Goal: Information Seeking & Learning: Understand process/instructions

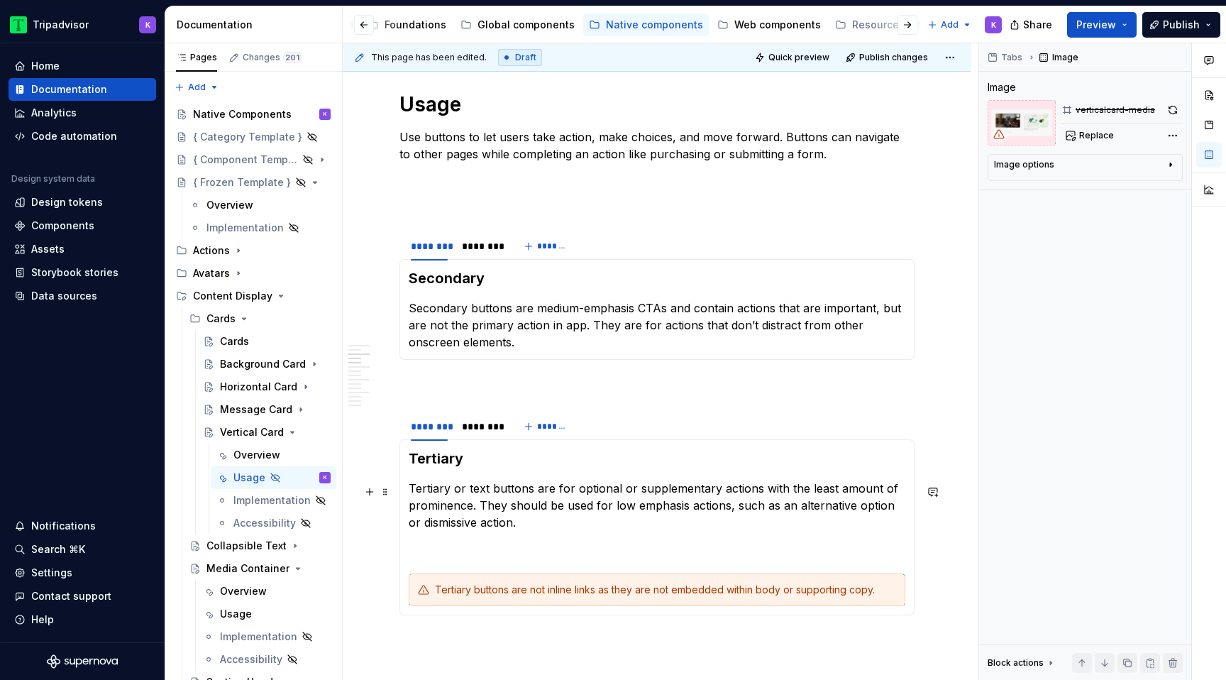
scroll to position [676, 0]
click at [242, 453] on div "Overview" at bounding box center [256, 455] width 47 height 14
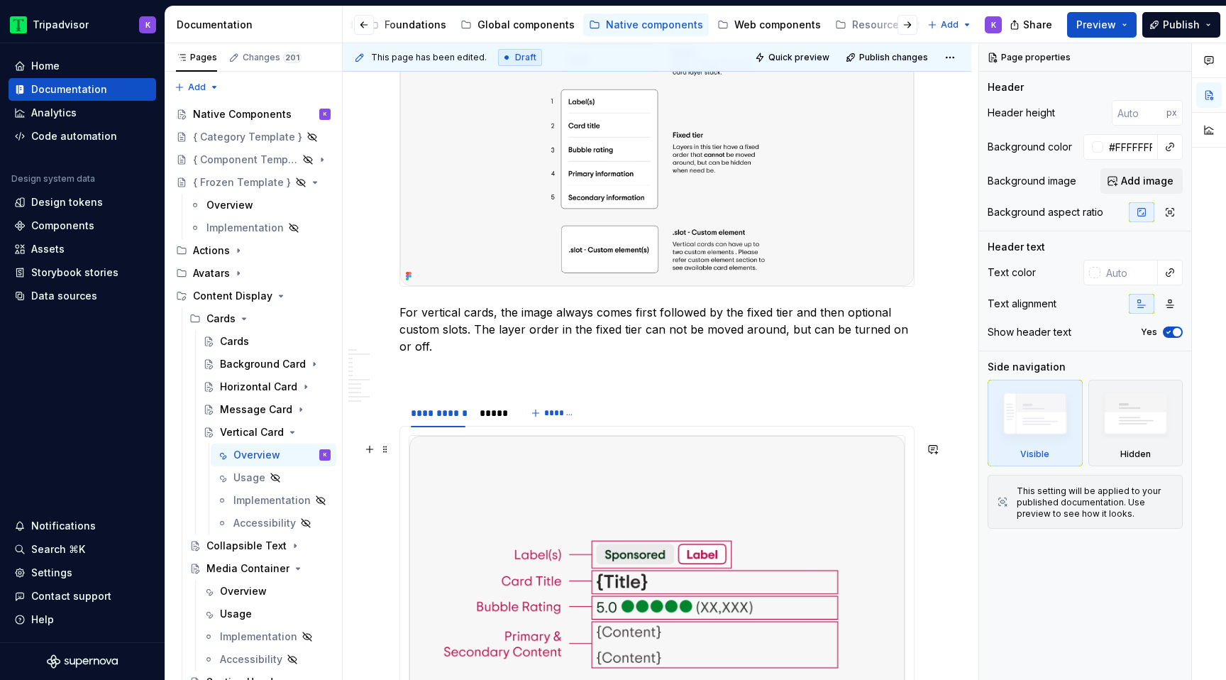
scroll to position [2314, 0]
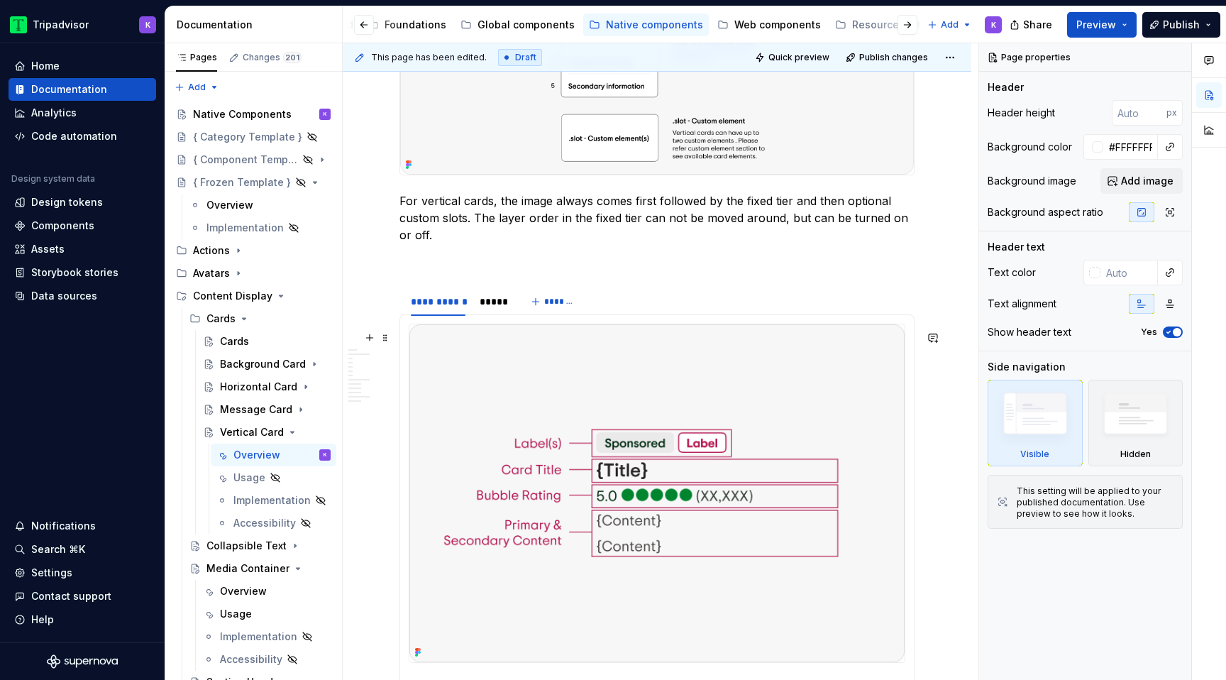
click at [635, 504] on img at bounding box center [656, 493] width 495 height 338
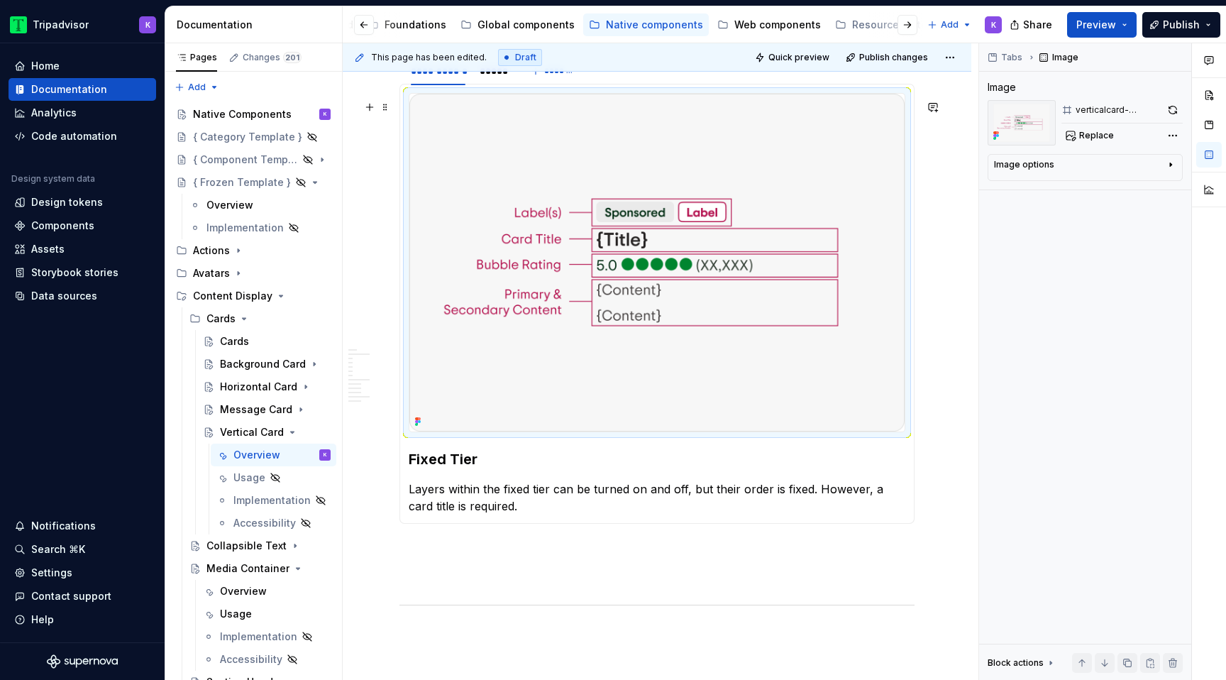
scroll to position [2536, 0]
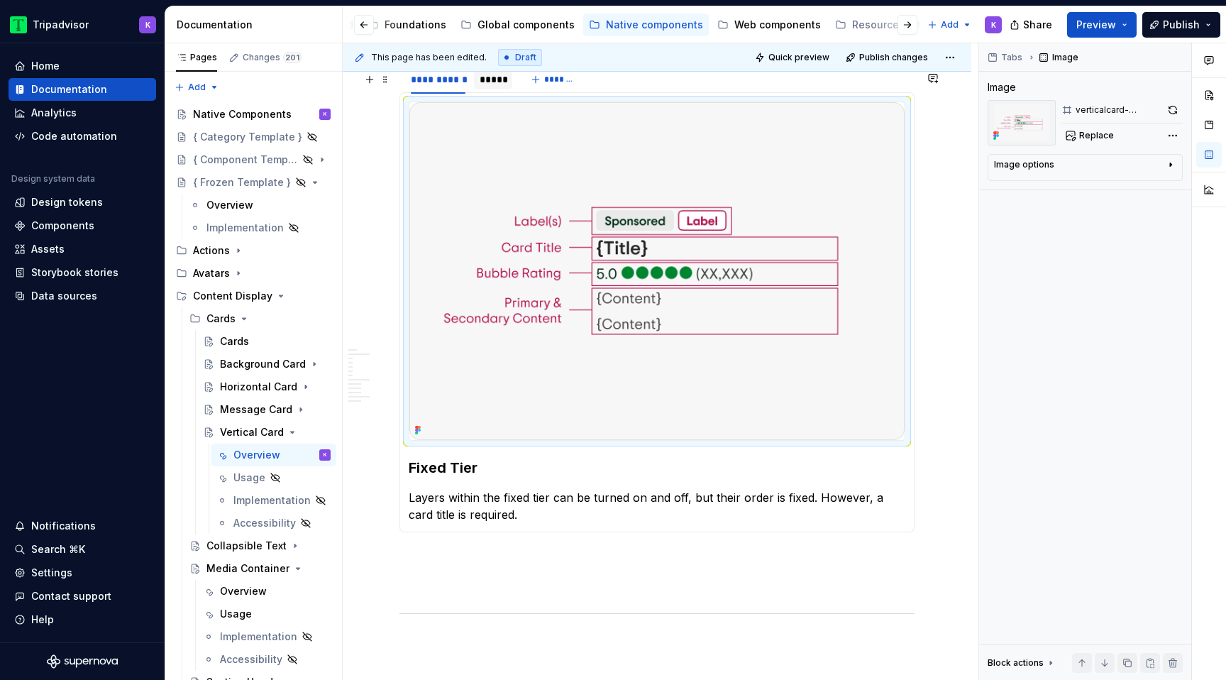
click at [487, 87] on div "*****" at bounding box center [493, 79] width 27 height 14
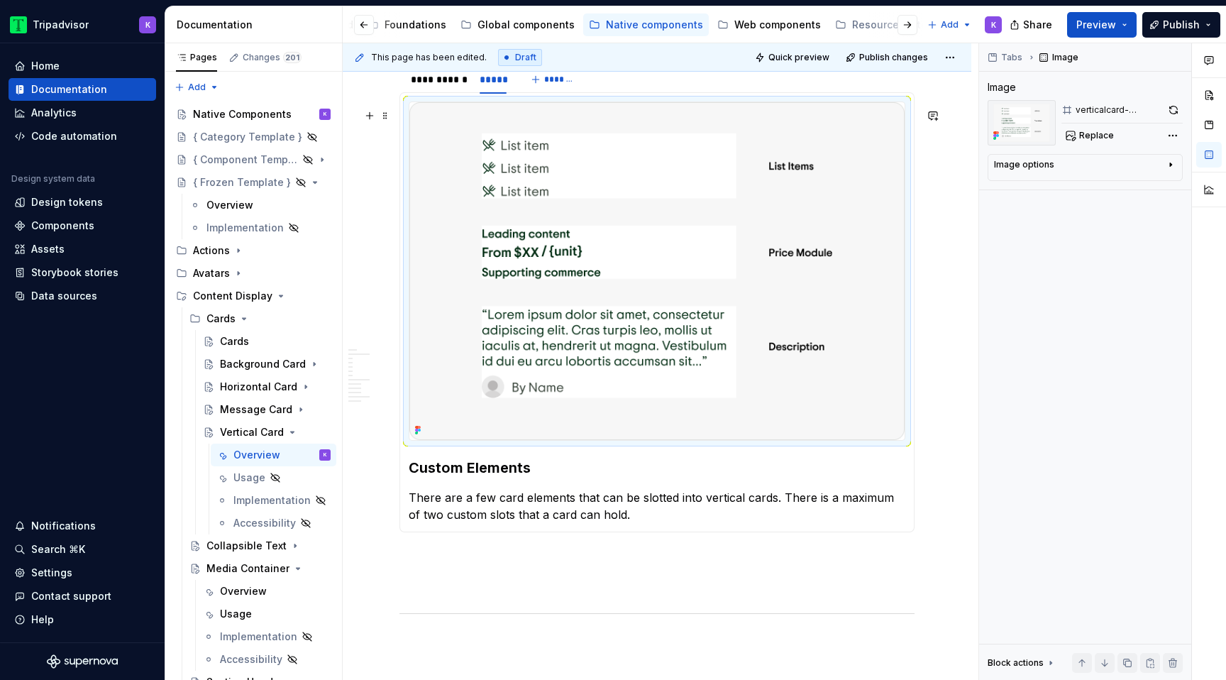
click at [596, 355] on img at bounding box center [656, 271] width 495 height 338
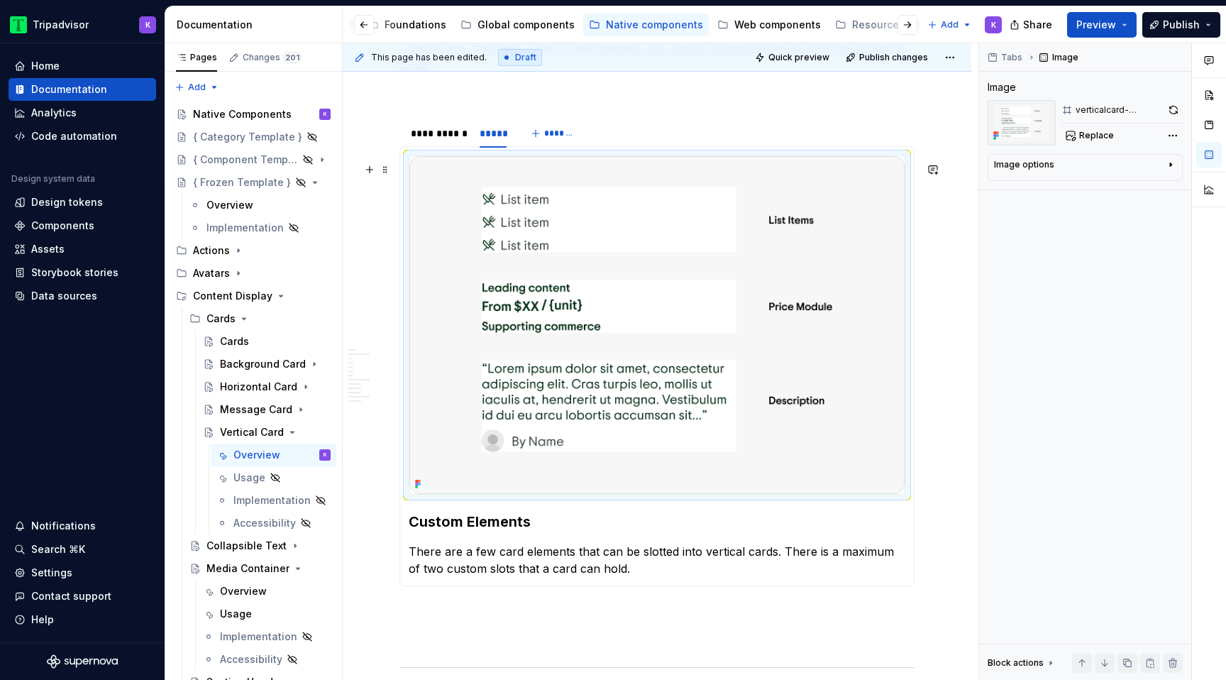
scroll to position [2435, 0]
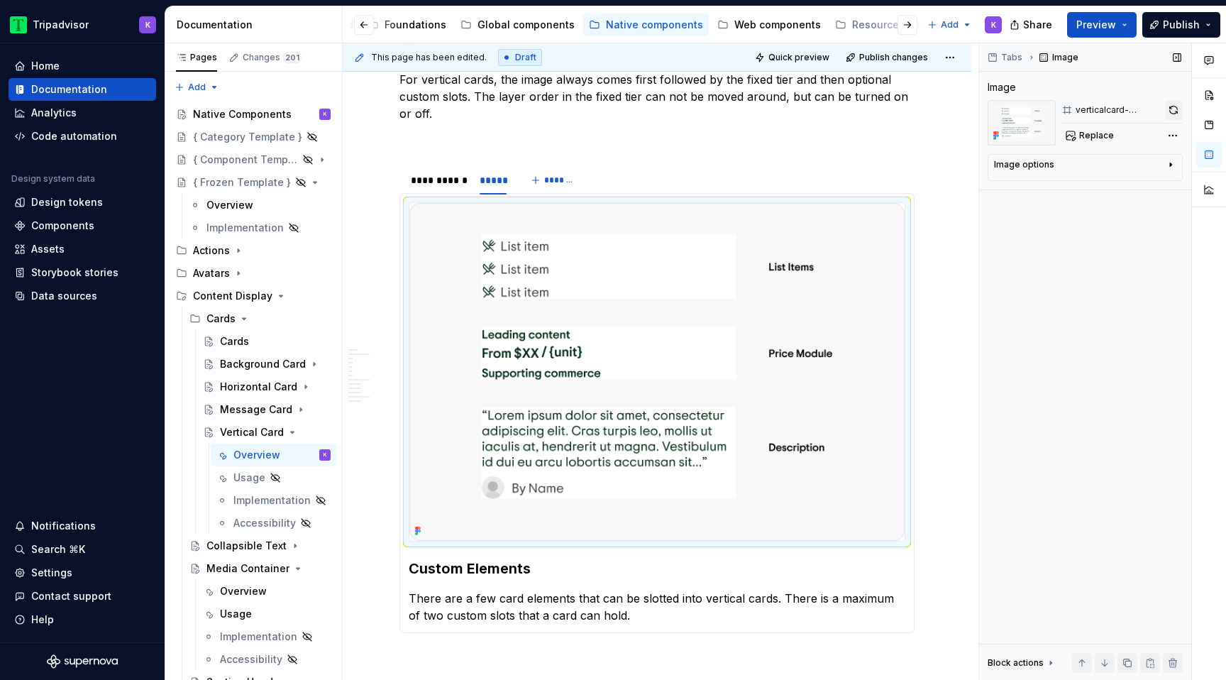
click at [1168, 112] on button "button" at bounding box center [1174, 110] width 18 height 20
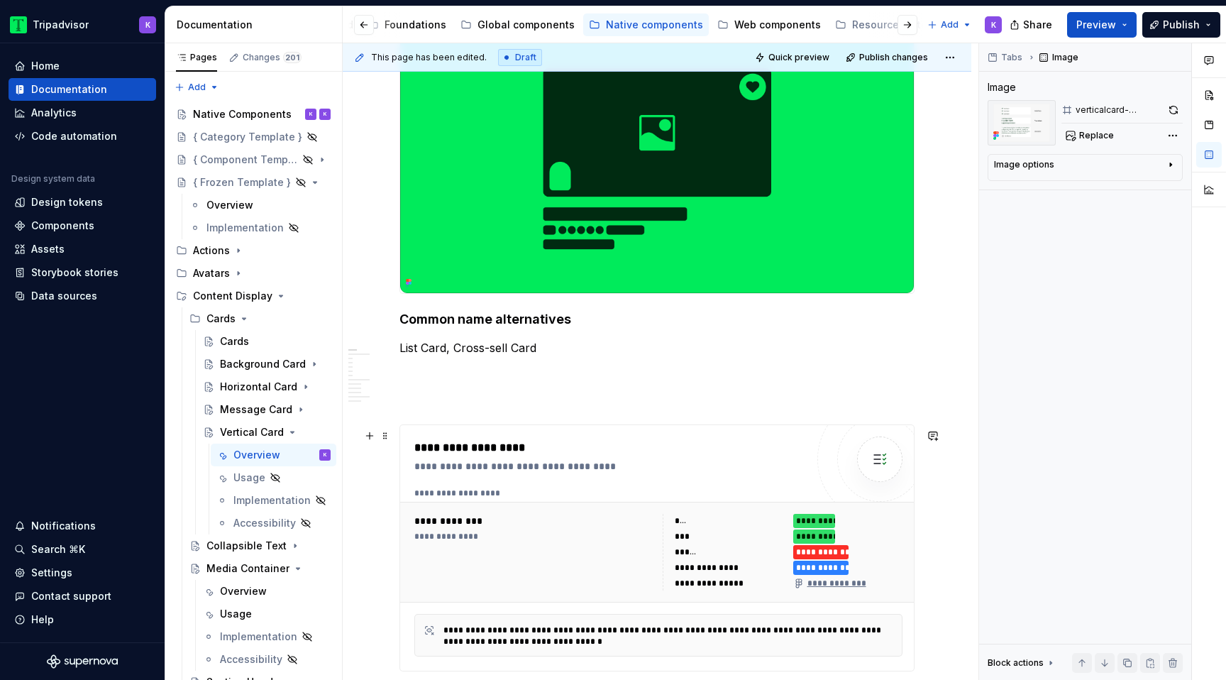
scroll to position [0, 0]
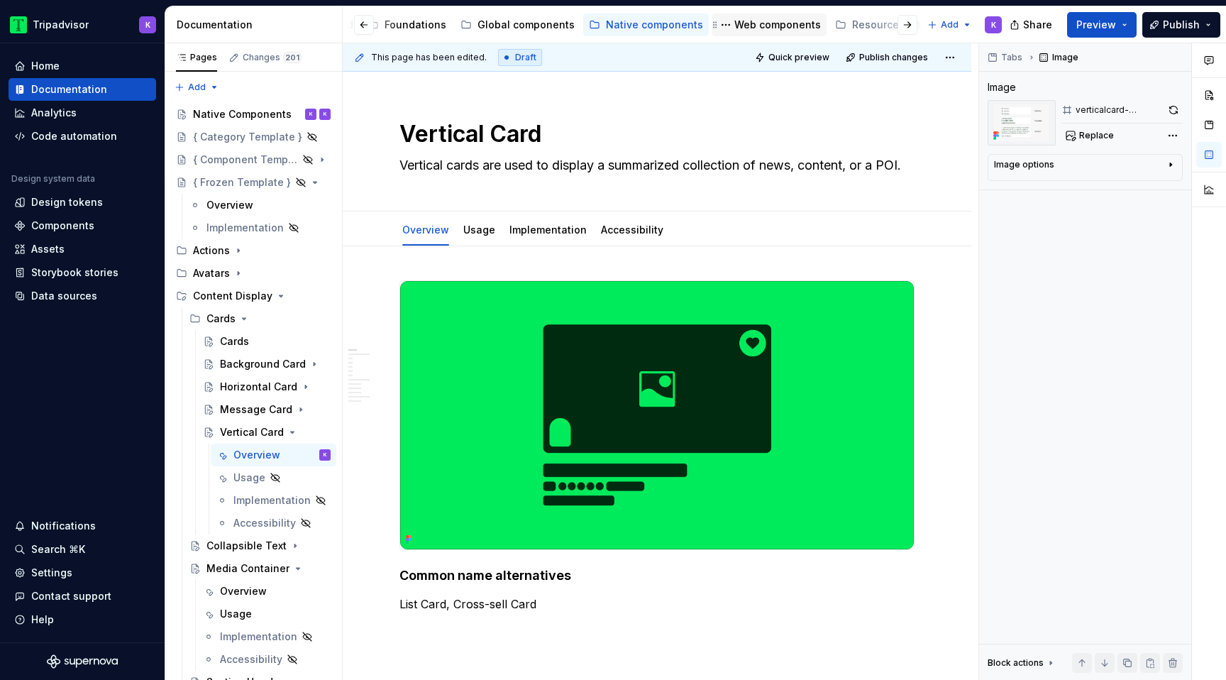
click at [768, 31] on div "Web components" at bounding box center [777, 25] width 87 height 14
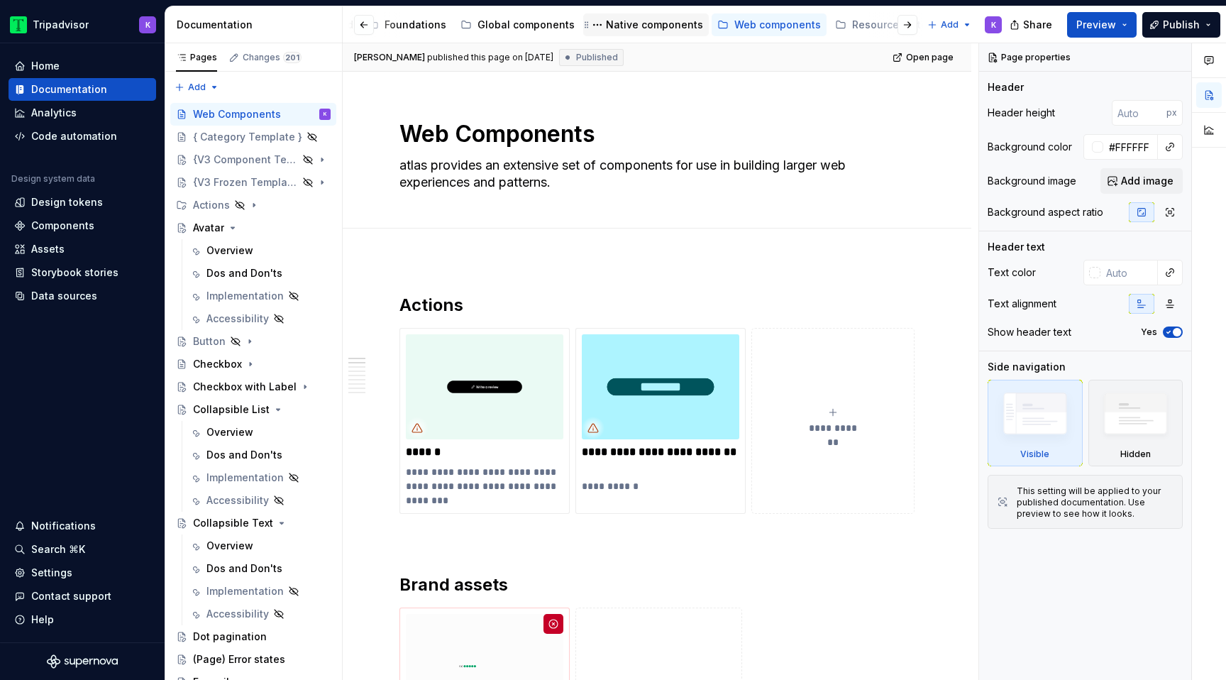
click at [628, 23] on div "Native components" at bounding box center [654, 25] width 97 height 14
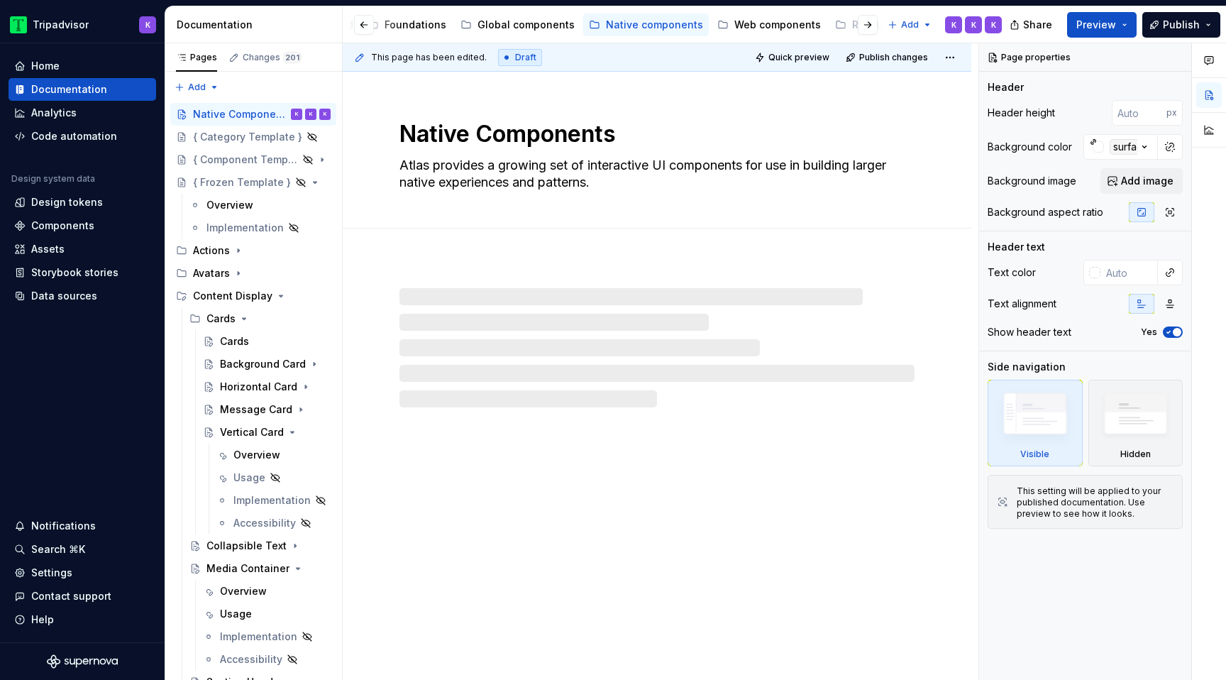
type textarea "*"
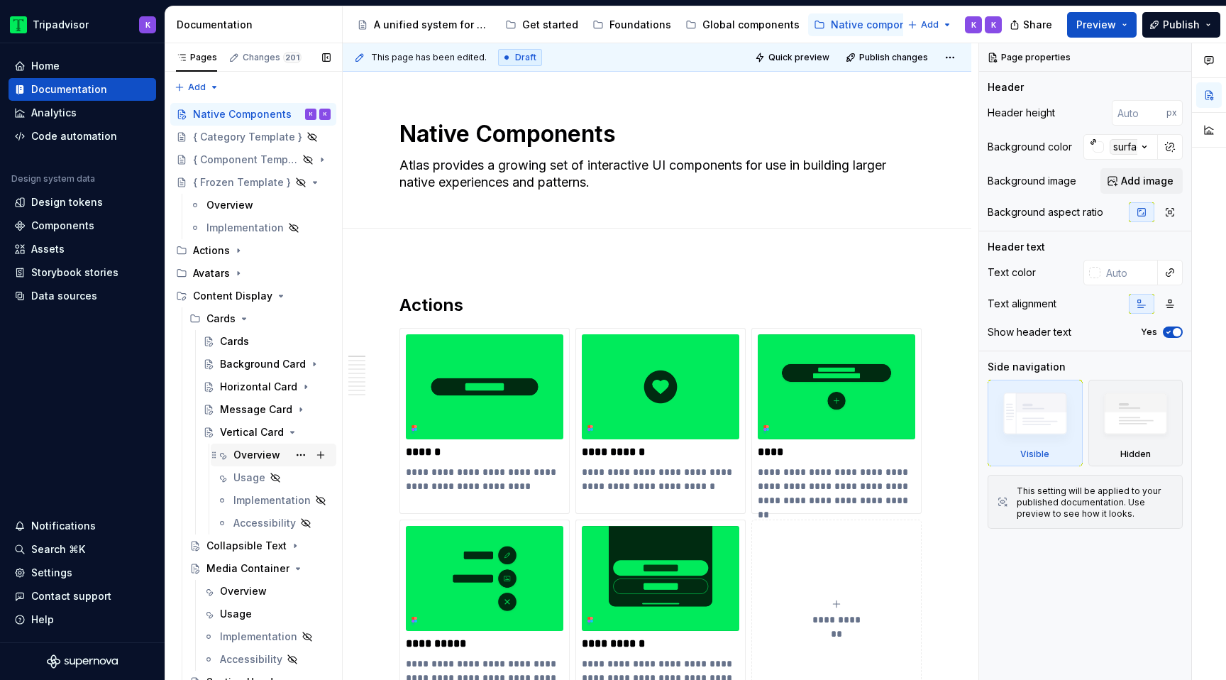
click at [251, 450] on div "Overview" at bounding box center [256, 455] width 47 height 14
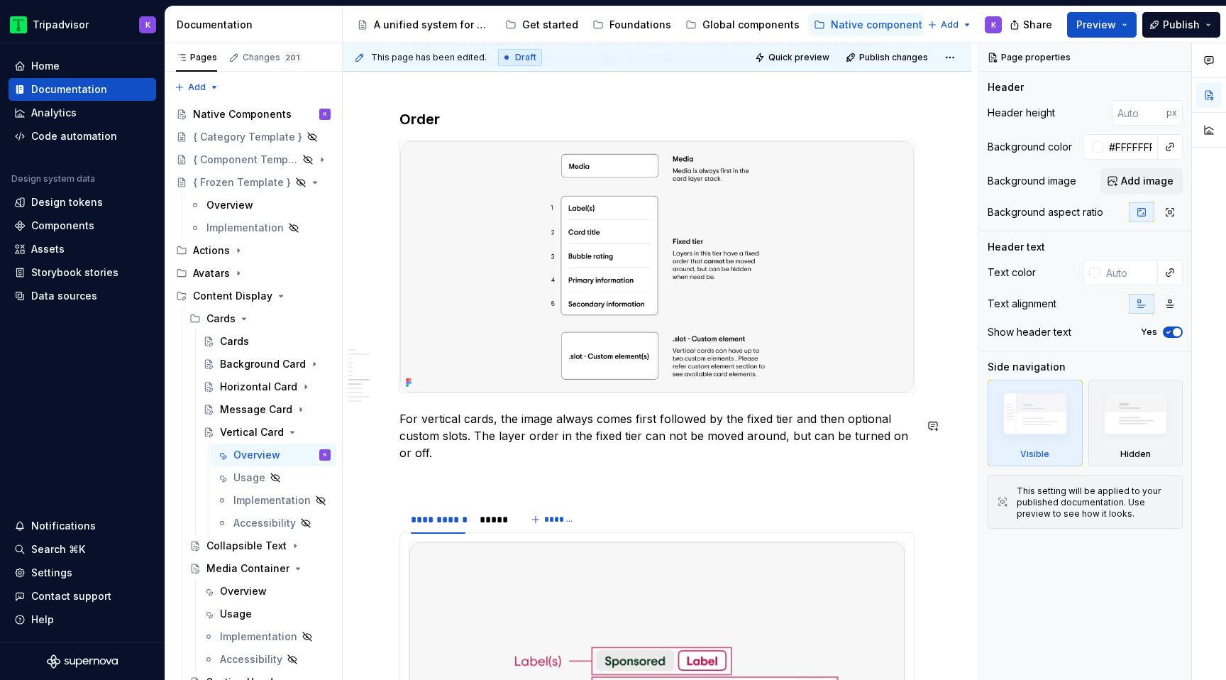
scroll to position [2073, 0]
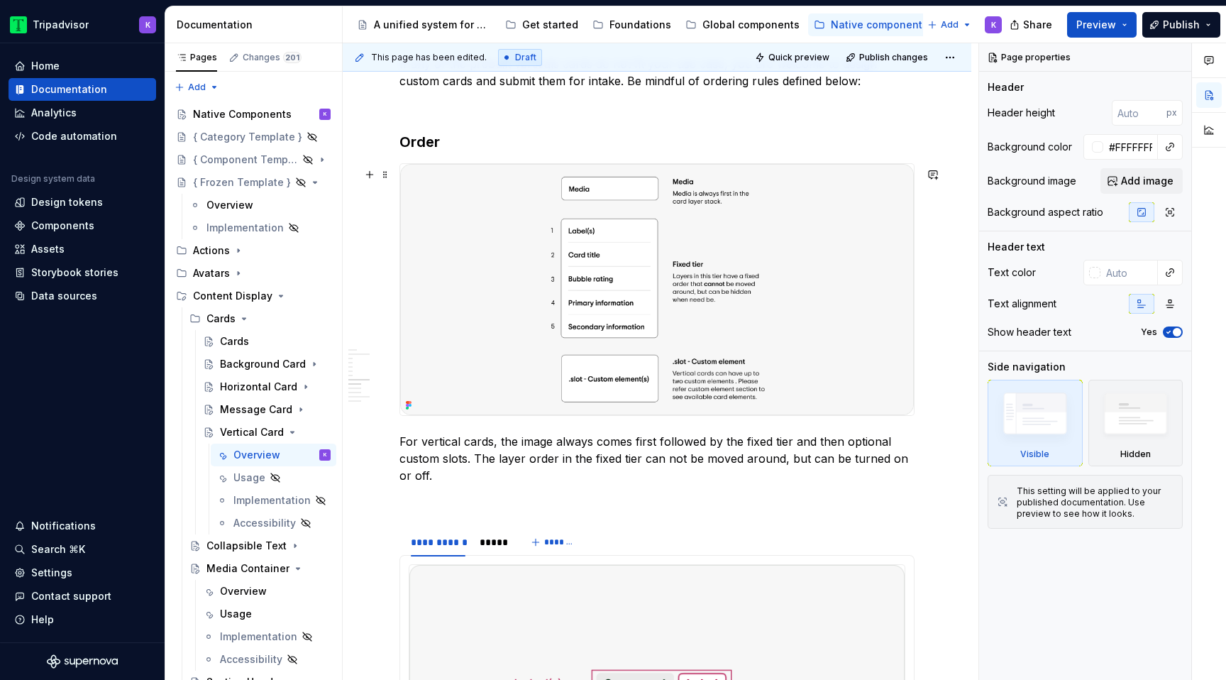
click at [594, 346] on img at bounding box center [657, 289] width 514 height 250
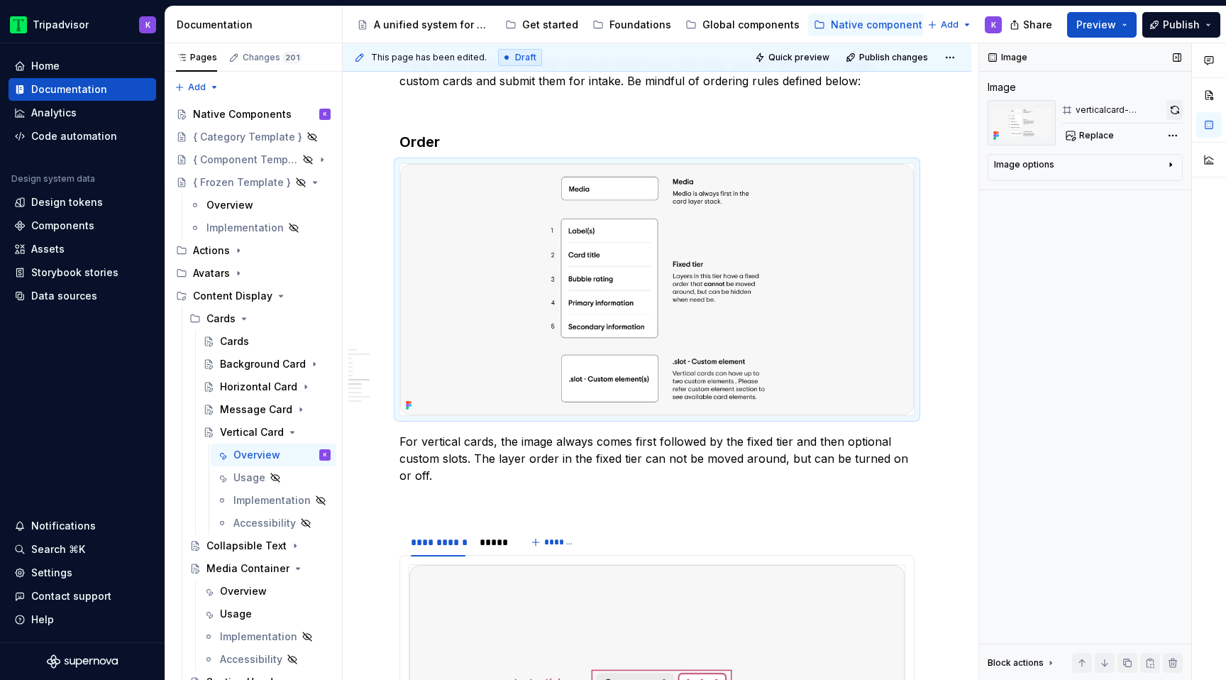
click at [1167, 111] on button "button" at bounding box center [1174, 110] width 16 height 20
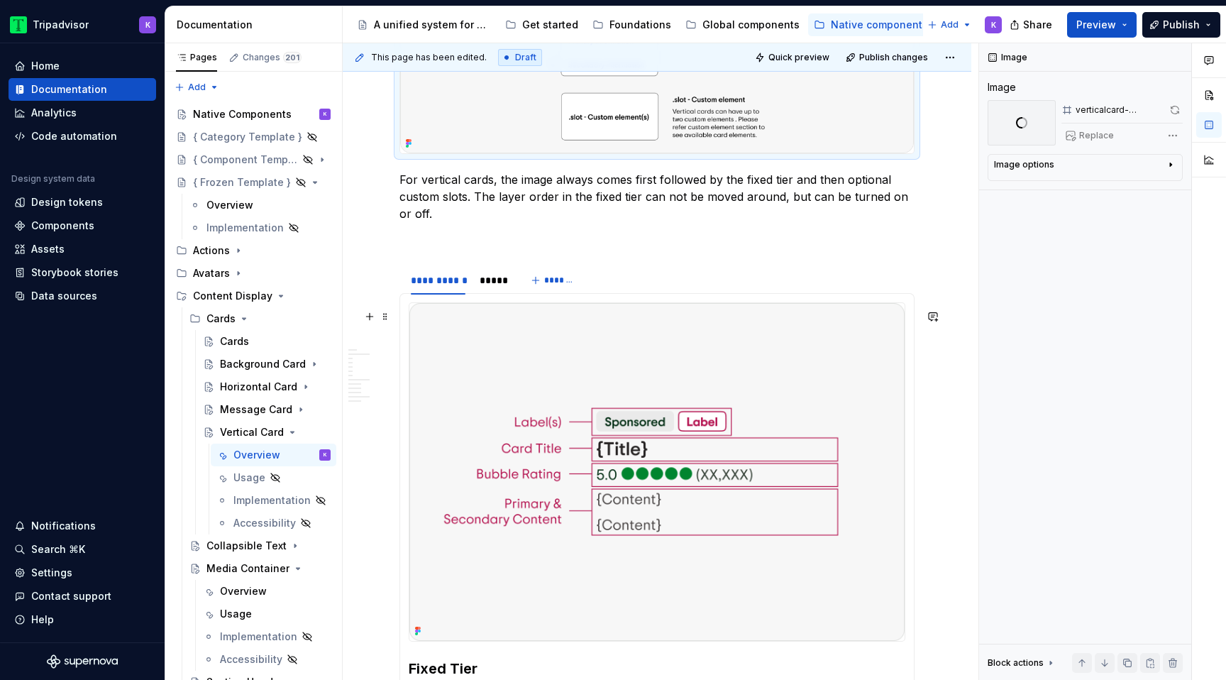
scroll to position [2342, 0]
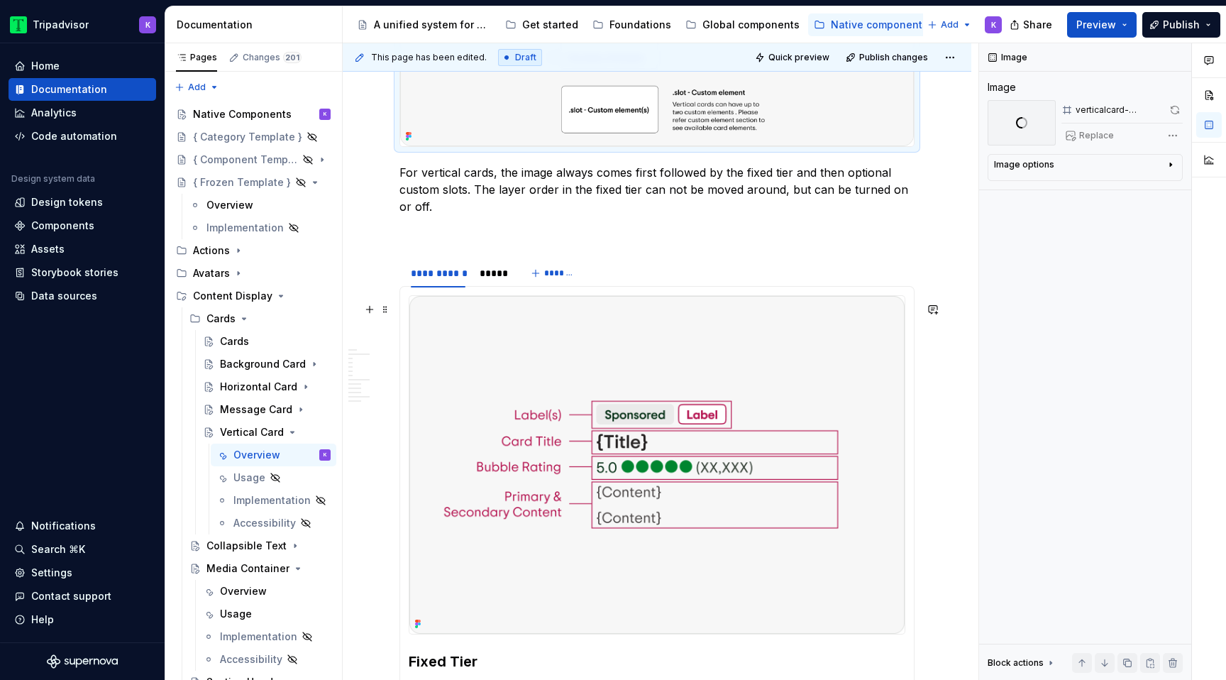
click at [650, 524] on img at bounding box center [656, 465] width 495 height 338
click at [1173, 111] on button "button" at bounding box center [1172, 110] width 19 height 20
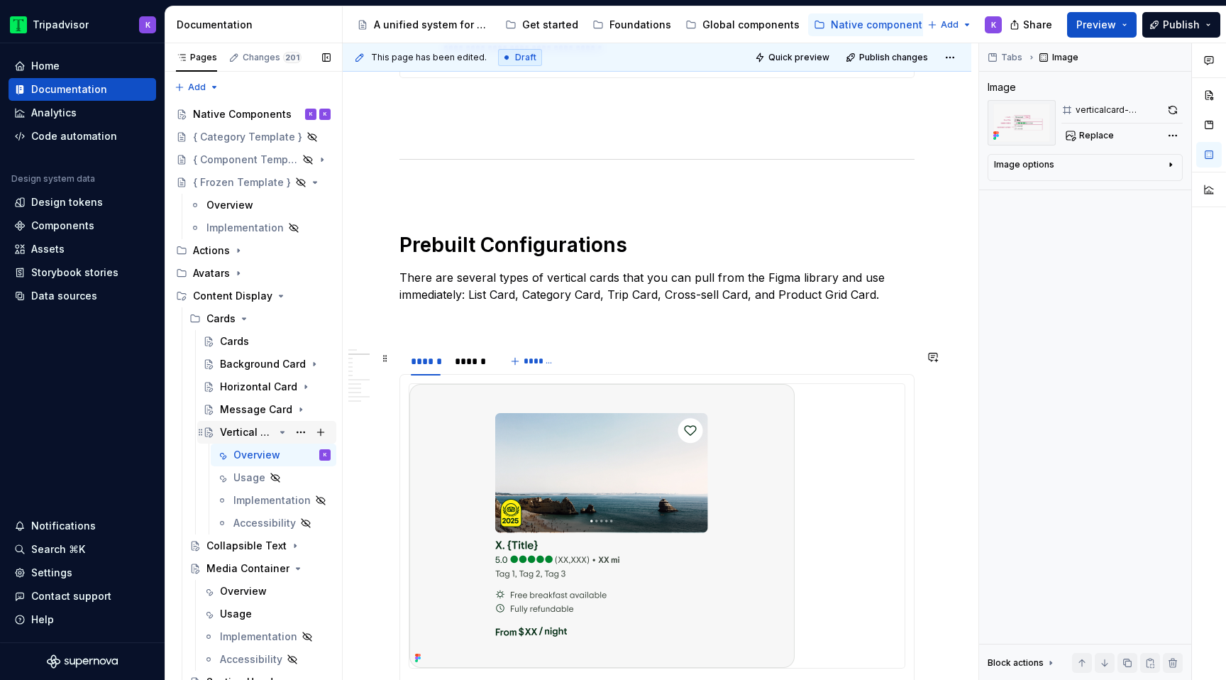
scroll to position [758, 0]
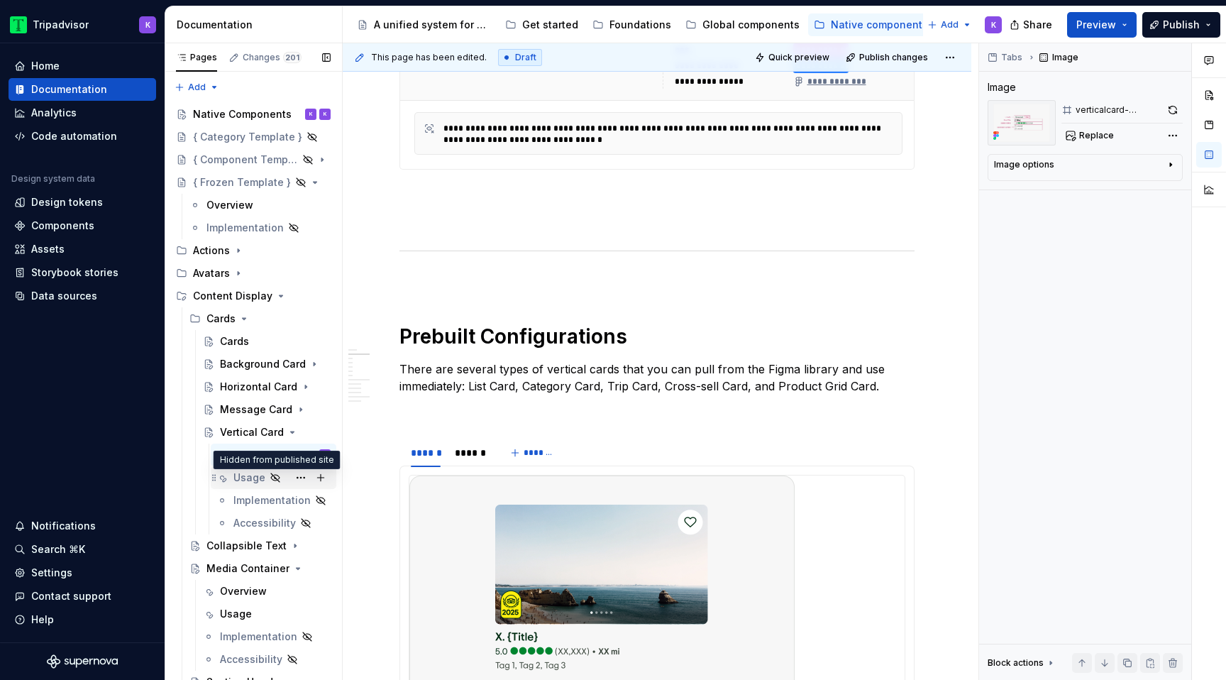
click at [248, 477] on div "Usage" at bounding box center [249, 477] width 32 height 14
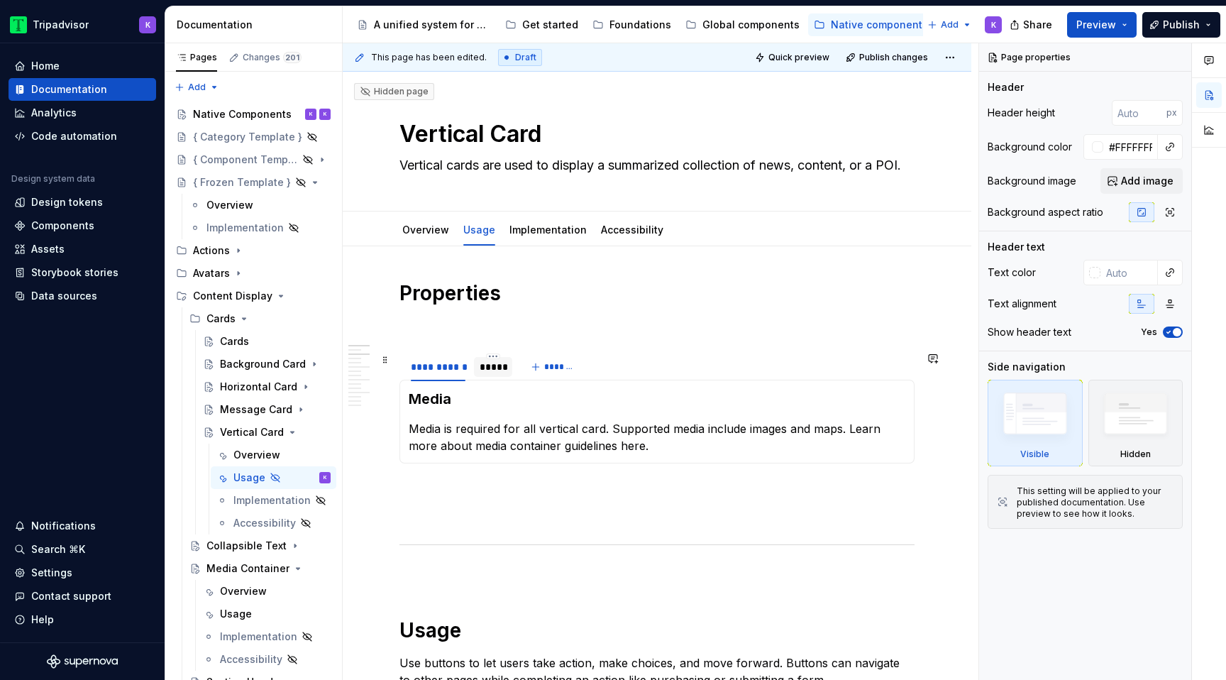
click at [494, 370] on div "*****" at bounding box center [493, 367] width 27 height 14
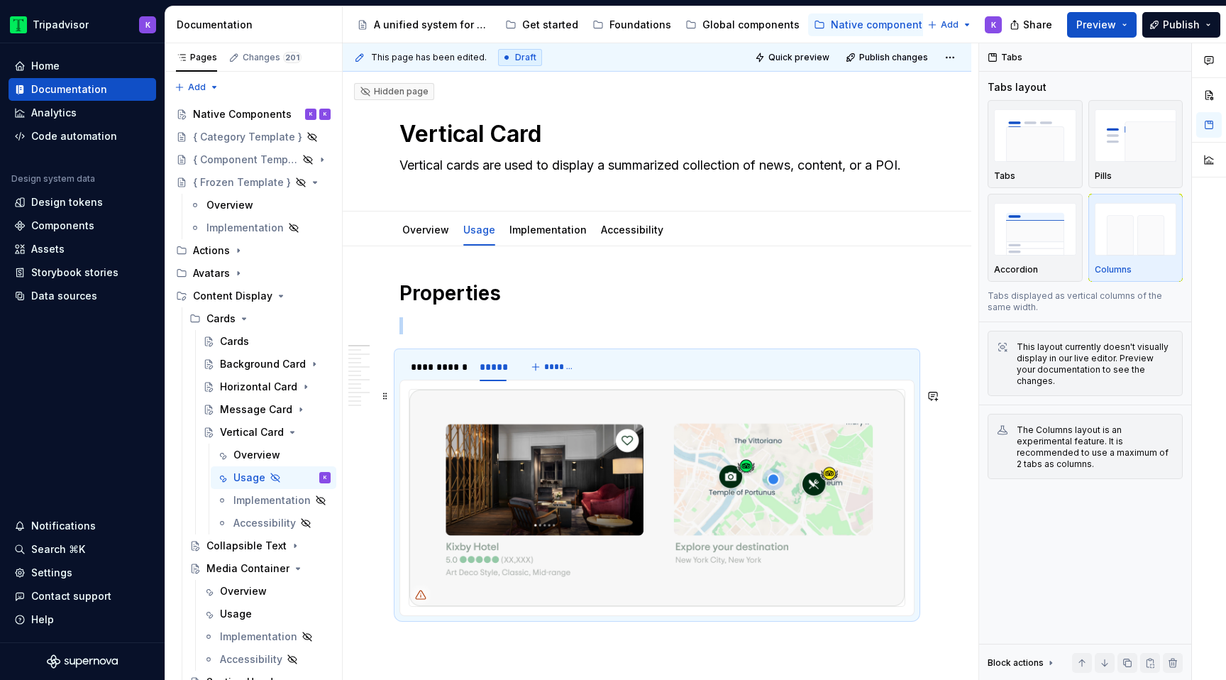
click at [660, 445] on img at bounding box center [656, 497] width 495 height 216
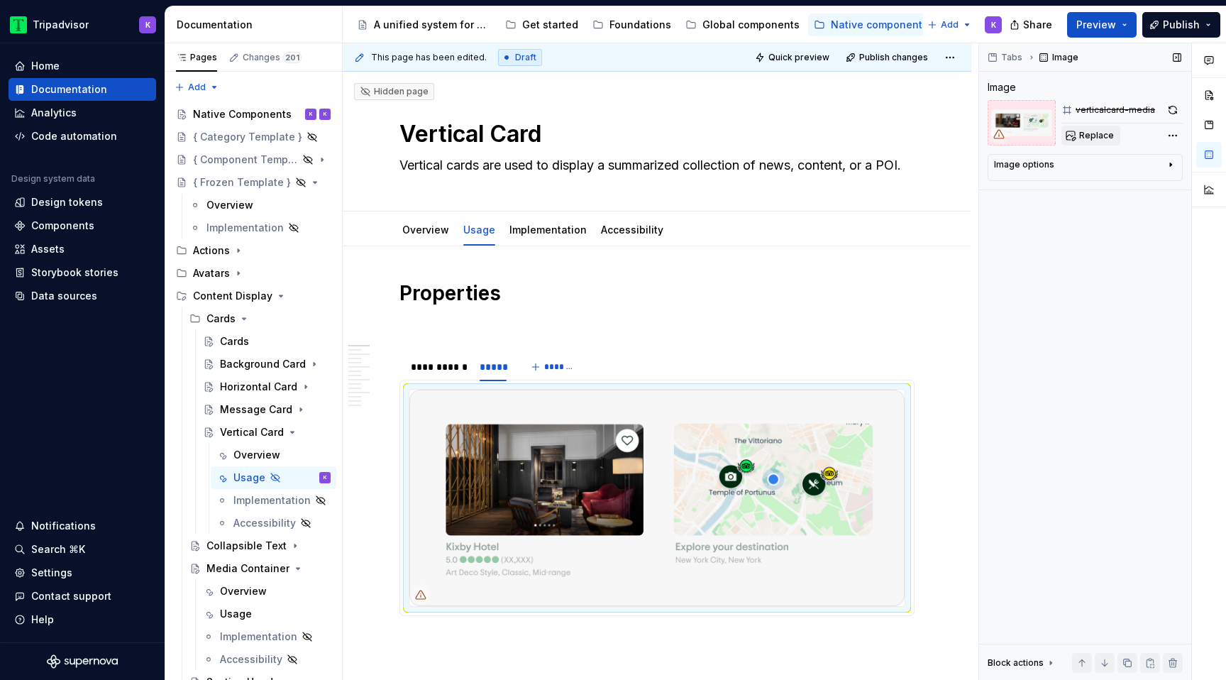
click at [1099, 142] on button "Replace" at bounding box center [1090, 136] width 59 height 20
type textarea "*"
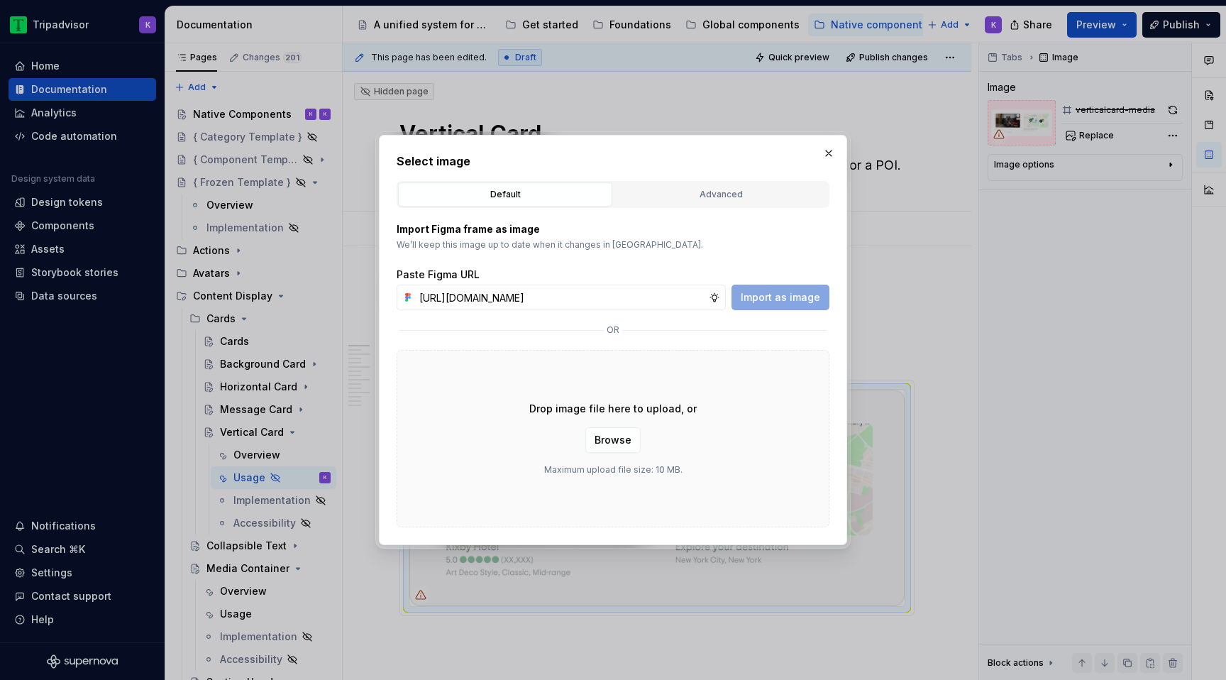
scroll to position [0, 381]
type input "[URL][DOMAIN_NAME]"
click at [791, 300] on span "Import as image" at bounding box center [780, 297] width 79 height 14
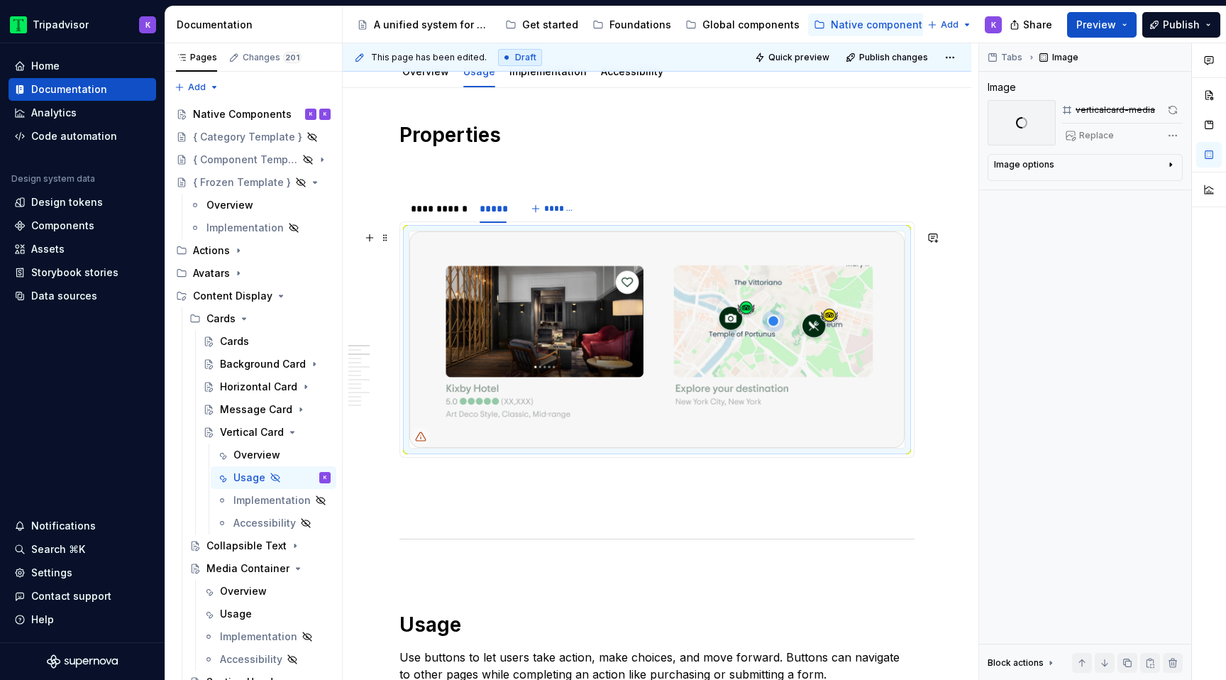
scroll to position [184, 0]
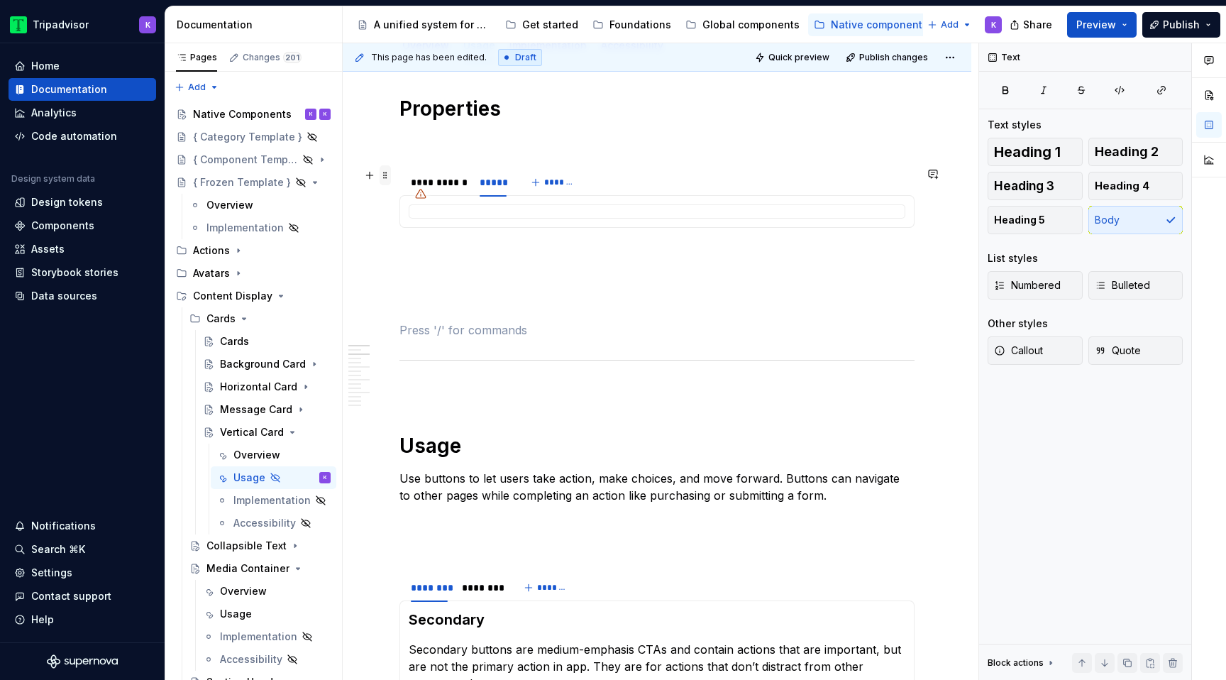
click at [385, 172] on span at bounding box center [384, 175] width 11 height 20
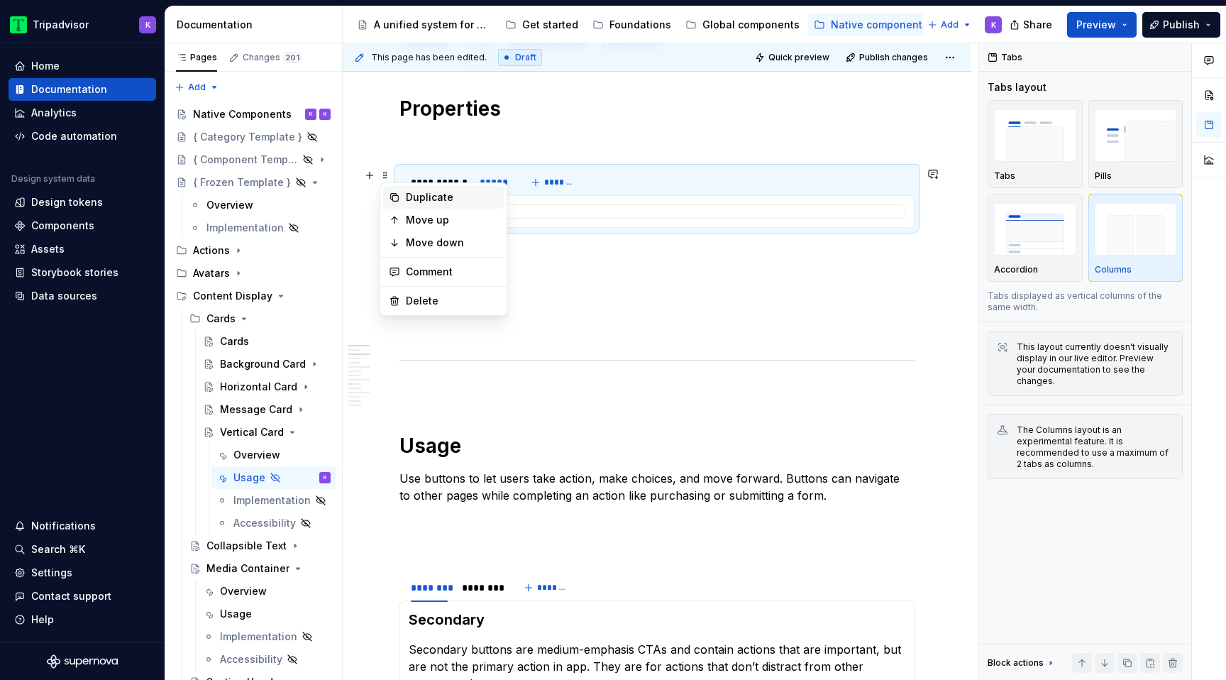
click at [423, 202] on div "Duplicate" at bounding box center [452, 197] width 92 height 14
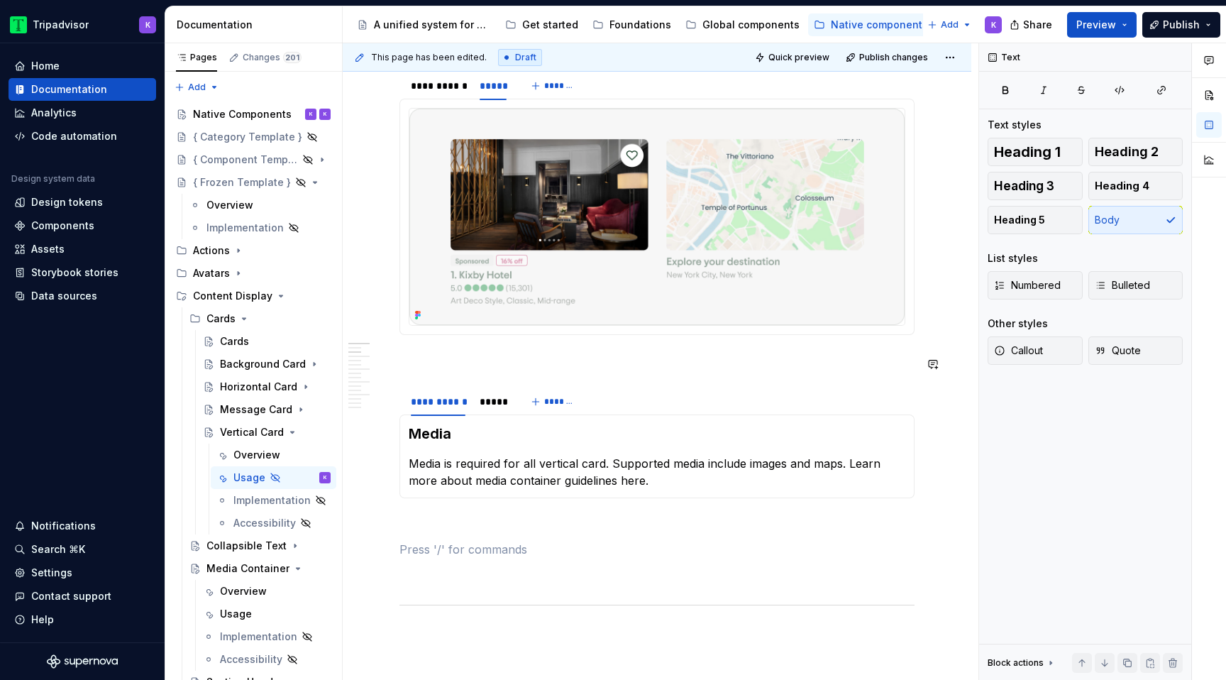
scroll to position [284, 0]
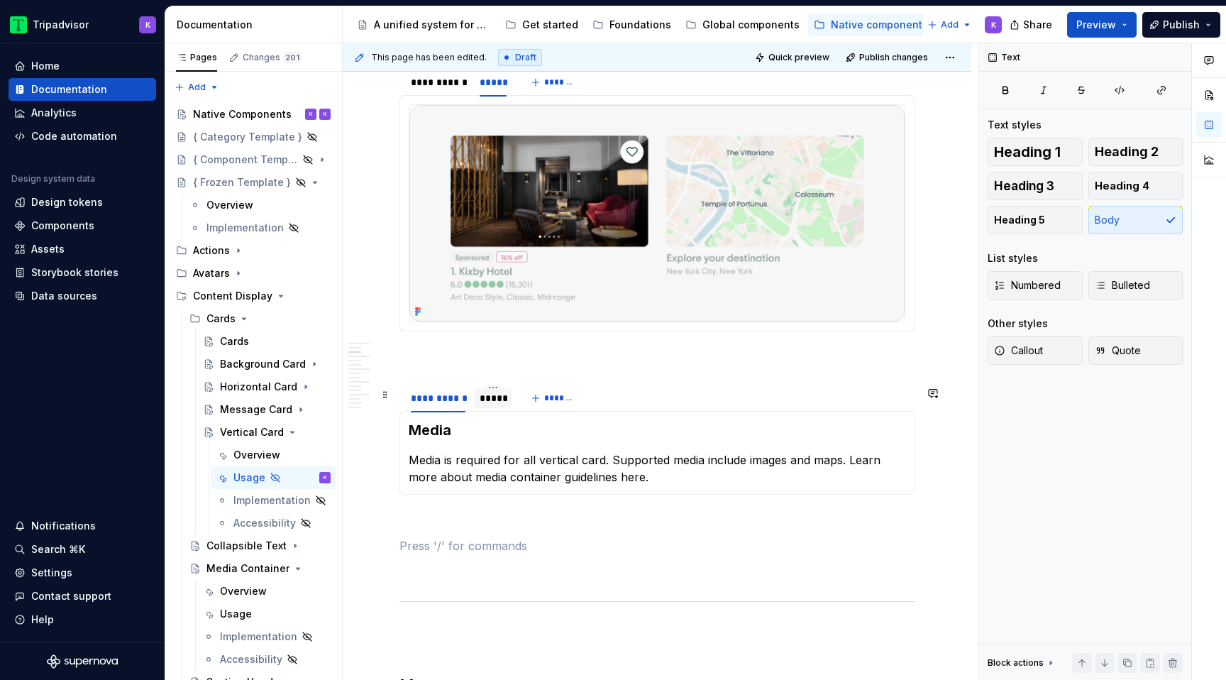
click at [500, 408] on div "*****" at bounding box center [493, 398] width 38 height 20
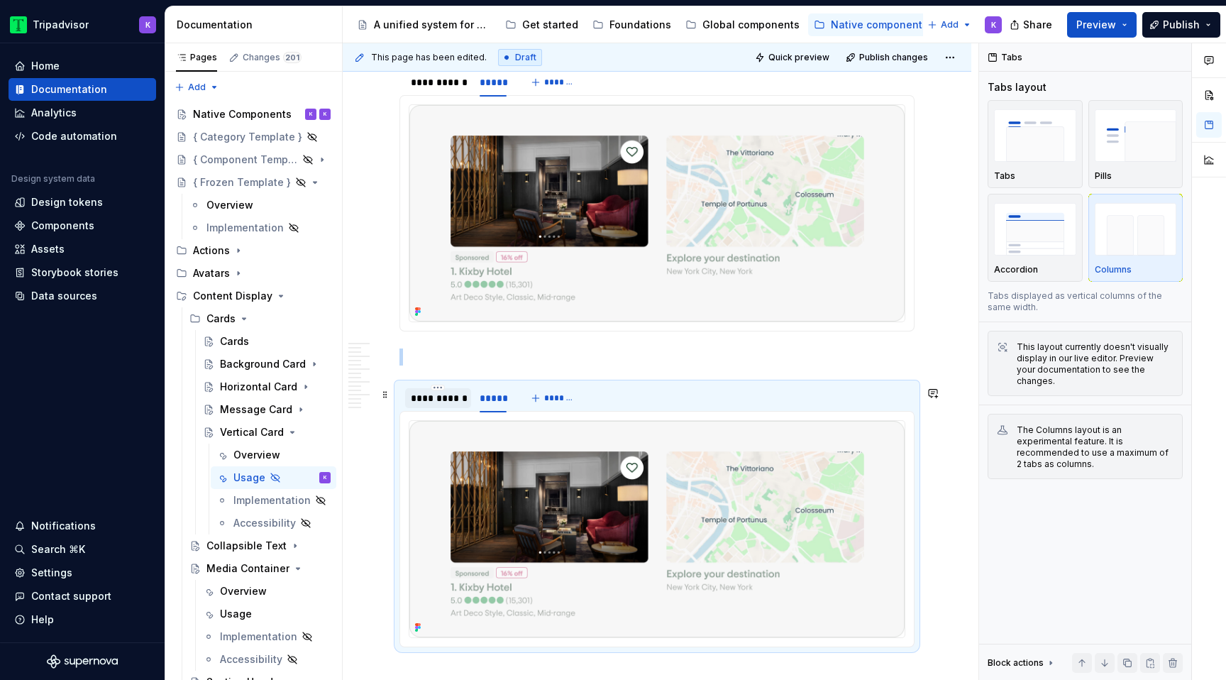
click at [456, 405] on div "**********" at bounding box center [438, 398] width 55 height 14
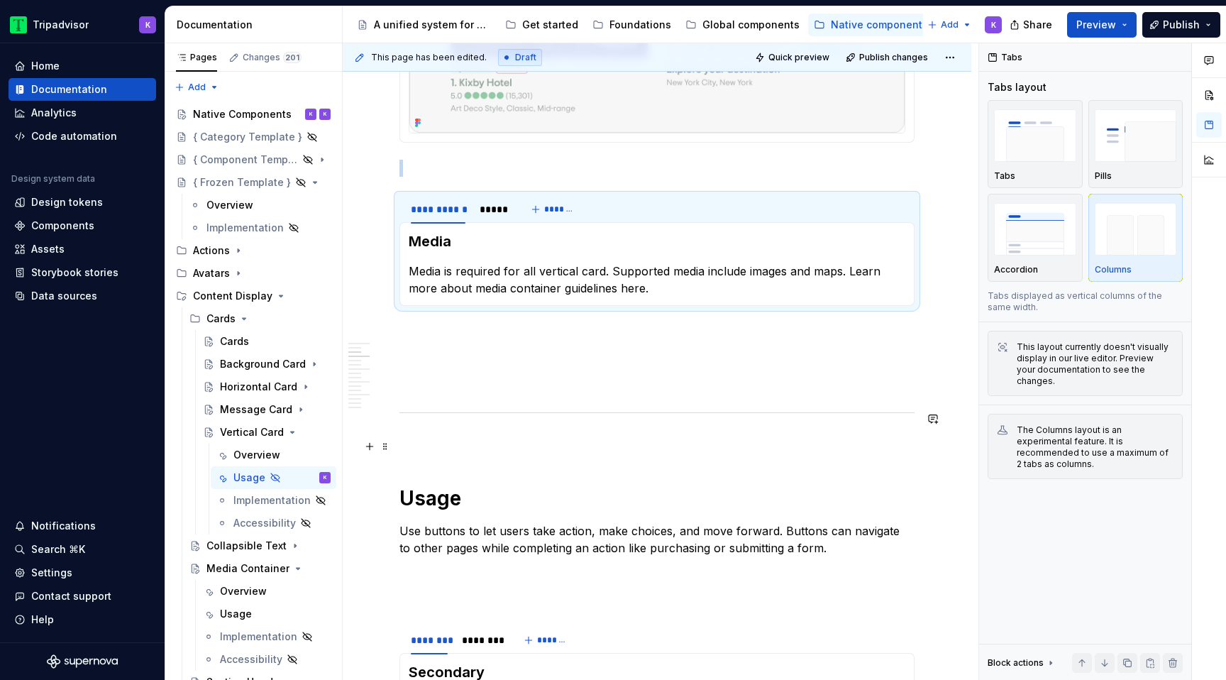
scroll to position [506, 0]
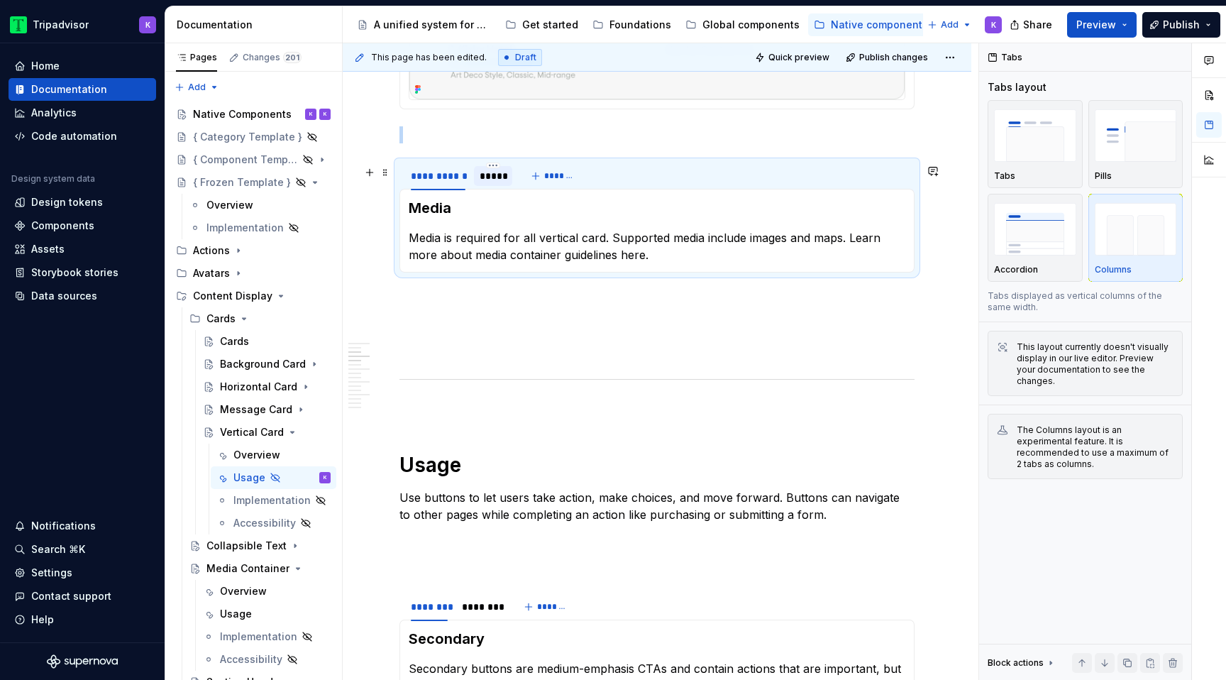
click at [484, 177] on div "*****" at bounding box center [493, 176] width 27 height 14
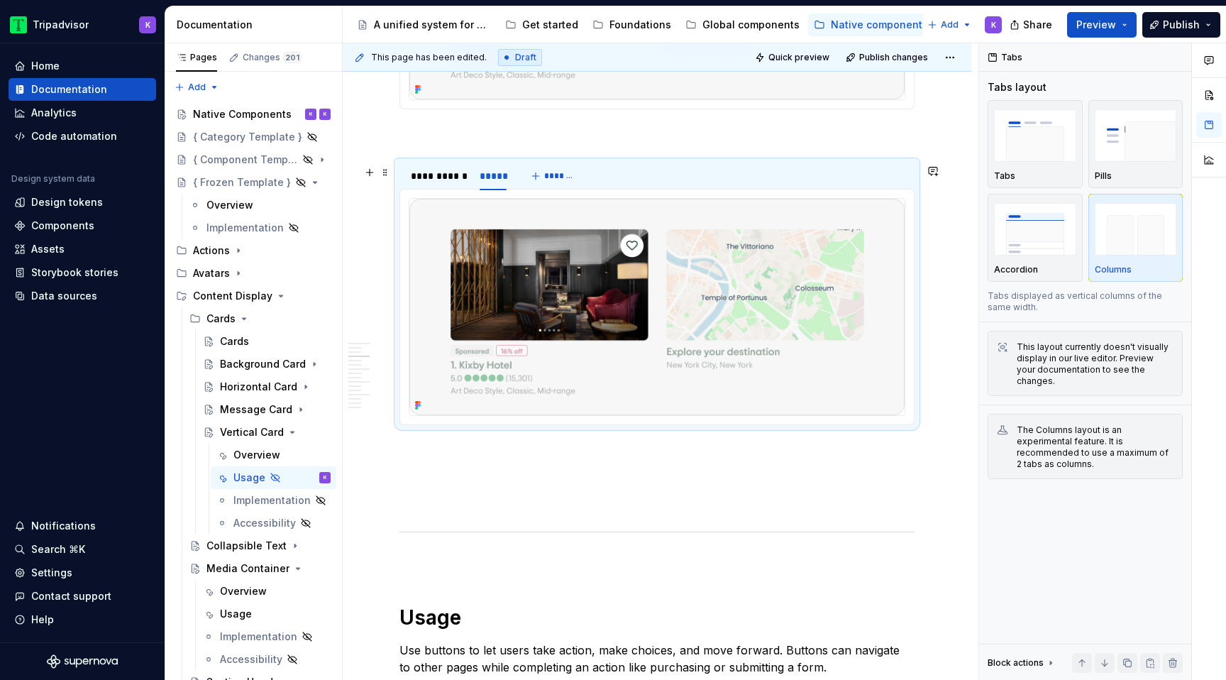
click at [528, 318] on img at bounding box center [656, 307] width 495 height 216
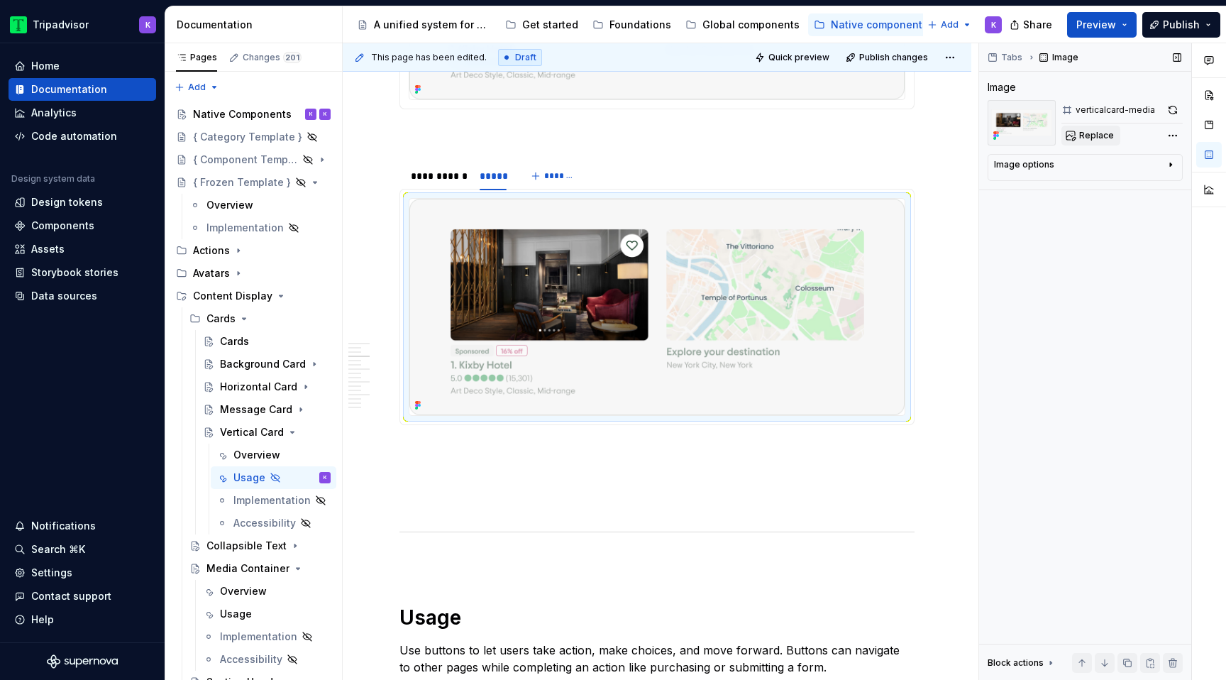
click at [1102, 140] on span "Replace" at bounding box center [1096, 135] width 35 height 11
type textarea "*"
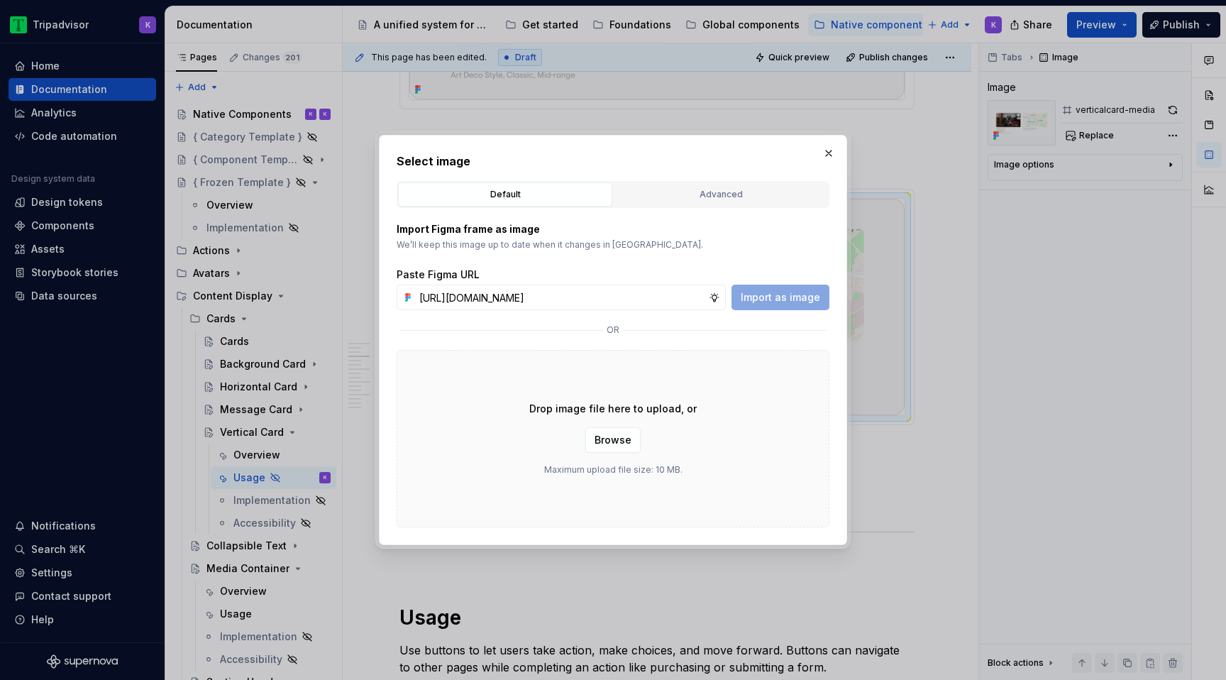
scroll to position [0, 381]
type input "[URL][DOMAIN_NAME]"
click at [810, 295] on span "Import as image" at bounding box center [780, 297] width 79 height 14
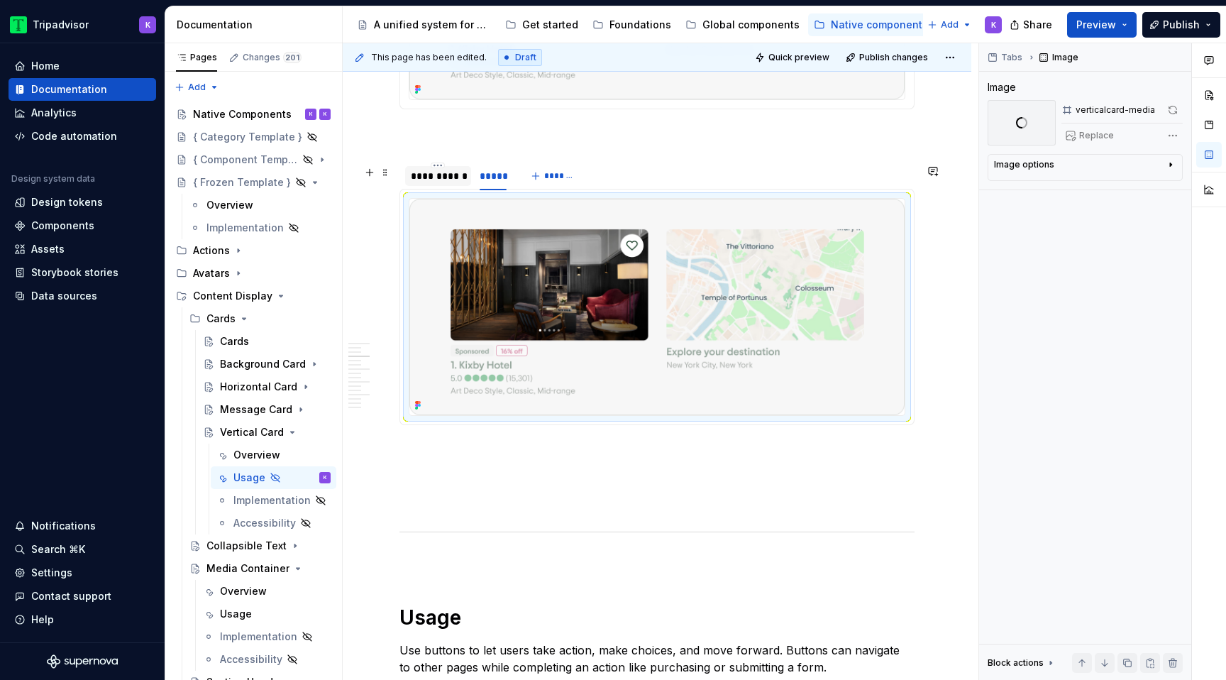
click at [449, 187] on div "**********" at bounding box center [438, 176] width 66 height 23
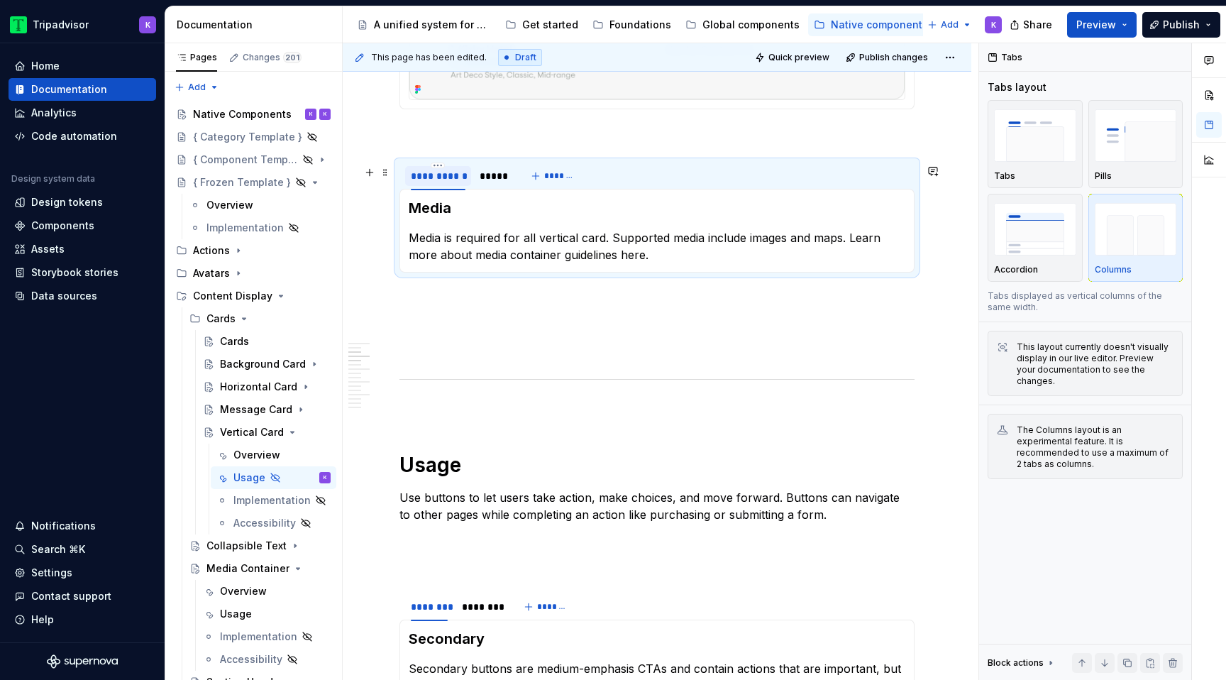
type textarea "*"
click at [381, 173] on span at bounding box center [384, 172] width 11 height 20
click at [419, 187] on div "Duplicate" at bounding box center [452, 194] width 92 height 14
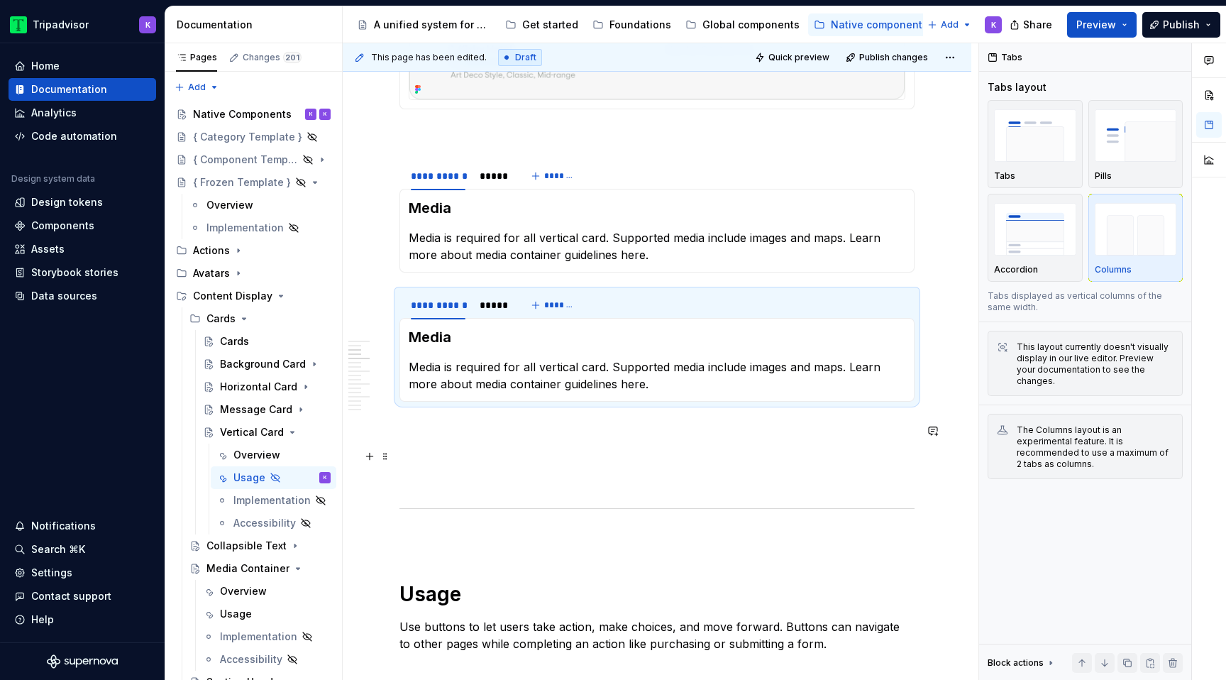
click at [473, 448] on p at bounding box center [656, 452] width 515 height 17
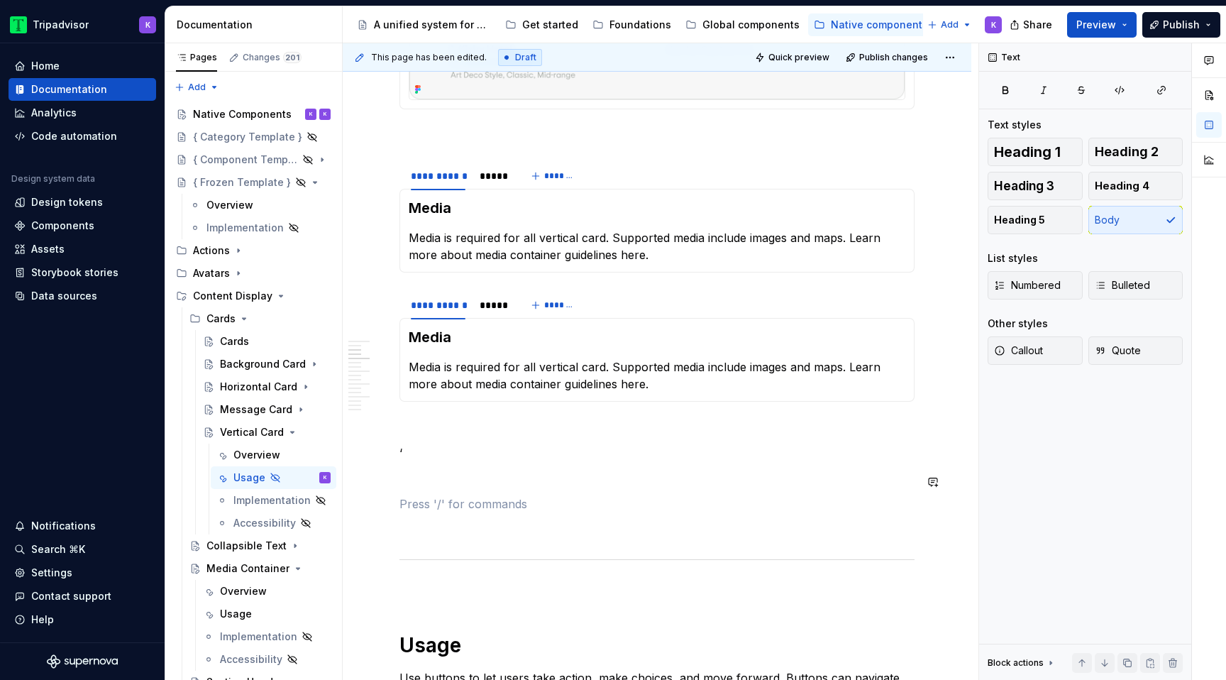
click at [426, 454] on p "‘" at bounding box center [656, 452] width 515 height 17
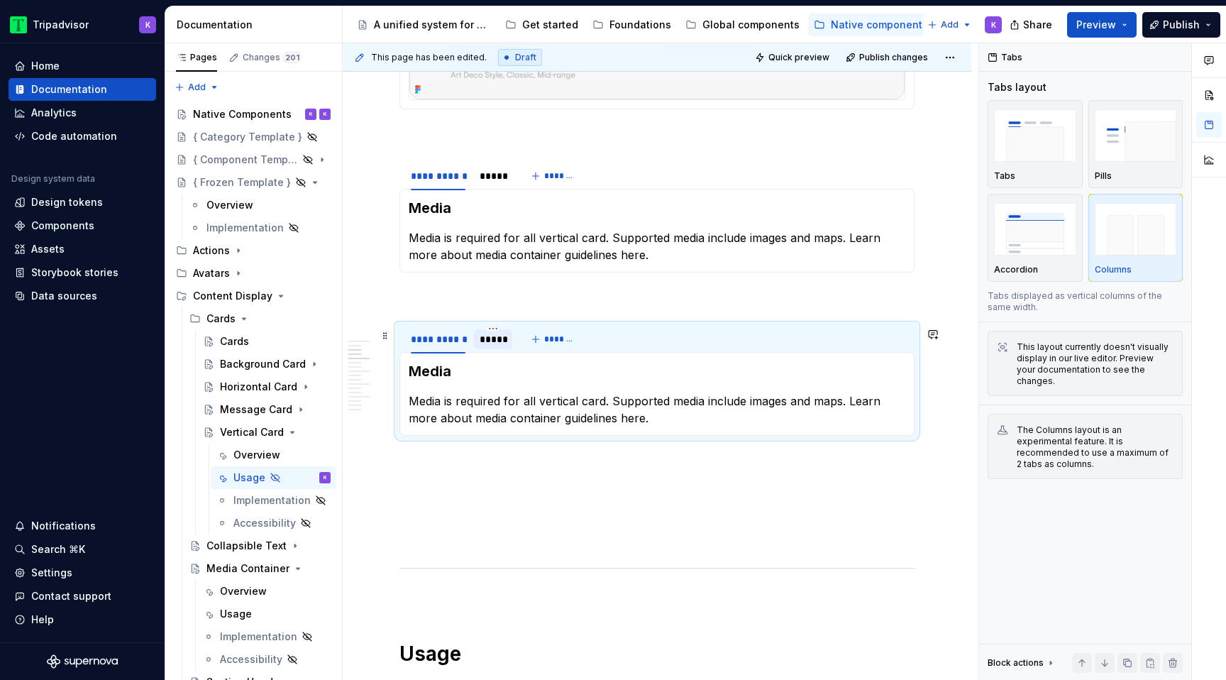
click at [496, 346] on div "*****" at bounding box center [493, 339] width 27 height 14
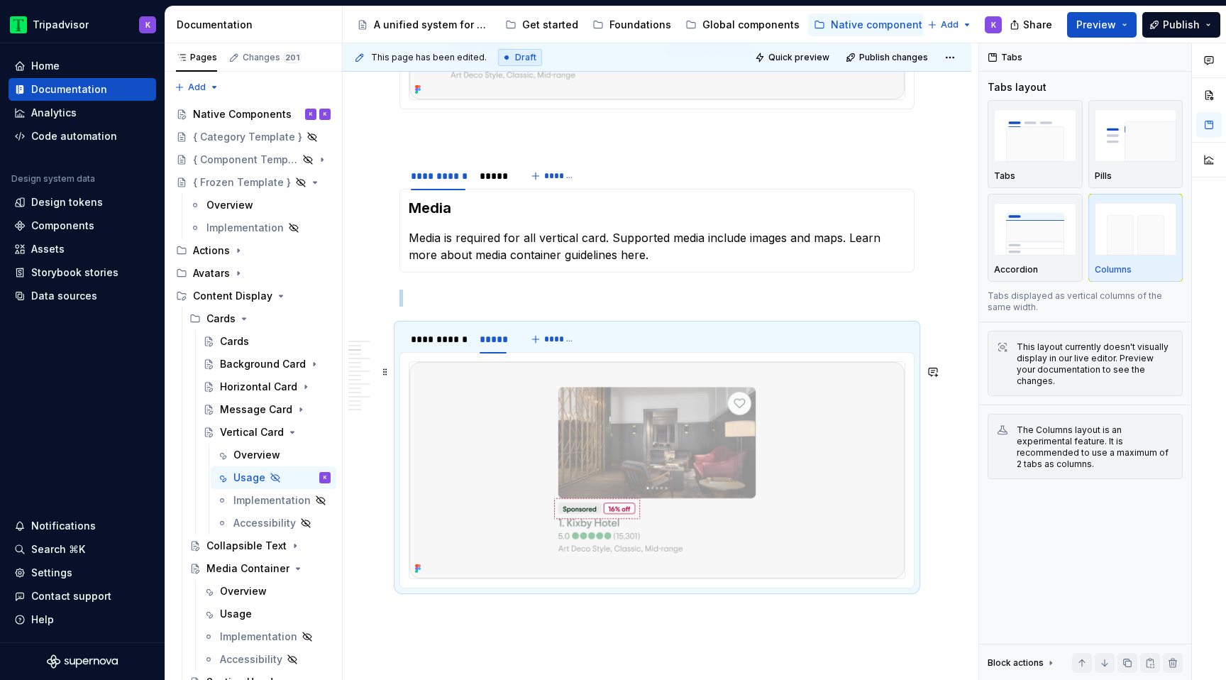
click at [528, 461] on img at bounding box center [656, 470] width 495 height 216
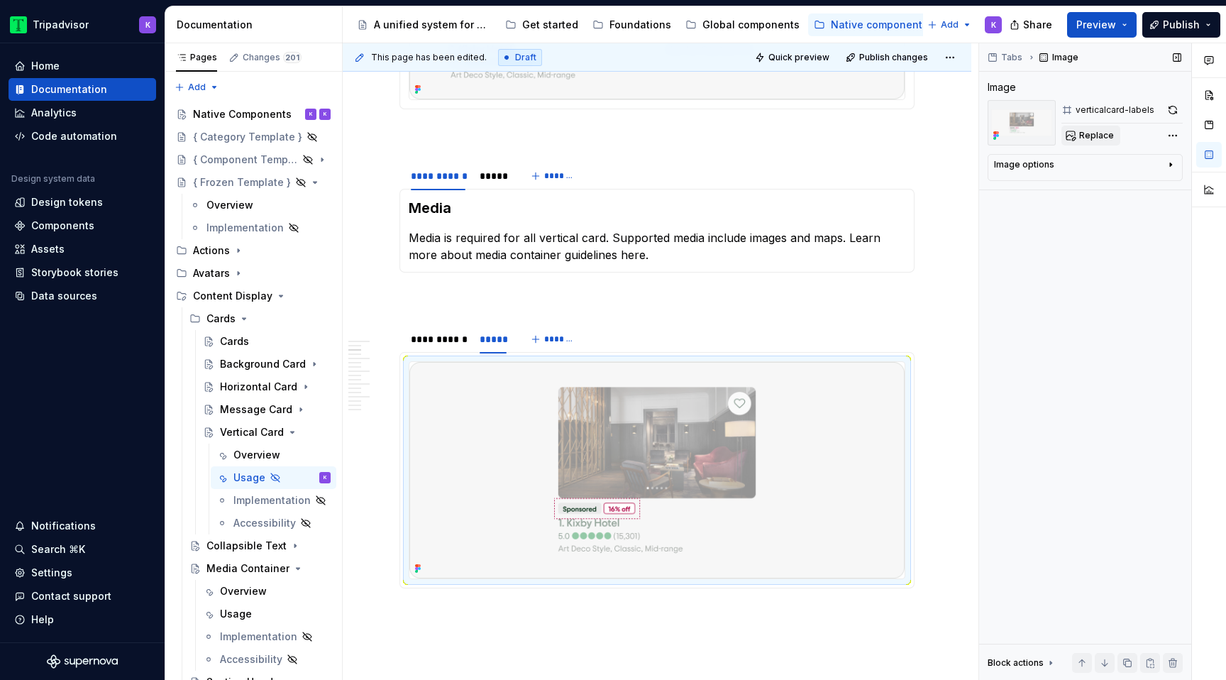
click at [1082, 139] on span "Replace" at bounding box center [1096, 135] width 35 height 11
type textarea "*"
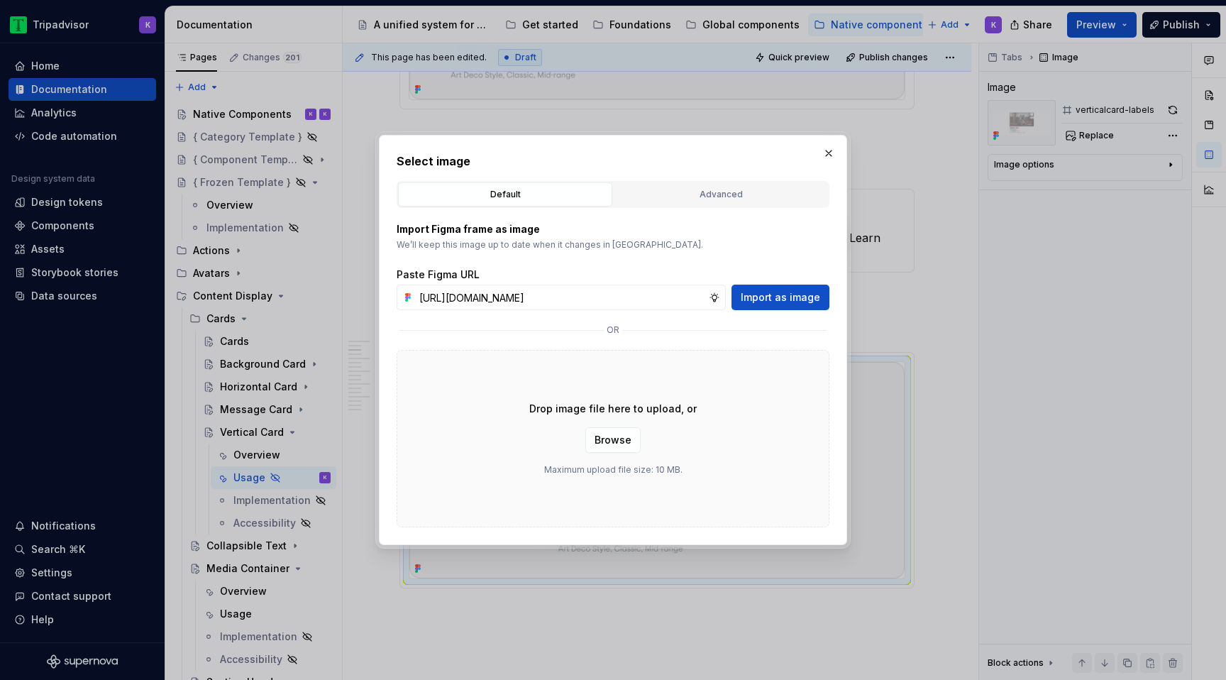
scroll to position [0, 381]
type input "[URL][DOMAIN_NAME]"
click at [801, 294] on span "Import as image" at bounding box center [780, 297] width 79 height 14
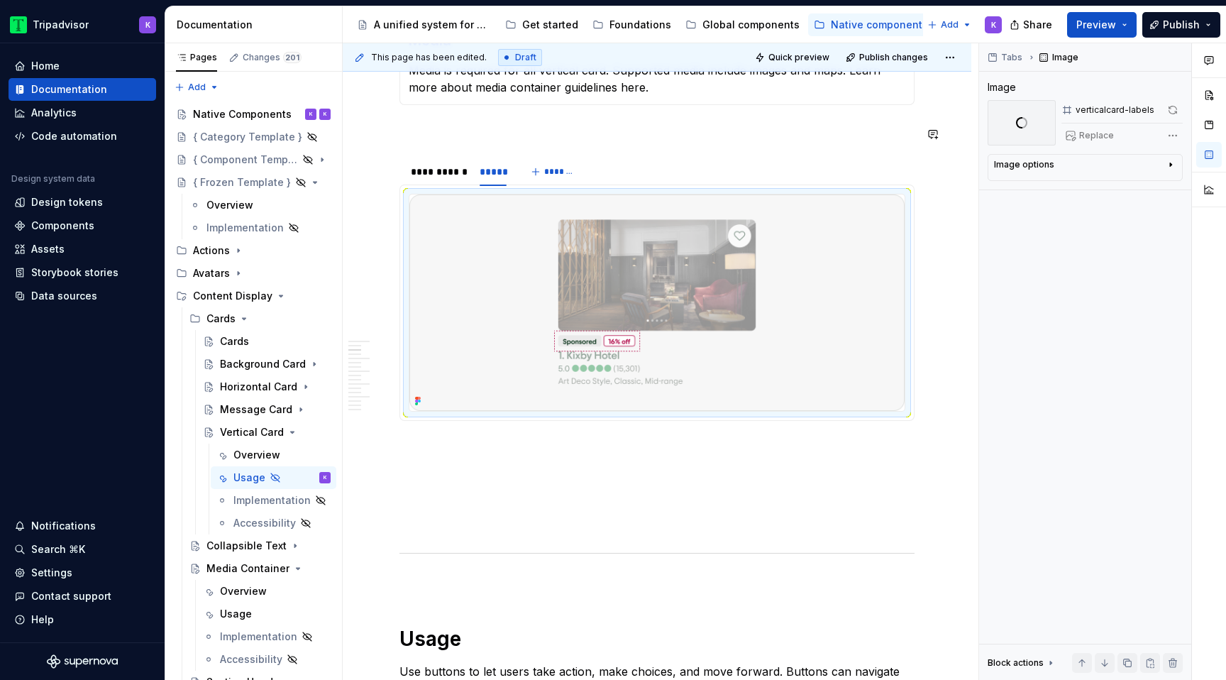
scroll to position [725, 0]
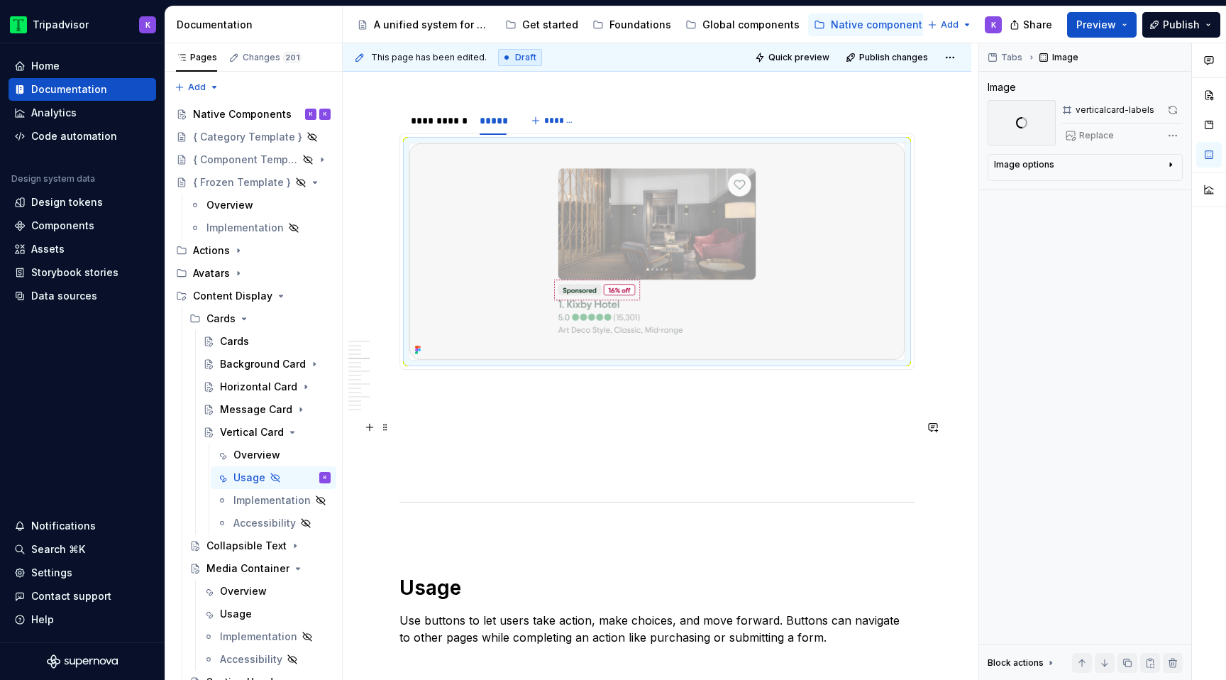
click at [523, 429] on p at bounding box center [656, 420] width 515 height 17
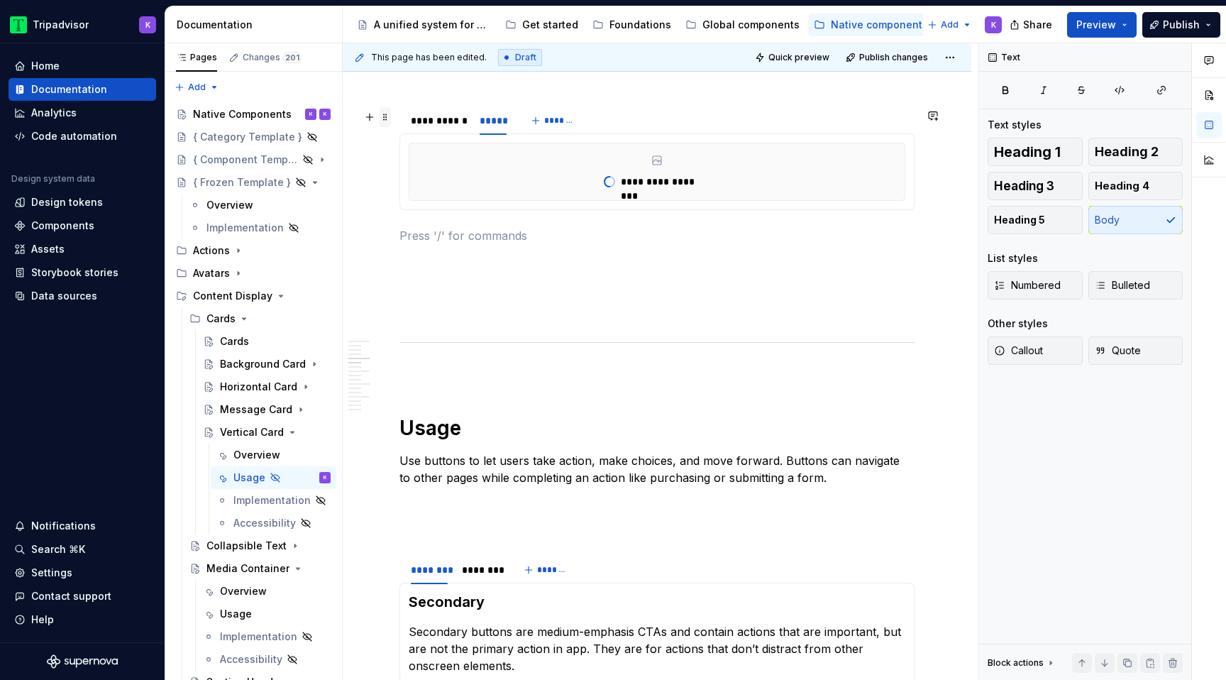
click at [384, 121] on span at bounding box center [384, 117] width 11 height 20
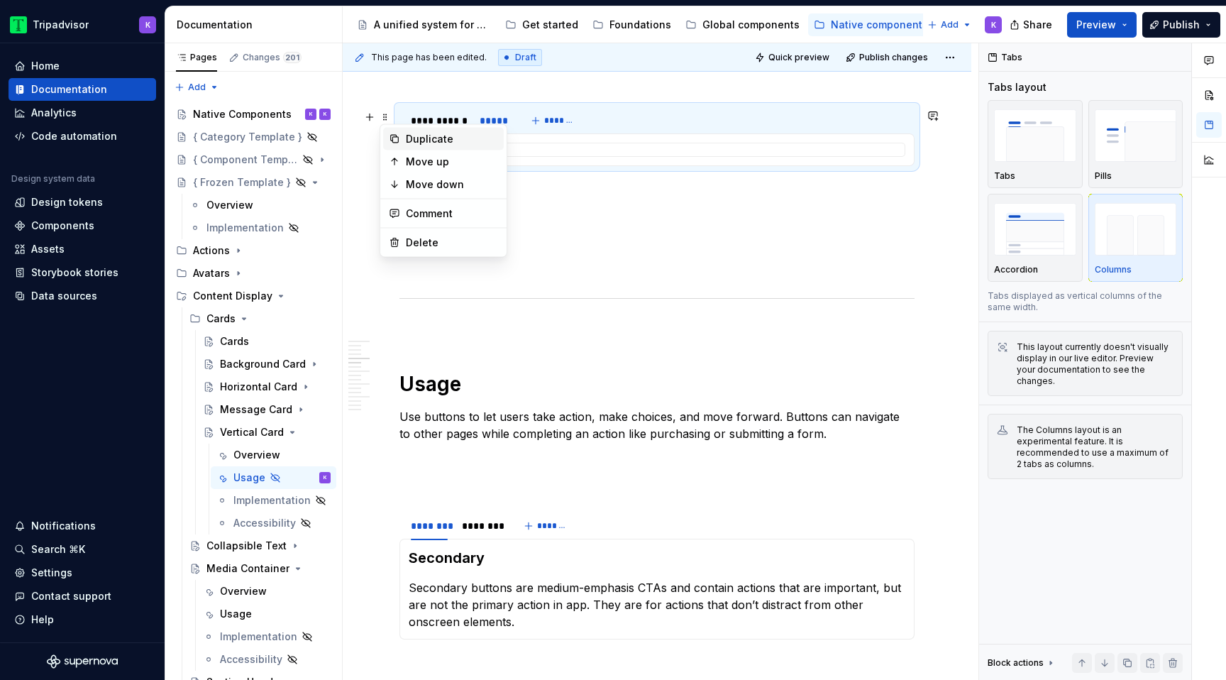
click at [431, 138] on div "Duplicate" at bounding box center [452, 139] width 92 height 14
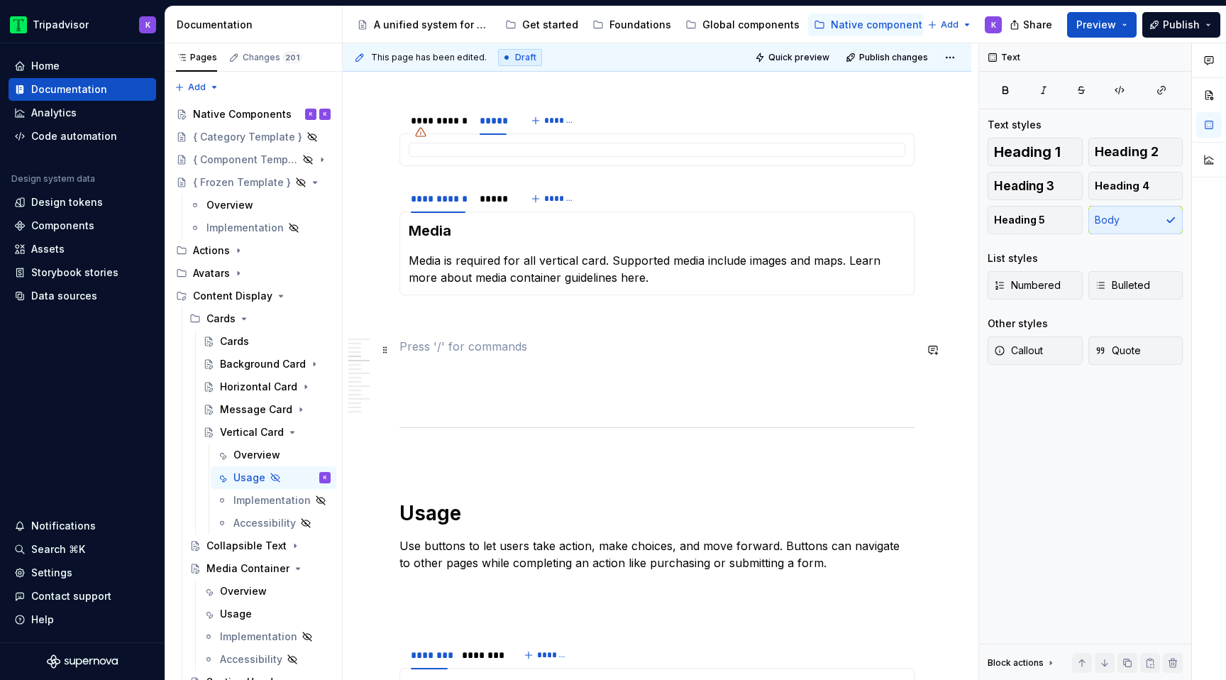
click at [462, 348] on p at bounding box center [656, 346] width 515 height 17
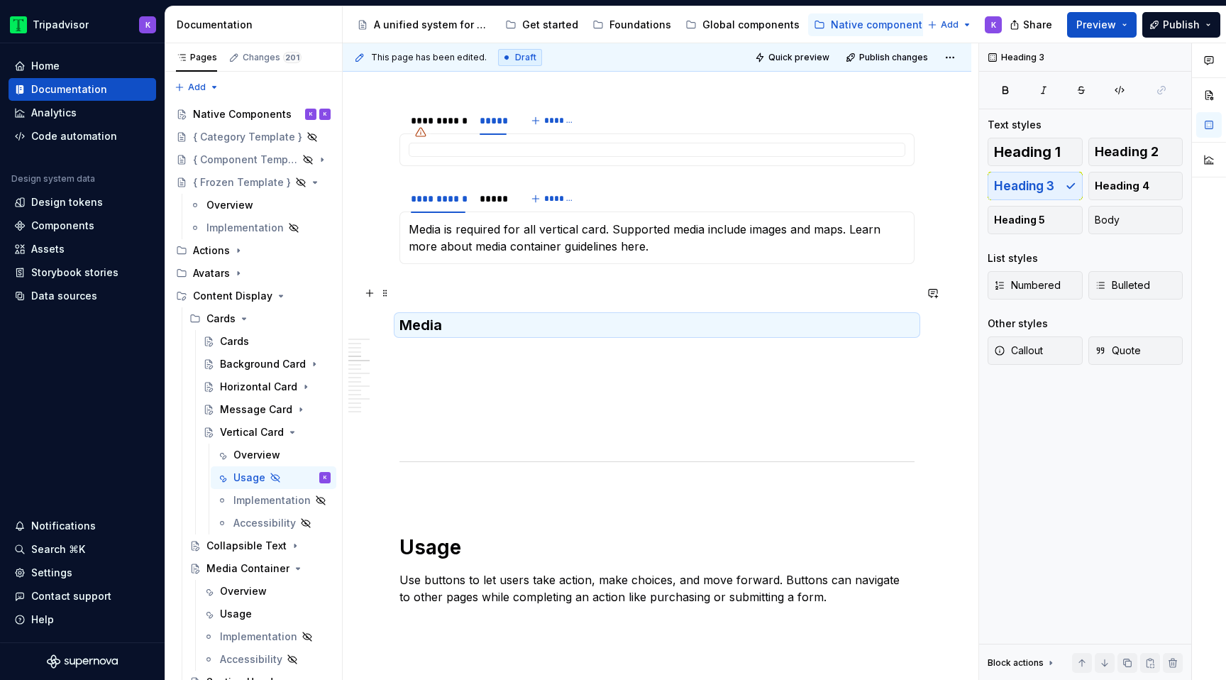
click at [435, 291] on p at bounding box center [656, 289] width 515 height 17
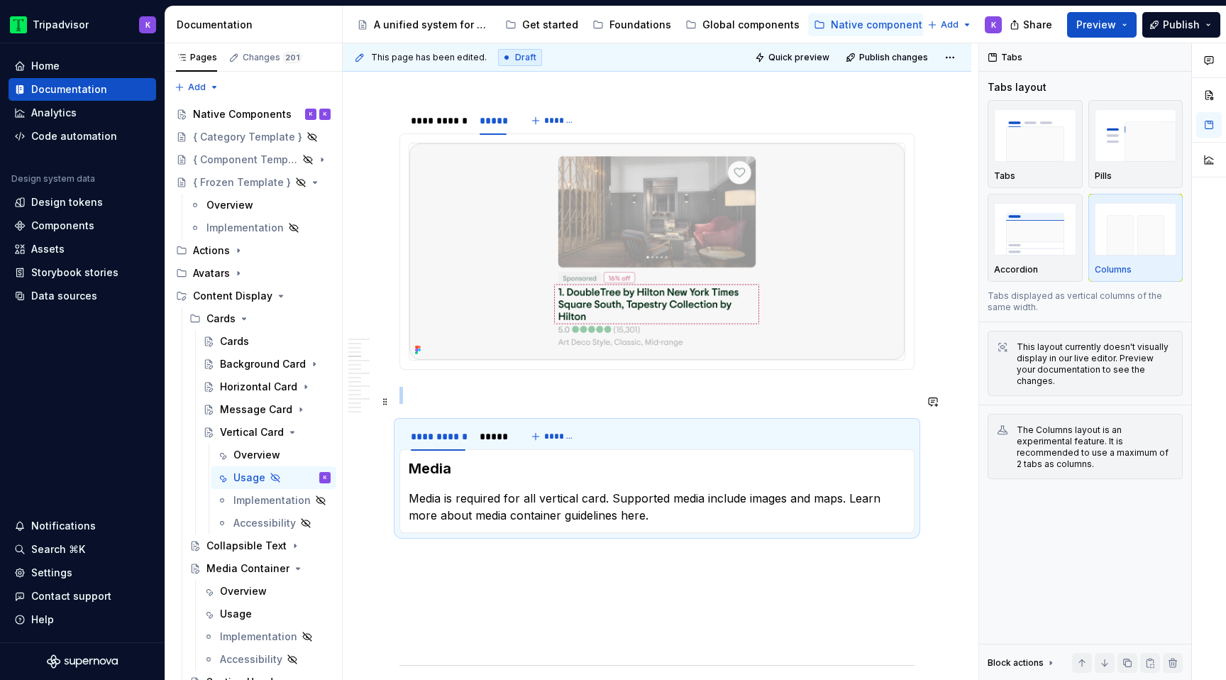
click at [447, 401] on p at bounding box center [656, 395] width 515 height 17
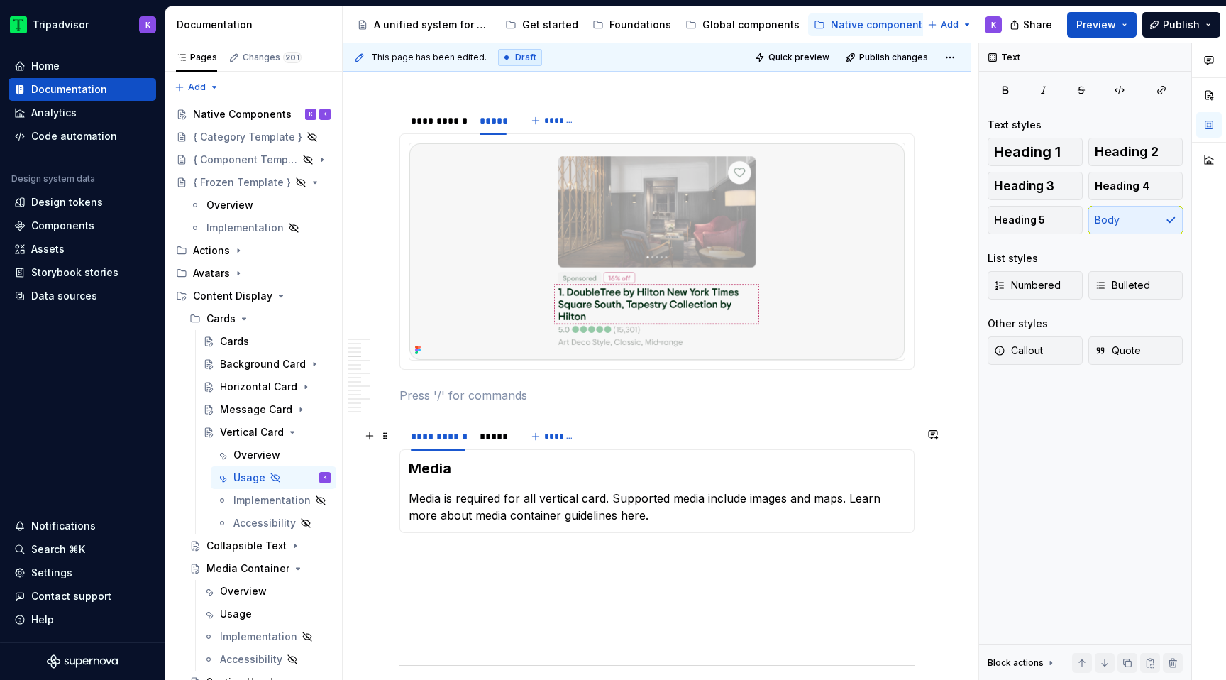
click at [489, 455] on div "**********" at bounding box center [458, 439] width 118 height 35
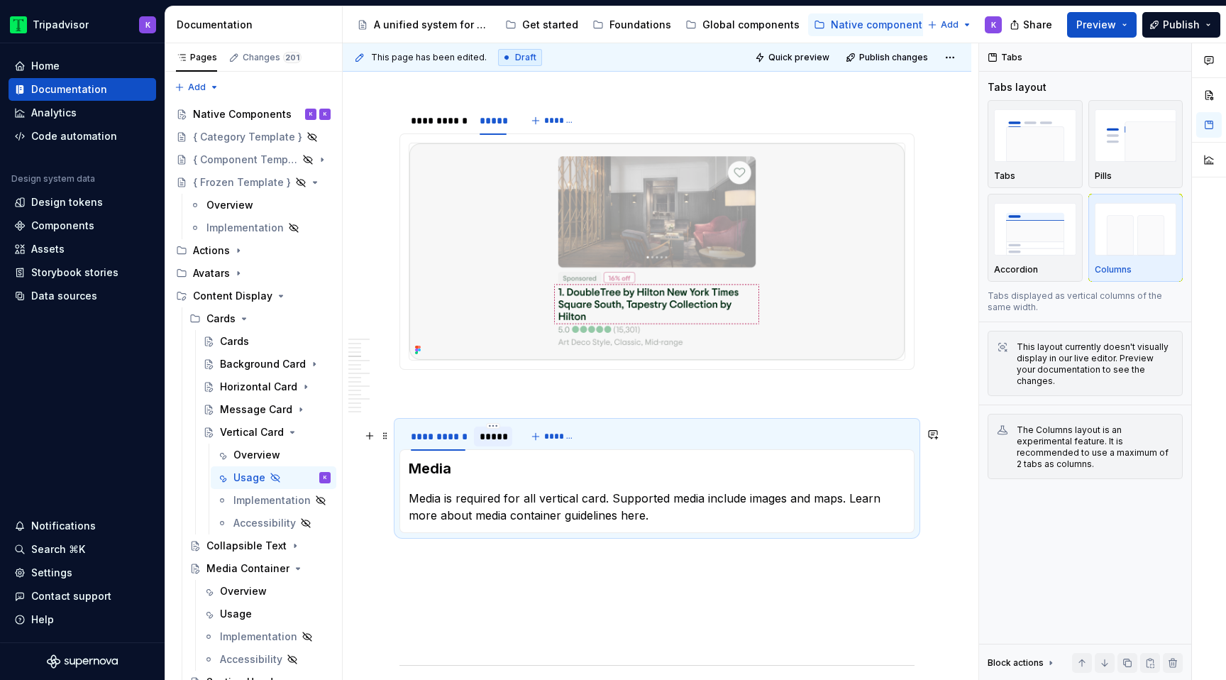
click at [491, 443] on div "*****" at bounding box center [493, 436] width 27 height 14
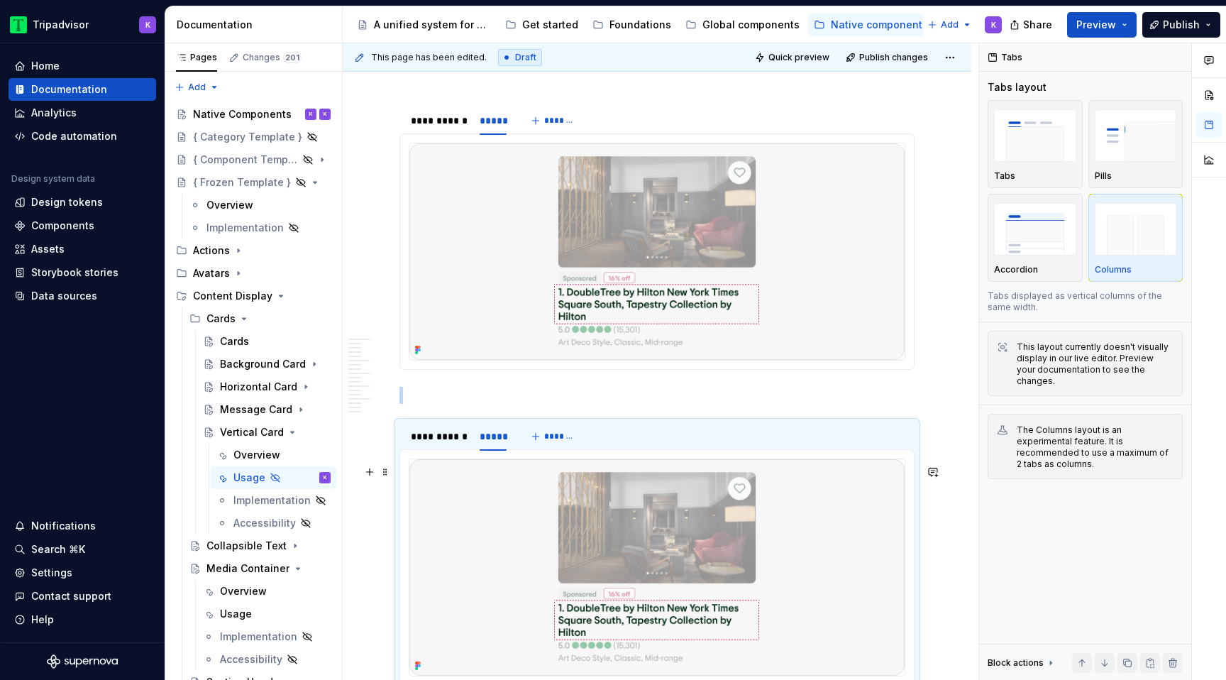
click at [624, 562] on img at bounding box center [656, 567] width 495 height 216
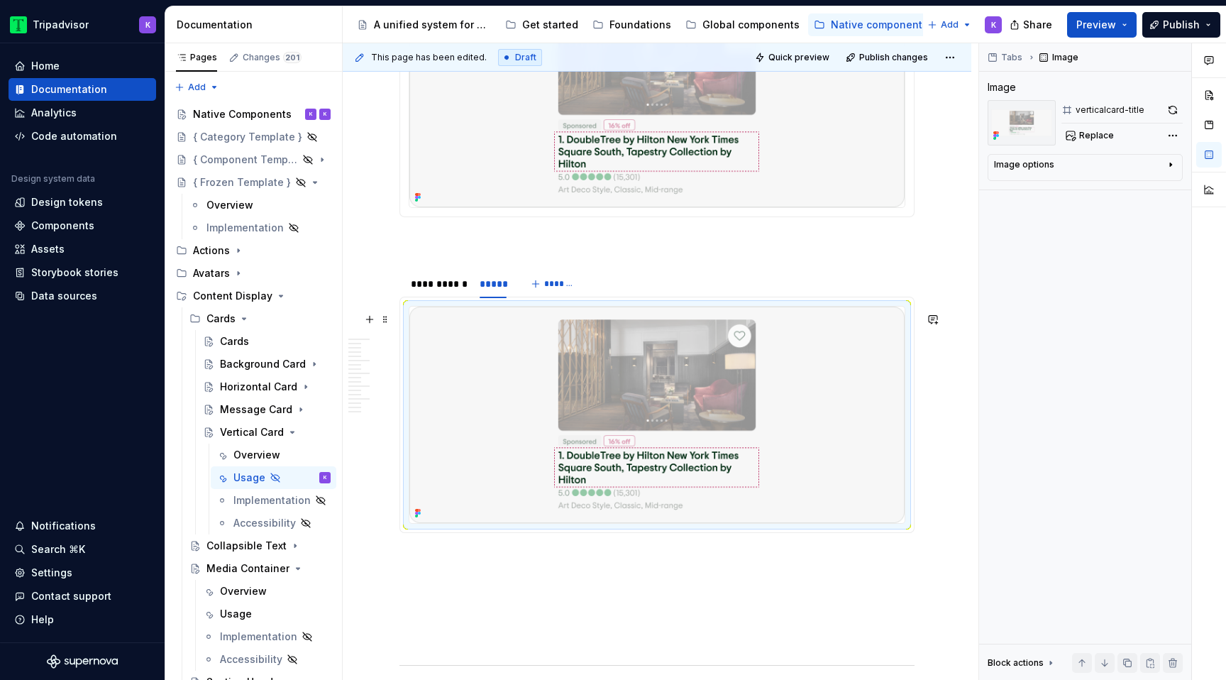
scroll to position [886, 0]
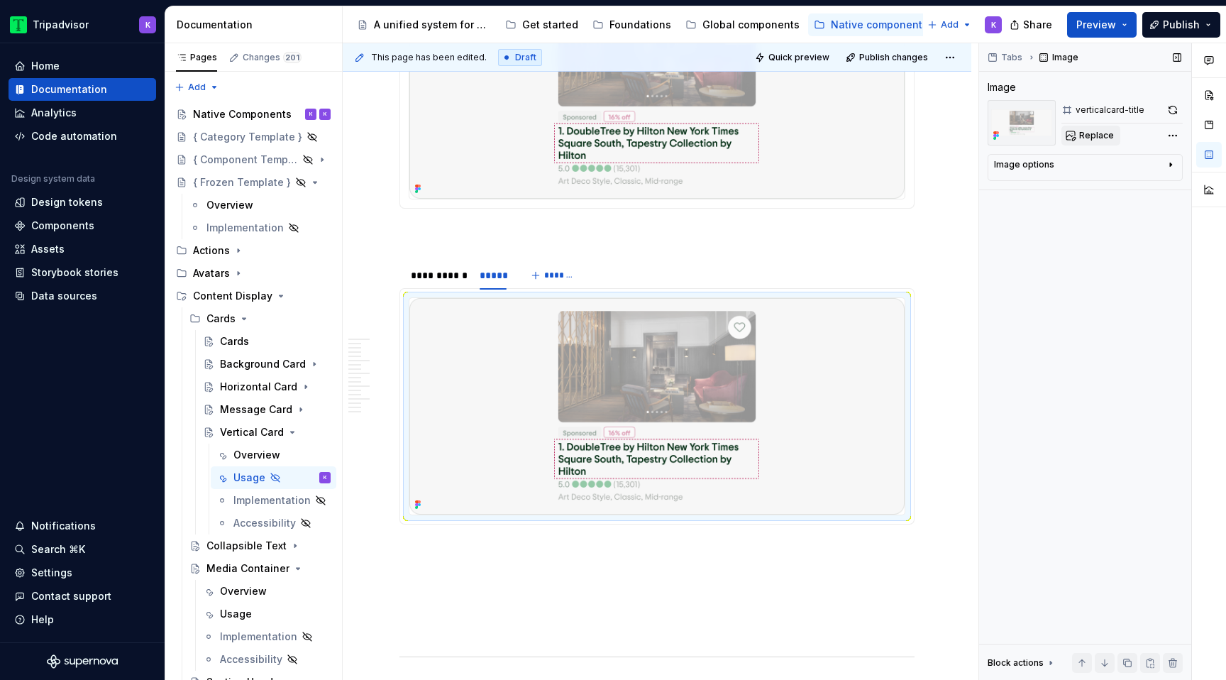
click at [1085, 134] on span "Replace" at bounding box center [1096, 135] width 35 height 11
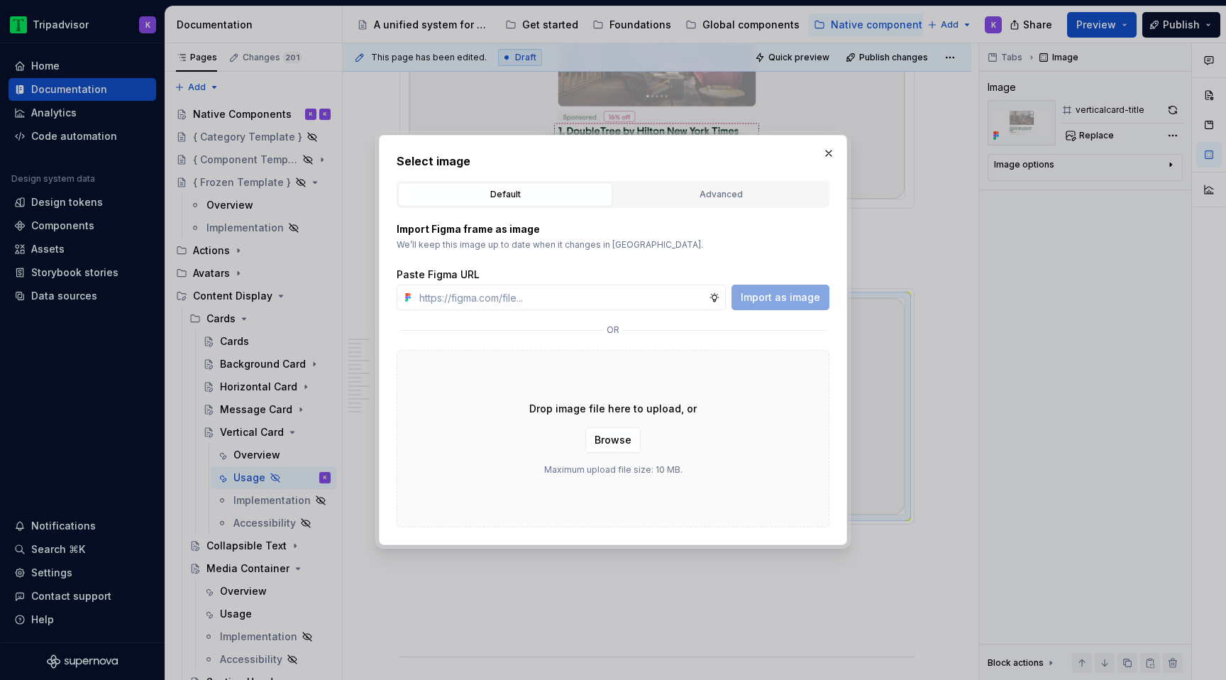
type textarea "*"
type input "[URL][DOMAIN_NAME]"
click at [768, 301] on span "Import as image" at bounding box center [780, 297] width 79 height 14
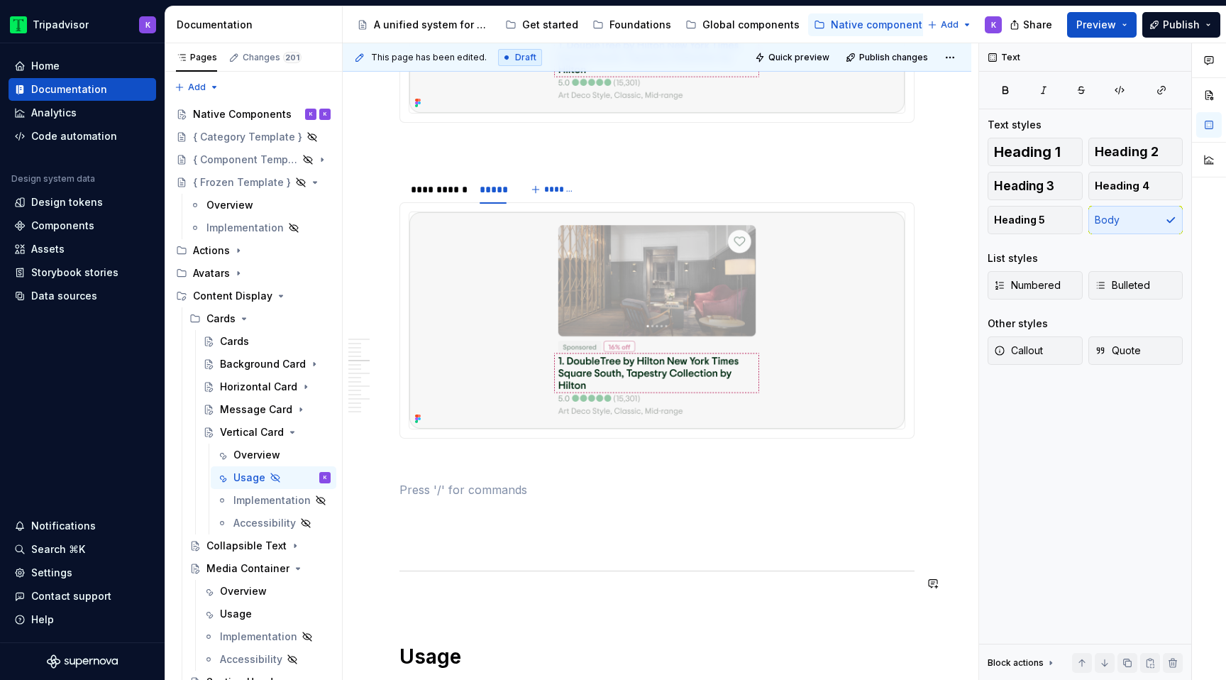
scroll to position [1013, 0]
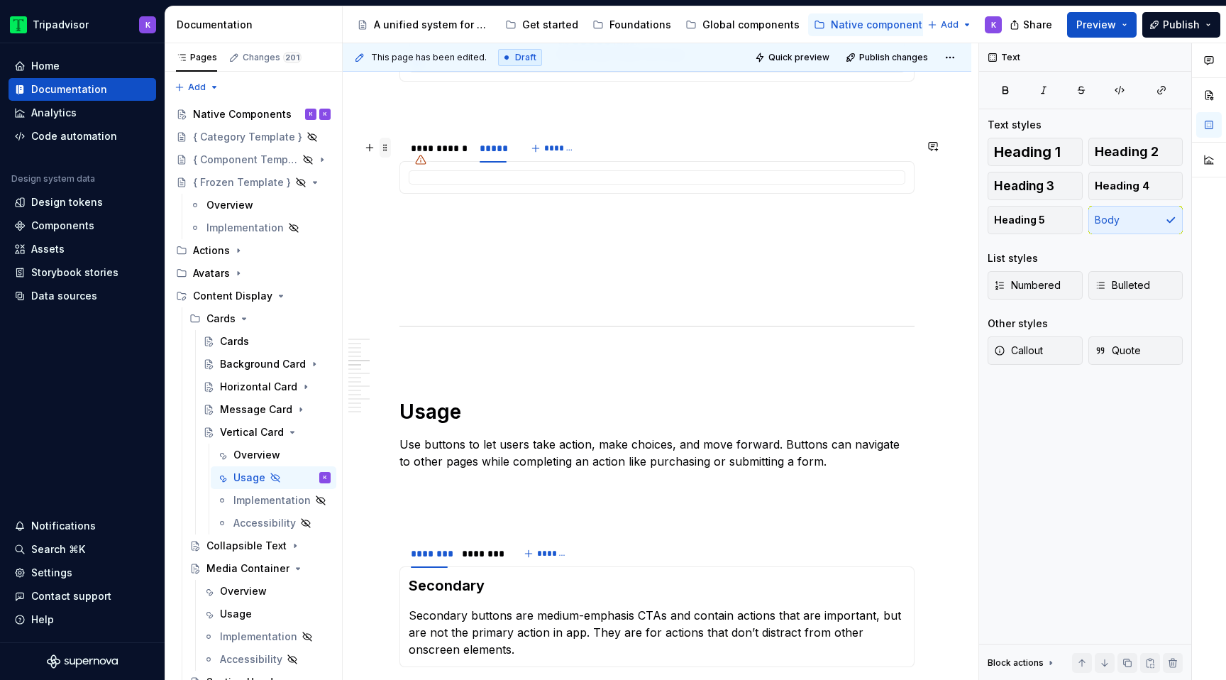
click at [382, 153] on span at bounding box center [384, 148] width 11 height 20
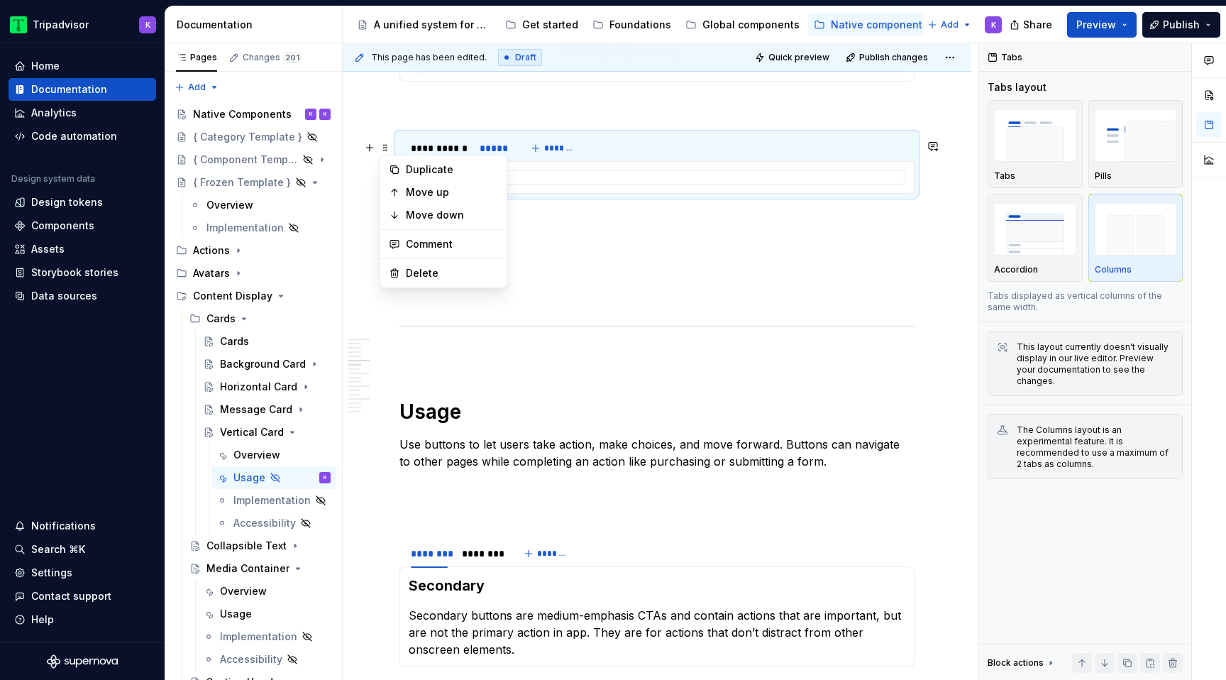
click at [418, 167] on div "Duplicate" at bounding box center [452, 169] width 92 height 14
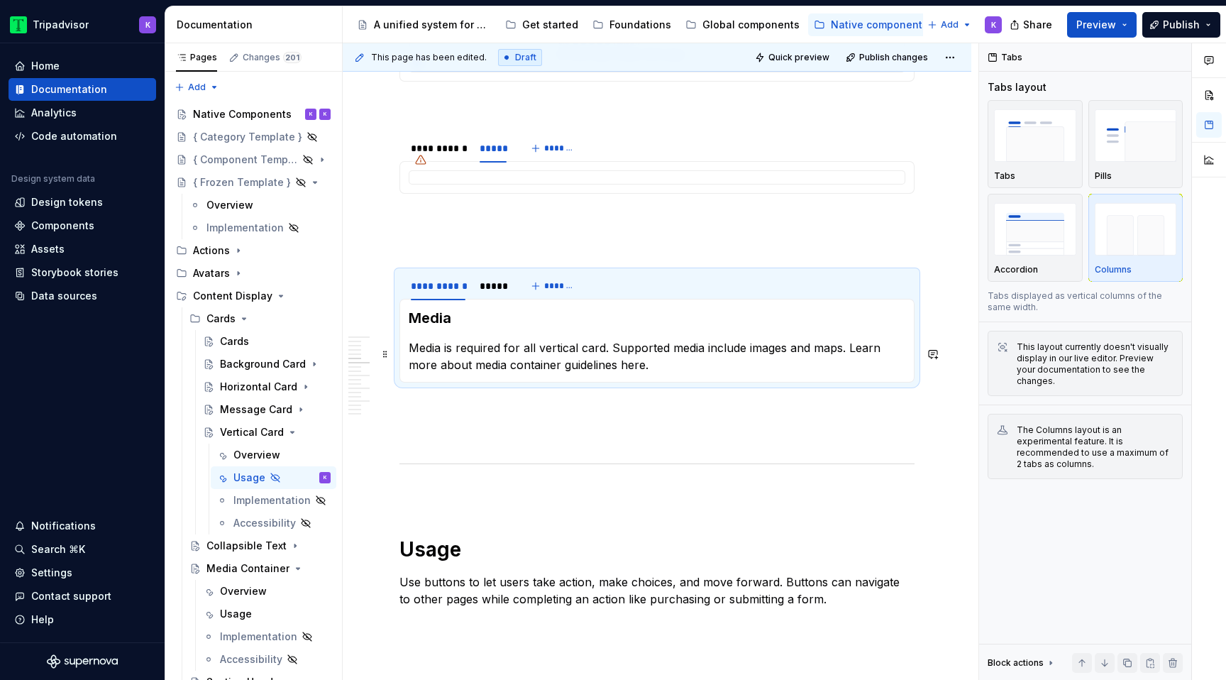
click at [477, 245] on p at bounding box center [656, 244] width 515 height 17
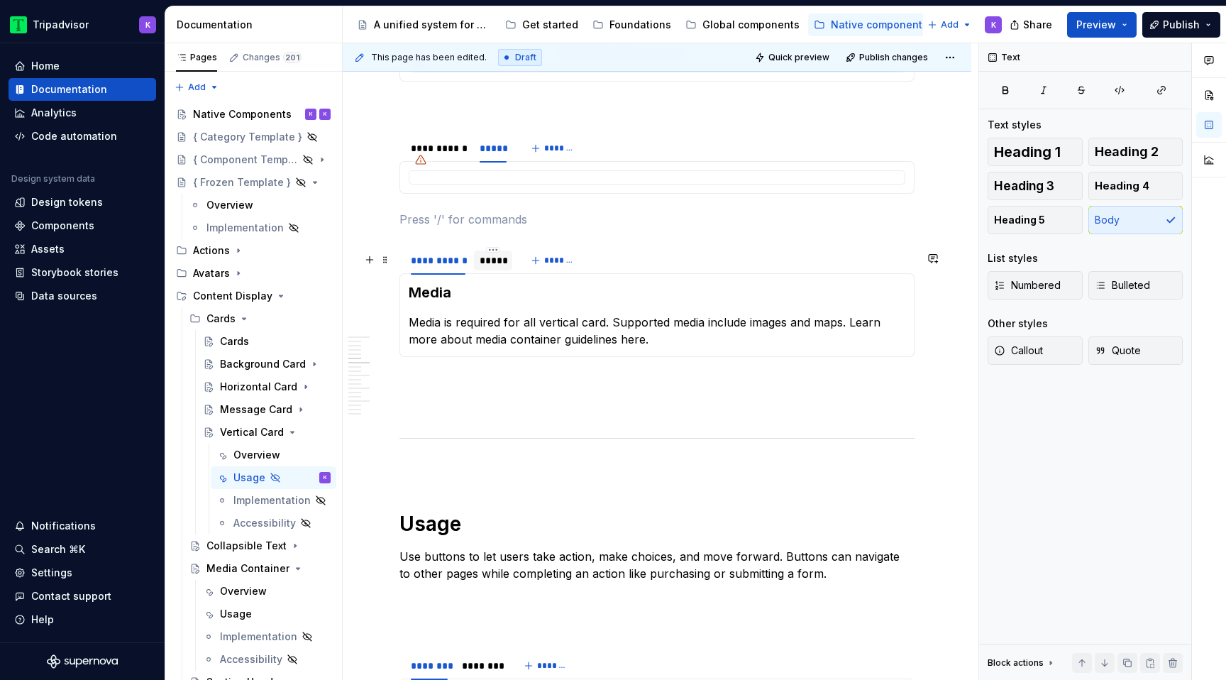
click at [503, 267] on div "*****" at bounding box center [493, 260] width 27 height 14
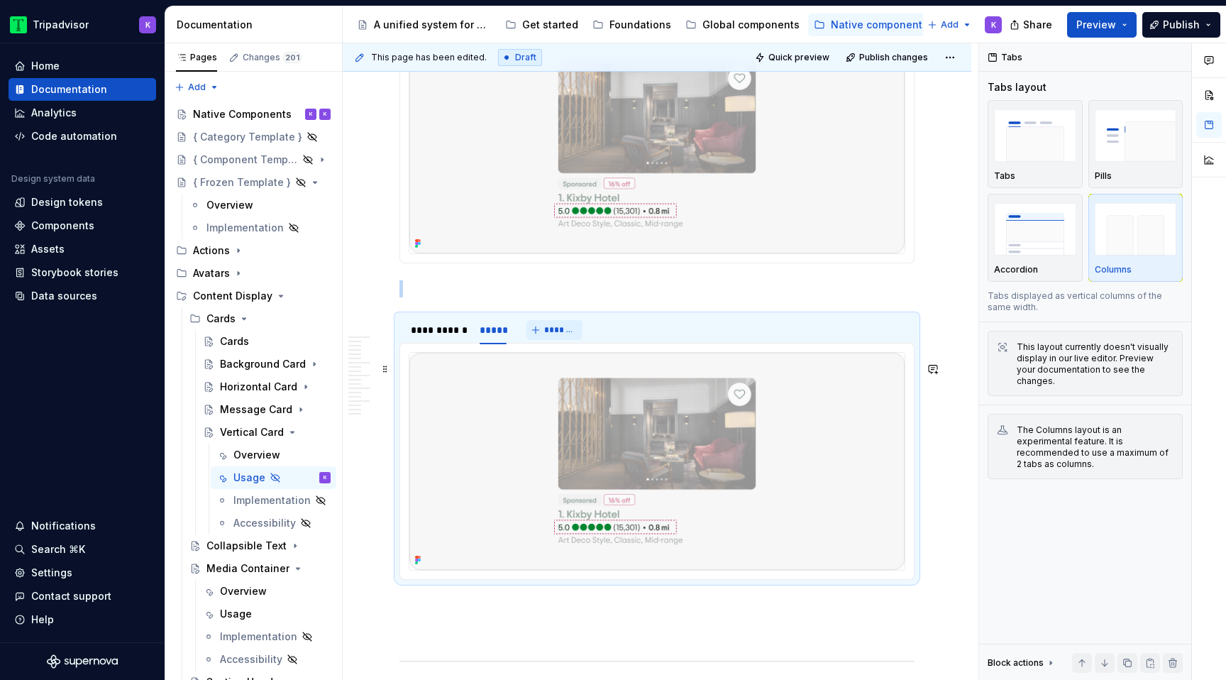
scroll to position [1160, 0]
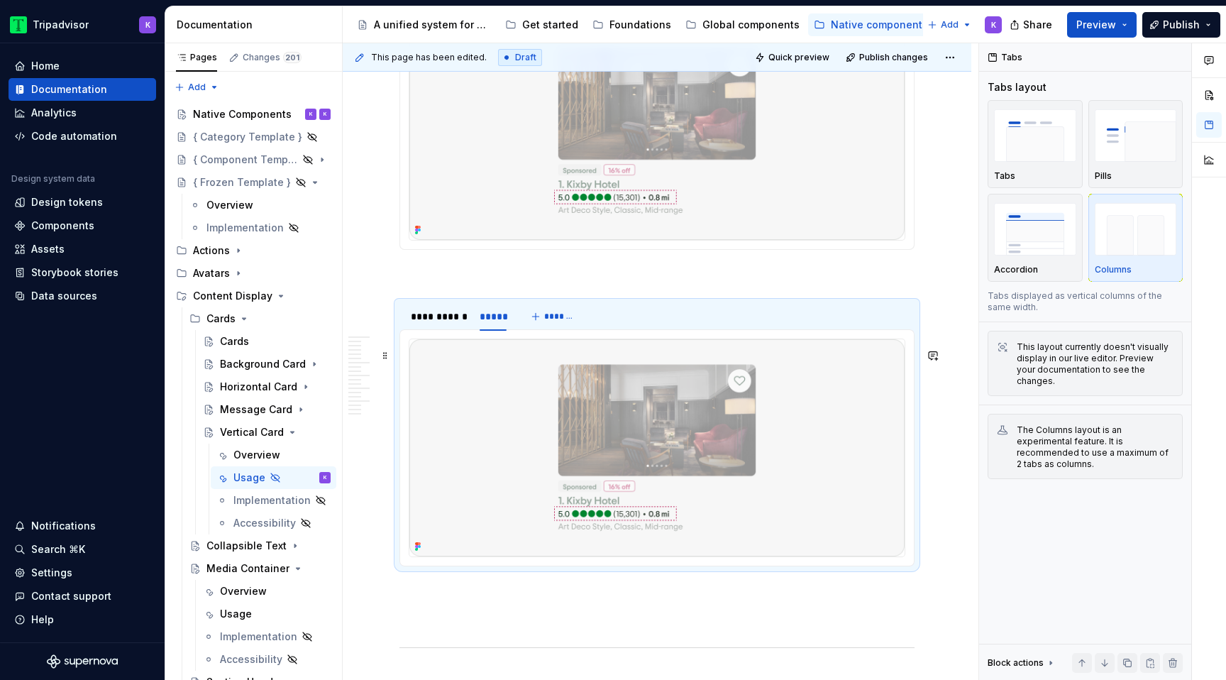
click at [868, 420] on img at bounding box center [656, 447] width 495 height 216
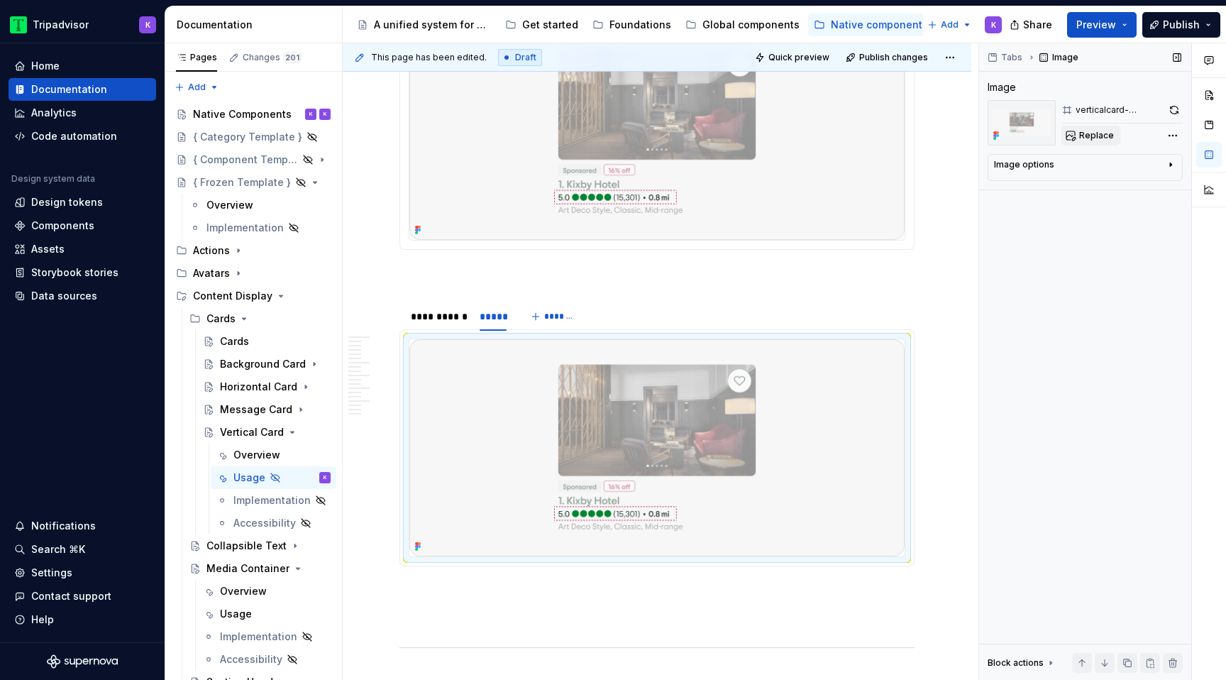
click at [1097, 131] on span "Replace" at bounding box center [1096, 135] width 35 height 11
type textarea "*"
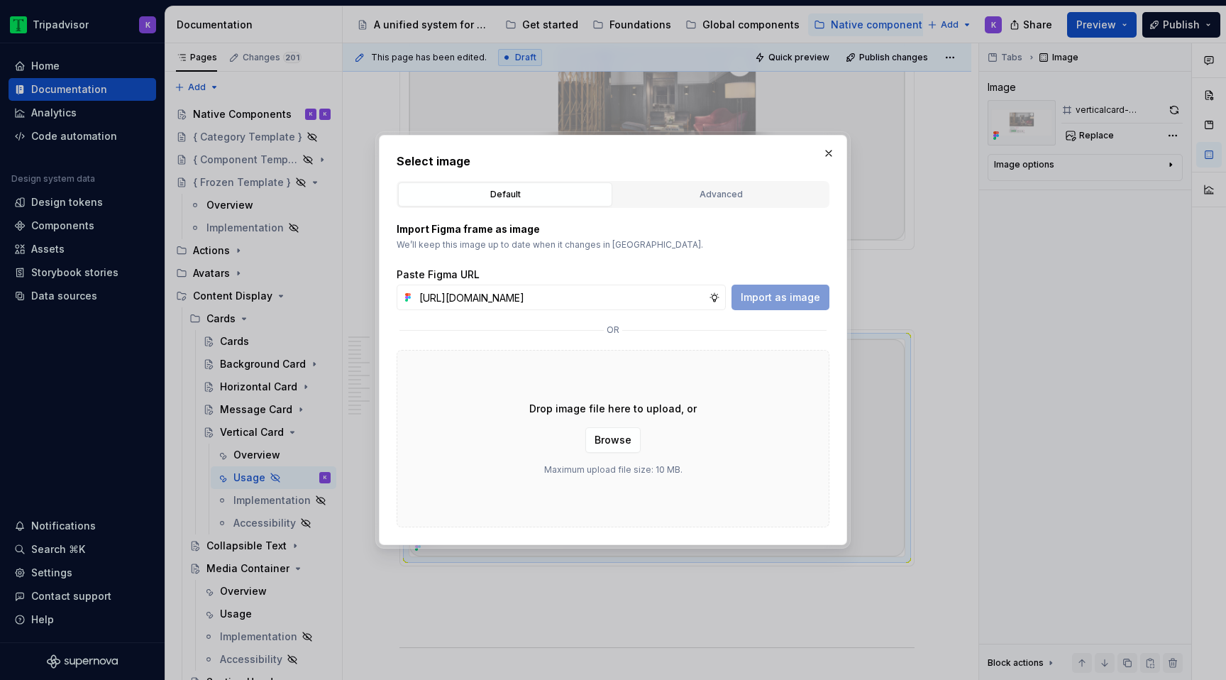
scroll to position [0, 383]
type input "[URL][DOMAIN_NAME]"
click at [789, 296] on span "Import as image" at bounding box center [780, 297] width 79 height 14
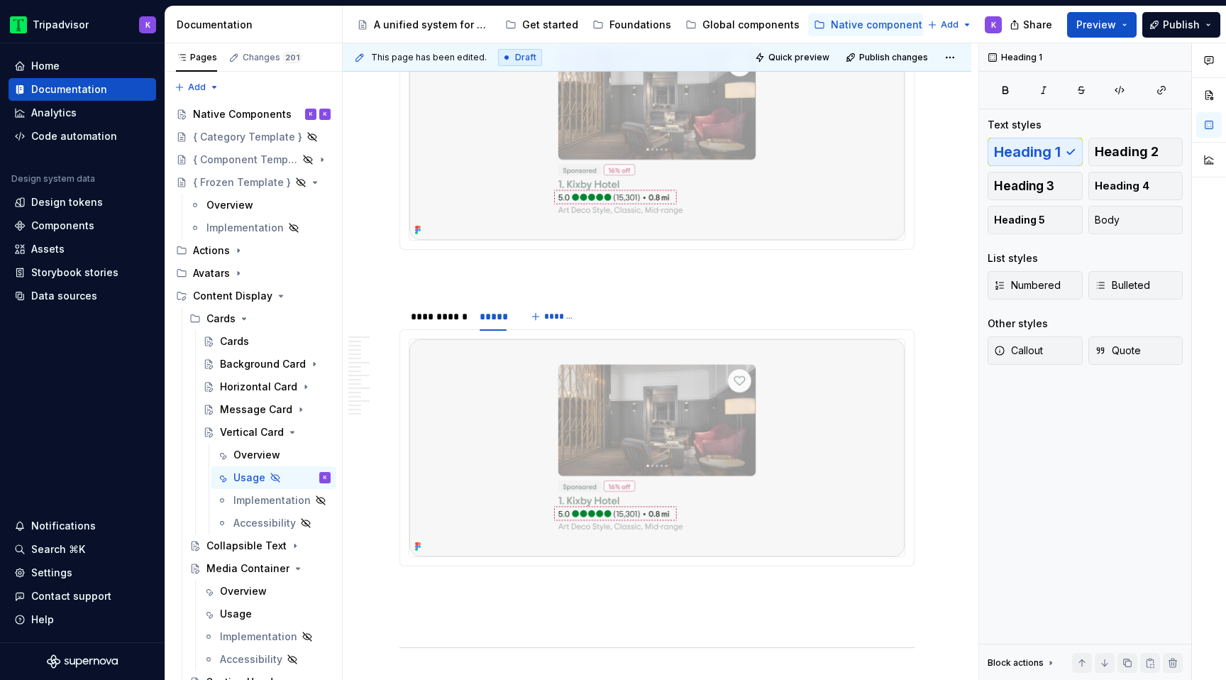
click at [726, 284] on p at bounding box center [656, 275] width 515 height 17
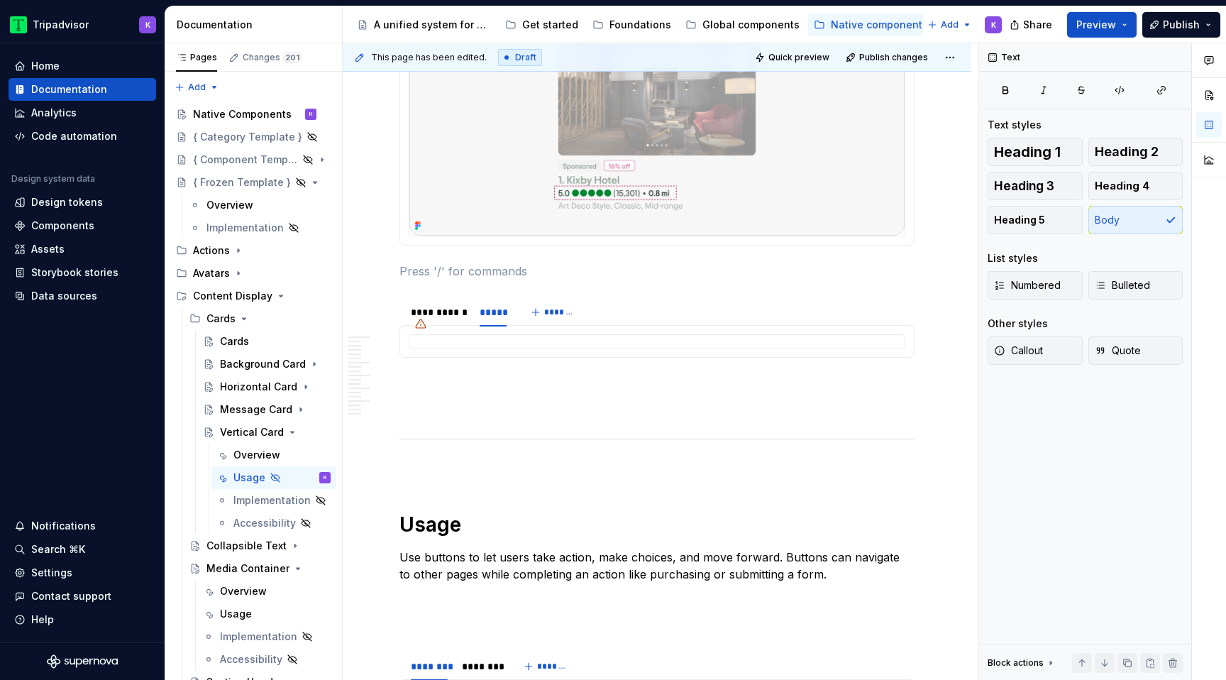
scroll to position [1223, 0]
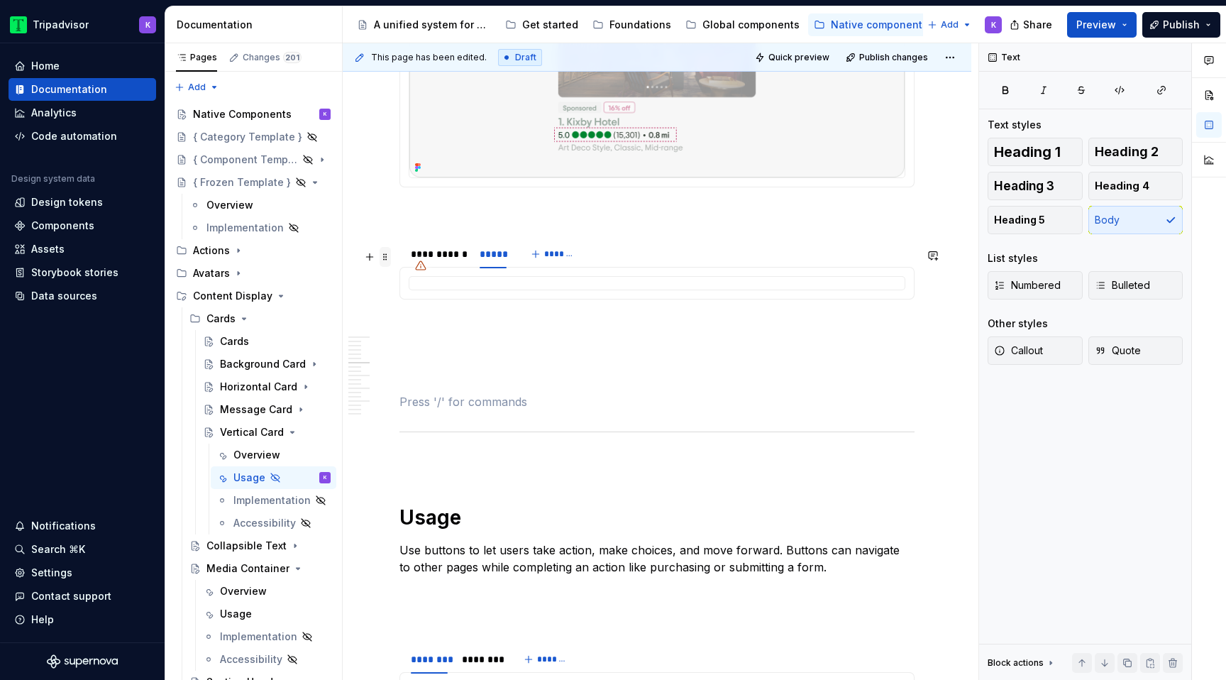
click at [387, 258] on span at bounding box center [384, 257] width 11 height 20
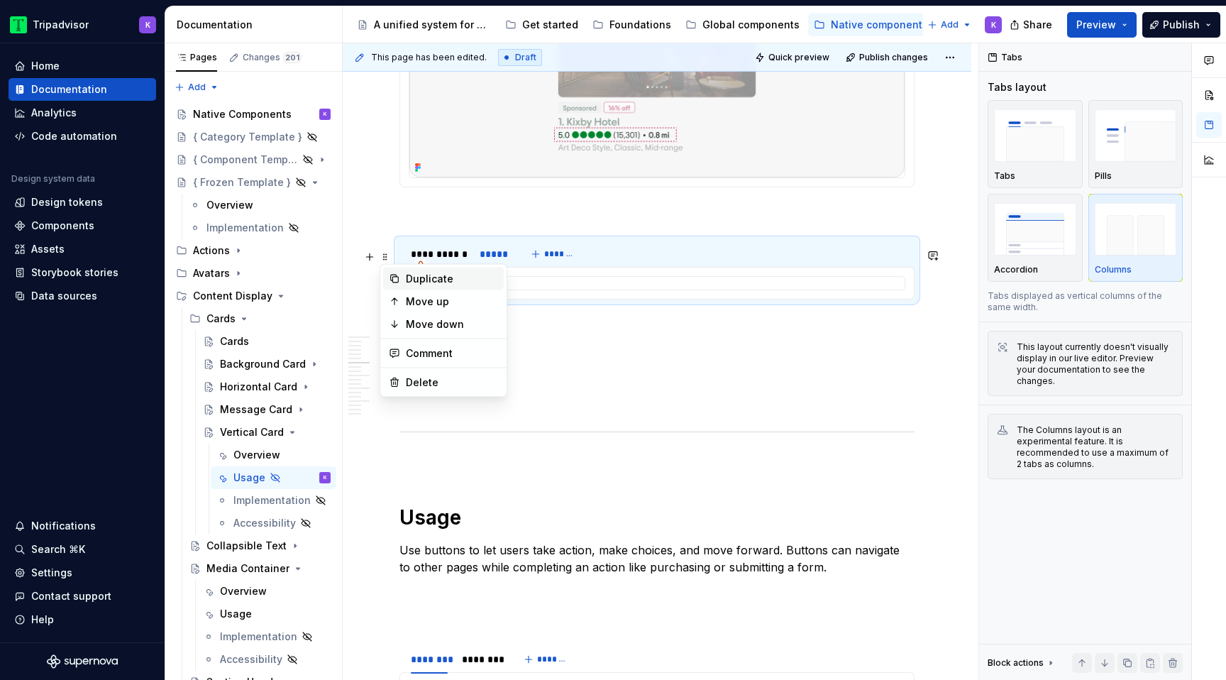
click at [422, 277] on div "Duplicate" at bounding box center [452, 279] width 92 height 14
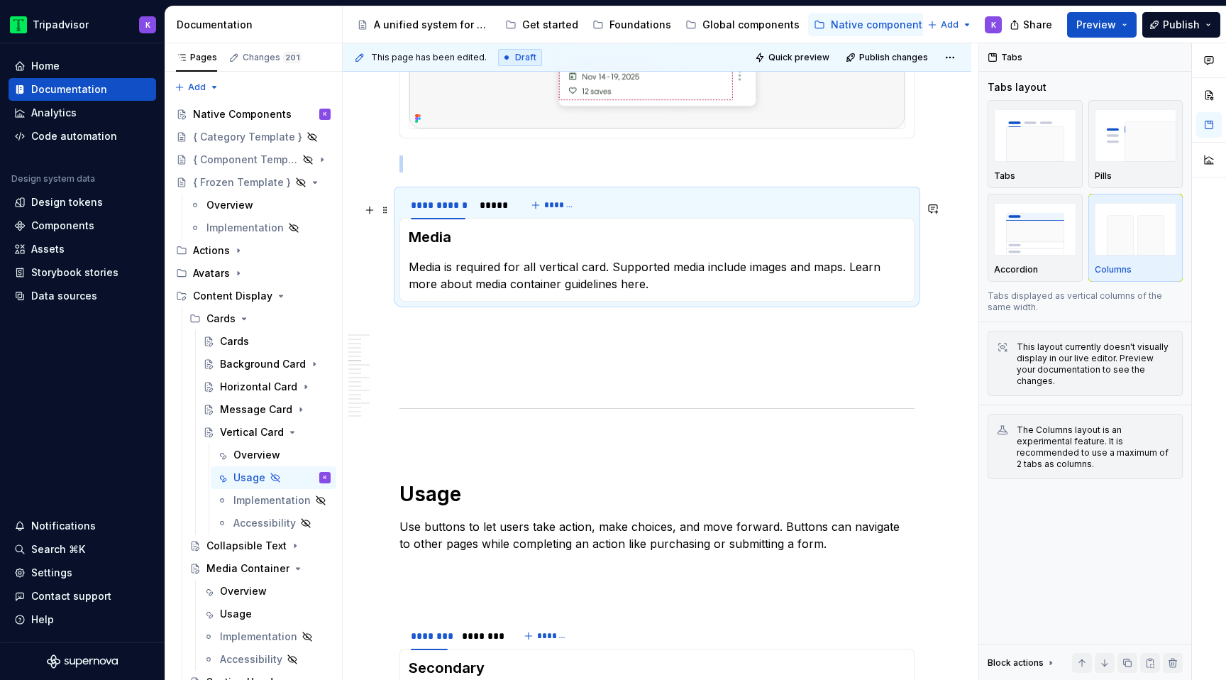
scroll to position [1677, 0]
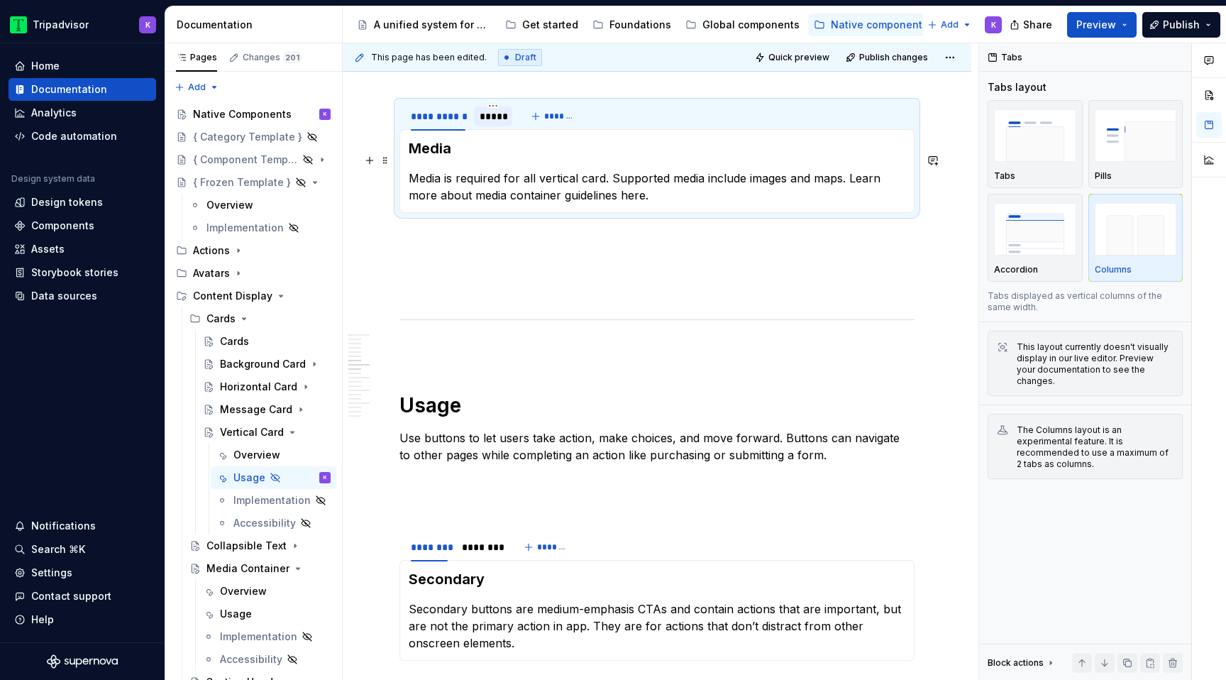
click at [497, 129] on div at bounding box center [493, 128] width 38 height 1
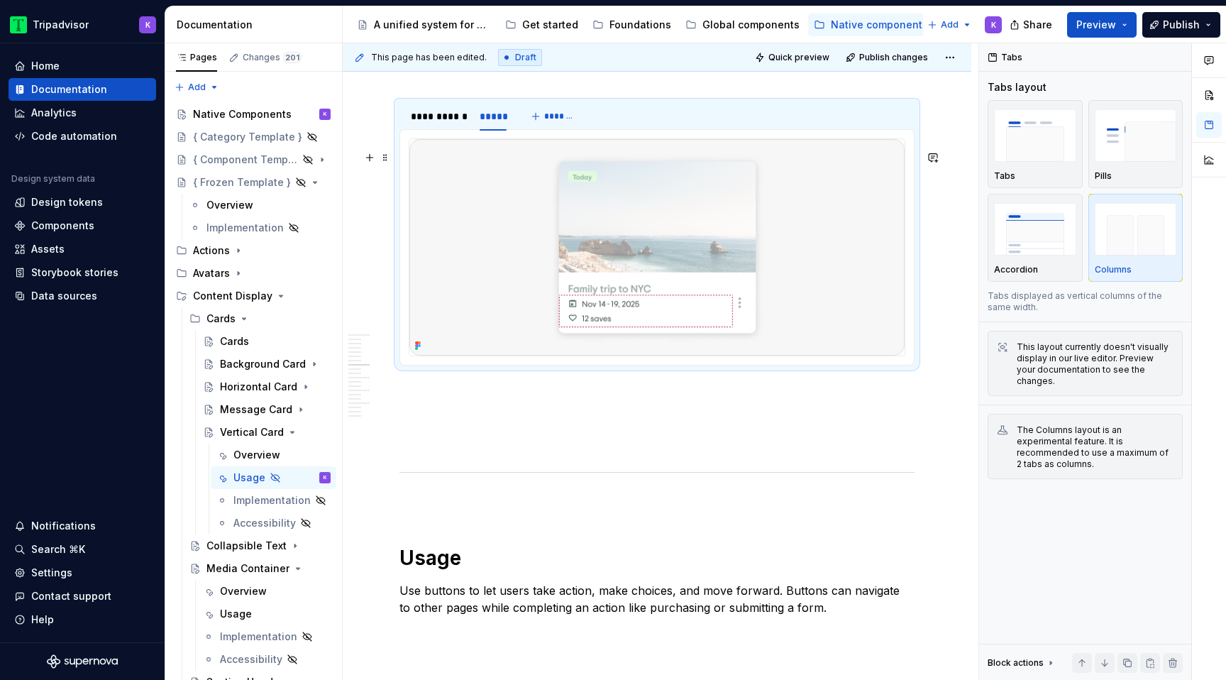
click at [513, 229] on img at bounding box center [656, 247] width 495 height 216
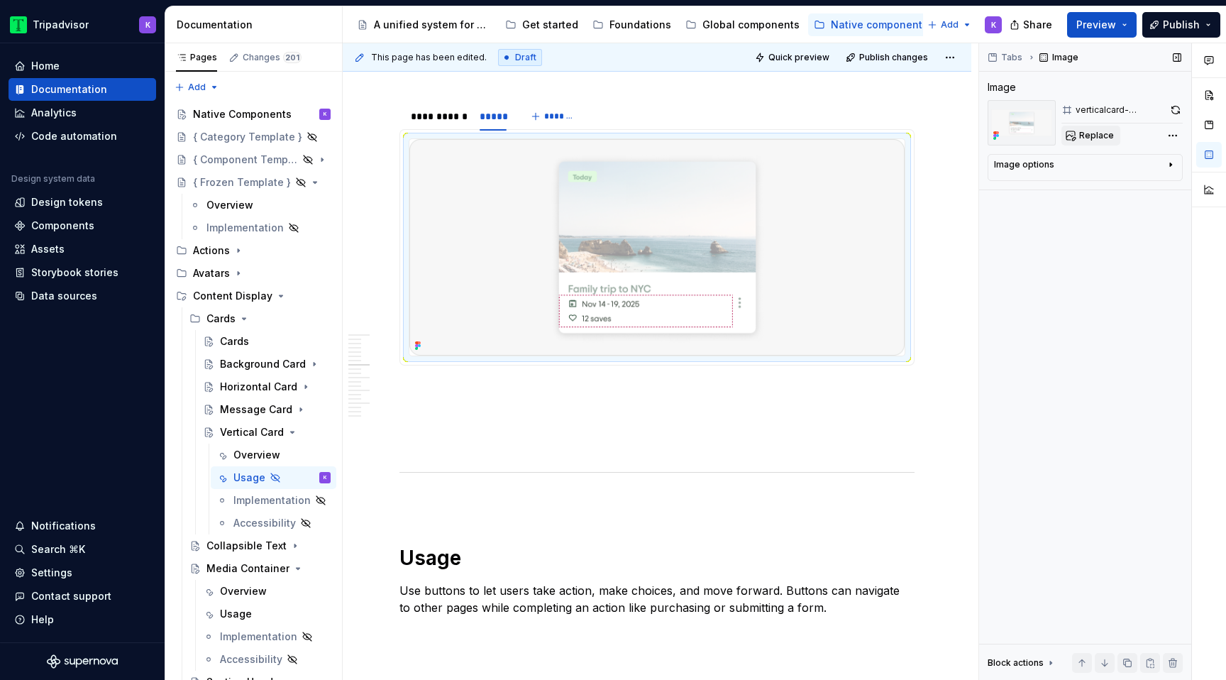
click at [1079, 143] on button "Replace" at bounding box center [1090, 136] width 59 height 20
type textarea "*"
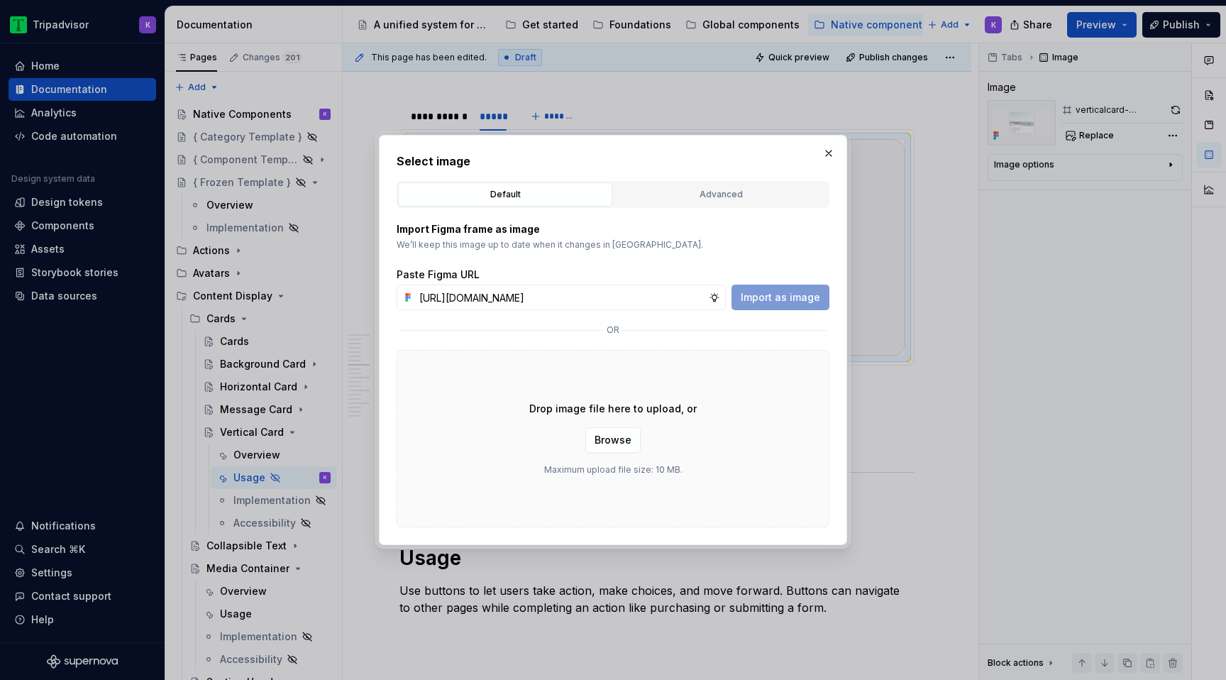
scroll to position [0, 383]
type input "[URL][DOMAIN_NAME]"
click at [792, 299] on span "Import as image" at bounding box center [780, 297] width 79 height 14
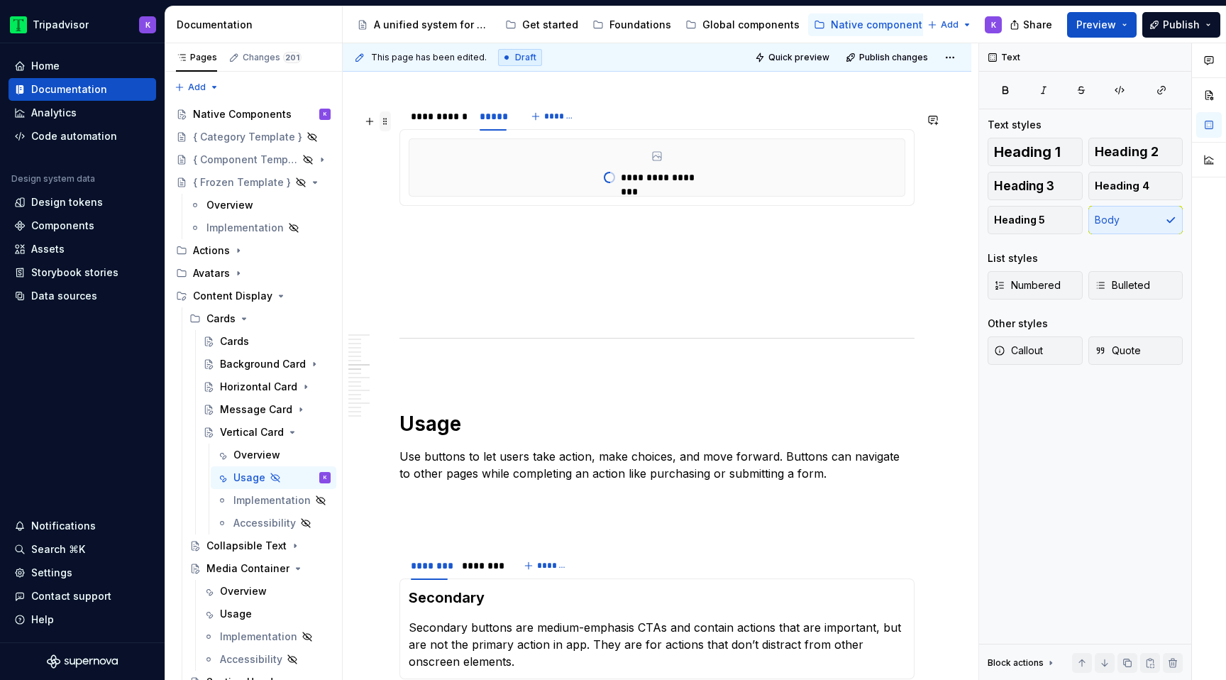
click at [384, 127] on span at bounding box center [384, 121] width 11 height 20
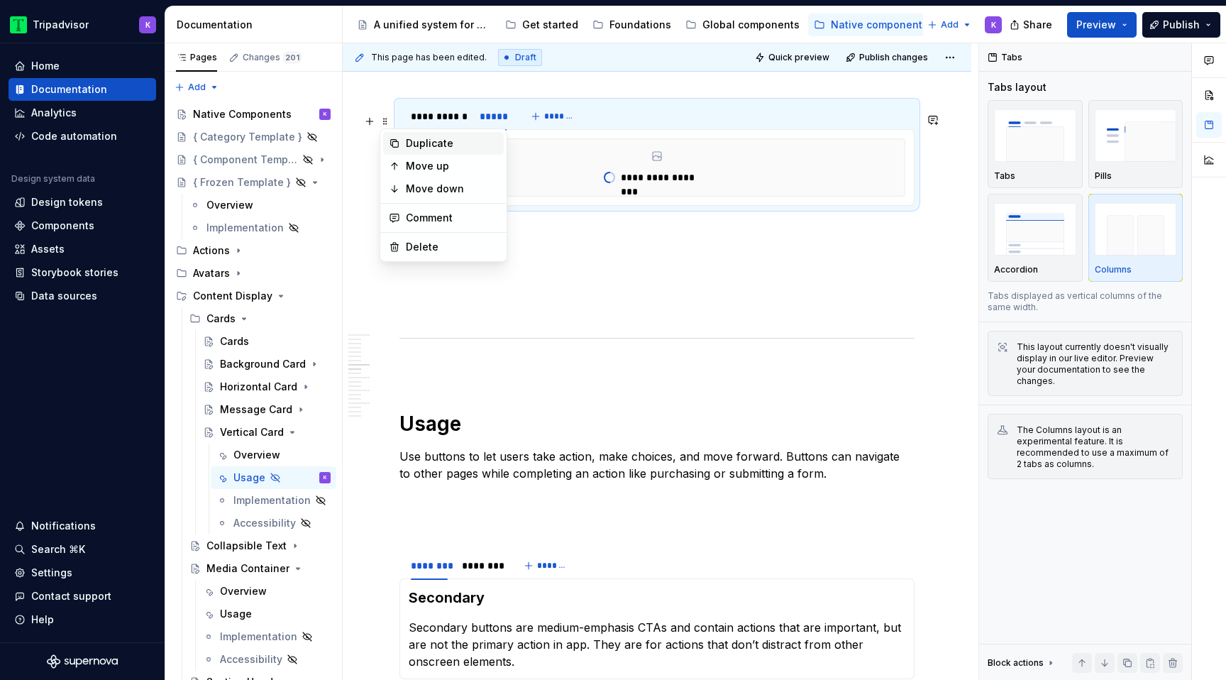
click at [412, 138] on div "Duplicate" at bounding box center [452, 143] width 92 height 14
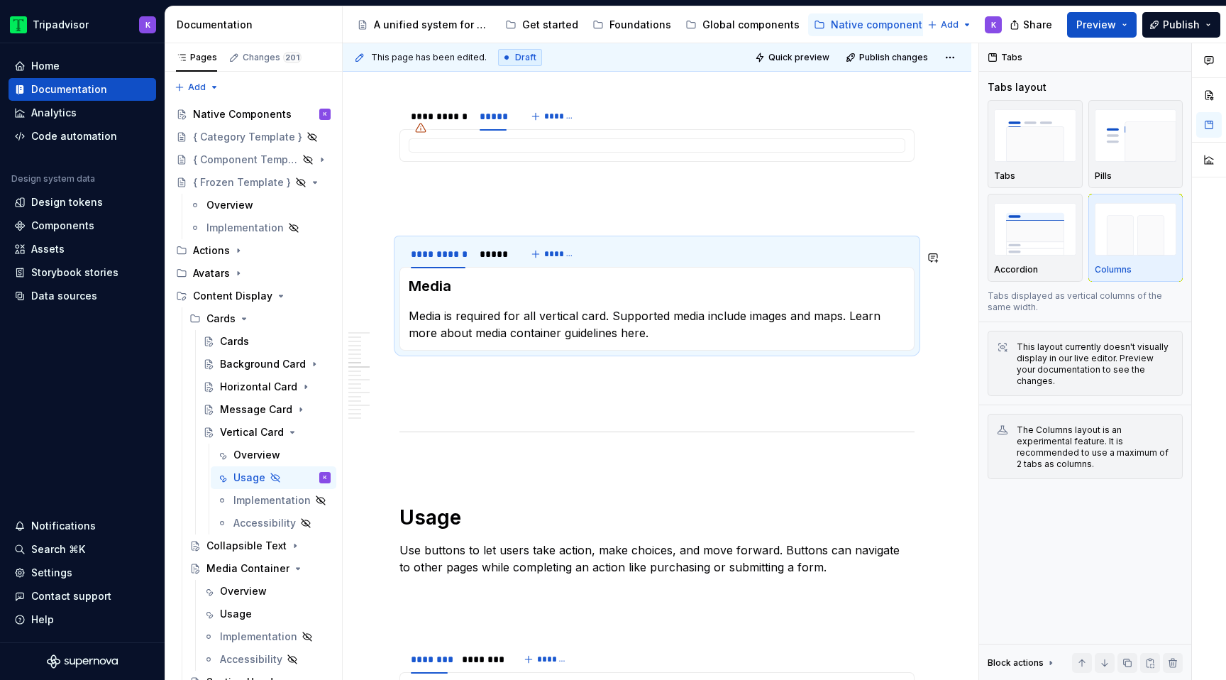
click at [450, 410] on p at bounding box center [656, 401] width 515 height 17
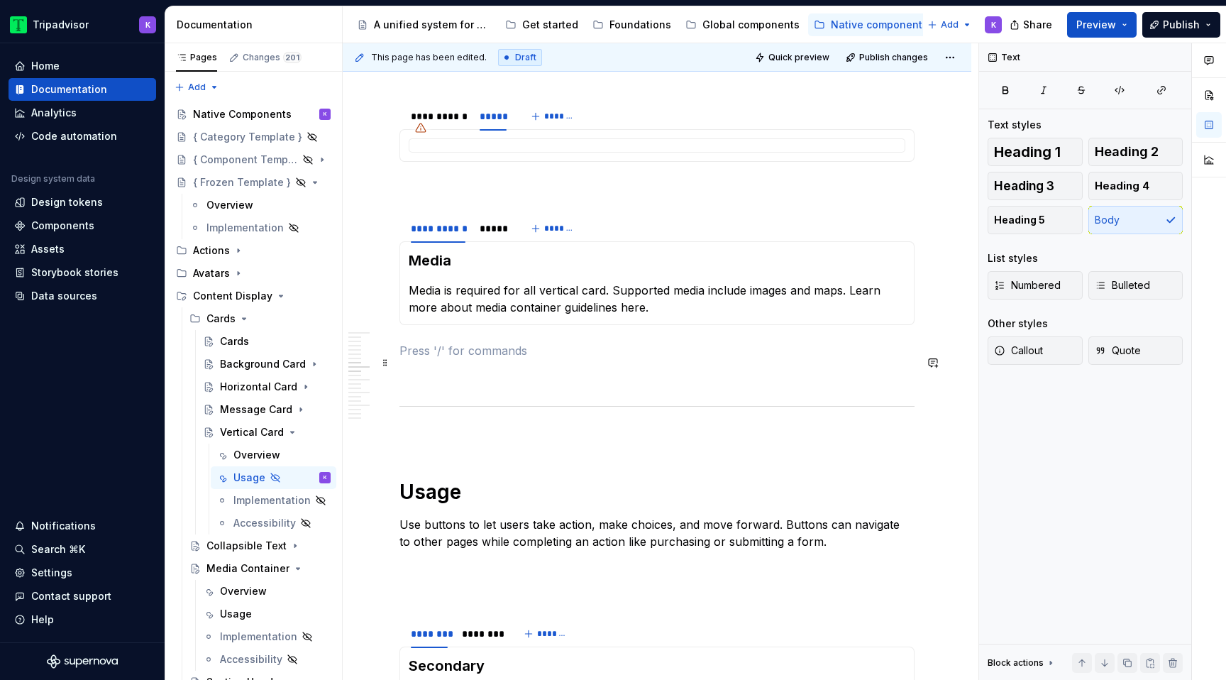
click at [459, 359] on p at bounding box center [656, 350] width 515 height 17
click at [481, 240] on div "*****" at bounding box center [493, 228] width 38 height 23
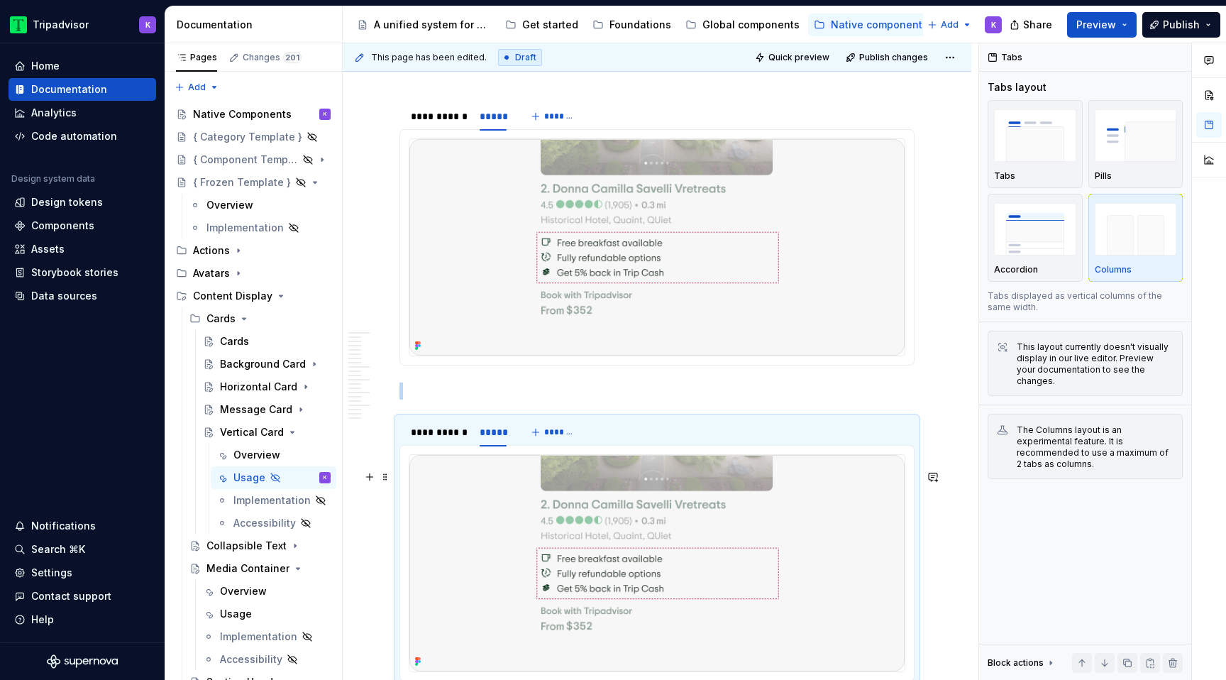
click at [533, 512] on img at bounding box center [656, 563] width 495 height 216
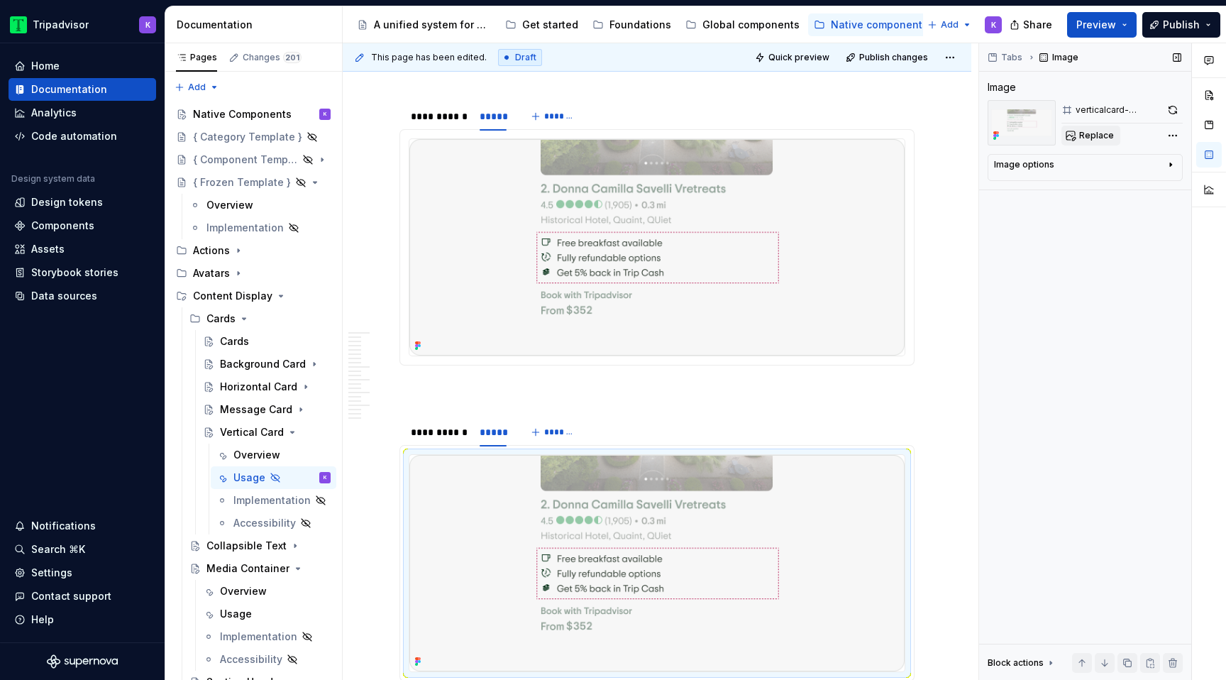
click at [1080, 135] on span "Replace" at bounding box center [1096, 135] width 35 height 11
type textarea "*"
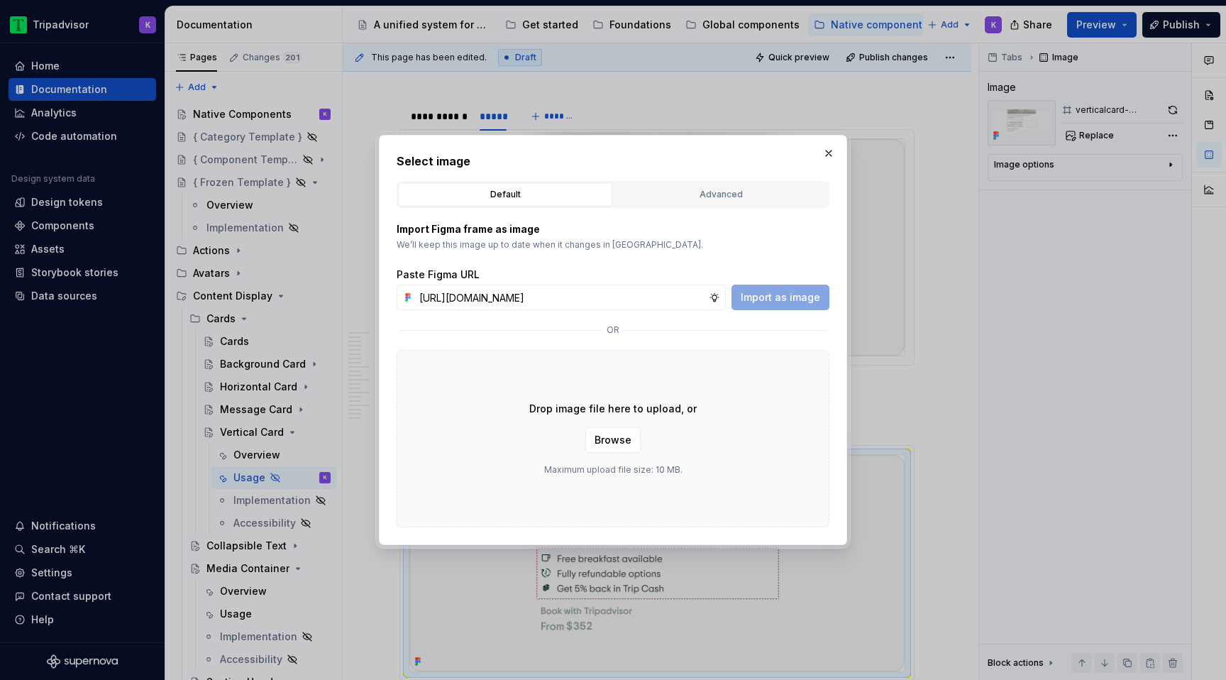
scroll to position [0, 381]
type input "[URL][DOMAIN_NAME]"
click at [768, 293] on span "Import as image" at bounding box center [780, 297] width 79 height 14
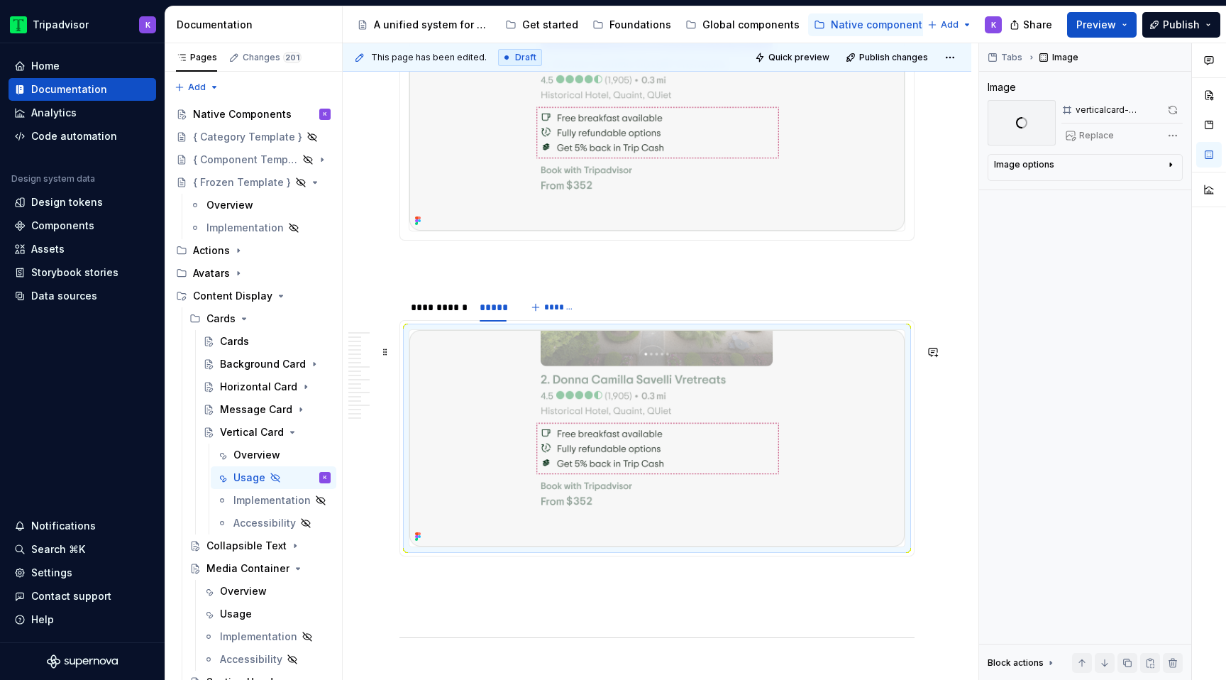
scroll to position [1805, 0]
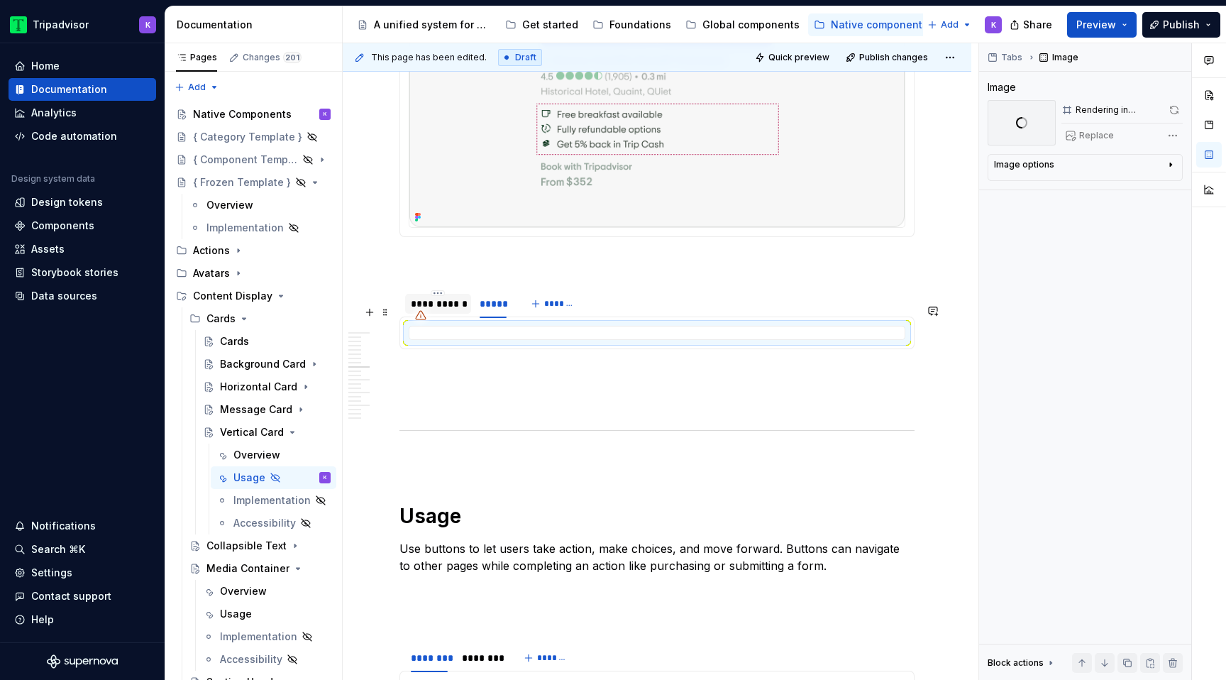
click at [450, 311] on div "**********" at bounding box center [438, 304] width 55 height 14
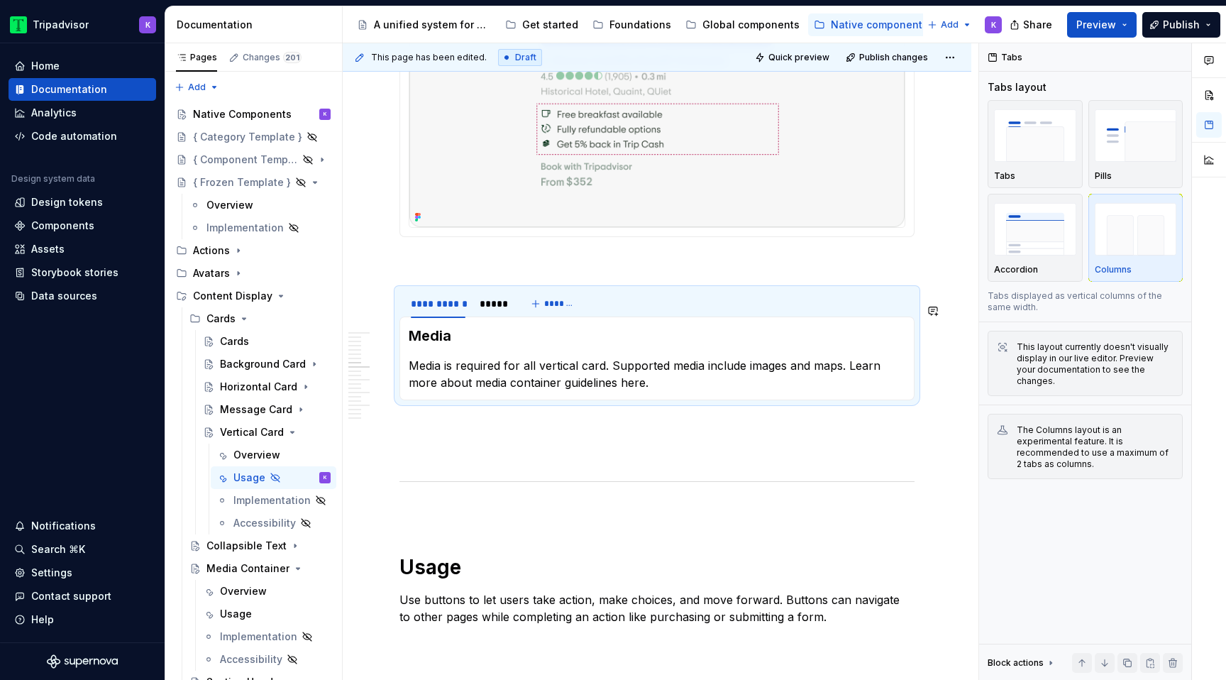
click at [506, 400] on div "Media Media is required for all vertical card. Supported media include images a…" at bounding box center [656, 358] width 515 height 84
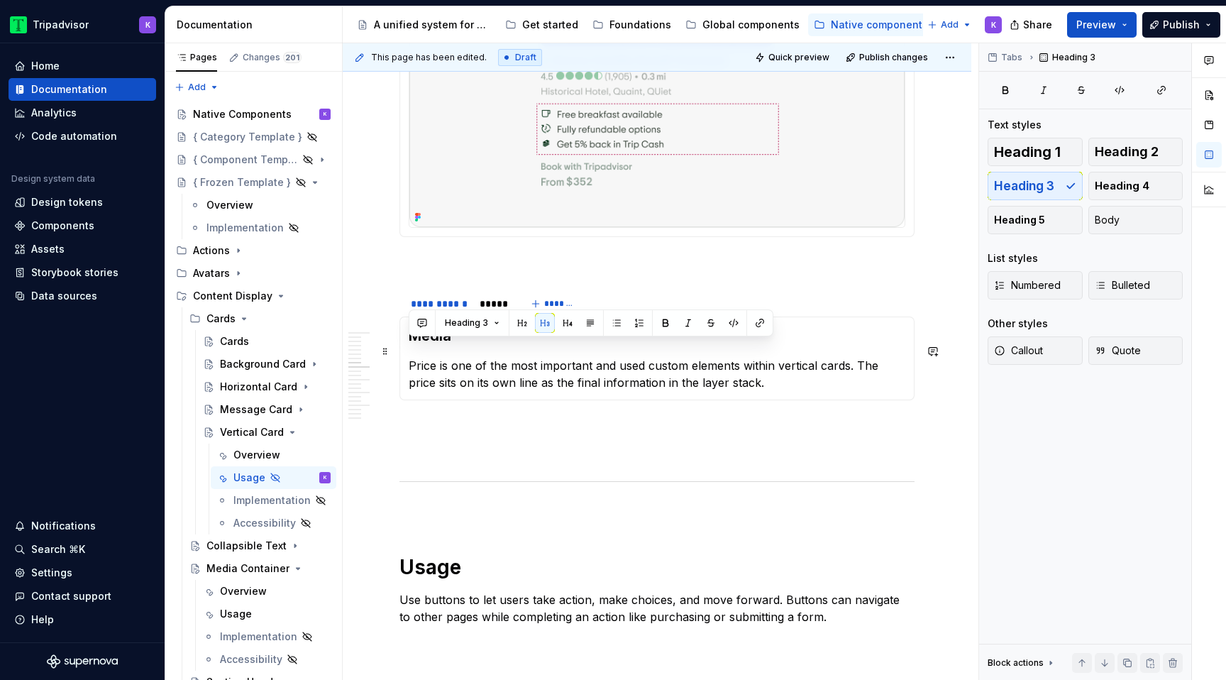
drag, startPoint x: 456, startPoint y: 355, endPoint x: 404, endPoint y: 355, distance: 52.5
click at [404, 355] on div "Media Price is one of the most important and used custom elements within vertic…" at bounding box center [656, 358] width 515 height 84
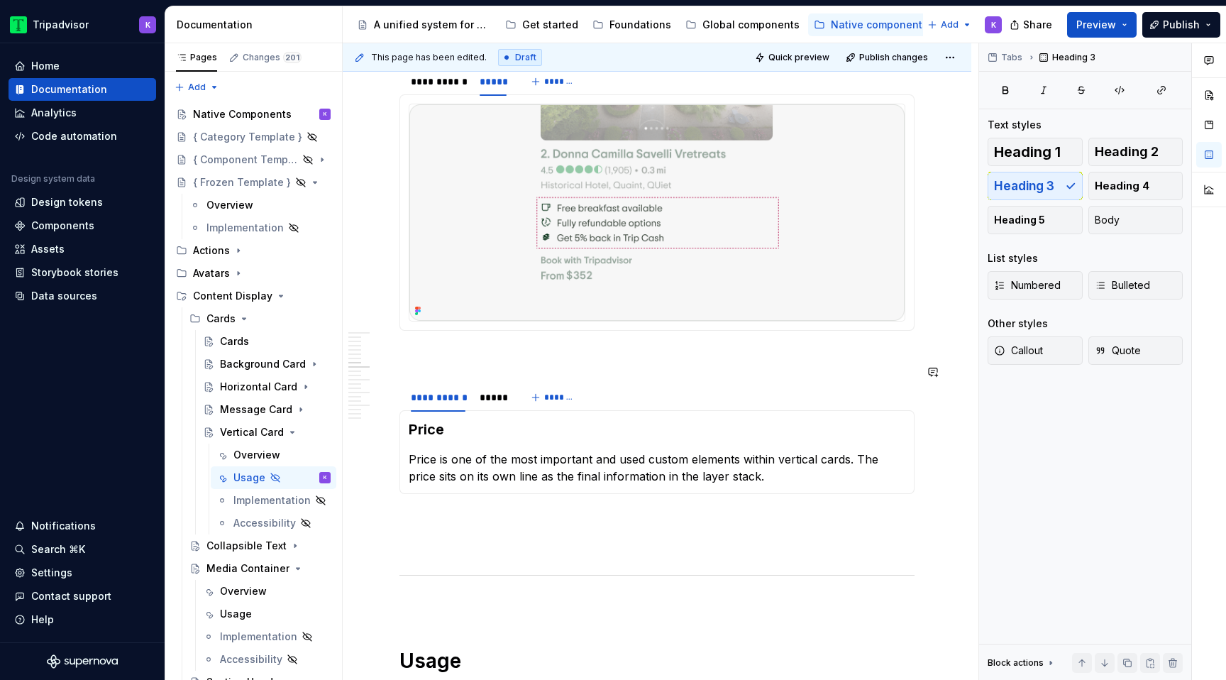
scroll to position [1692, 0]
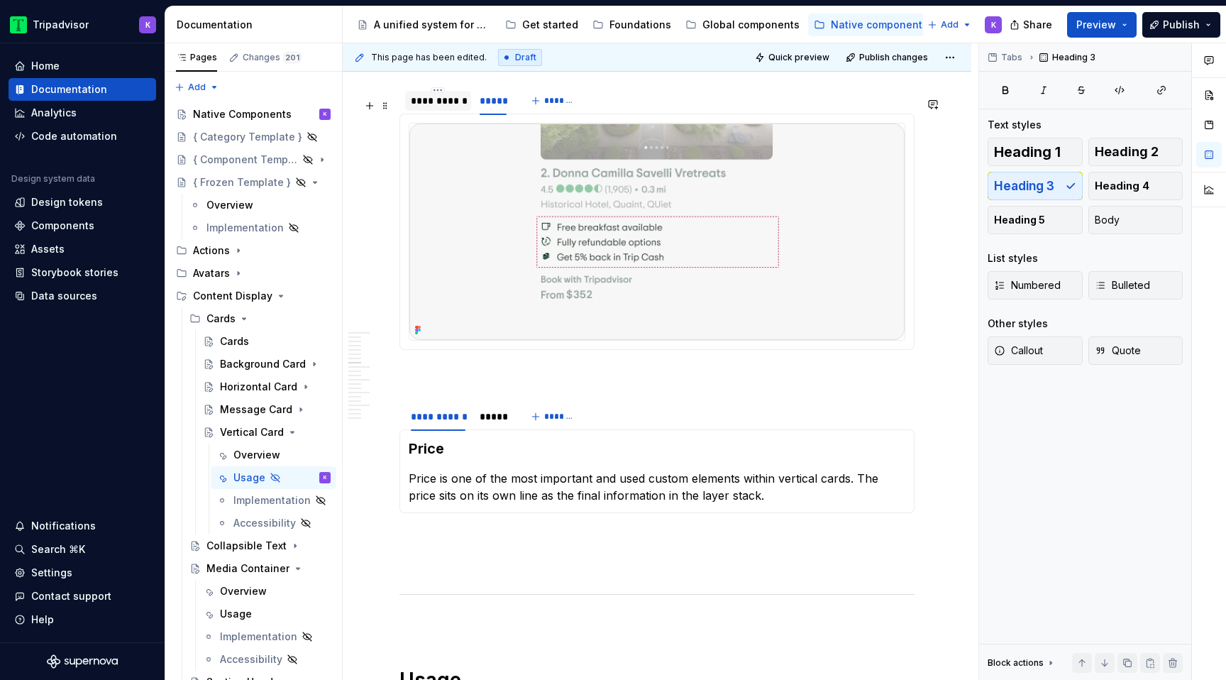
click at [438, 111] on div "**********" at bounding box center [438, 101] width 66 height 20
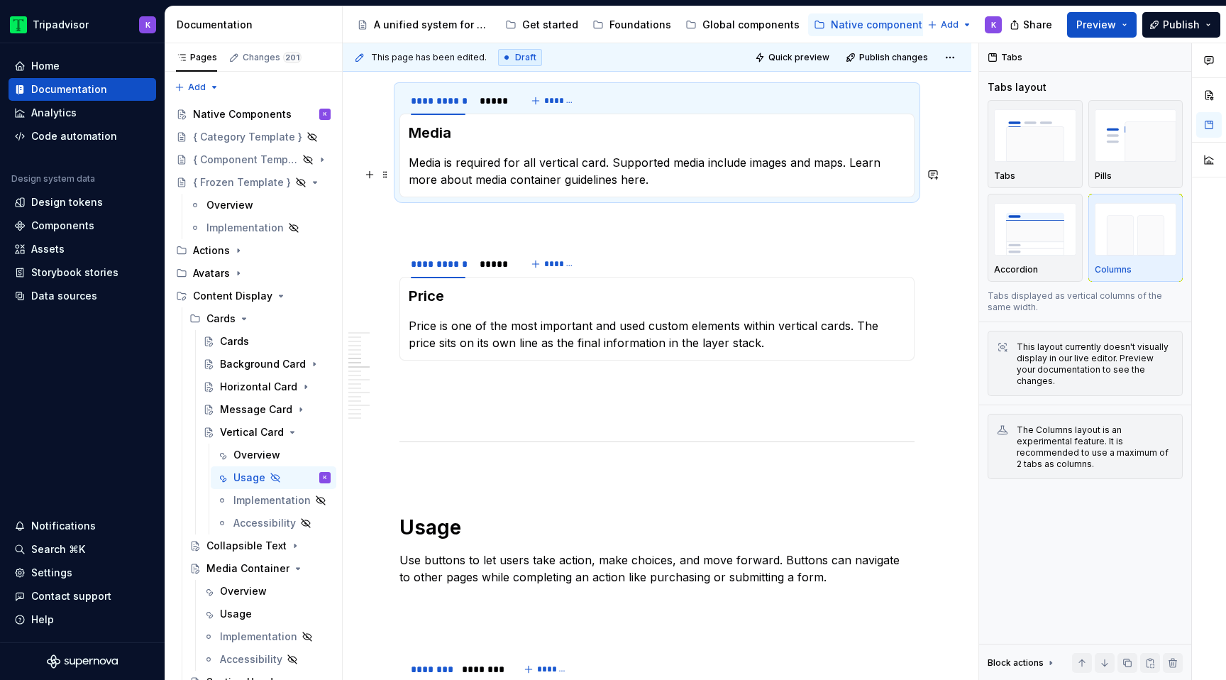
click at [552, 188] on p "Media is required for all vertical card. Supported media include images and map…" at bounding box center [657, 171] width 497 height 34
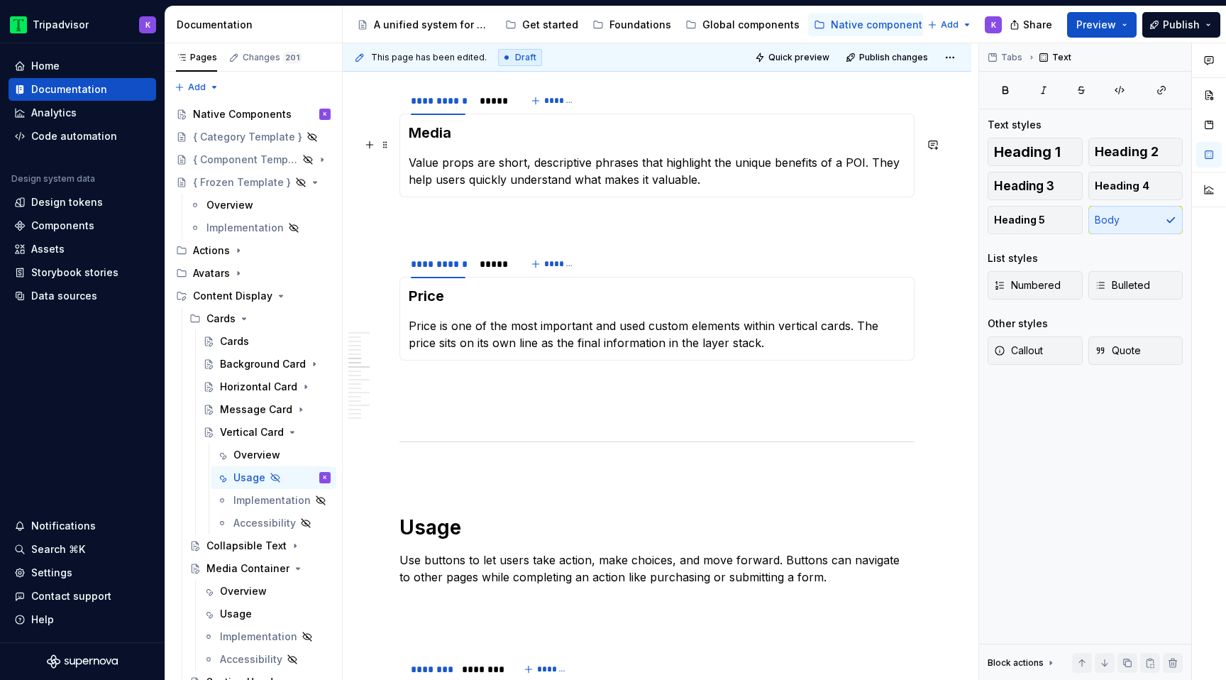
click at [443, 143] on h3 "Media" at bounding box center [657, 133] width 497 height 20
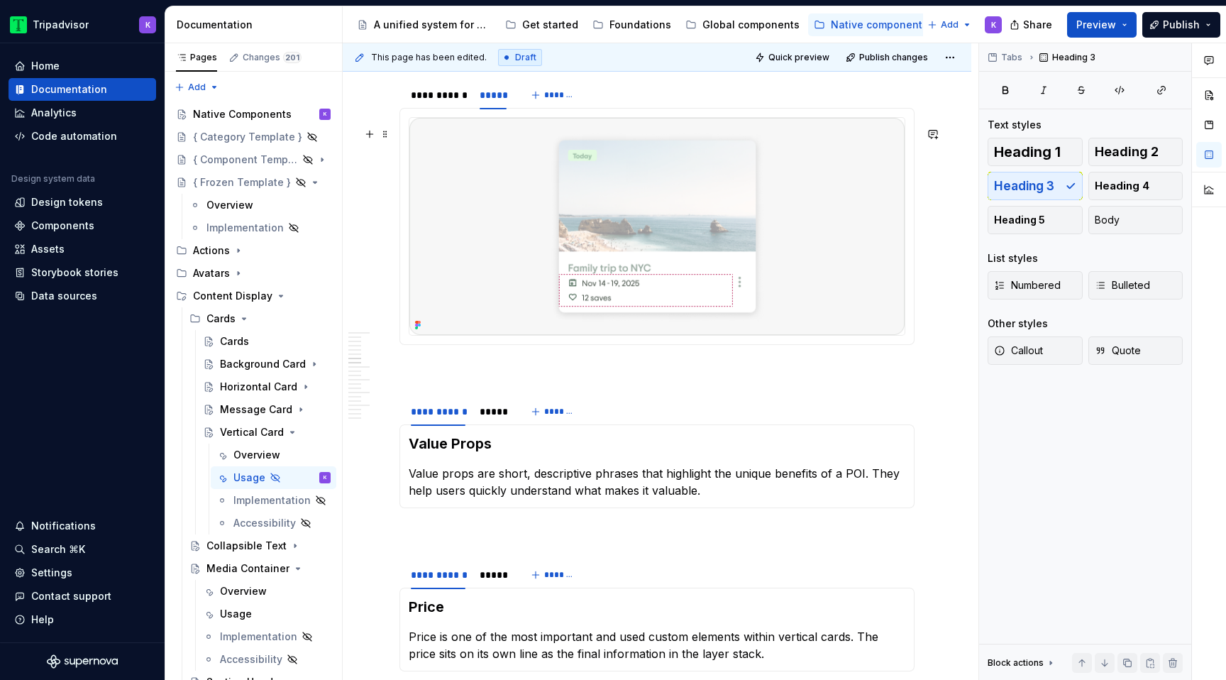
scroll to position [1331, 0]
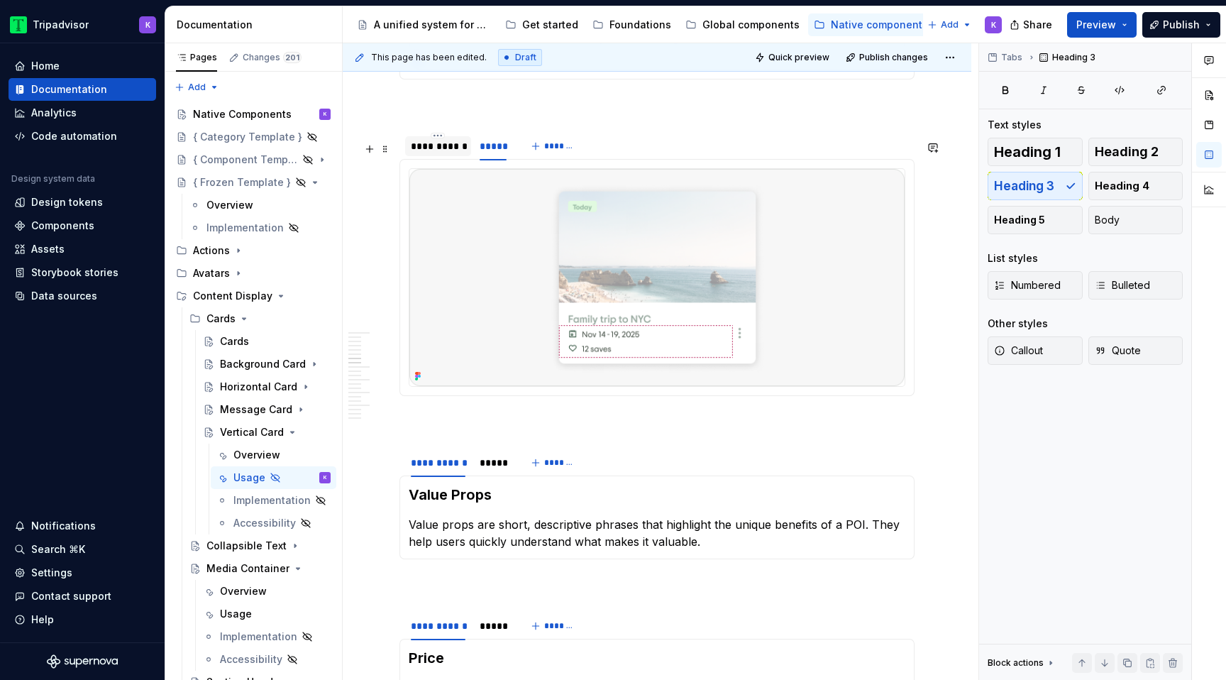
click at [442, 153] on div "**********" at bounding box center [438, 146] width 55 height 14
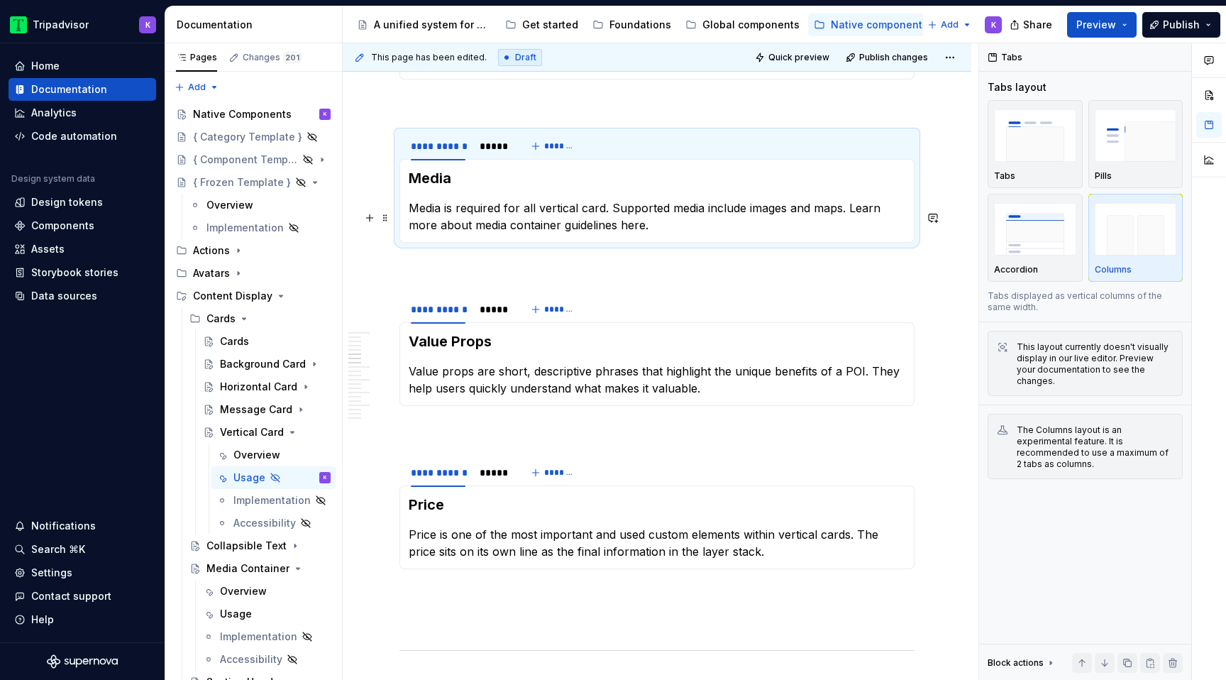
click at [490, 227] on p "Media is required for all vertical card. Supported media include images and map…" at bounding box center [657, 216] width 497 height 34
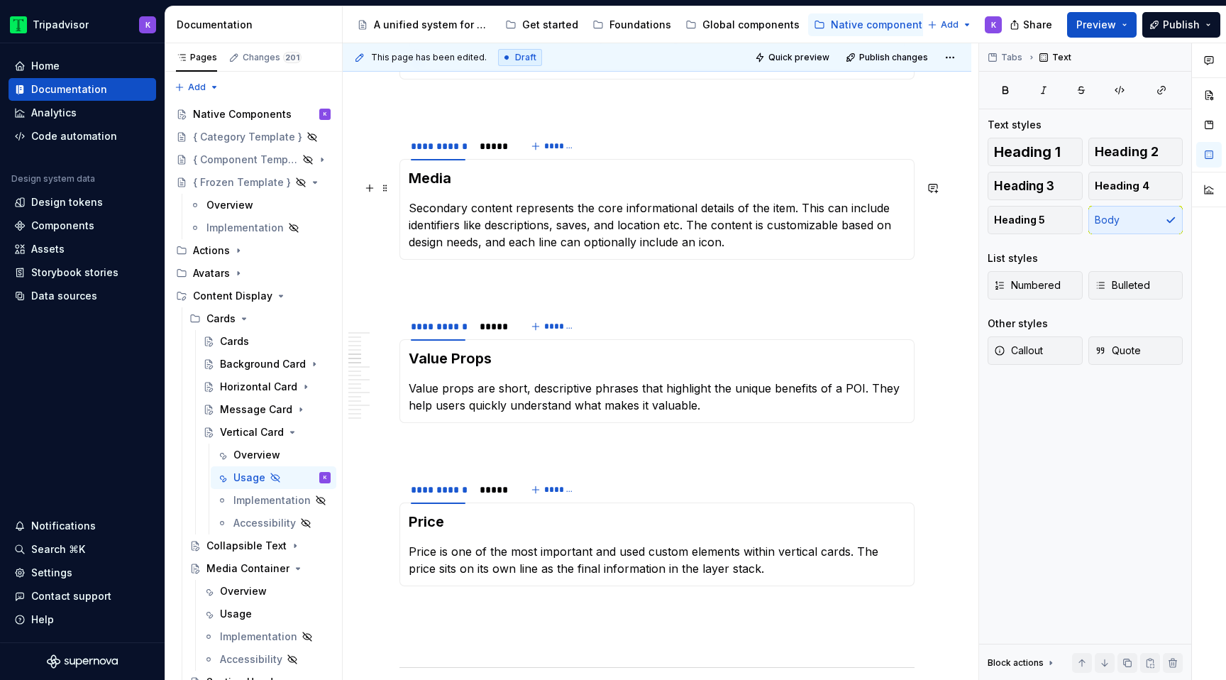
click at [469, 187] on h3 "Media" at bounding box center [657, 178] width 497 height 20
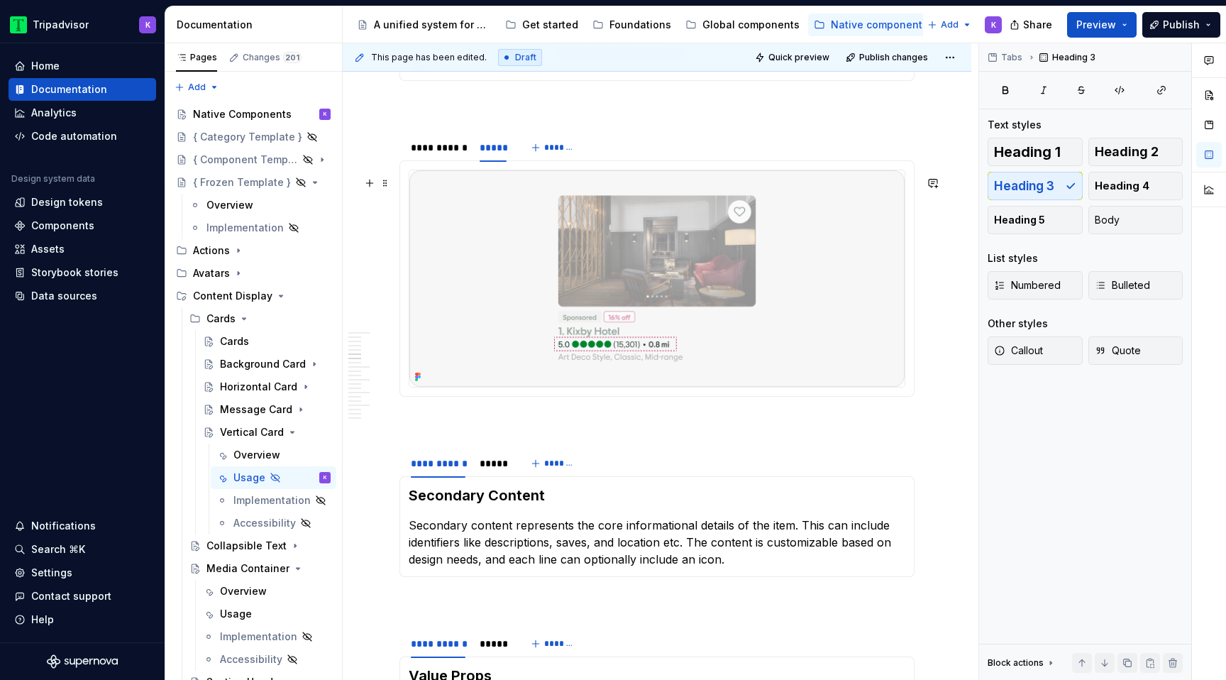
scroll to position [995, 0]
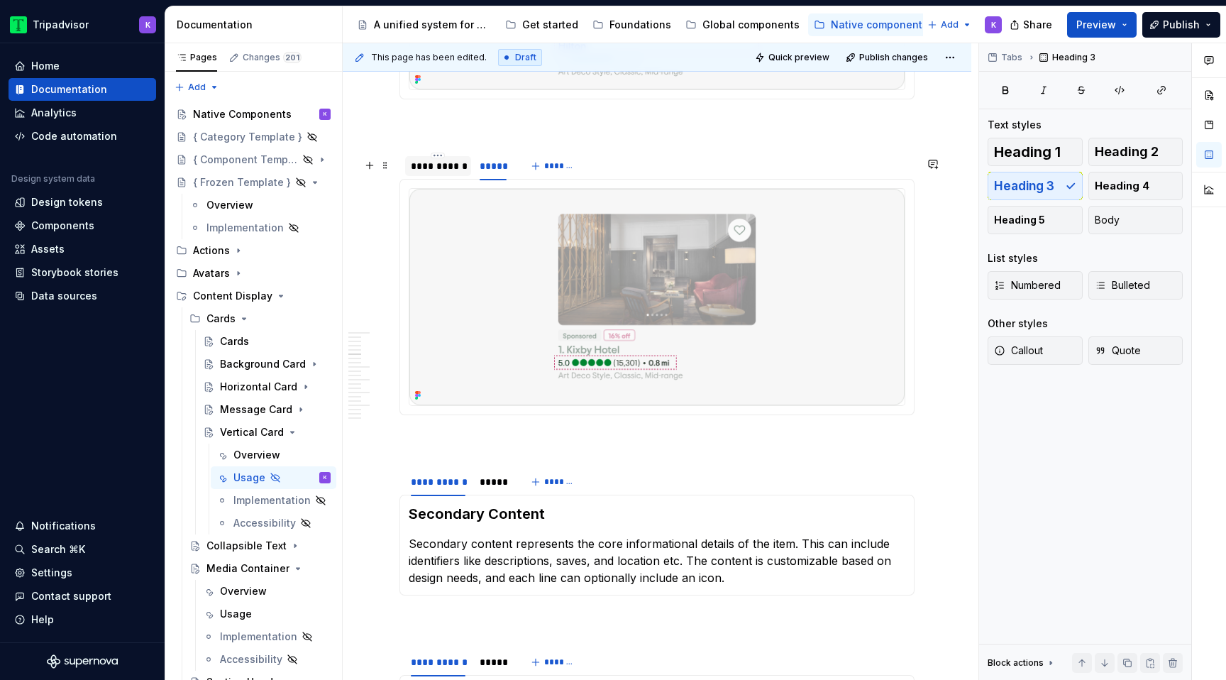
click at [431, 173] on div "**********" at bounding box center [438, 166] width 55 height 14
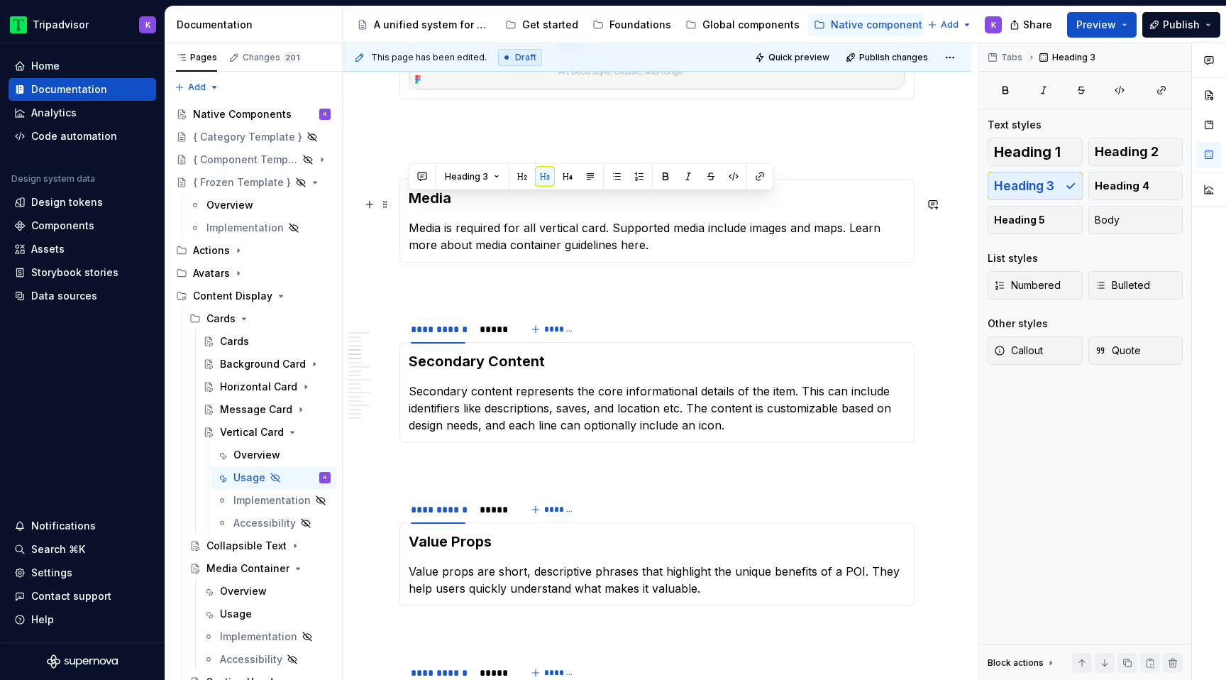
drag, startPoint x: 459, startPoint y: 209, endPoint x: 402, endPoint y: 209, distance: 56.7
click at [402, 209] on div "Media Media is required for all vertical card. Supported media include images a…" at bounding box center [656, 221] width 515 height 84
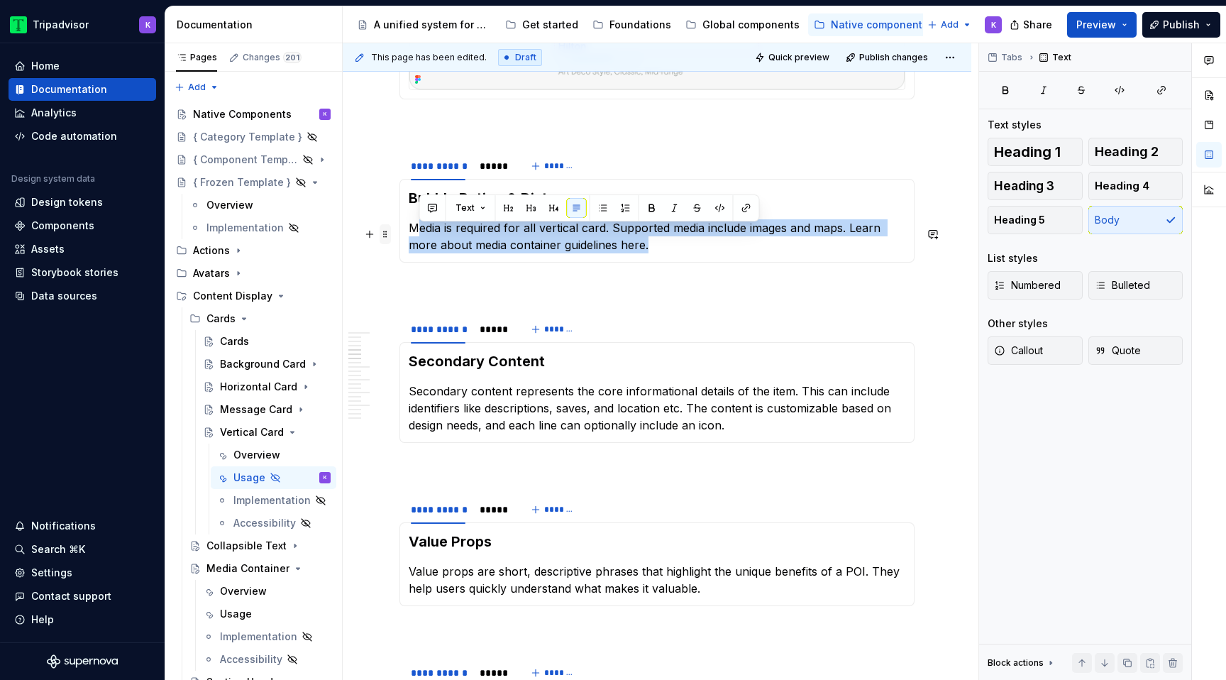
drag, startPoint x: 631, startPoint y: 253, endPoint x: 389, endPoint y: 235, distance: 242.5
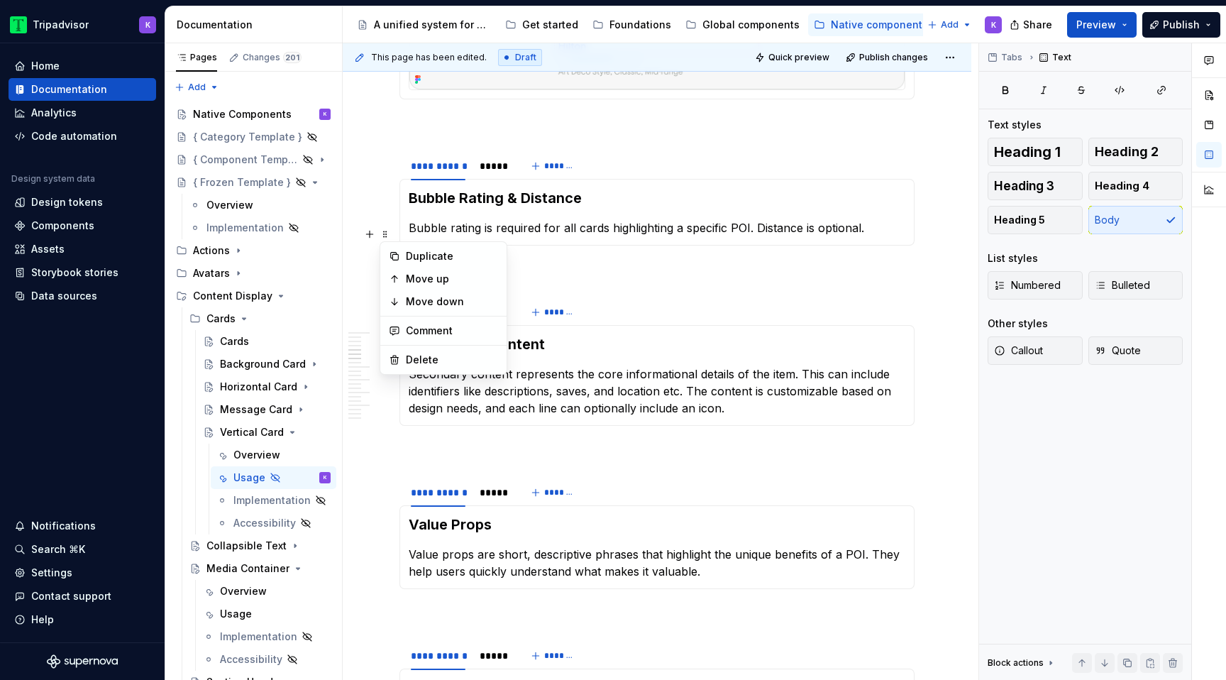
click at [587, 224] on section-item-column "Bubble Rating & Distance Bubble rating is required for all cards highlighting a…" at bounding box center [657, 212] width 497 height 48
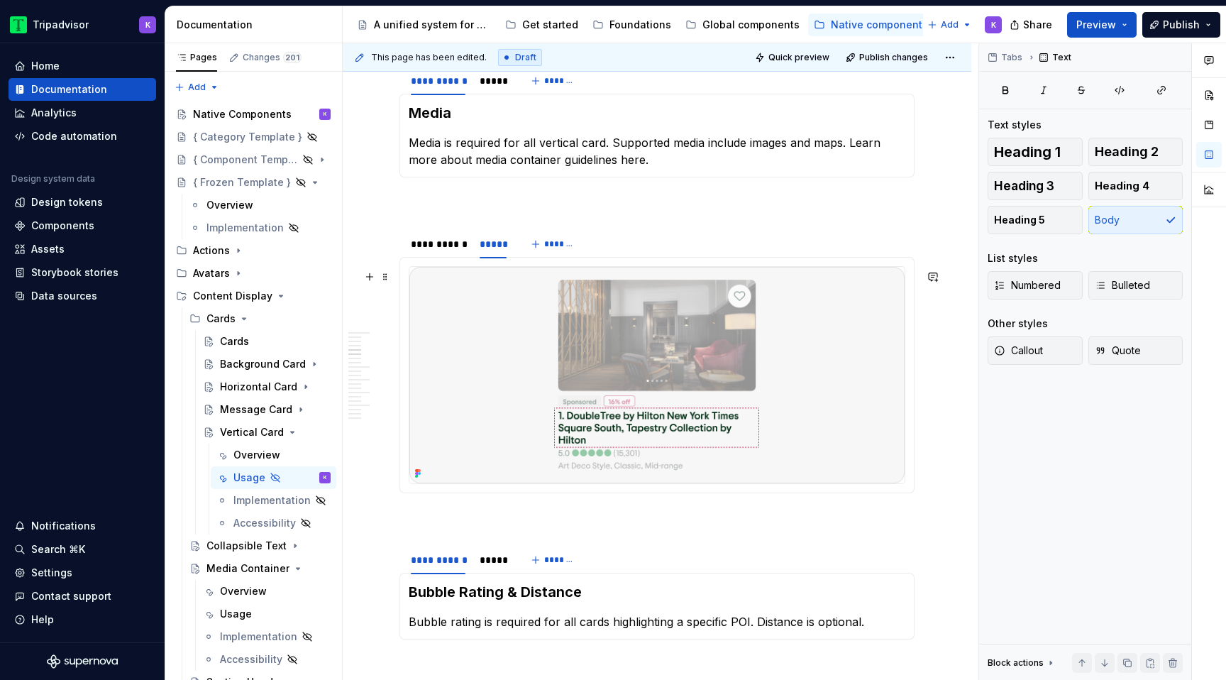
scroll to position [557, 0]
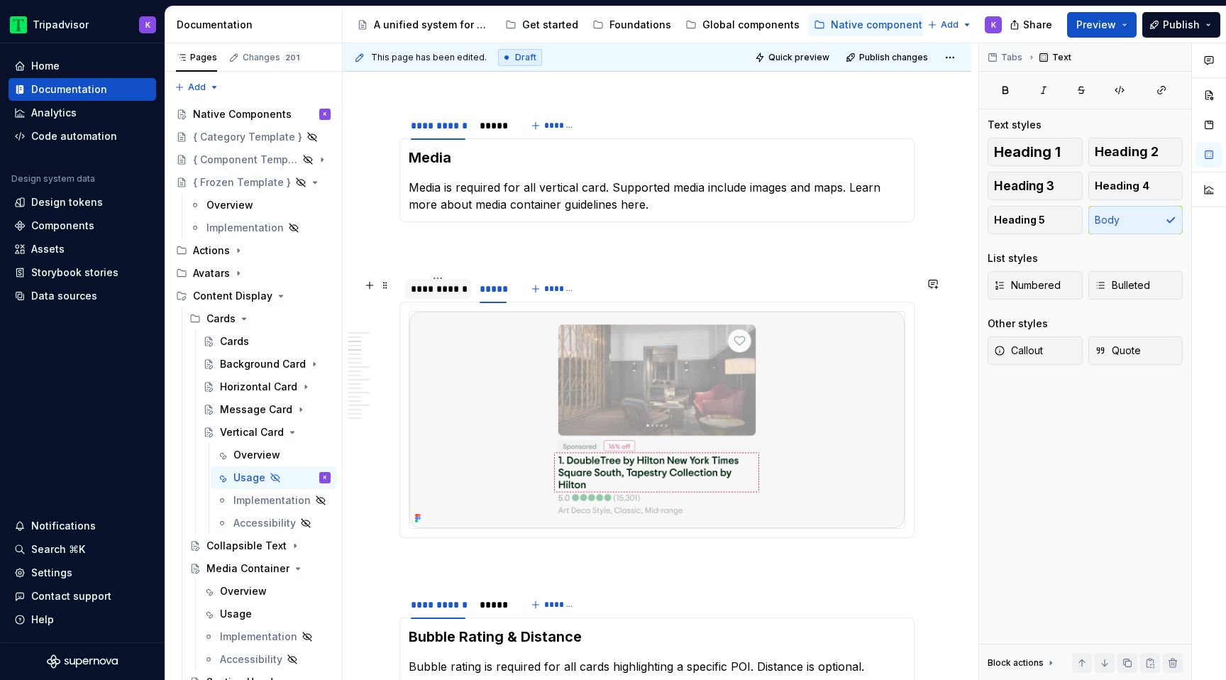
click at [435, 290] on div "**********" at bounding box center [438, 289] width 55 height 14
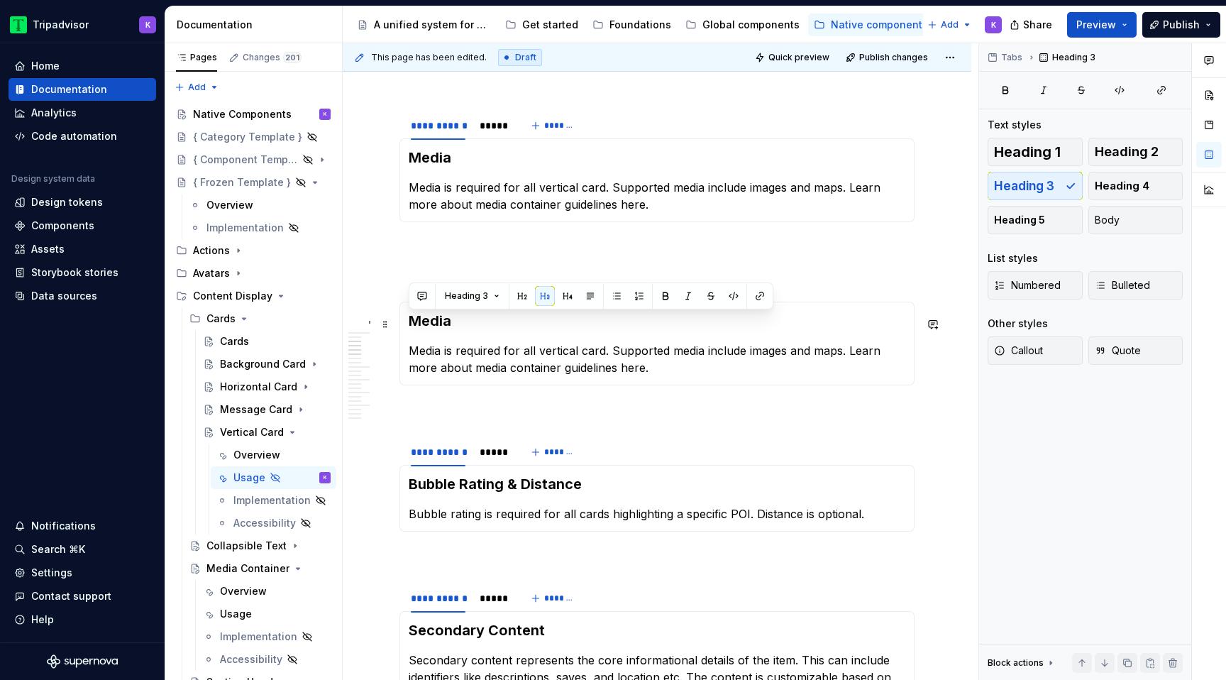
drag, startPoint x: 463, startPoint y: 326, endPoint x: 411, endPoint y: 326, distance: 52.5
click at [411, 326] on h3 "Media" at bounding box center [657, 321] width 497 height 20
click at [592, 357] on p "Media is required for all vertical card. Supported media include images and map…" at bounding box center [657, 359] width 497 height 34
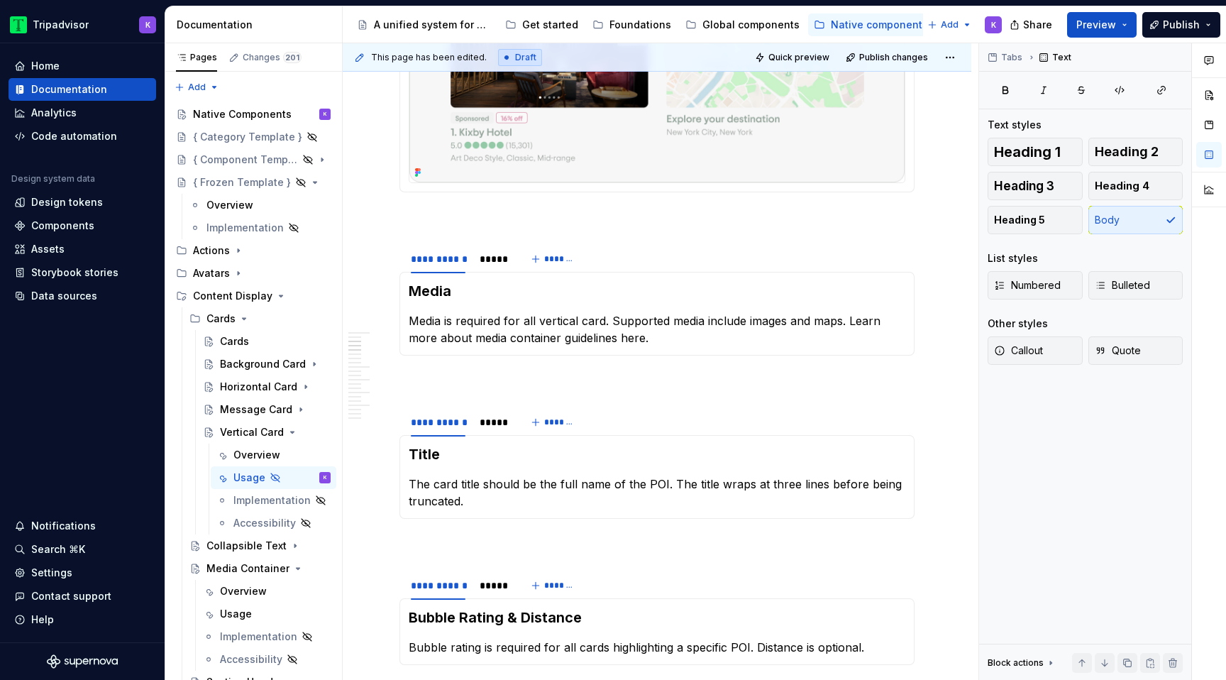
scroll to position [368, 0]
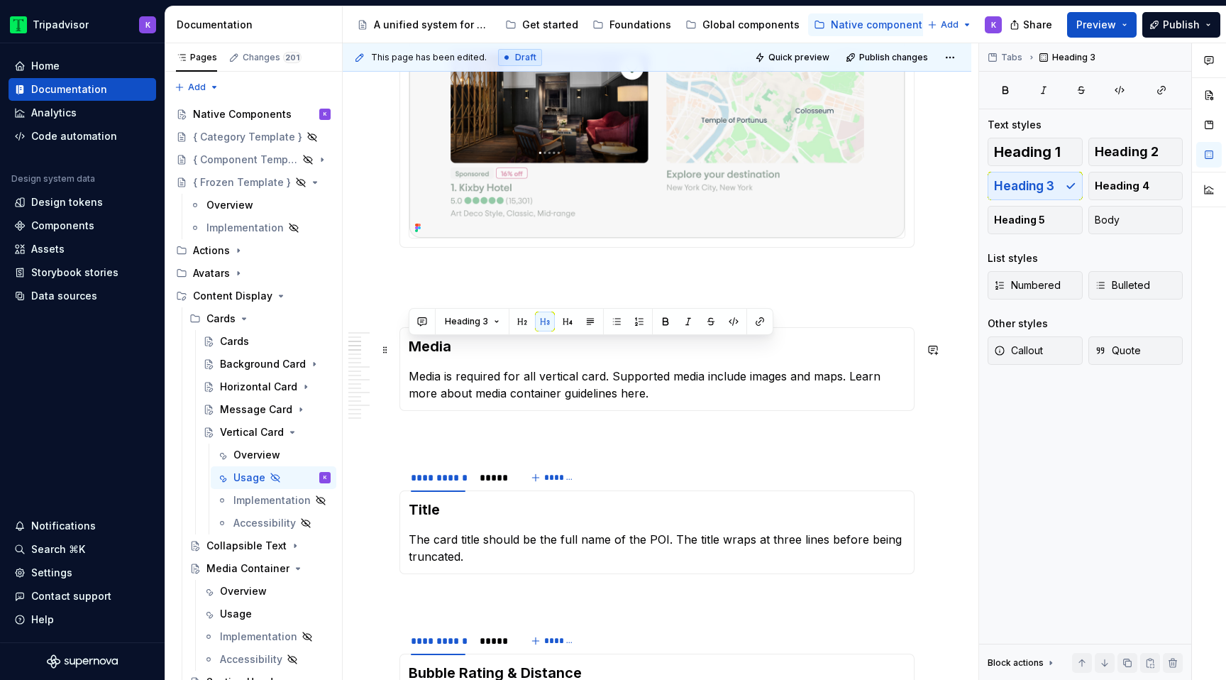
drag, startPoint x: 462, startPoint y: 350, endPoint x: 409, endPoint y: 350, distance: 53.2
click at [409, 350] on h3 "Media" at bounding box center [657, 346] width 497 height 20
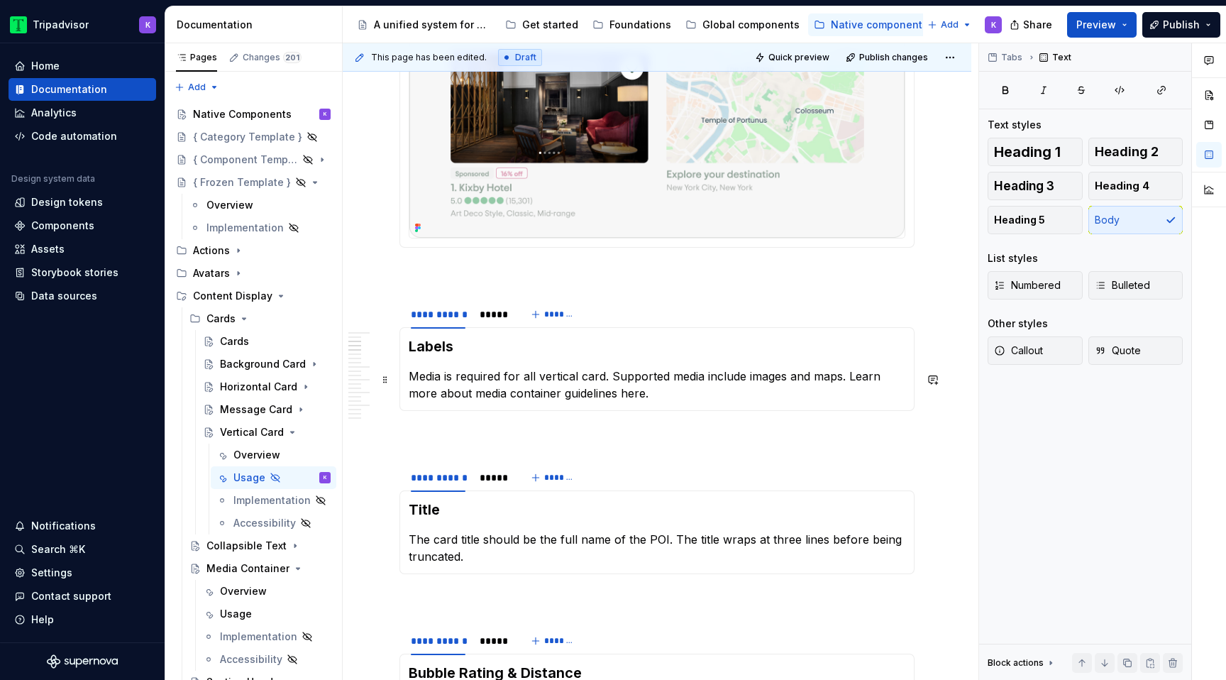
click at [576, 391] on p "Media is required for all vertical card. Supported media include images and map…" at bounding box center [657, 384] width 497 height 34
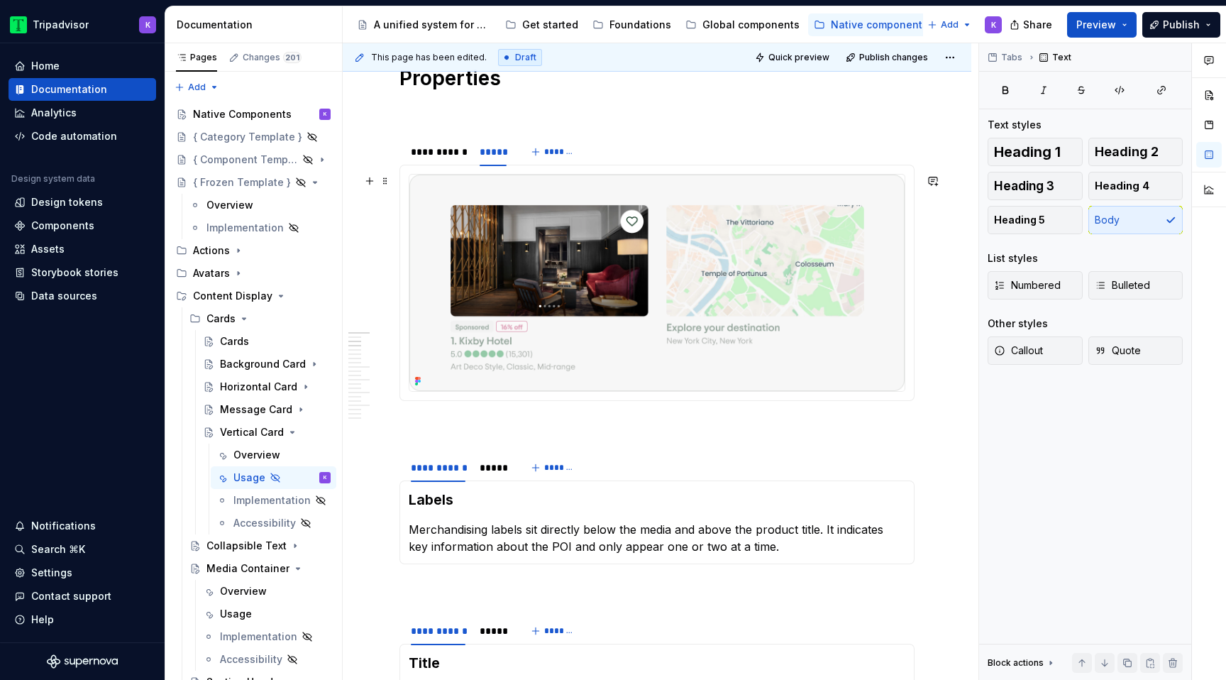
scroll to position [146, 0]
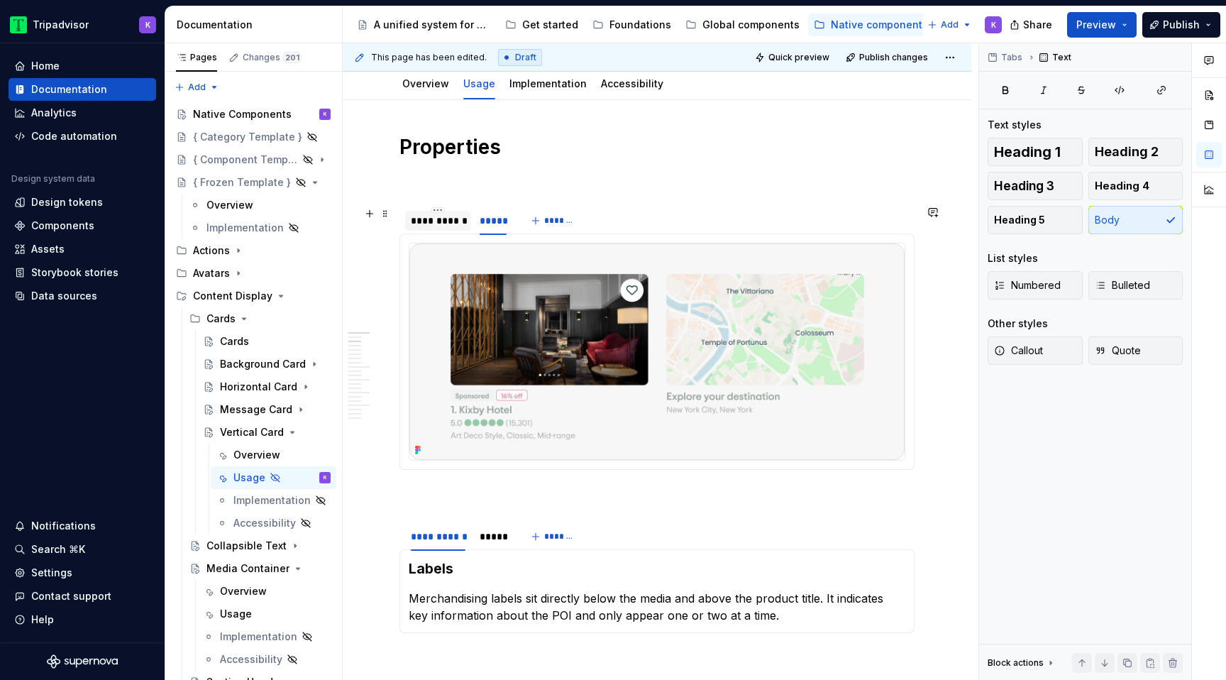
click at [438, 227] on div "**********" at bounding box center [438, 221] width 55 height 14
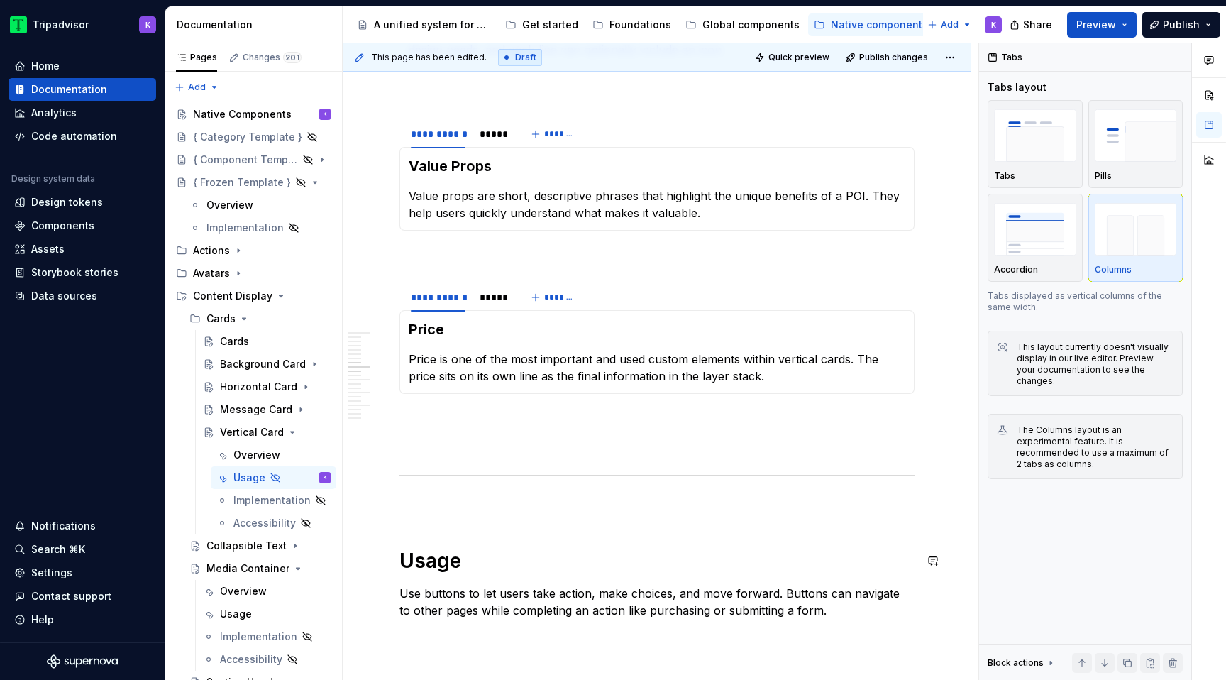
scroll to position [1034, 0]
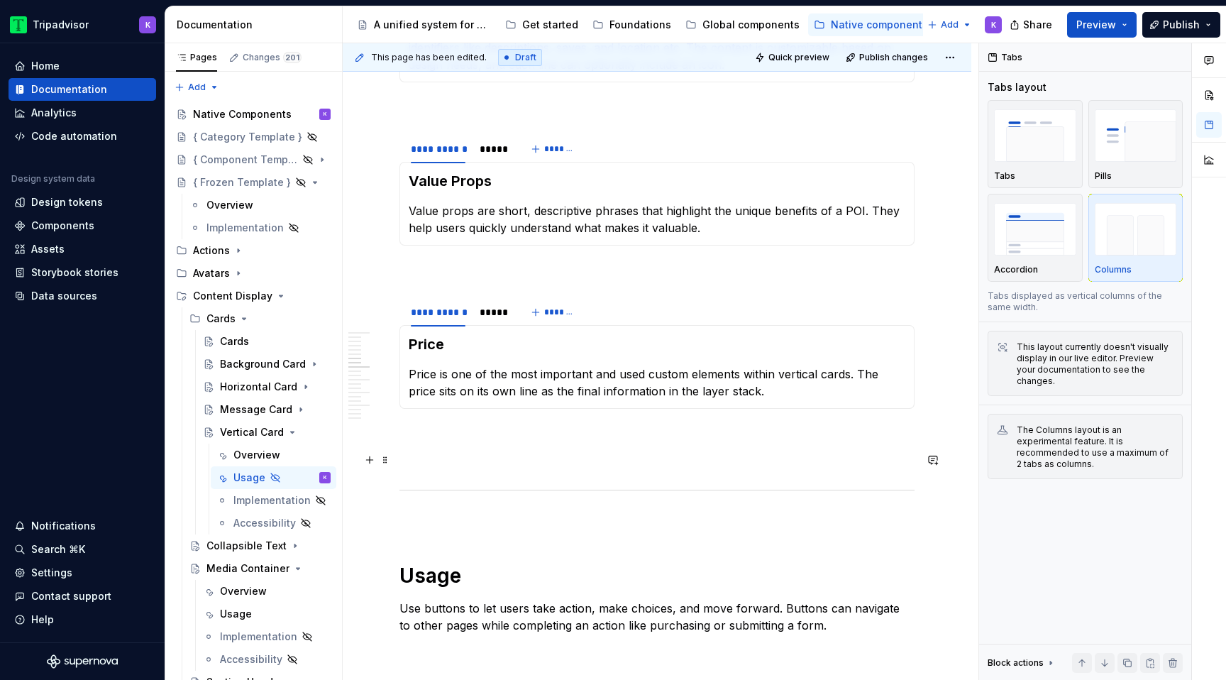
click at [470, 465] on p at bounding box center [656, 459] width 515 height 17
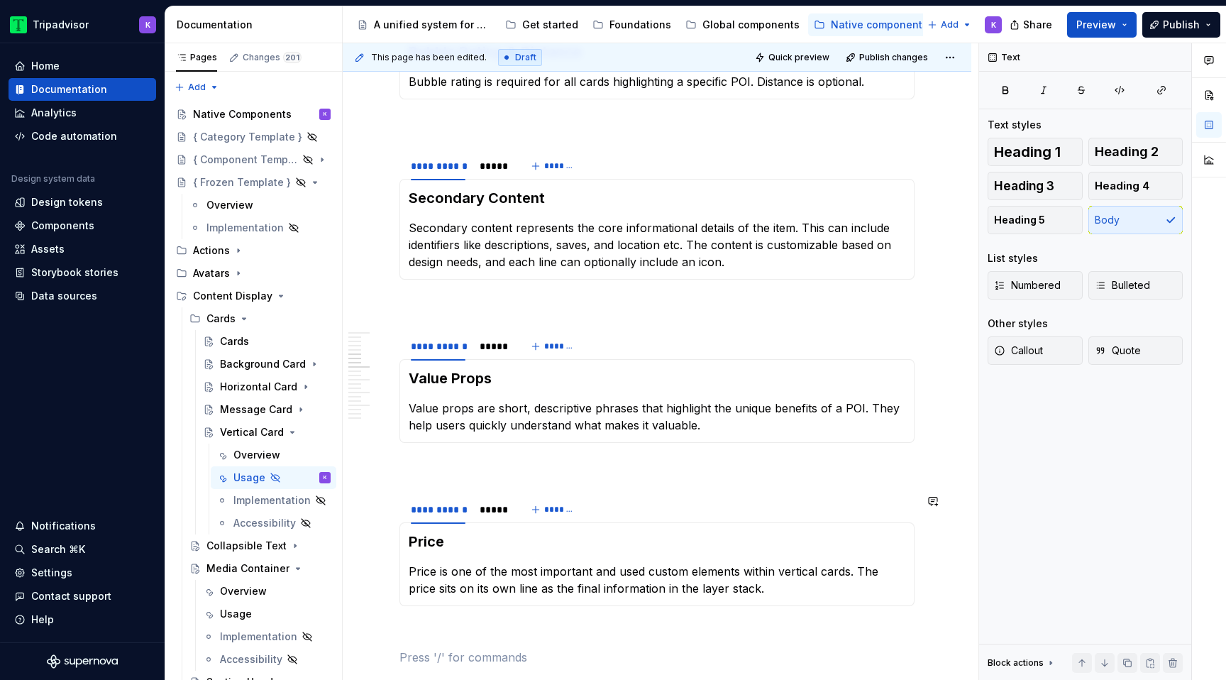
scroll to position [982, 0]
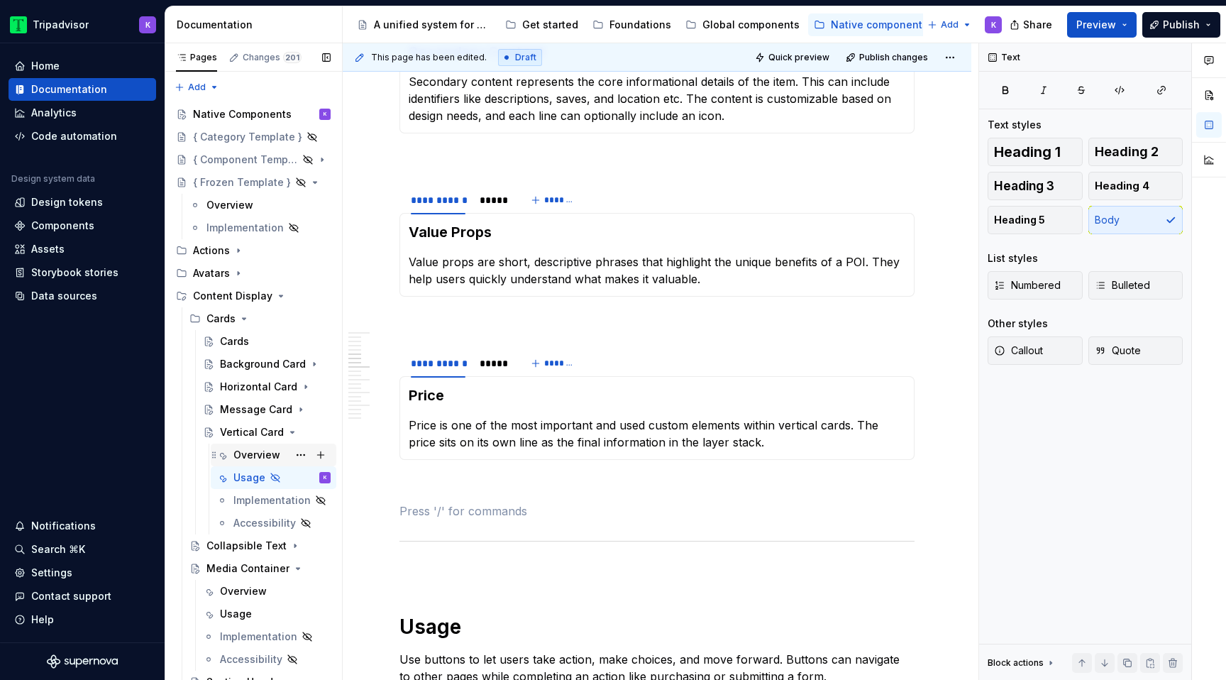
click at [256, 457] on div "Overview" at bounding box center [256, 455] width 47 height 14
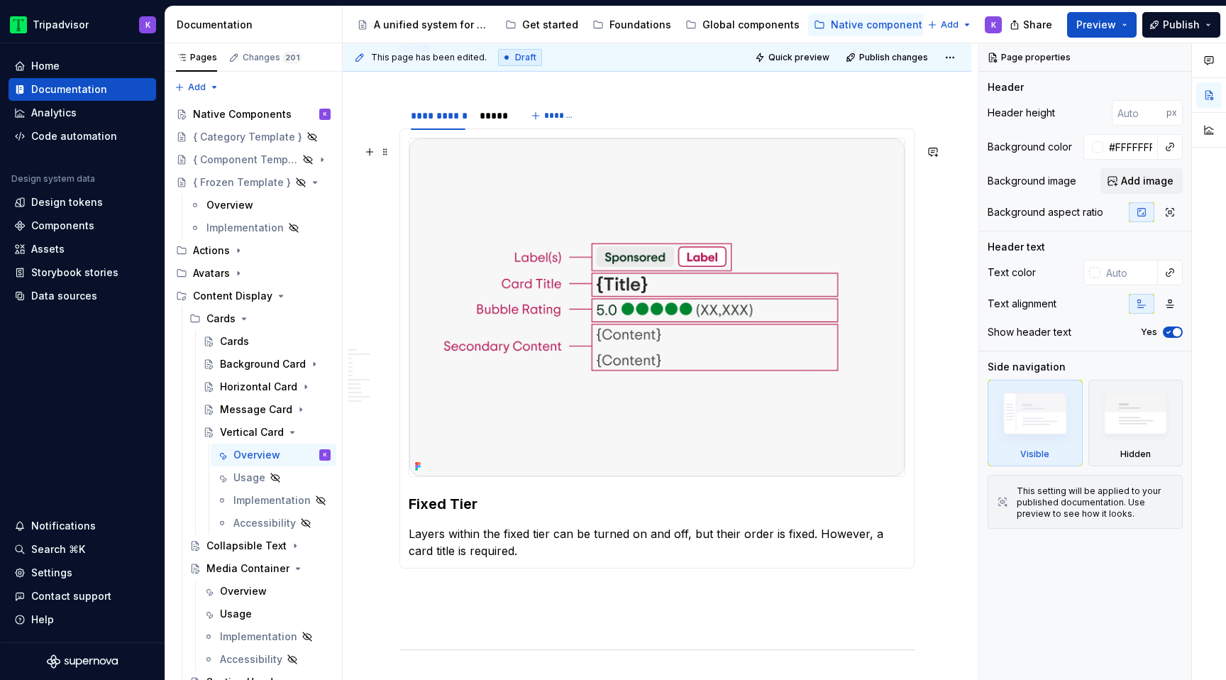
scroll to position [2517, 0]
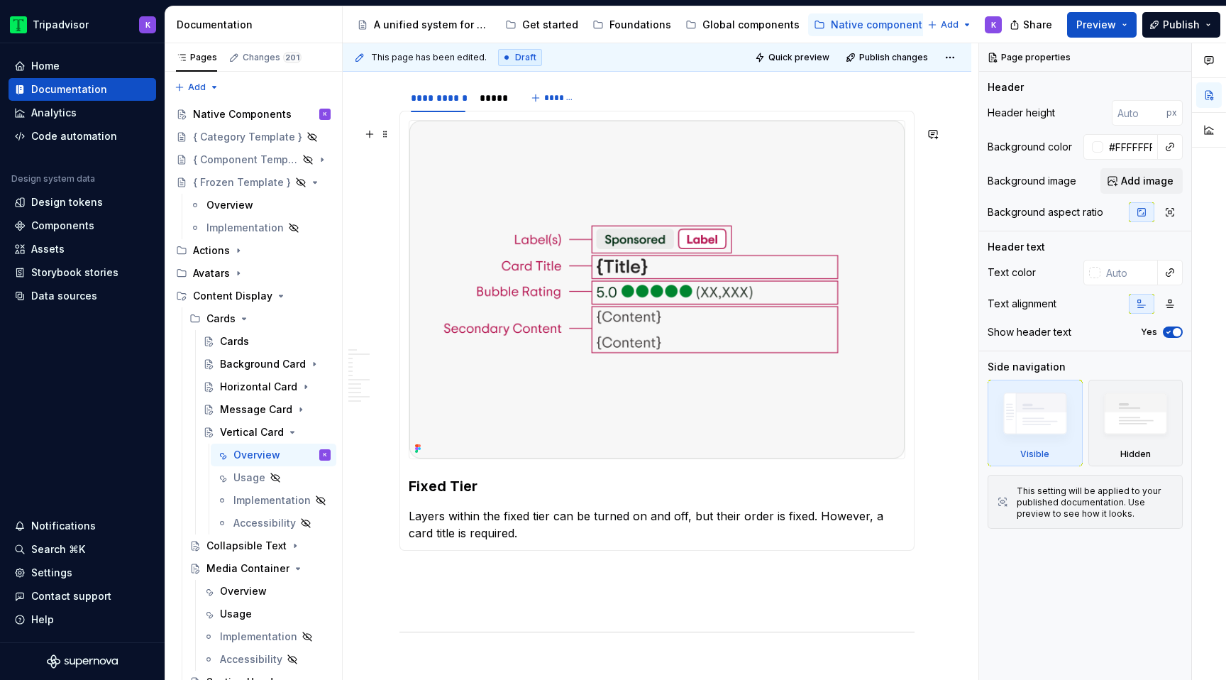
click at [563, 402] on img at bounding box center [656, 290] width 495 height 338
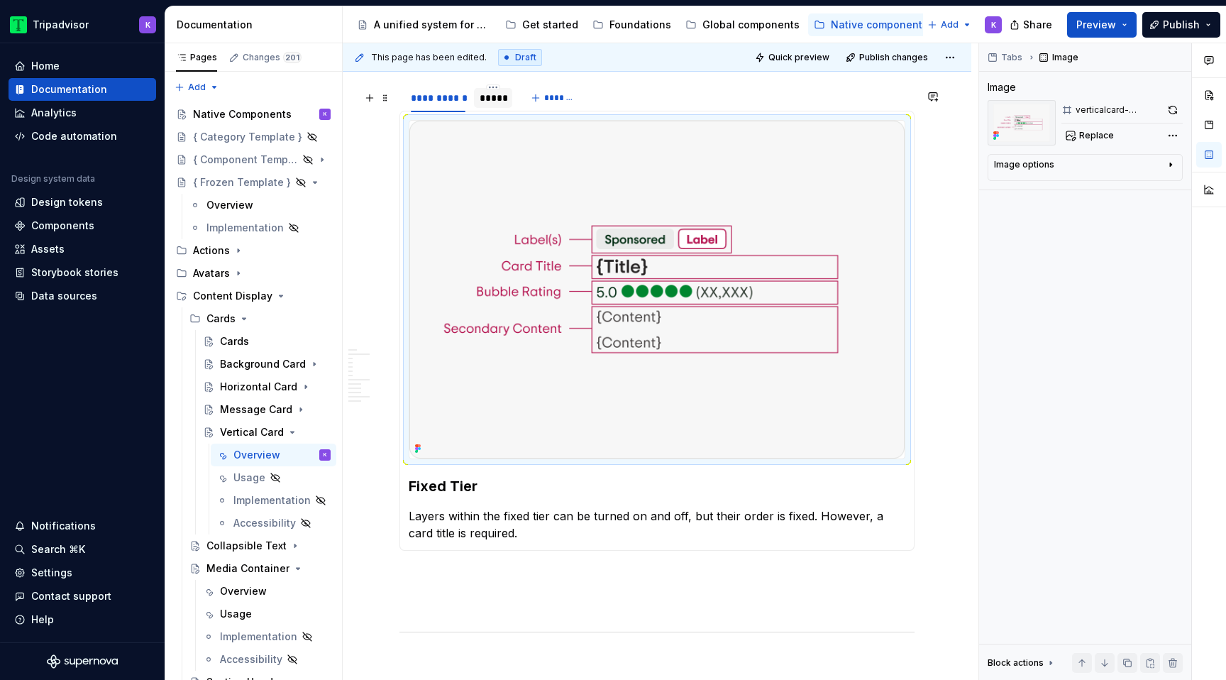
click at [494, 105] on div "*****" at bounding box center [493, 98] width 27 height 14
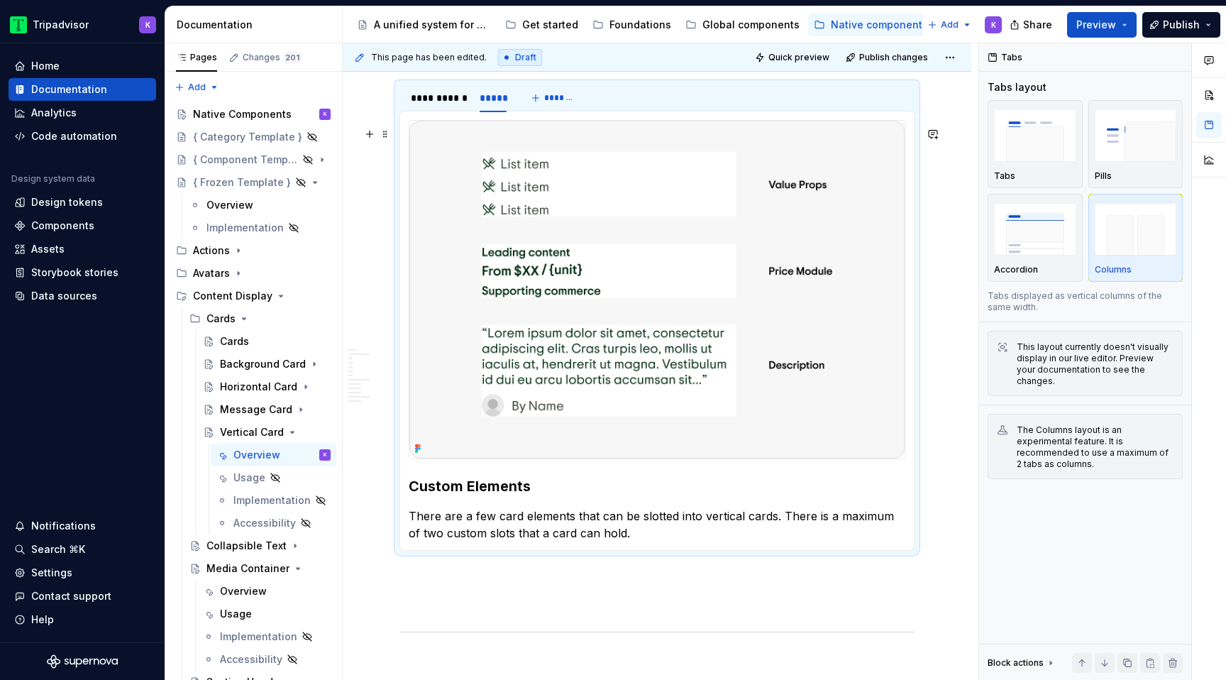
click at [614, 342] on img at bounding box center [656, 290] width 495 height 338
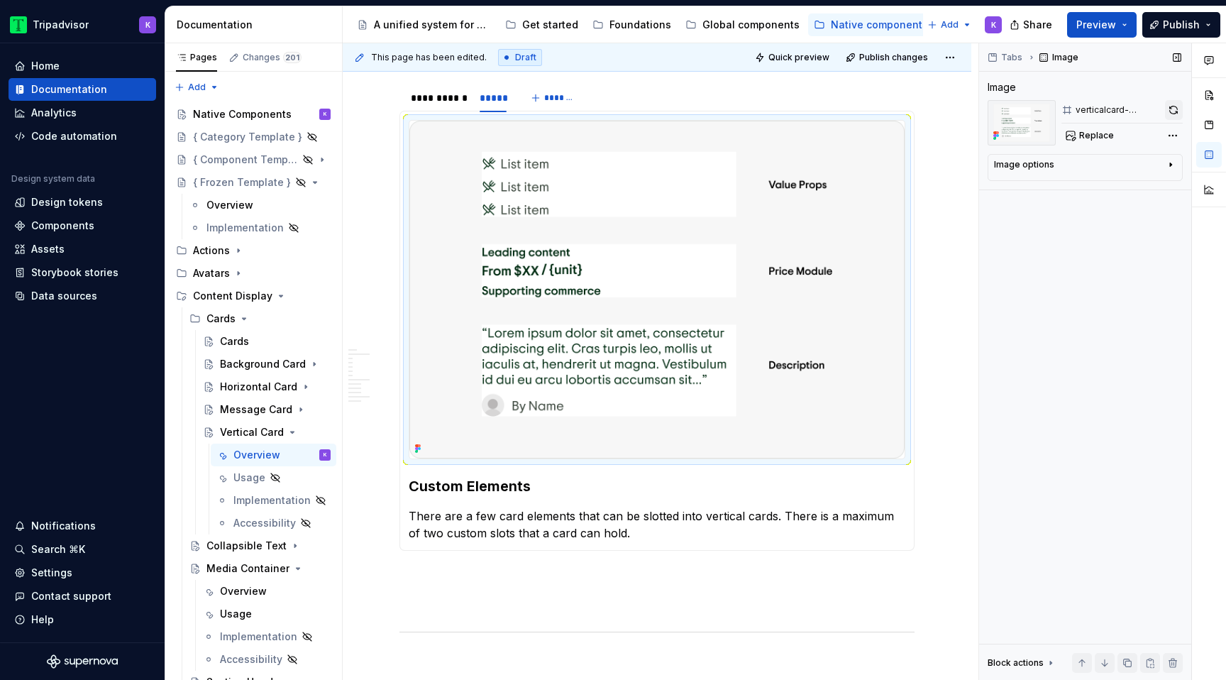
click at [1175, 107] on button "button" at bounding box center [1174, 110] width 18 height 20
type textarea "*"
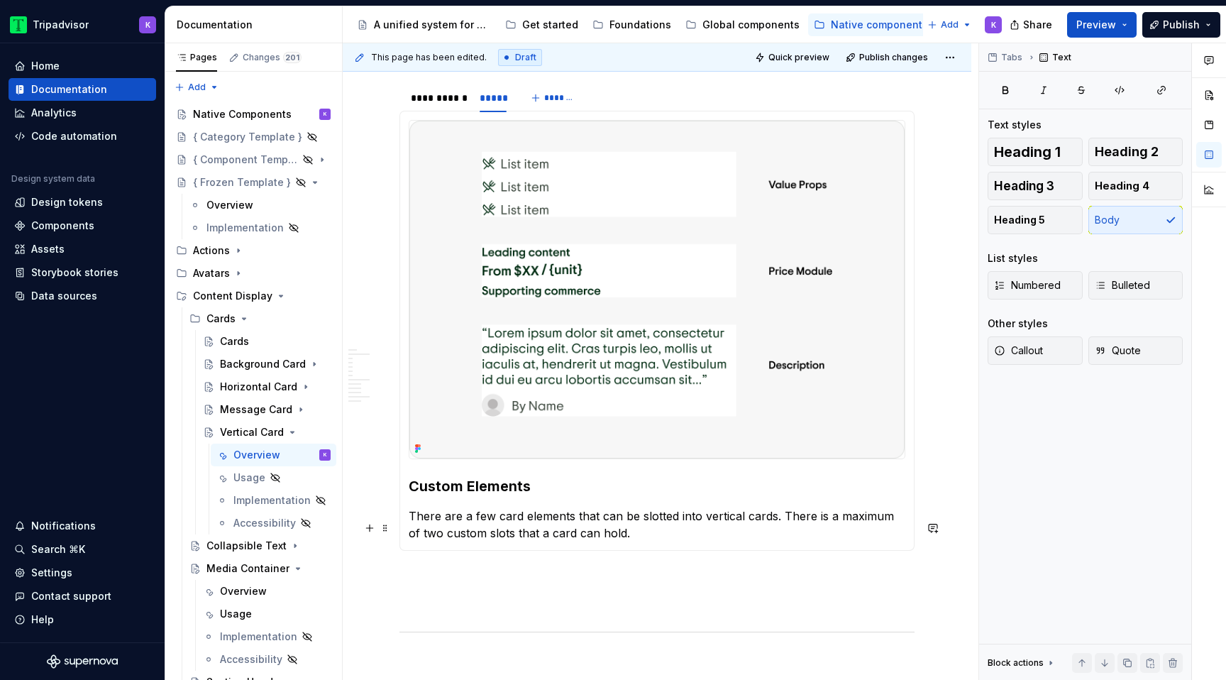
click at [617, 541] on p "There are a few card elements that can be slotted into vertical cards. There is…" at bounding box center [657, 524] width 497 height 34
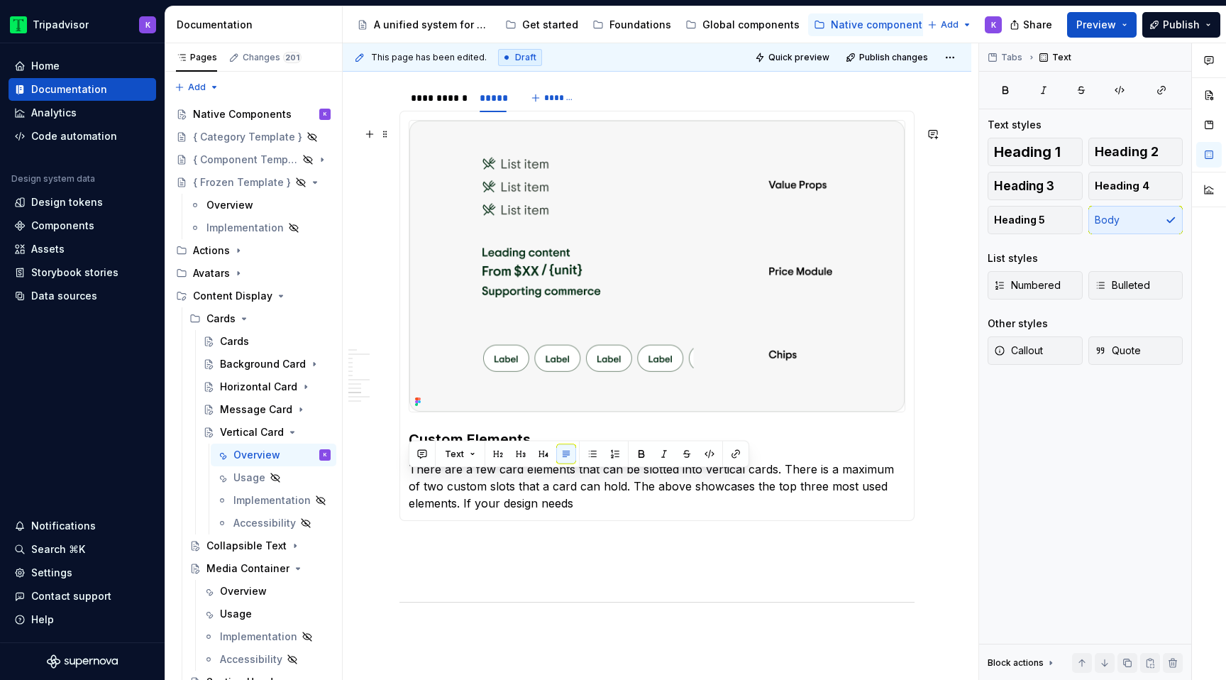
copy p "There are a few card elements that can be slotted into vertical cards. There is…"
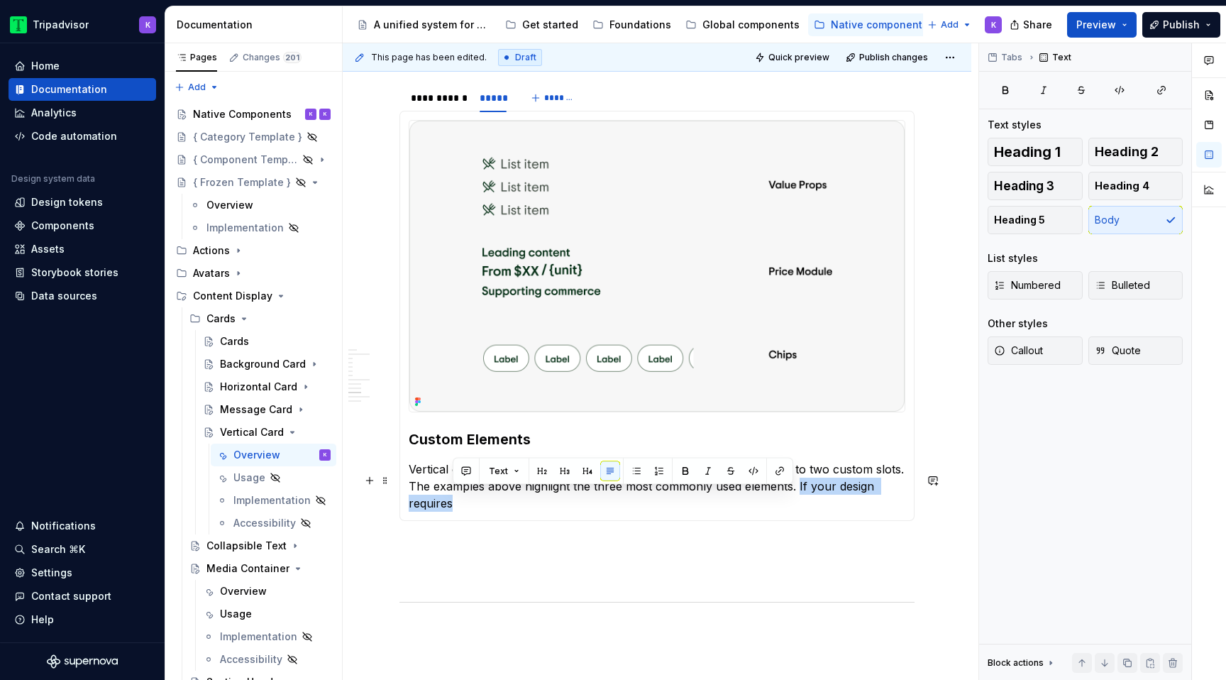
drag, startPoint x: 797, startPoint y: 495, endPoint x: 860, endPoint y: 507, distance: 65.0
click at [860, 507] on p "Vertical cards can include a few optional elements, with support for up to two …" at bounding box center [657, 485] width 497 height 51
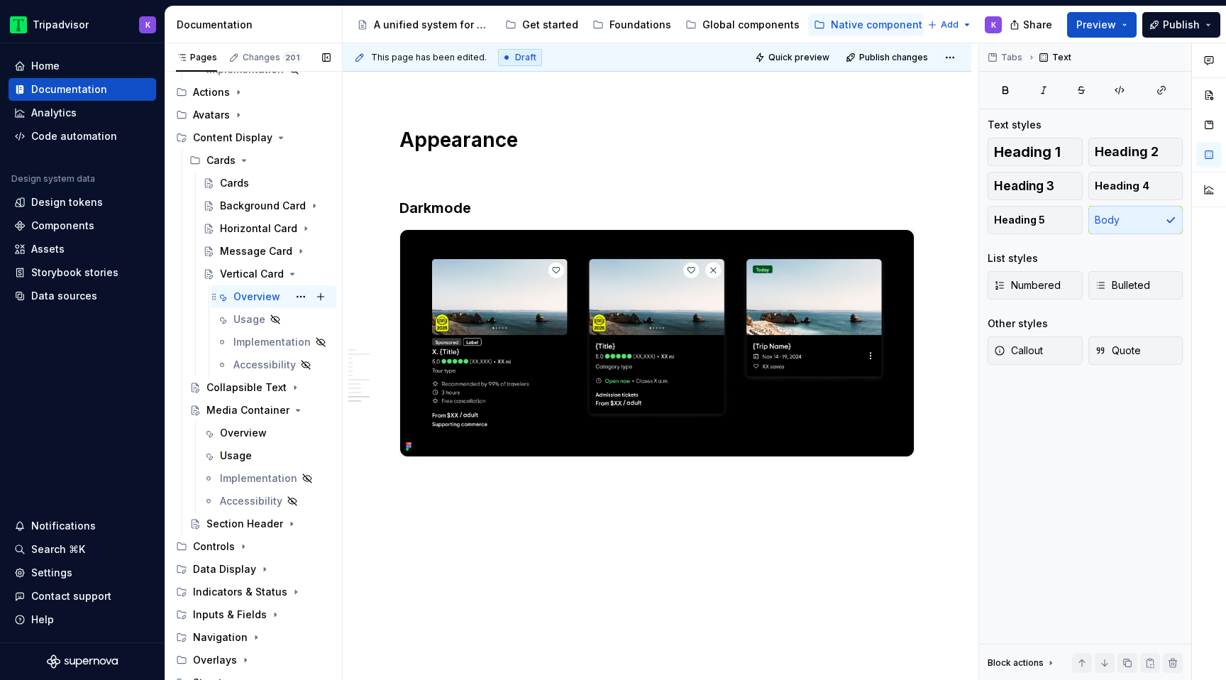
scroll to position [167, 0]
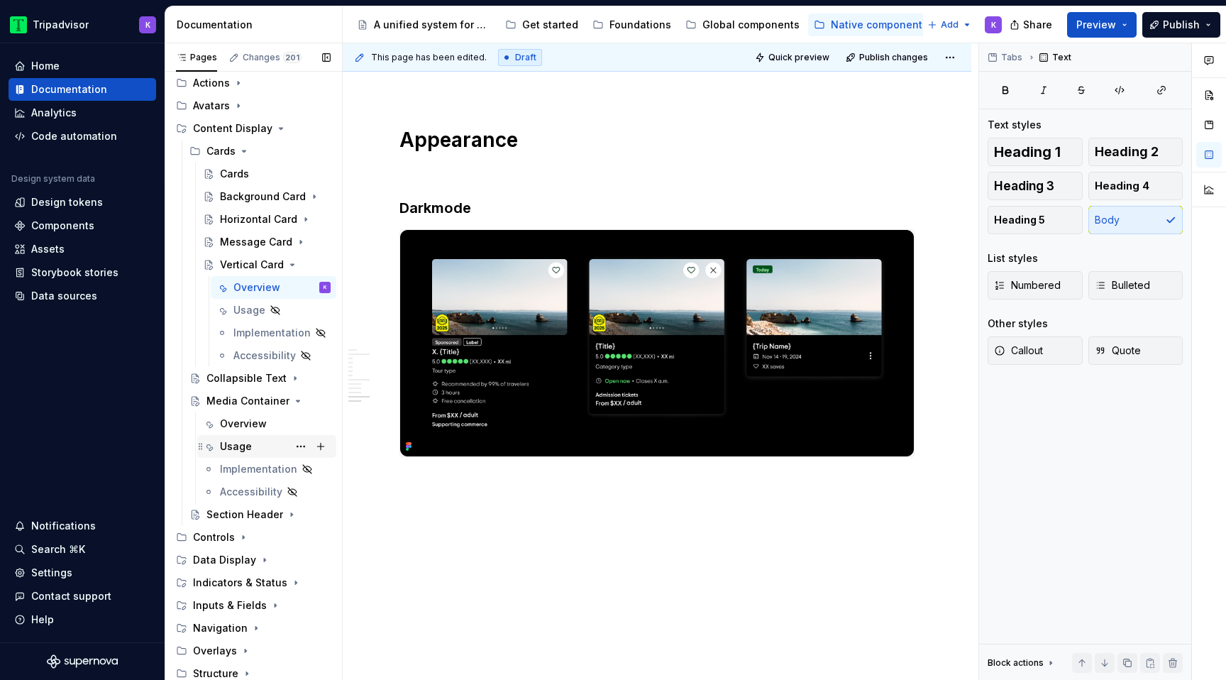
click at [247, 445] on div "Usage" at bounding box center [236, 446] width 32 height 14
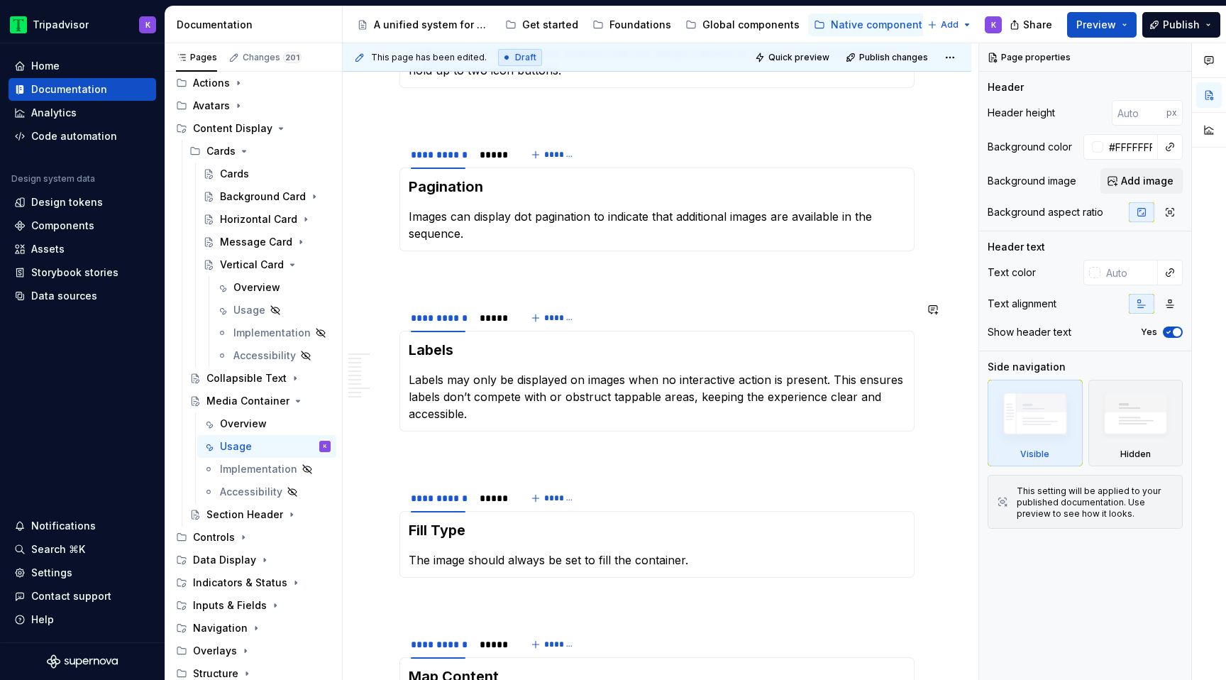
scroll to position [696, 0]
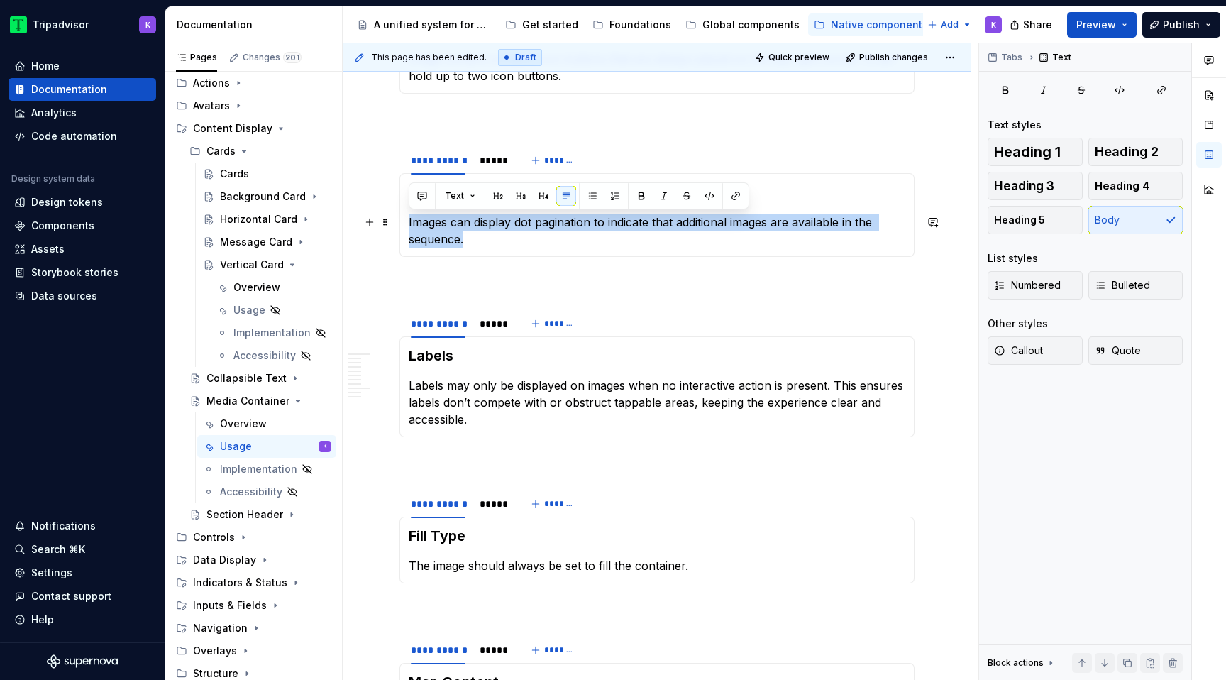
drag, startPoint x: 477, startPoint y: 244, endPoint x: 406, endPoint y: 226, distance: 73.1
click at [406, 226] on div "Pagination Images can display dot pagination to indicate that additional images…" at bounding box center [656, 215] width 515 height 84
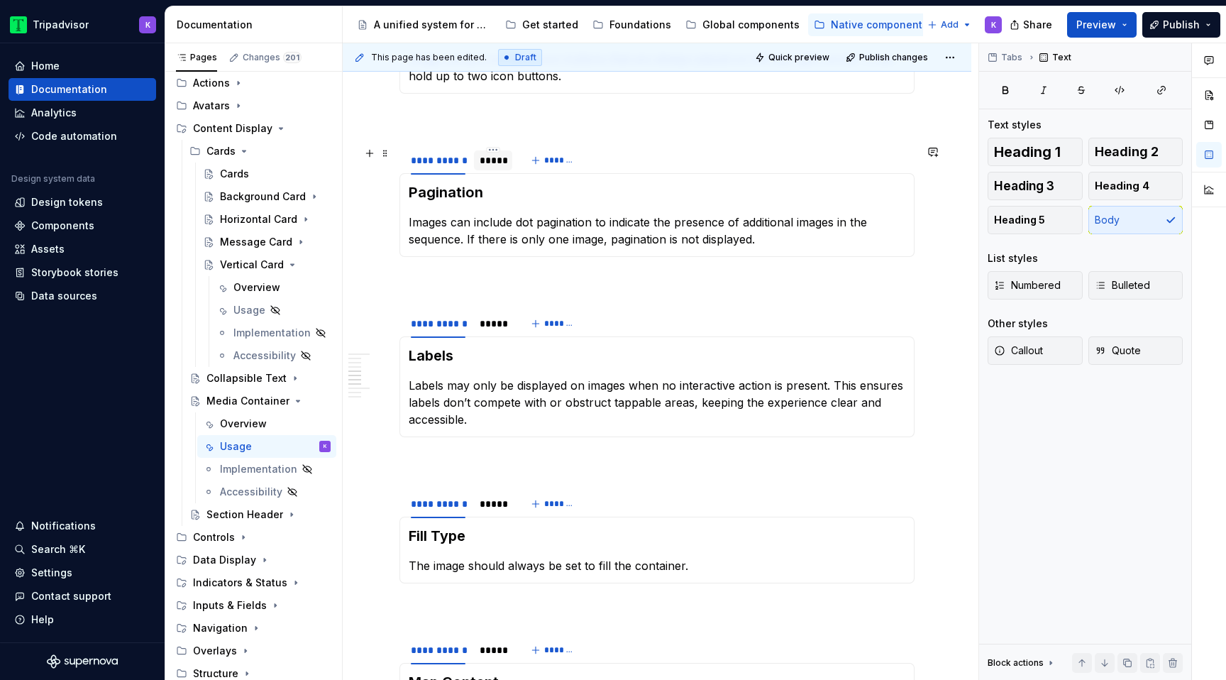
click at [491, 165] on div "*****" at bounding box center [493, 160] width 27 height 14
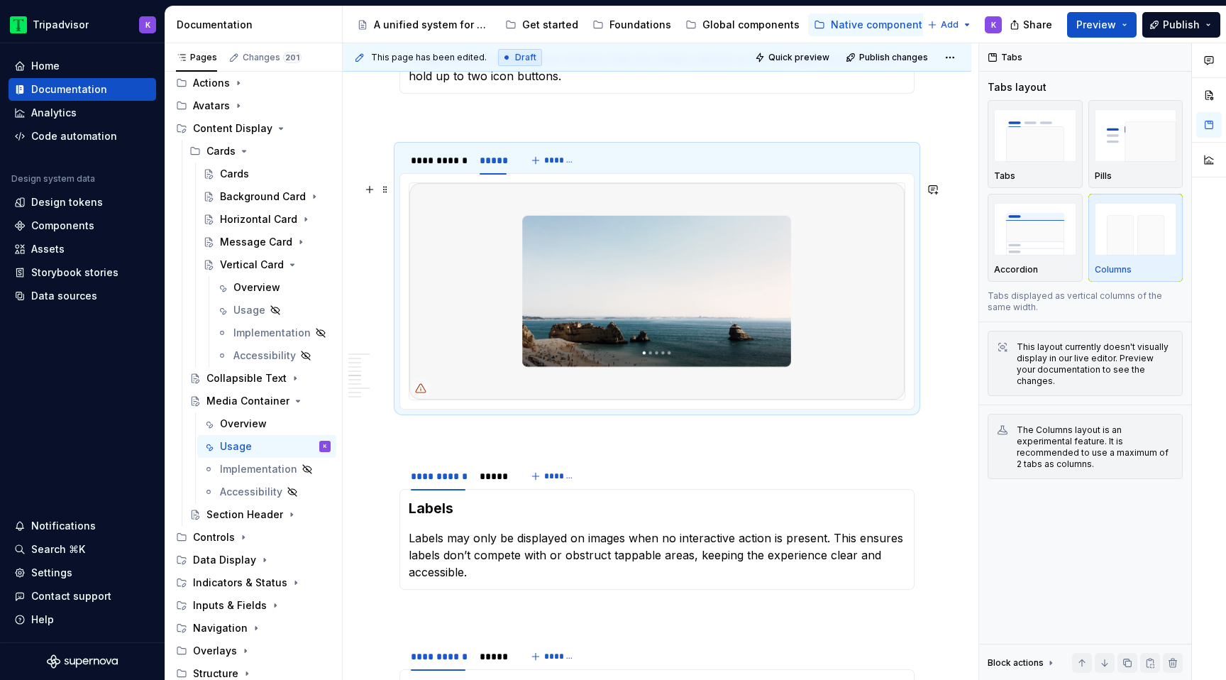
click at [609, 282] on img at bounding box center [656, 291] width 495 height 216
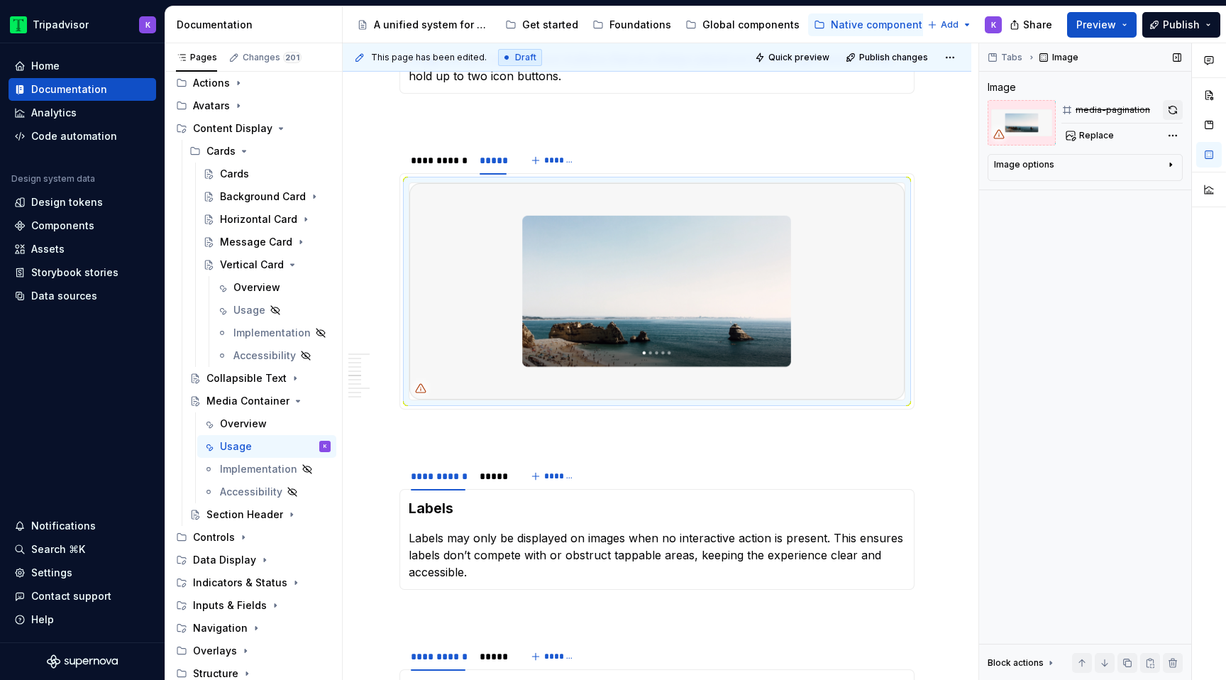
click at [1173, 106] on button "button" at bounding box center [1173, 110] width 20 height 20
click at [482, 489] on div at bounding box center [493, 487] width 38 height 1
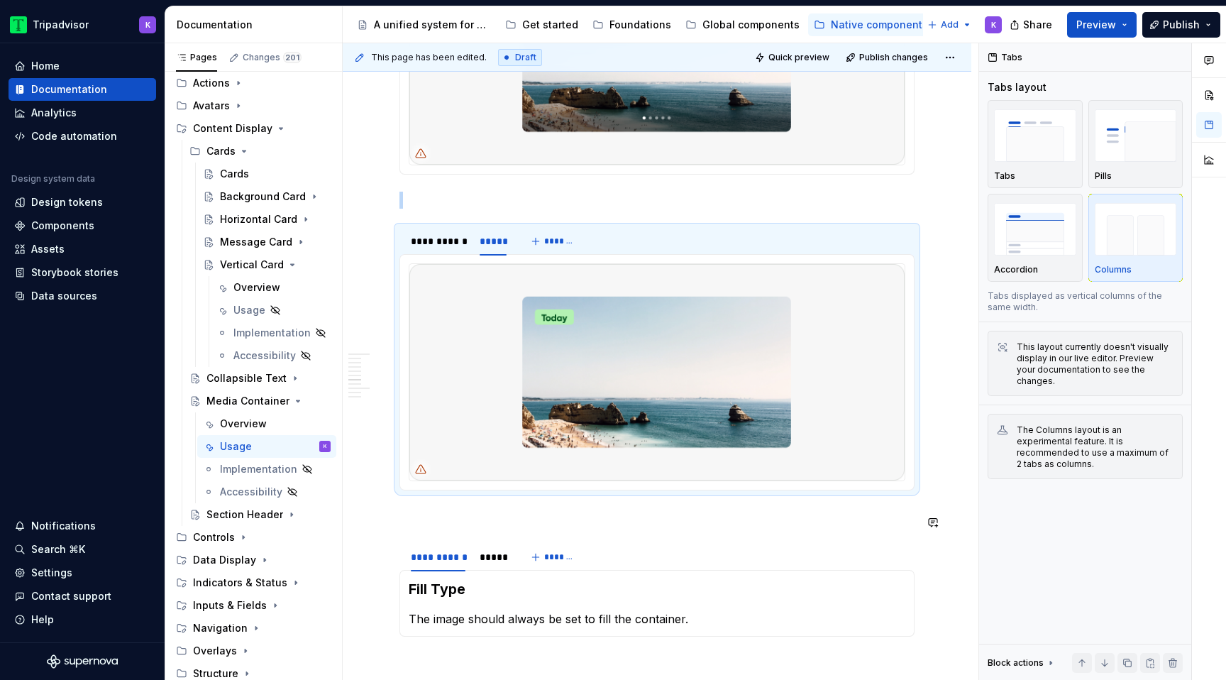
scroll to position [933, 0]
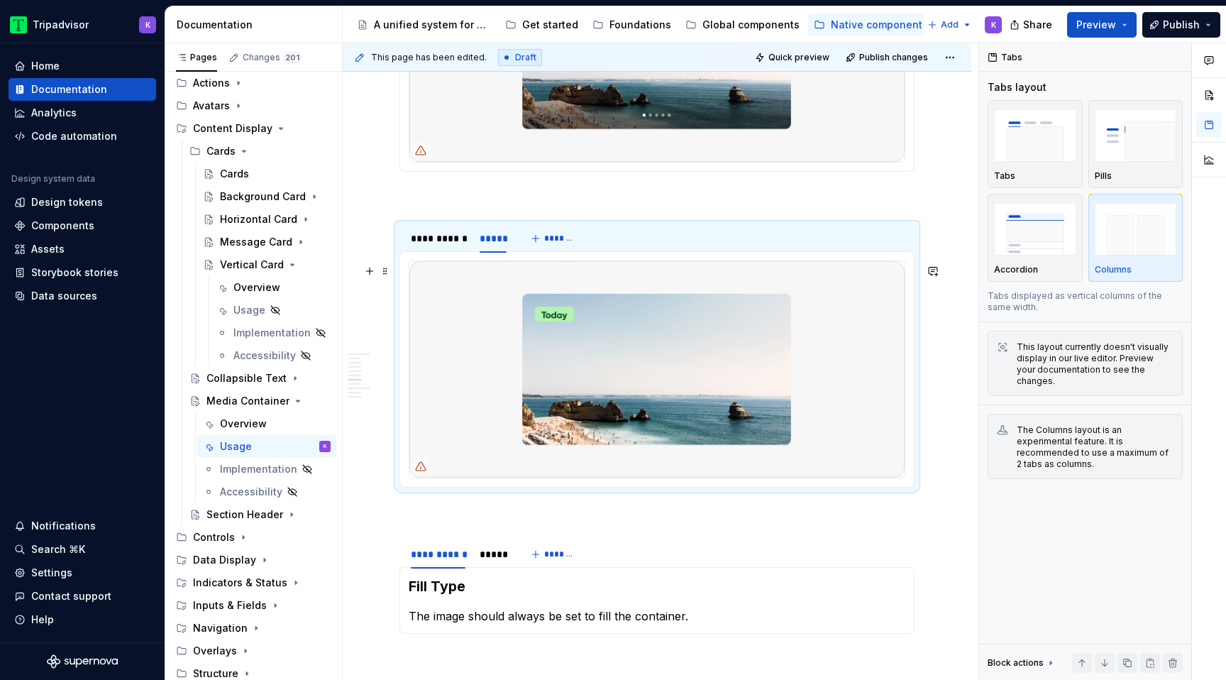
click at [558, 421] on img at bounding box center [656, 369] width 495 height 216
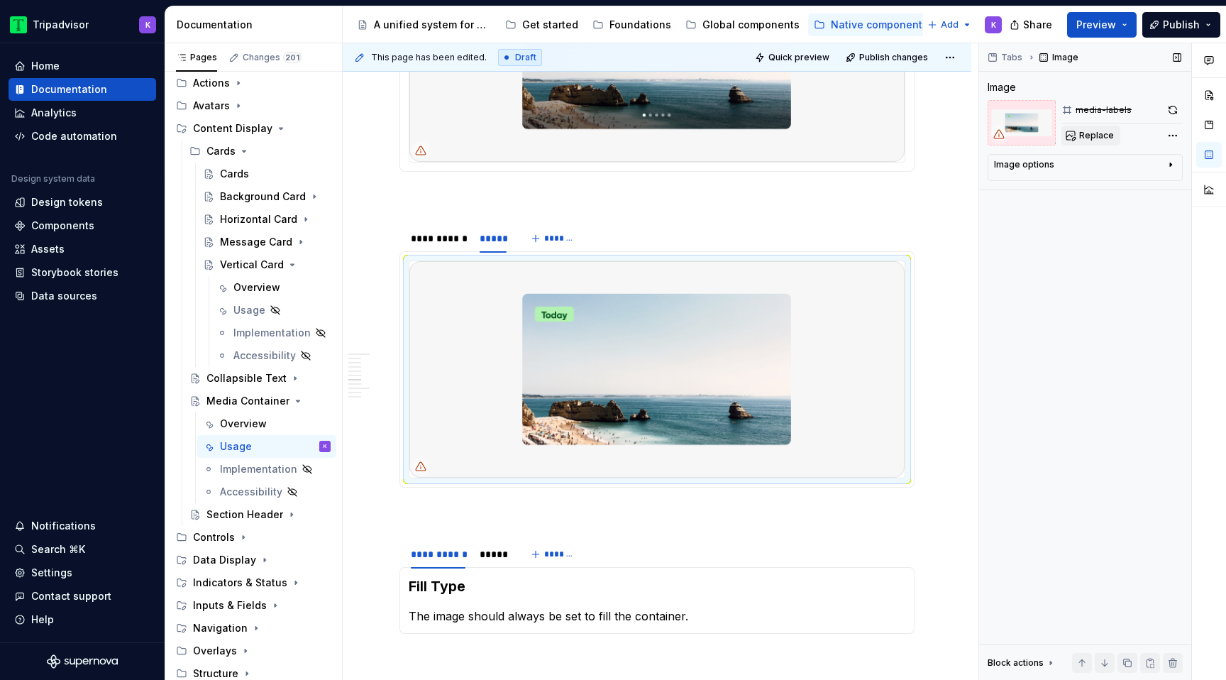
click at [1079, 142] on button "Replace" at bounding box center [1090, 136] width 59 height 20
type textarea "*"
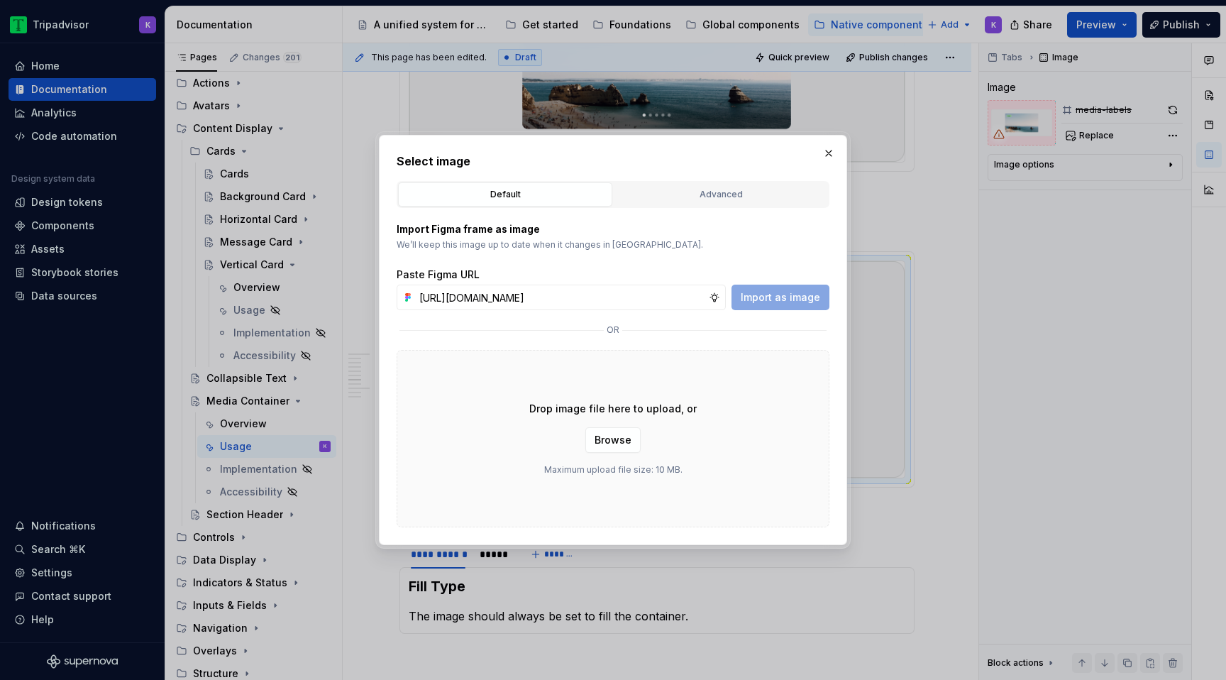
scroll to position [0, 383]
type input "[URL][DOMAIN_NAME]"
click at [775, 295] on span "Import as image" at bounding box center [780, 297] width 79 height 14
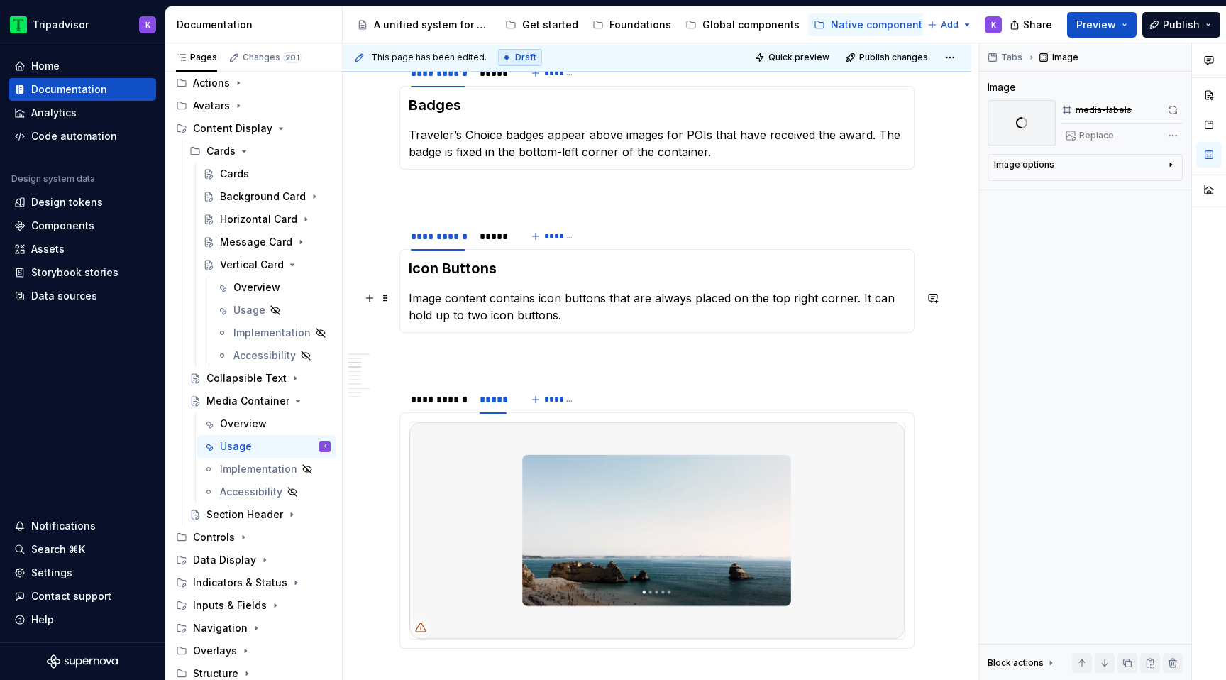
scroll to position [449, 0]
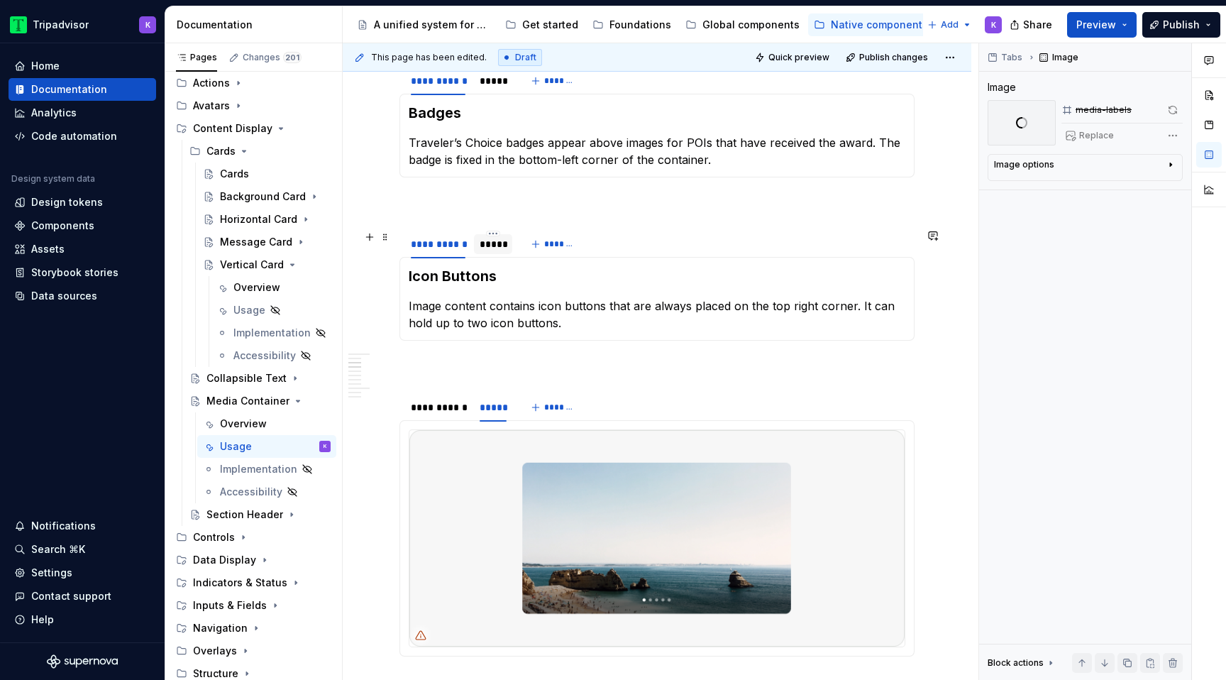
click at [484, 255] on div at bounding box center [493, 255] width 38 height 1
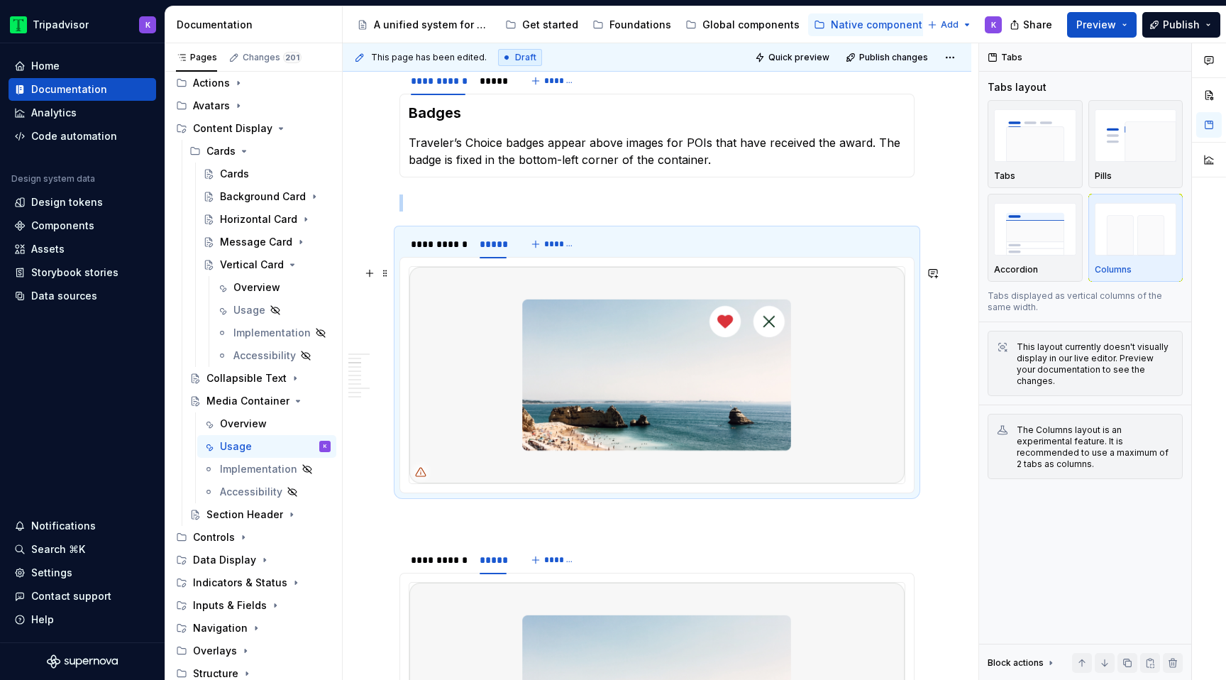
click at [782, 334] on img at bounding box center [656, 375] width 495 height 216
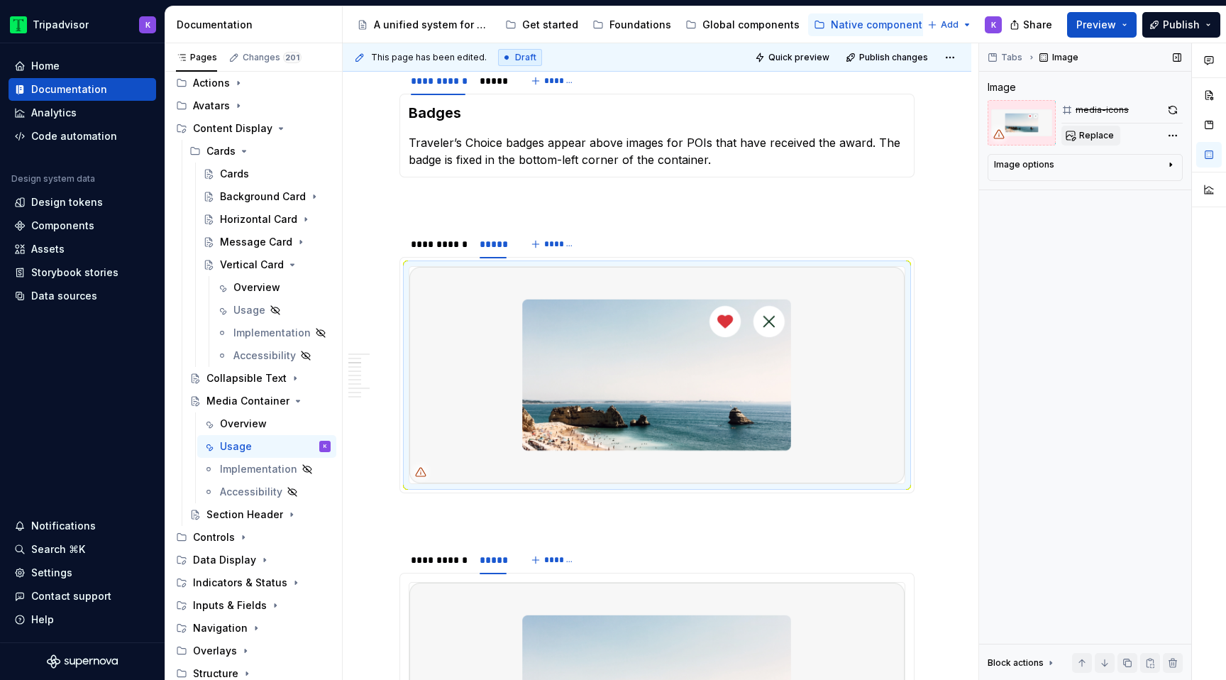
click at [1099, 133] on span "Replace" at bounding box center [1096, 135] width 35 height 11
type textarea "*"
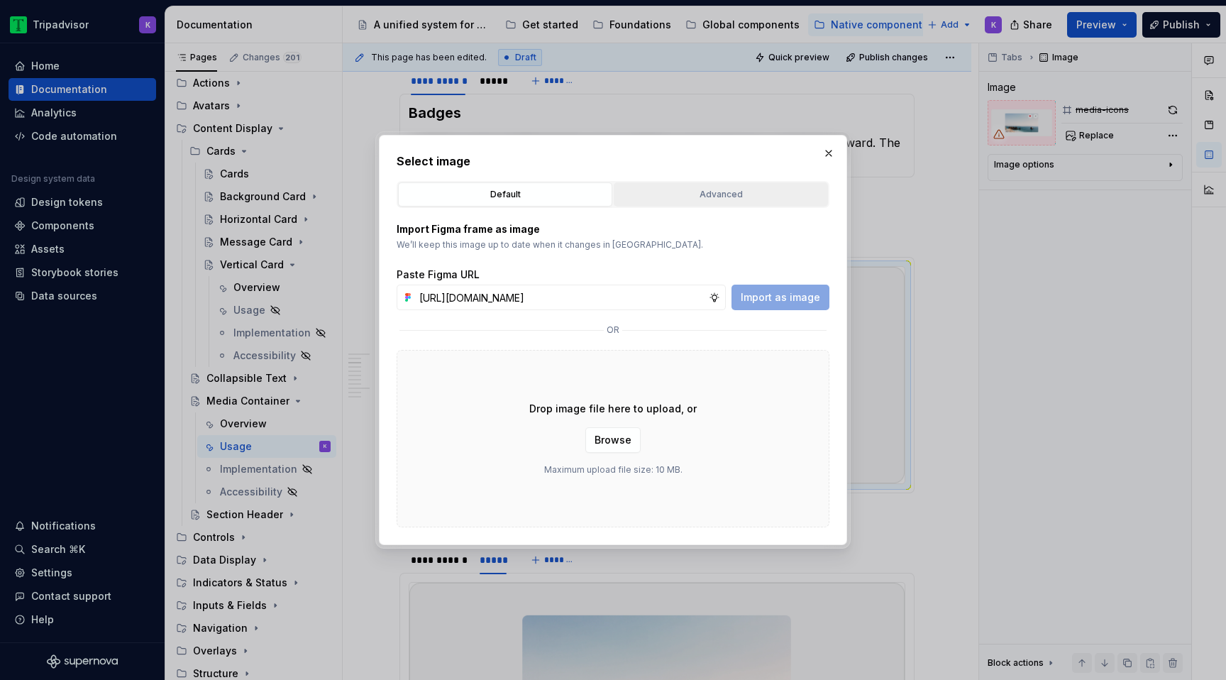
scroll to position [0, 383]
type input "[URL][DOMAIN_NAME]"
click at [801, 293] on span "Import as image" at bounding box center [780, 297] width 79 height 14
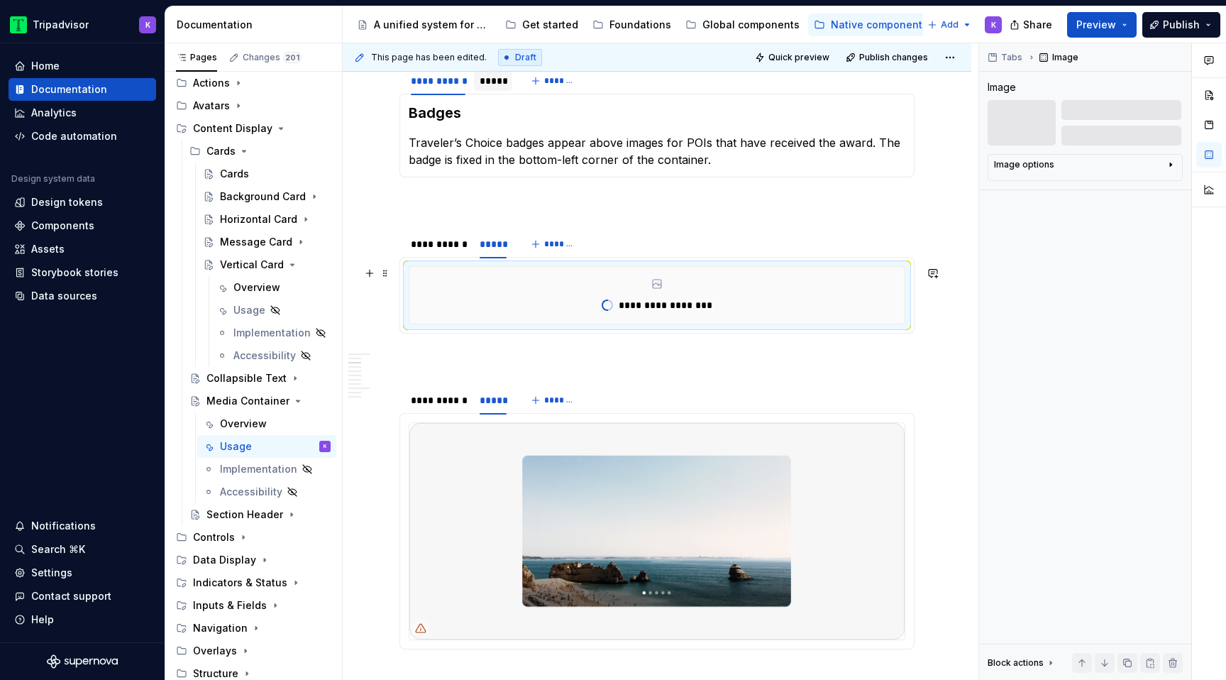
scroll to position [299, 0]
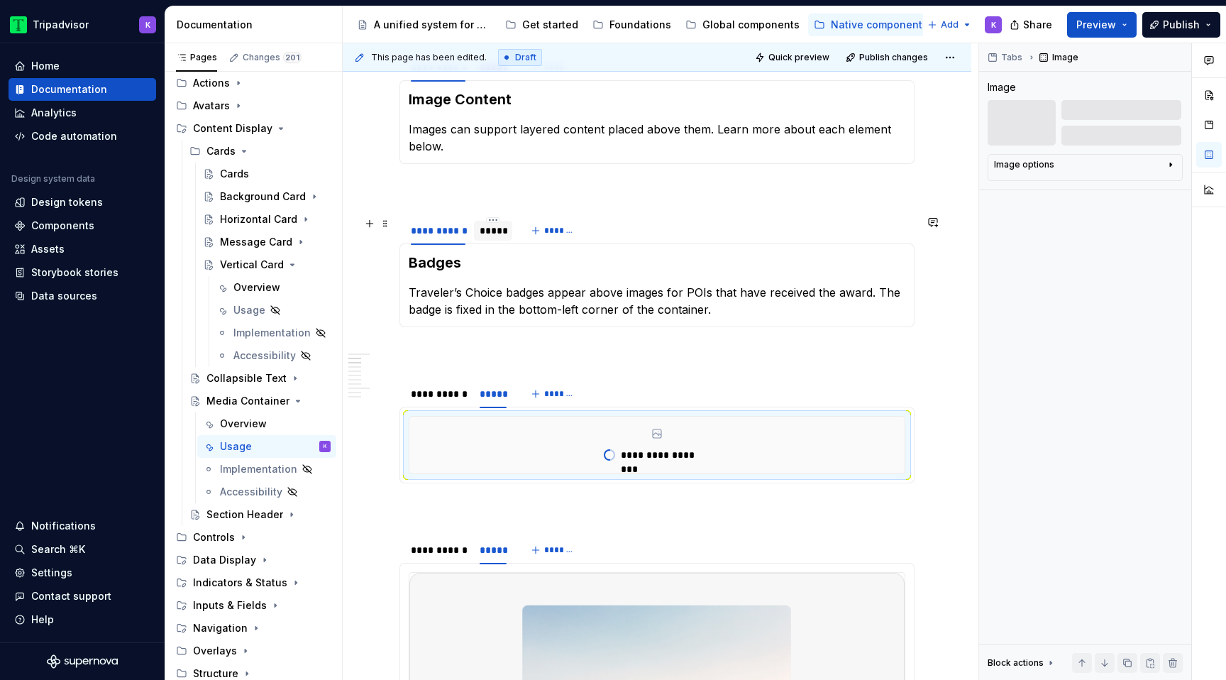
click at [488, 228] on div "*****" at bounding box center [493, 230] width 27 height 14
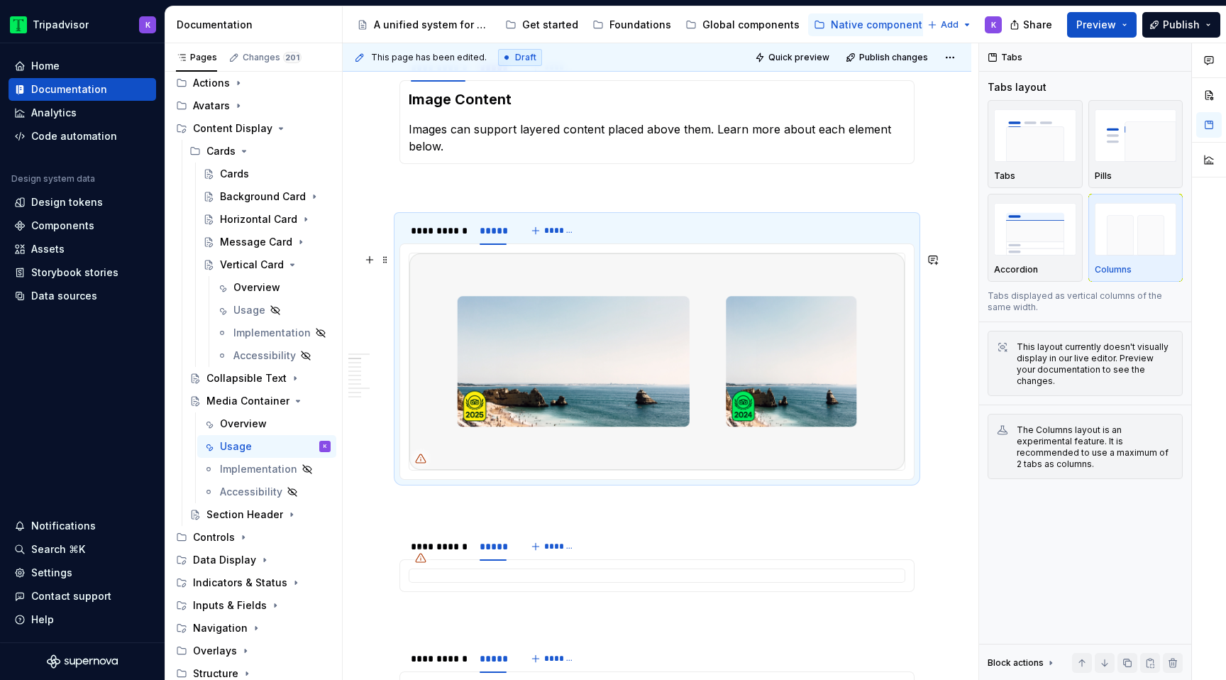
click at [649, 377] on img at bounding box center [656, 361] width 495 height 216
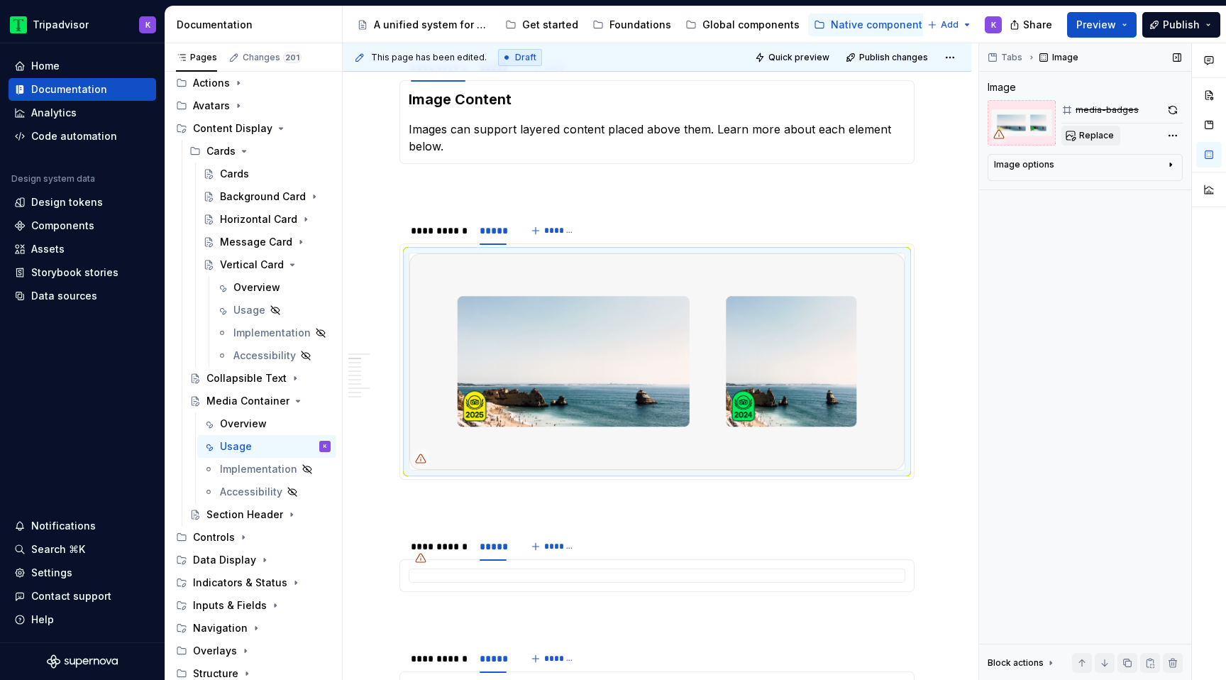
click at [1080, 143] on button "Replace" at bounding box center [1090, 136] width 59 height 20
type textarea "*"
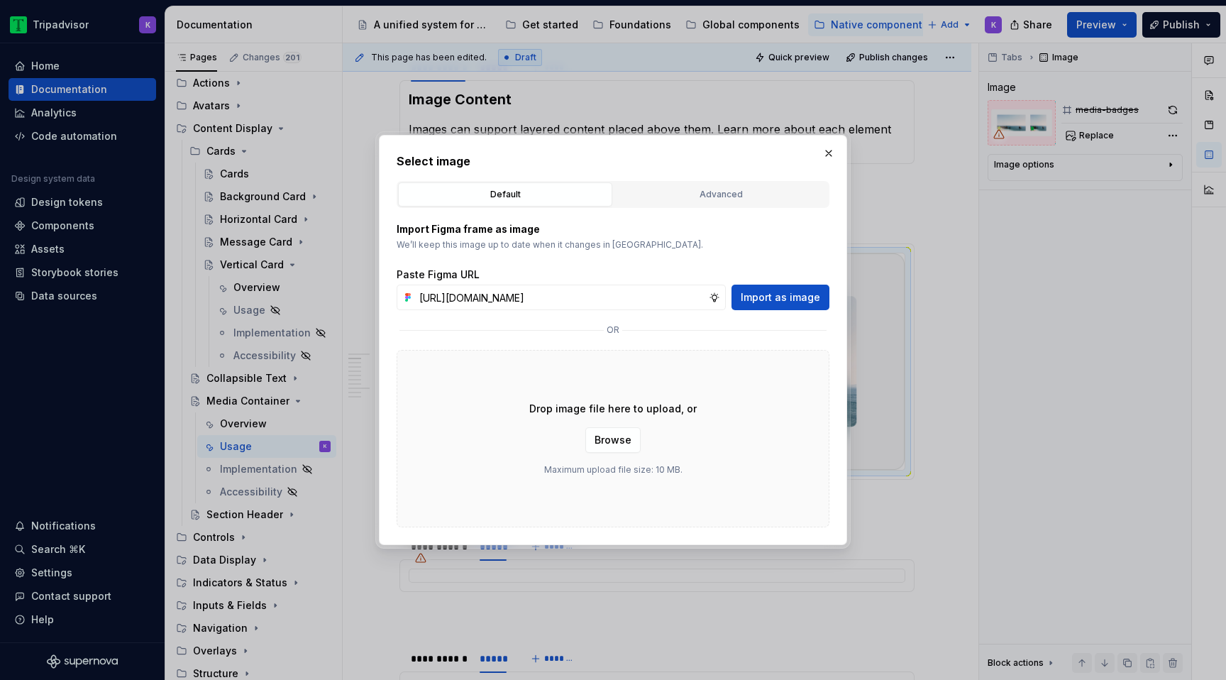
scroll to position [0, 383]
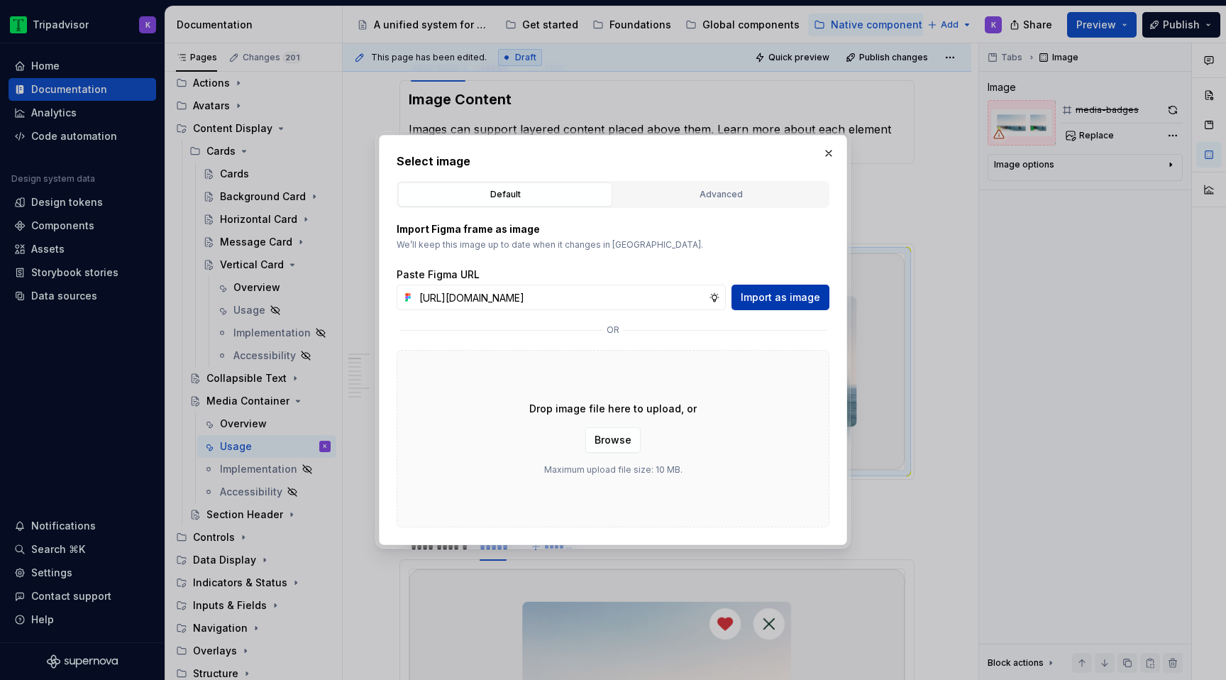
type input "[URL][DOMAIN_NAME]"
click at [787, 295] on span "Import as image" at bounding box center [780, 297] width 79 height 14
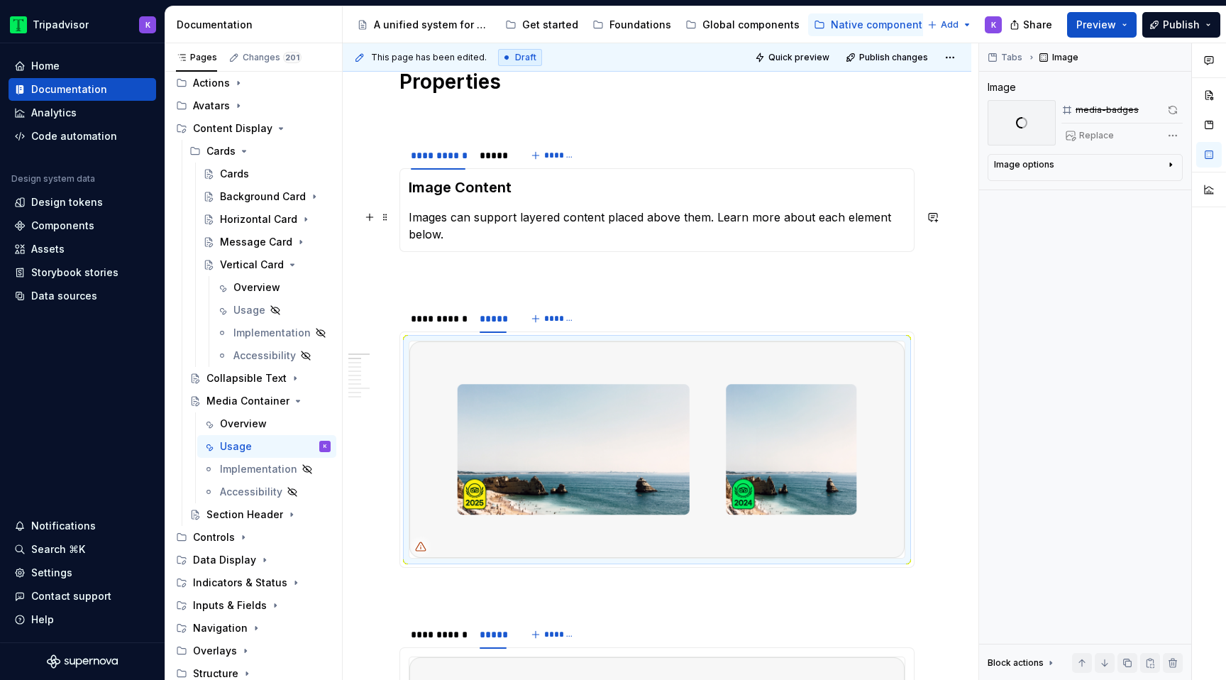
scroll to position [160, 0]
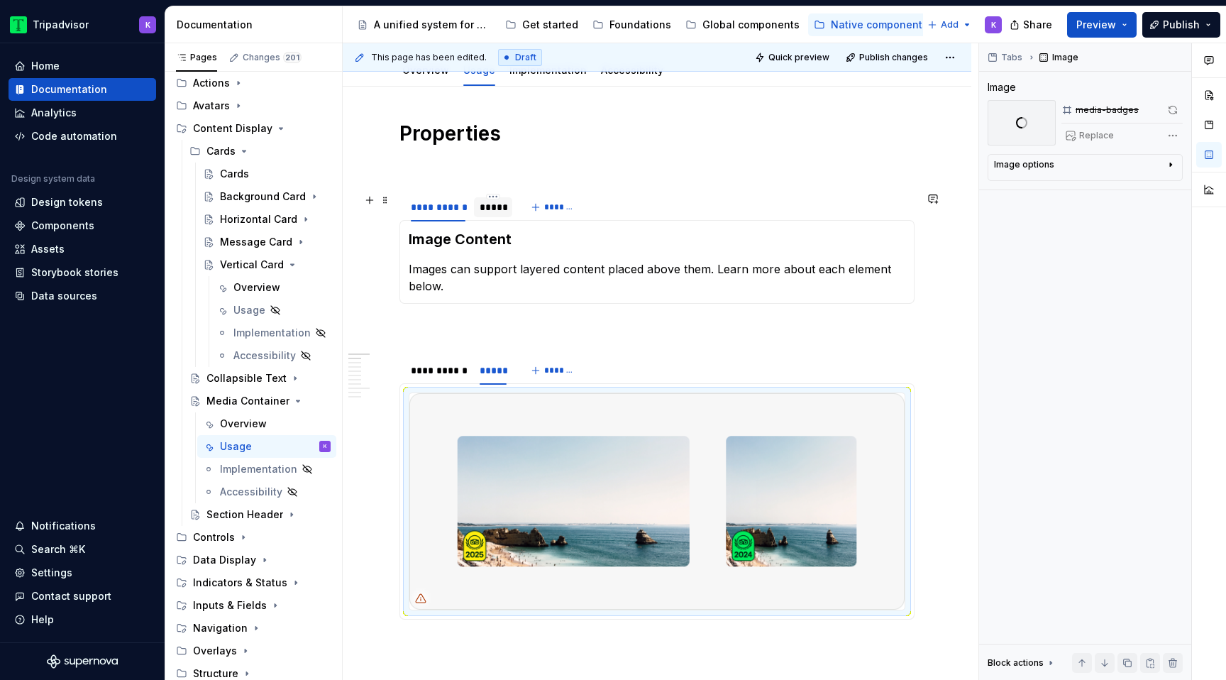
click at [496, 207] on div "*****" at bounding box center [493, 207] width 27 height 14
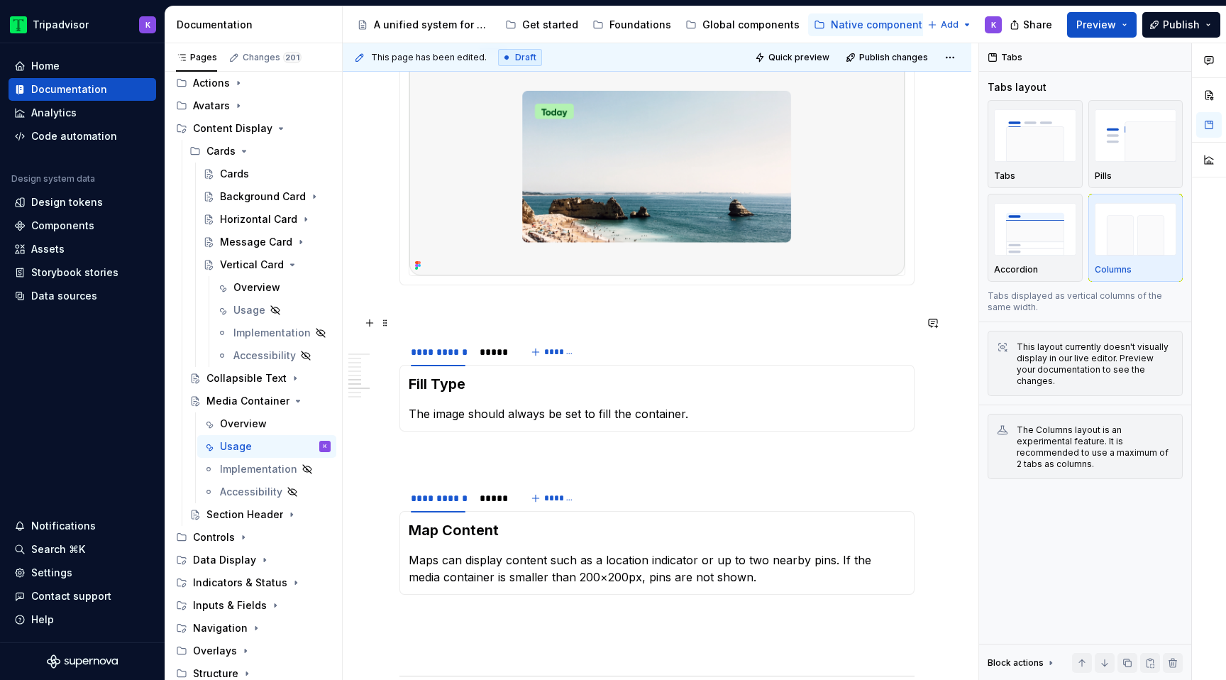
scroll to position [1474, 0]
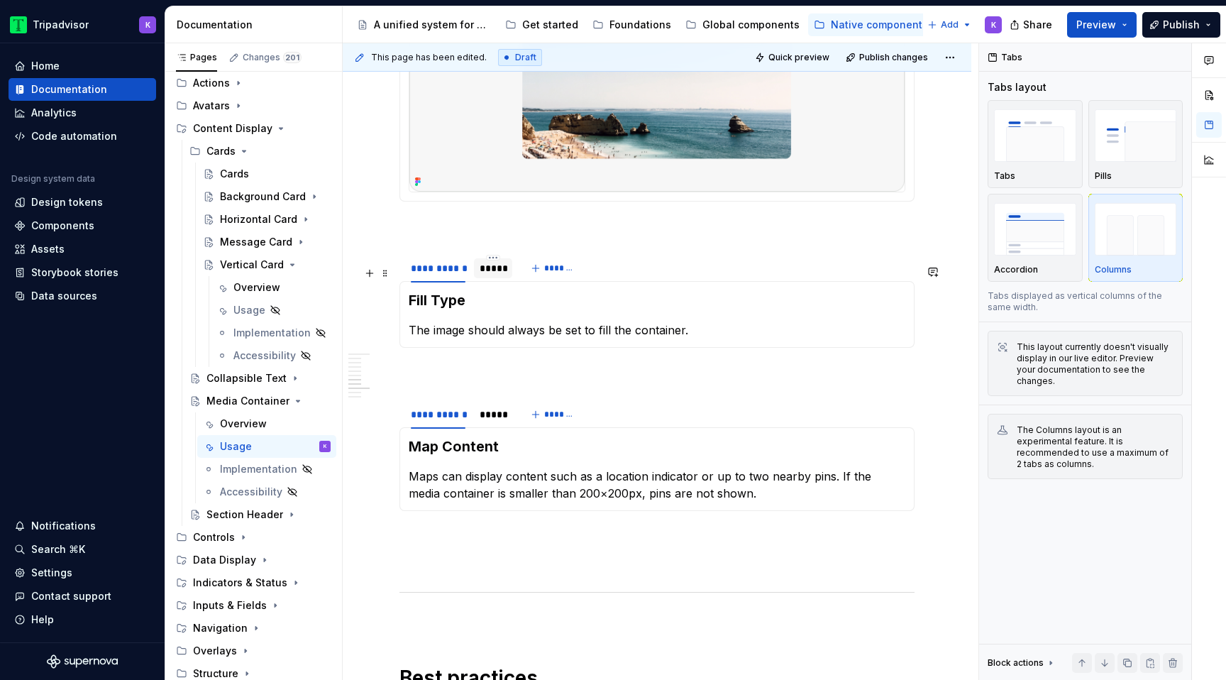
click at [482, 275] on div "*****" at bounding box center [493, 268] width 27 height 14
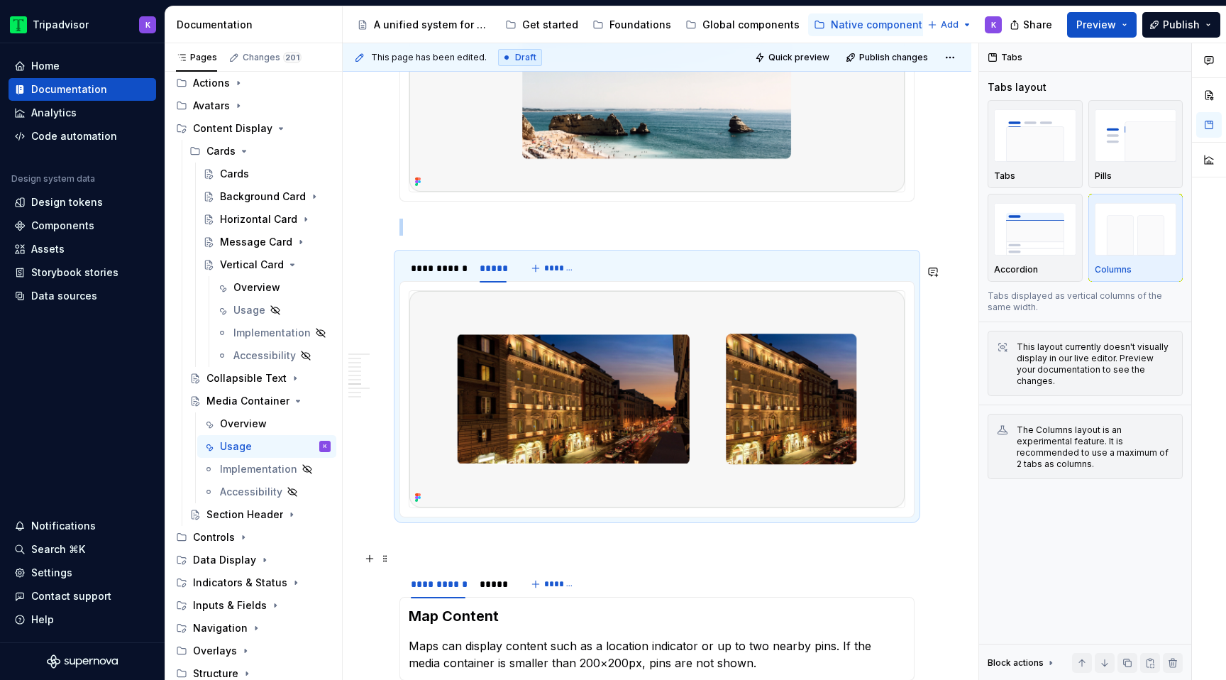
scroll to position [1730, 0]
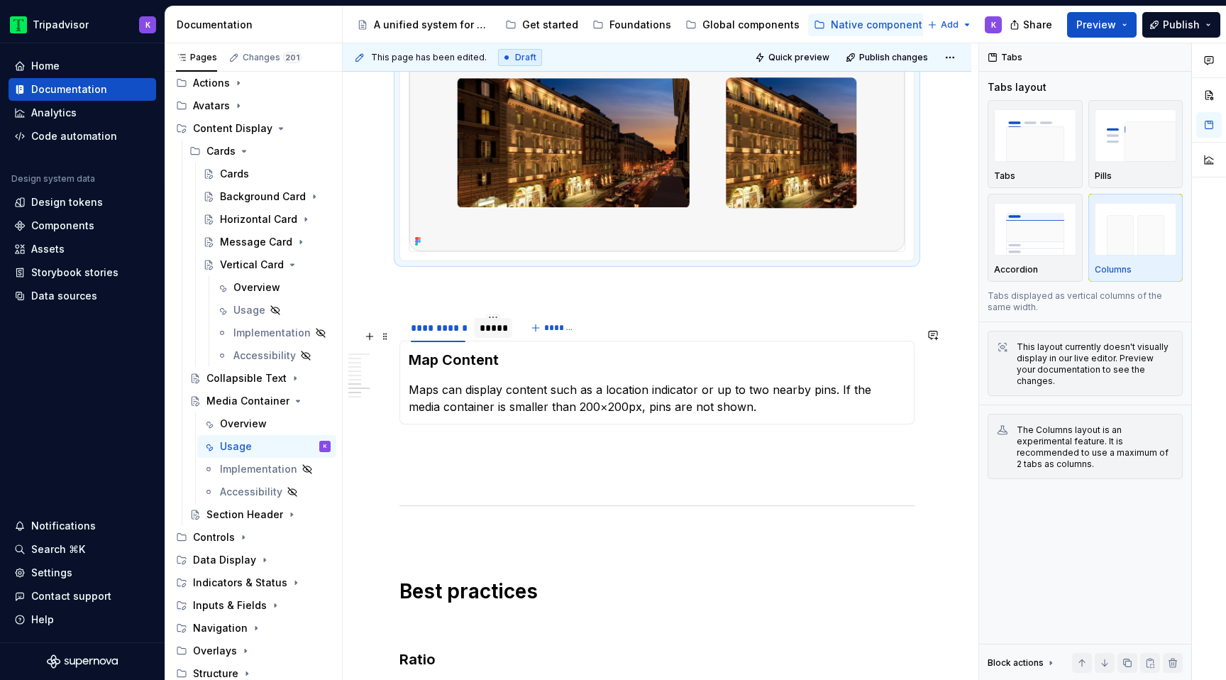
click at [492, 338] on div "*****" at bounding box center [493, 328] width 38 height 20
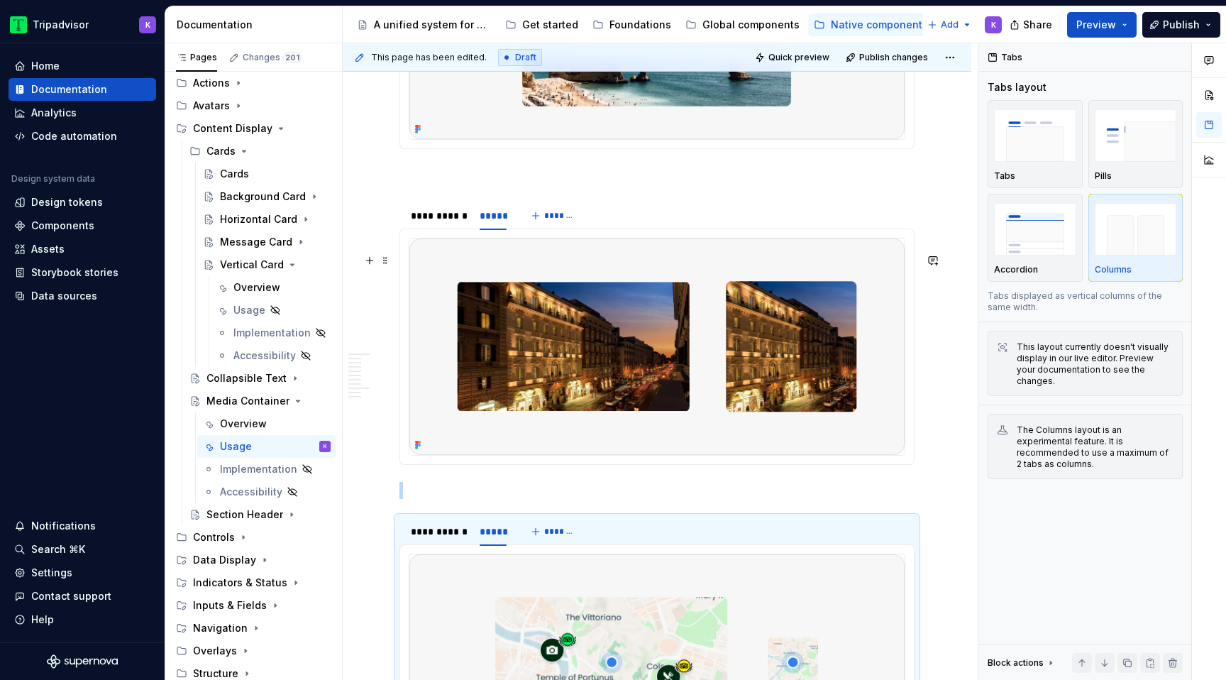
click at [609, 416] on img at bounding box center [656, 346] width 495 height 216
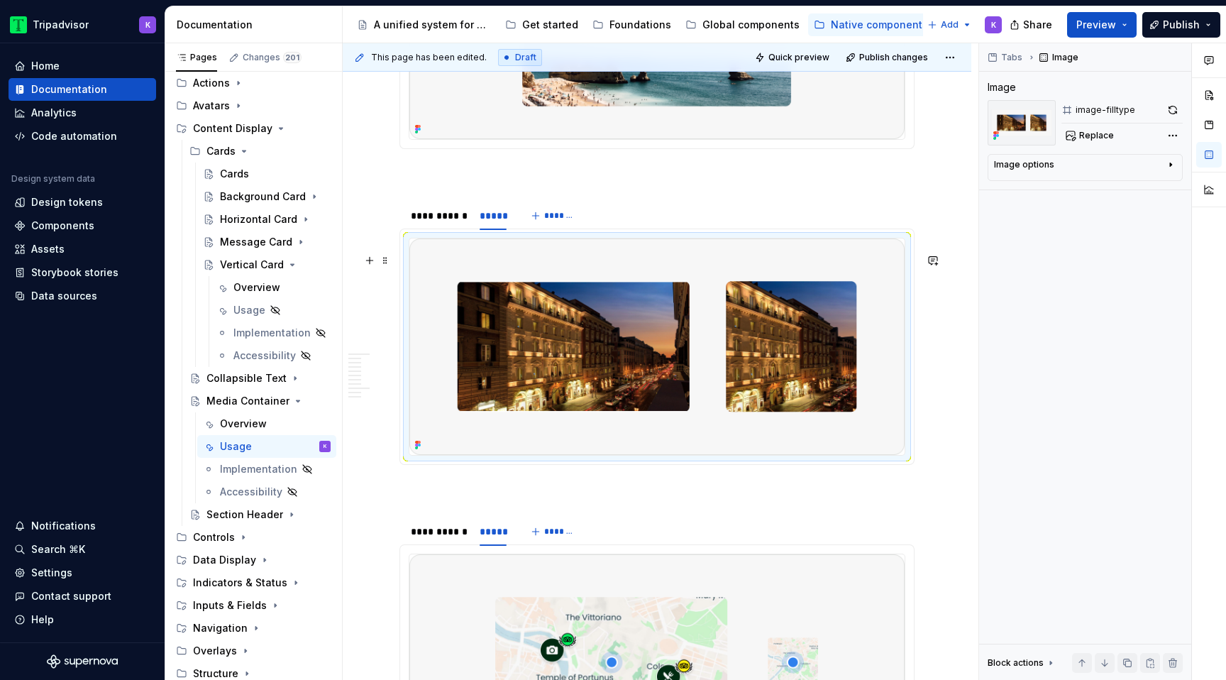
scroll to position [2036, 0]
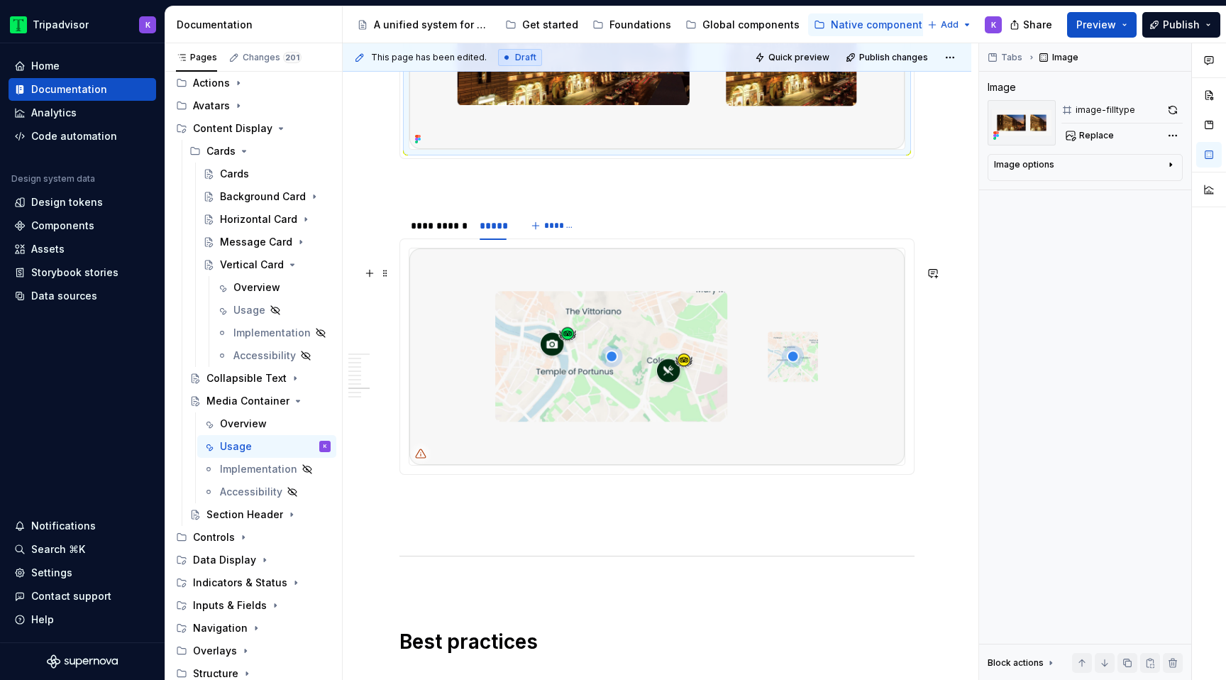
click at [609, 416] on img at bounding box center [656, 356] width 495 height 216
click at [1082, 139] on span "Replace" at bounding box center [1096, 135] width 35 height 11
type textarea "*"
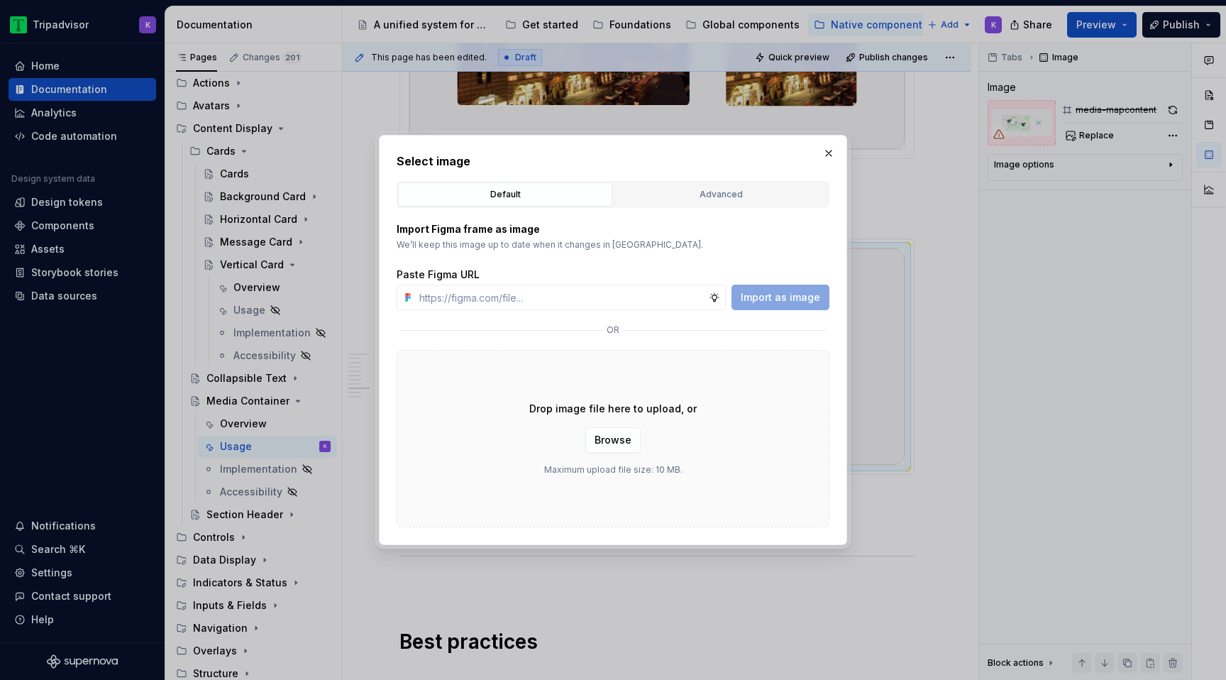
type input "[URL][DOMAIN_NAME]"
type textarea "*"
type input "[URL][DOMAIN_NAME]"
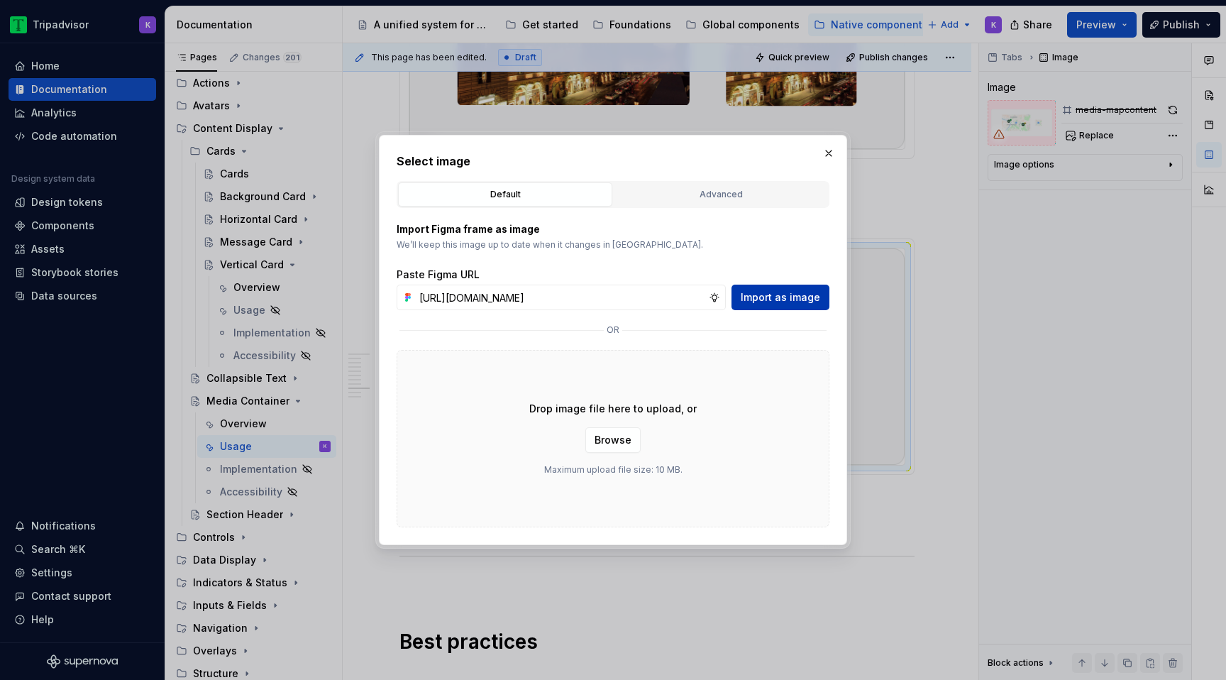
click at [784, 294] on span "Import as image" at bounding box center [780, 297] width 79 height 14
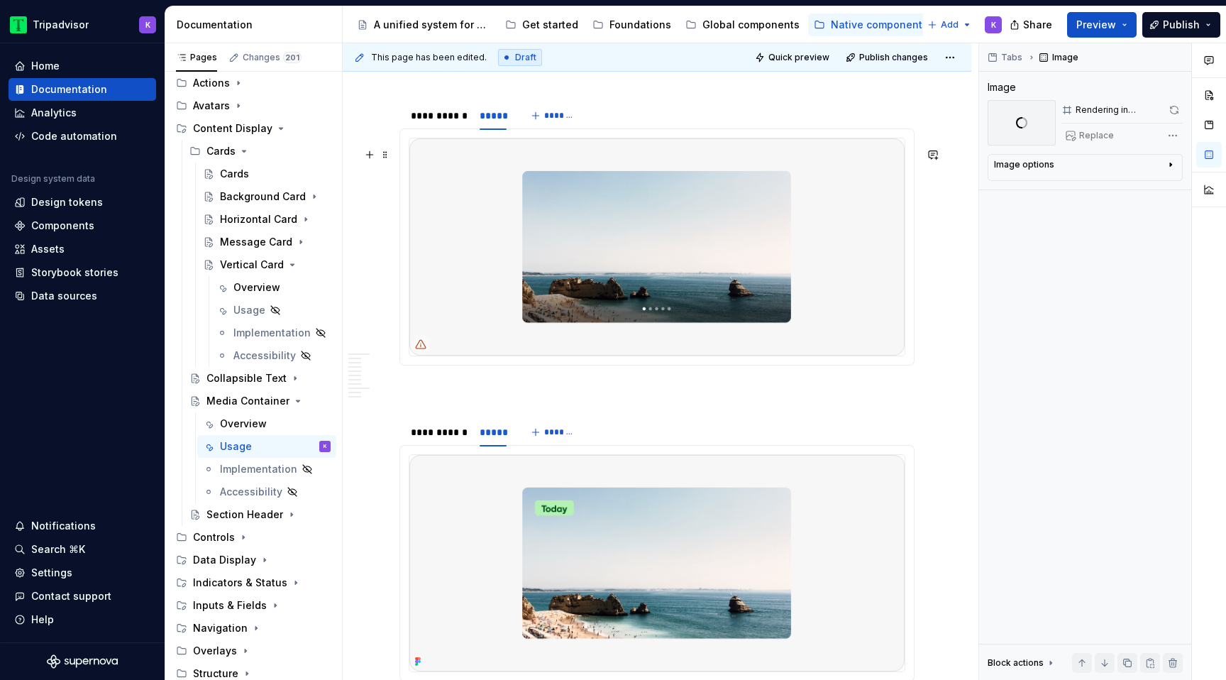
scroll to position [1219, 0]
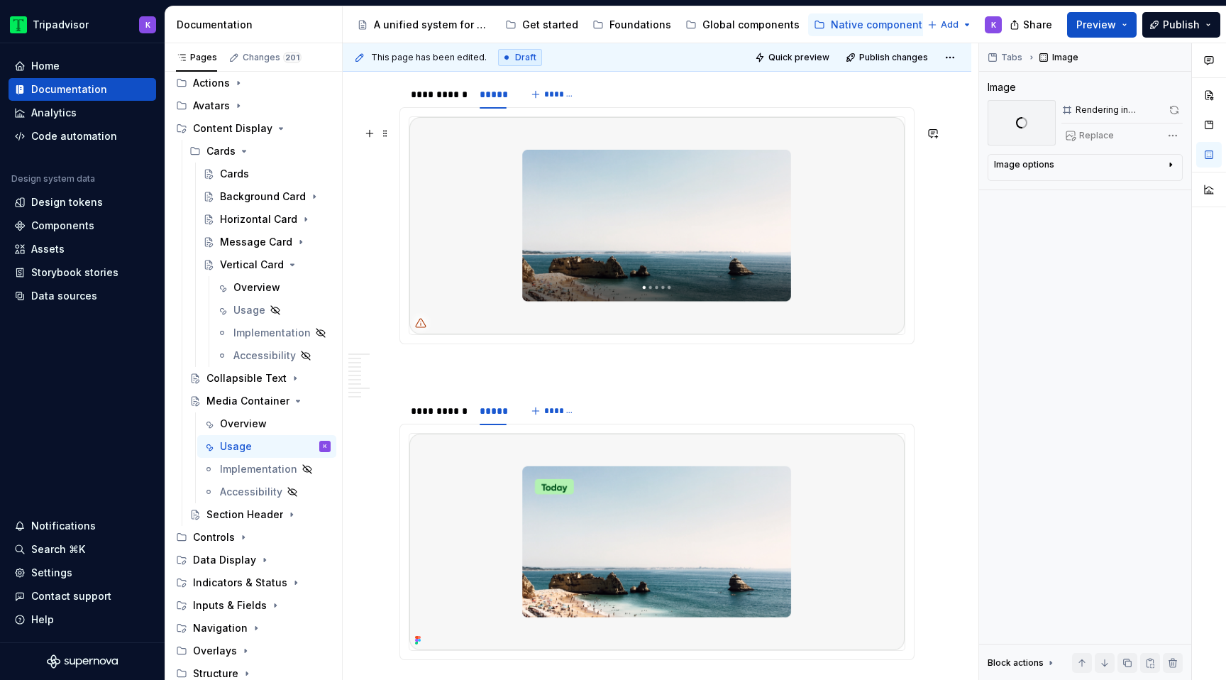
click at [782, 287] on img at bounding box center [656, 225] width 495 height 216
click at [720, 272] on img at bounding box center [656, 225] width 495 height 216
click at [1099, 138] on span "Replace" at bounding box center [1096, 135] width 35 height 11
type textarea "*"
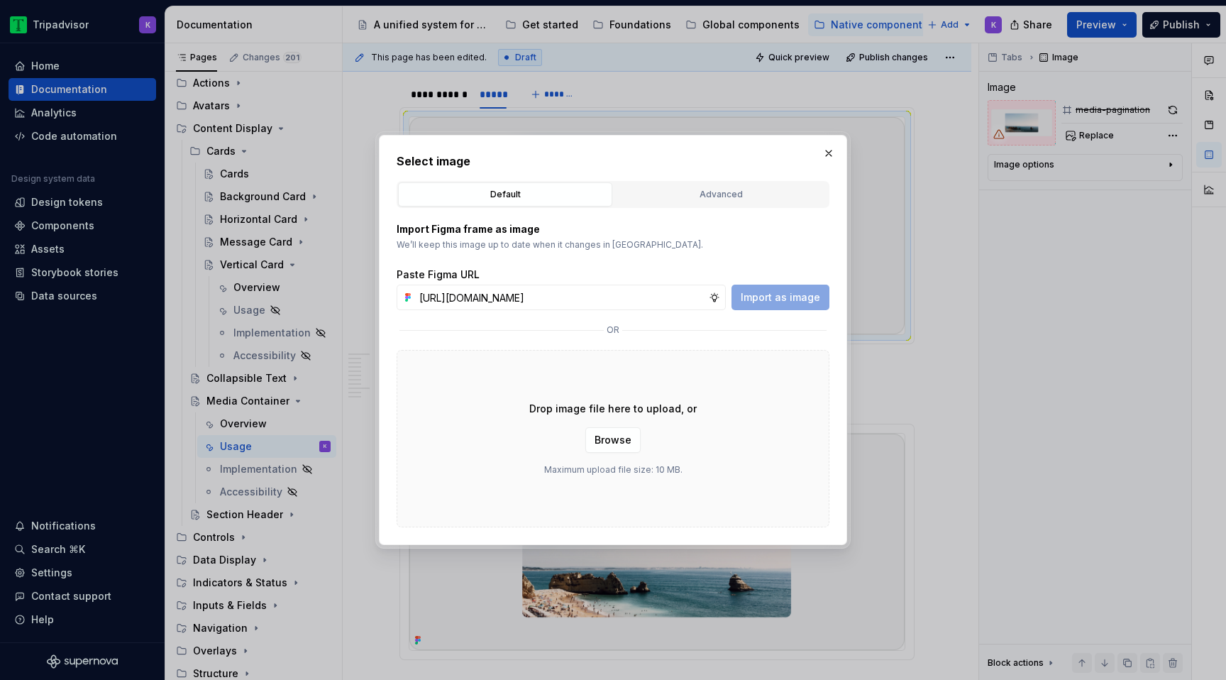
scroll to position [0, 380]
type input "[URL][DOMAIN_NAME]"
click at [807, 296] on span "Import as image" at bounding box center [780, 297] width 79 height 14
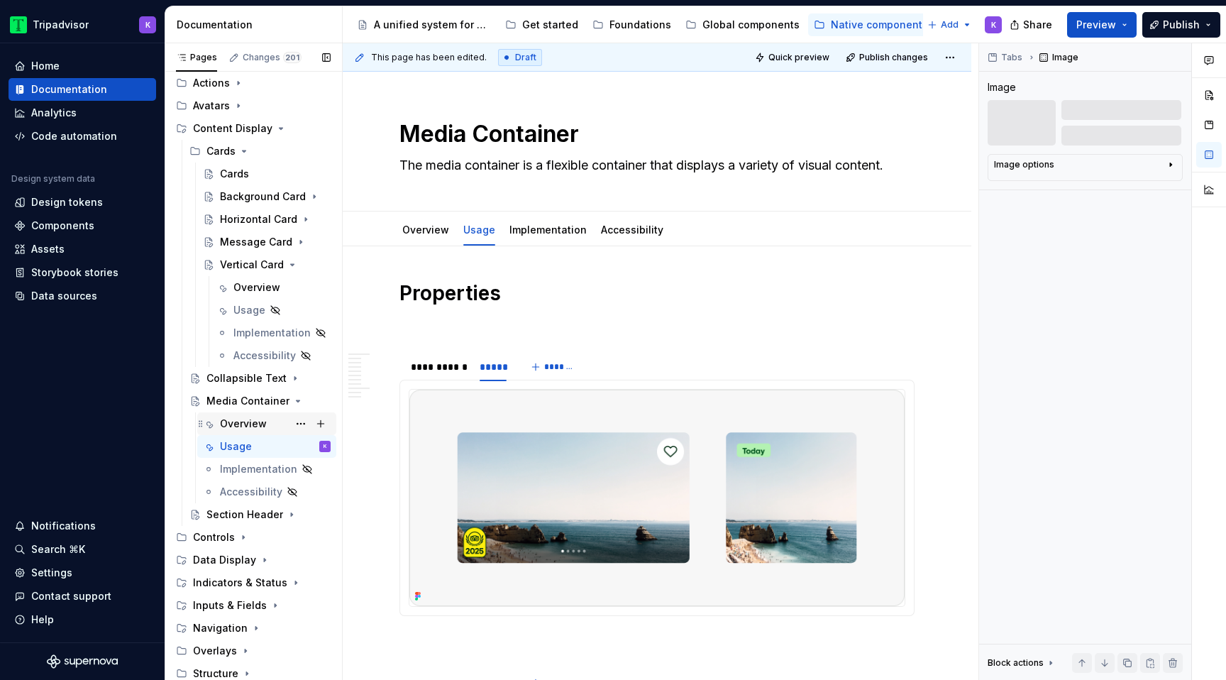
scroll to position [723, 0]
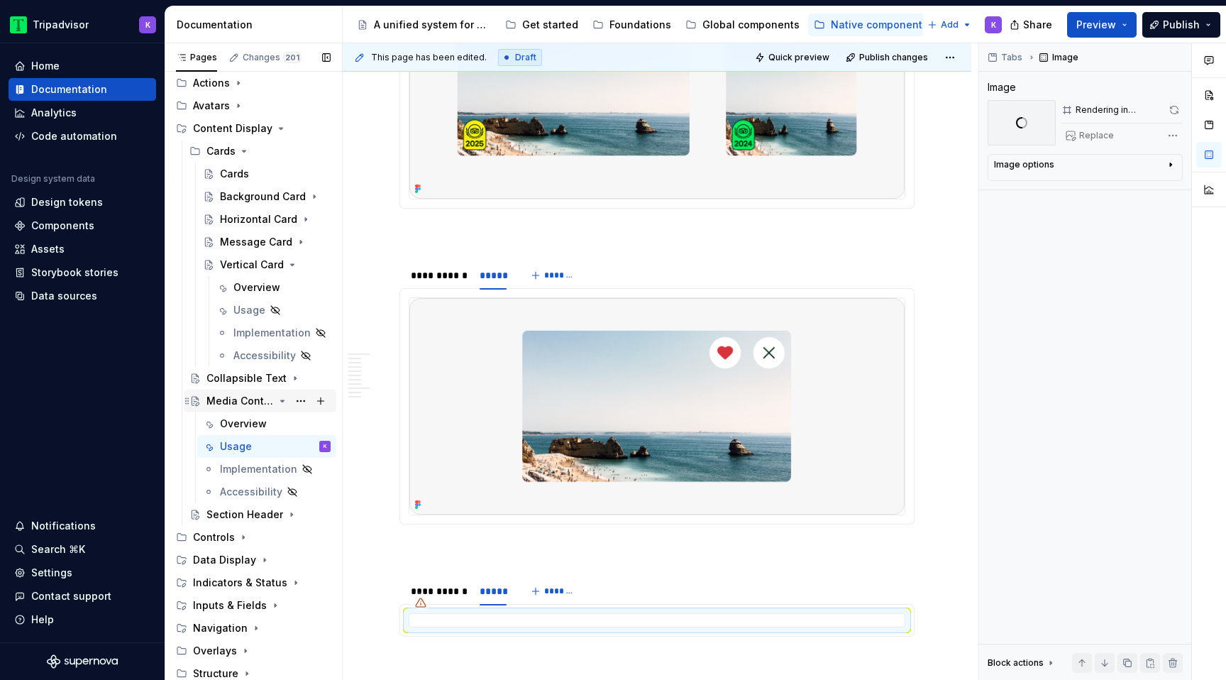
click at [282, 403] on icon "Page tree" at bounding box center [282, 400] width 11 height 11
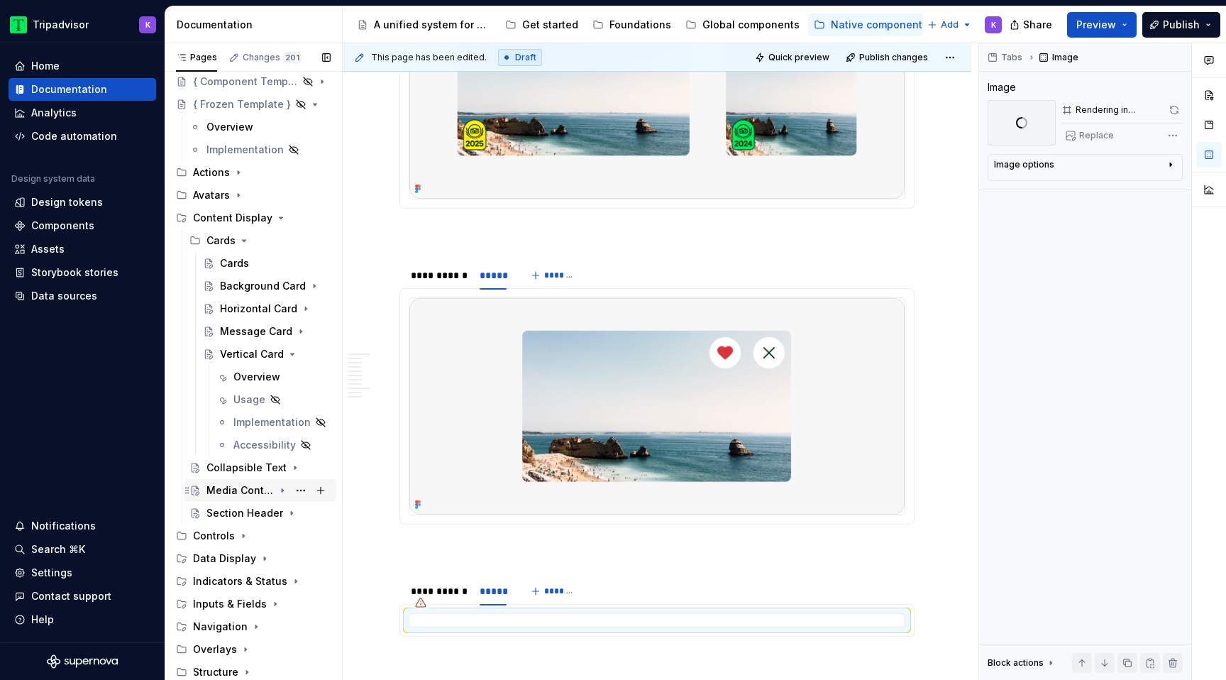
scroll to position [78, 0]
click at [257, 375] on div "Overview" at bounding box center [256, 377] width 47 height 14
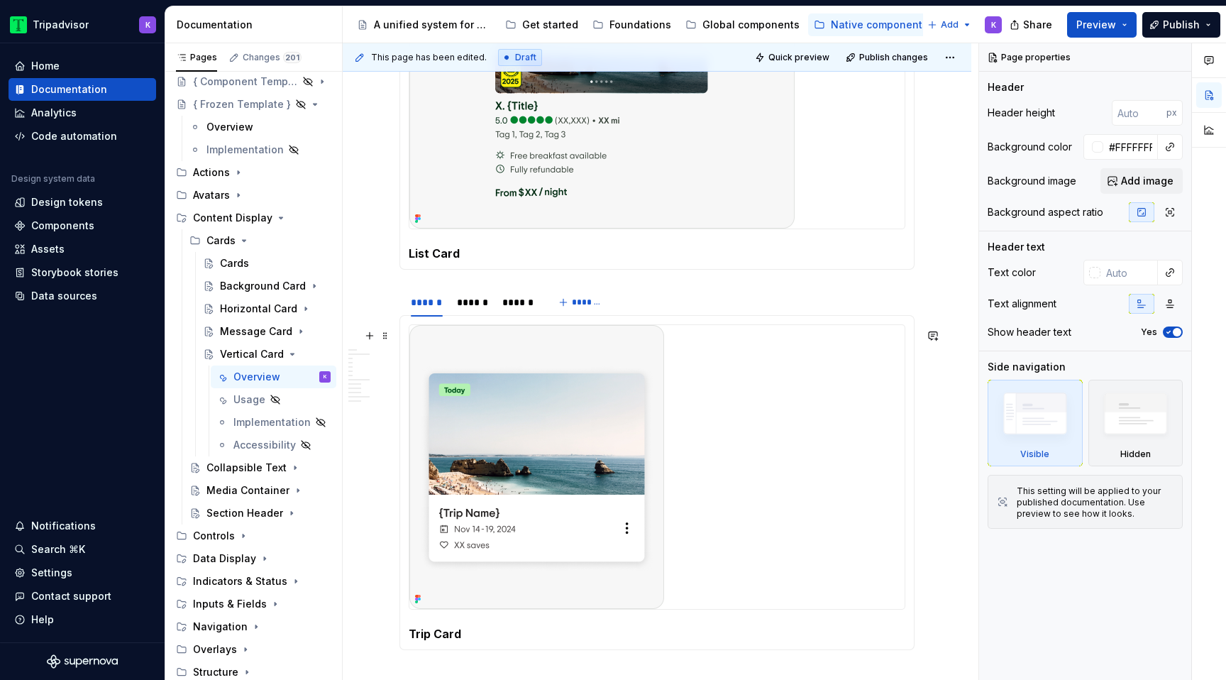
scroll to position [1404, 0]
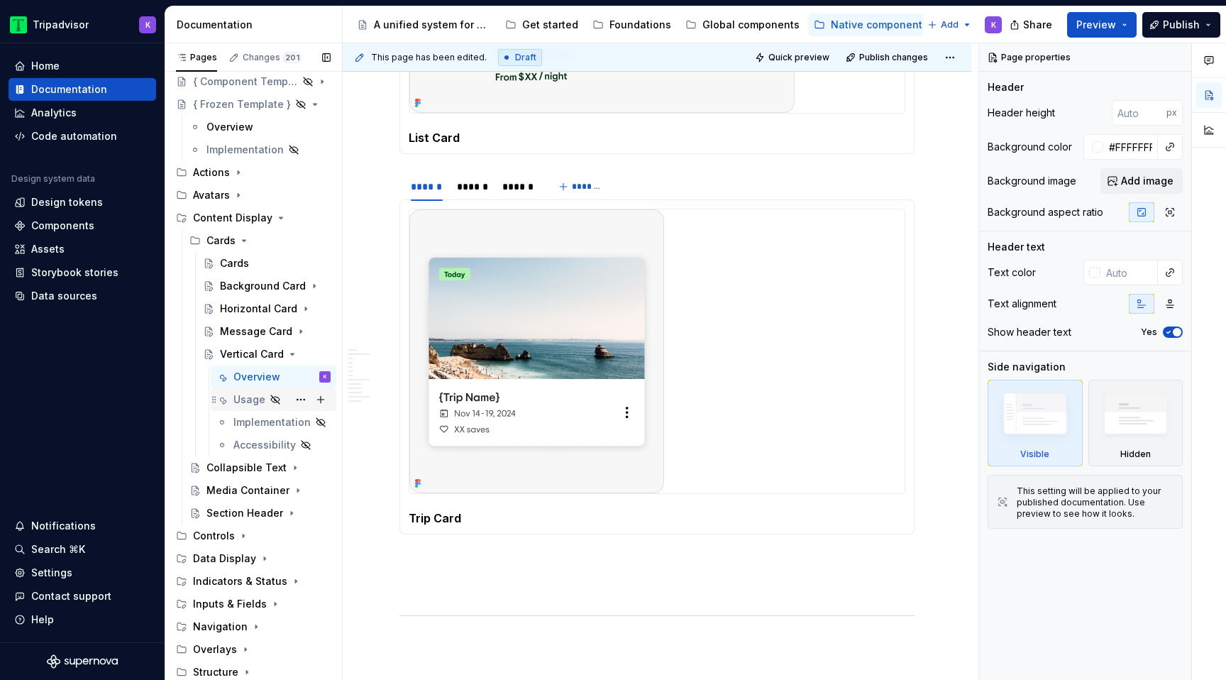
click at [258, 393] on div "Usage" at bounding box center [249, 399] width 32 height 14
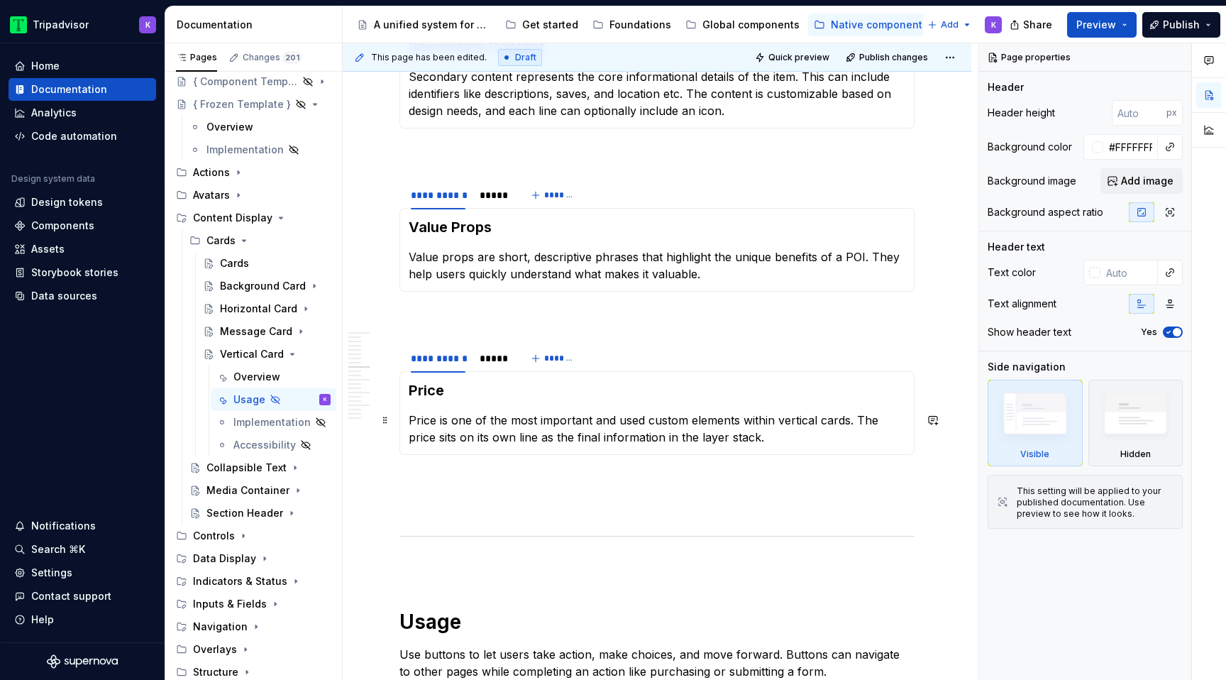
scroll to position [983, 0]
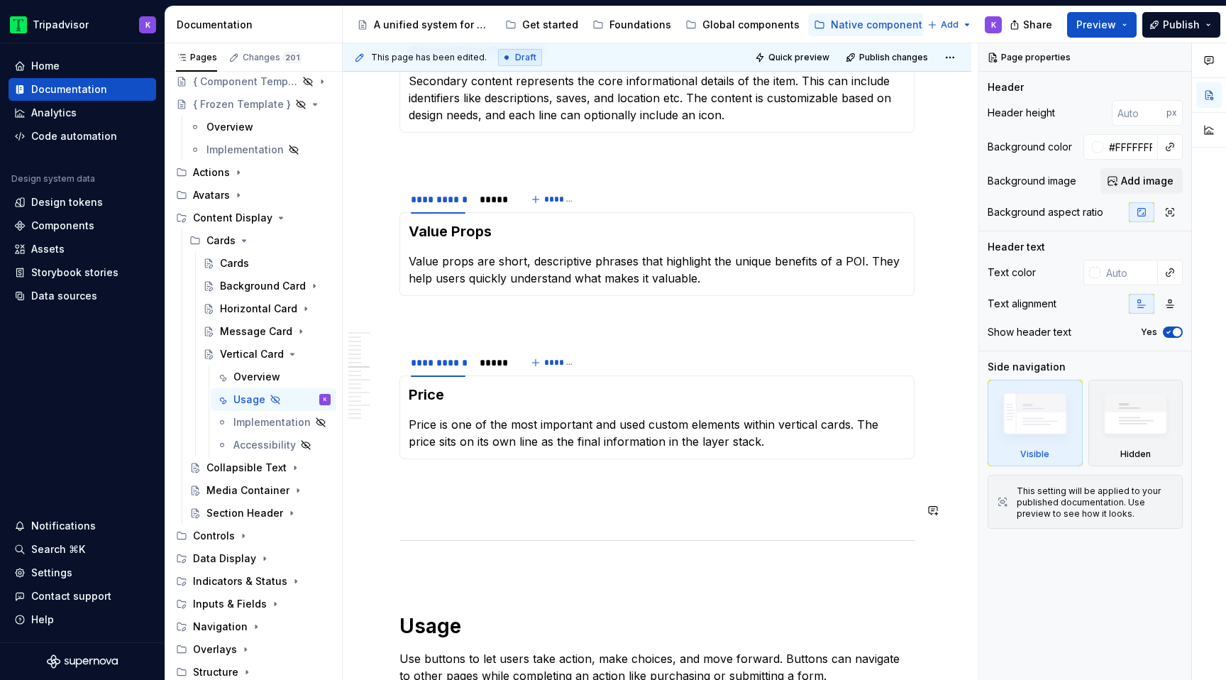
type textarea "*"
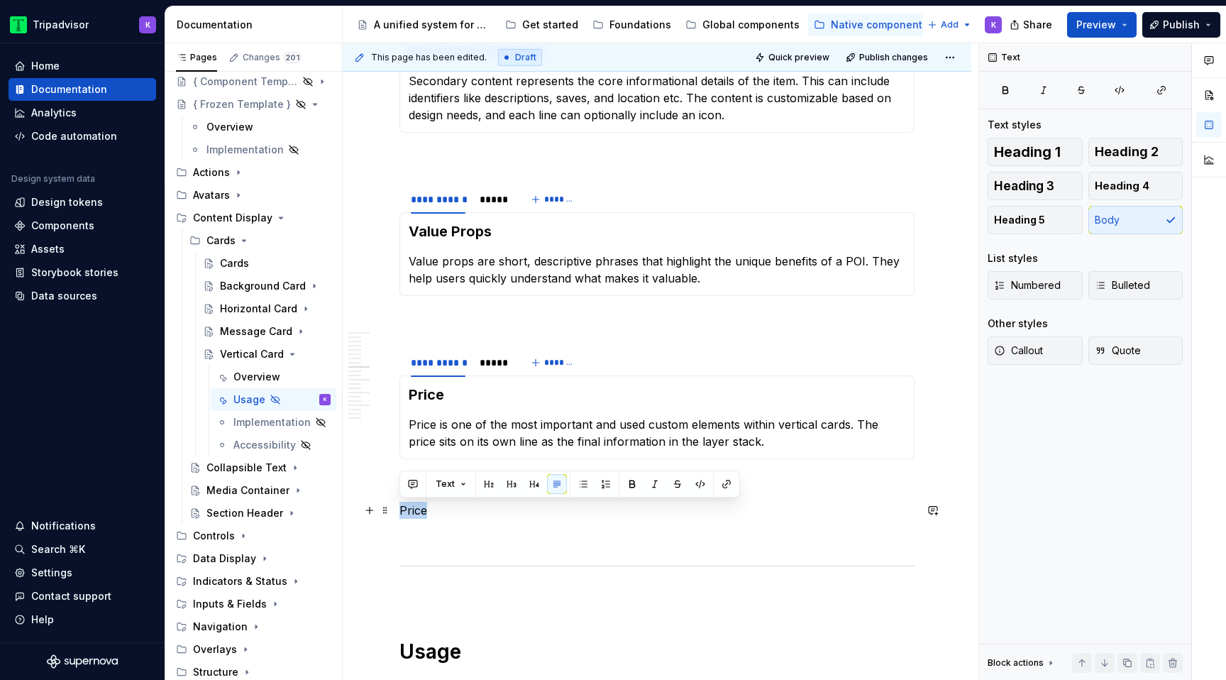
drag, startPoint x: 442, startPoint y: 506, endPoint x: 397, endPoint y: 506, distance: 45.4
click at [1053, 184] on span "Heading 3" at bounding box center [1024, 186] width 60 height 14
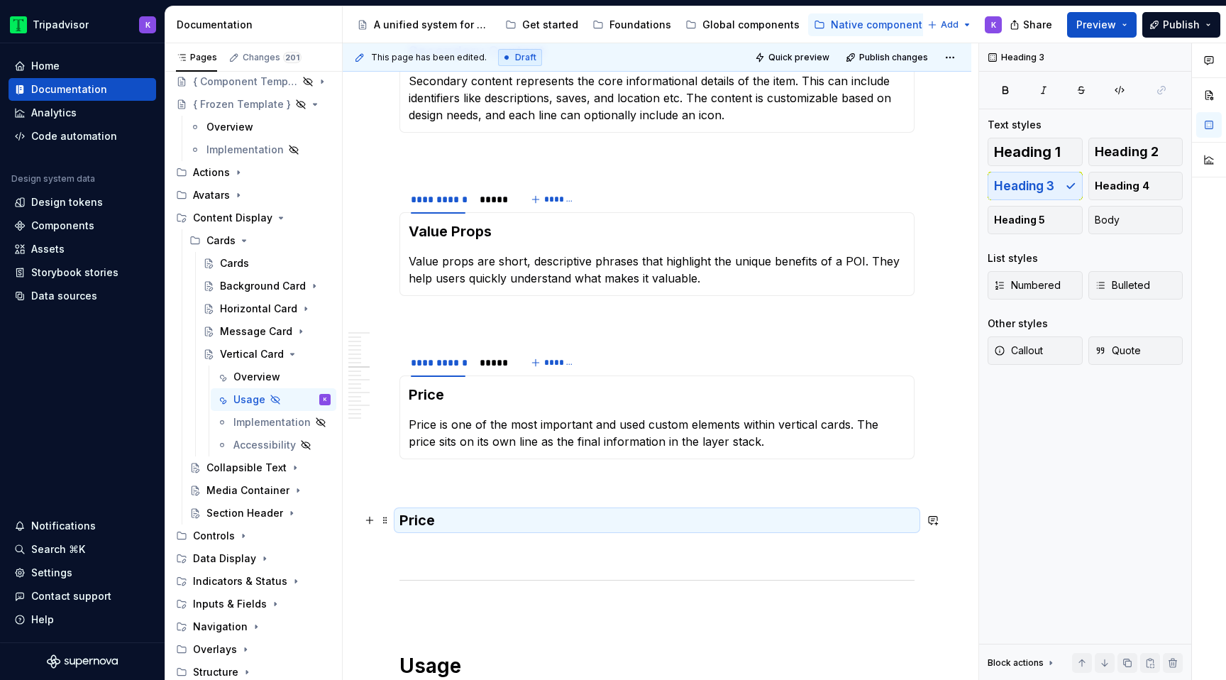
click at [473, 530] on h3 "Price" at bounding box center [656, 520] width 515 height 20
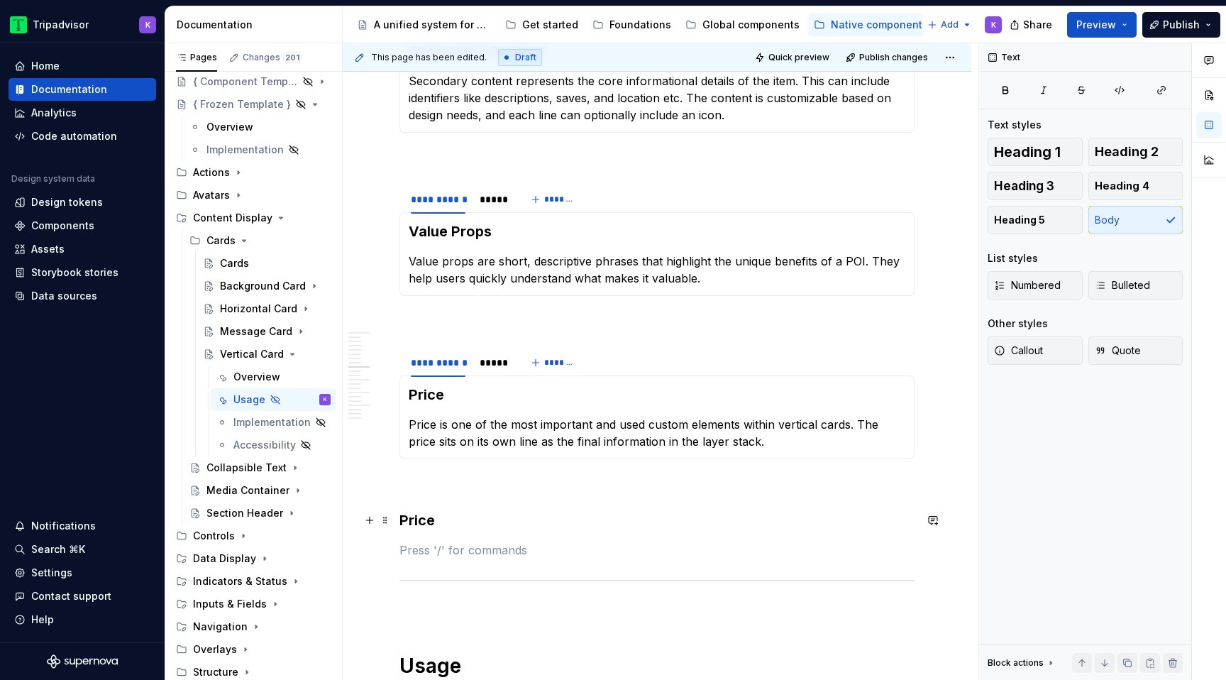
click at [459, 481] on p at bounding box center [656, 484] width 515 height 17
click at [448, 541] on p at bounding box center [656, 549] width 515 height 17
click at [423, 544] on p at bounding box center [656, 549] width 515 height 17
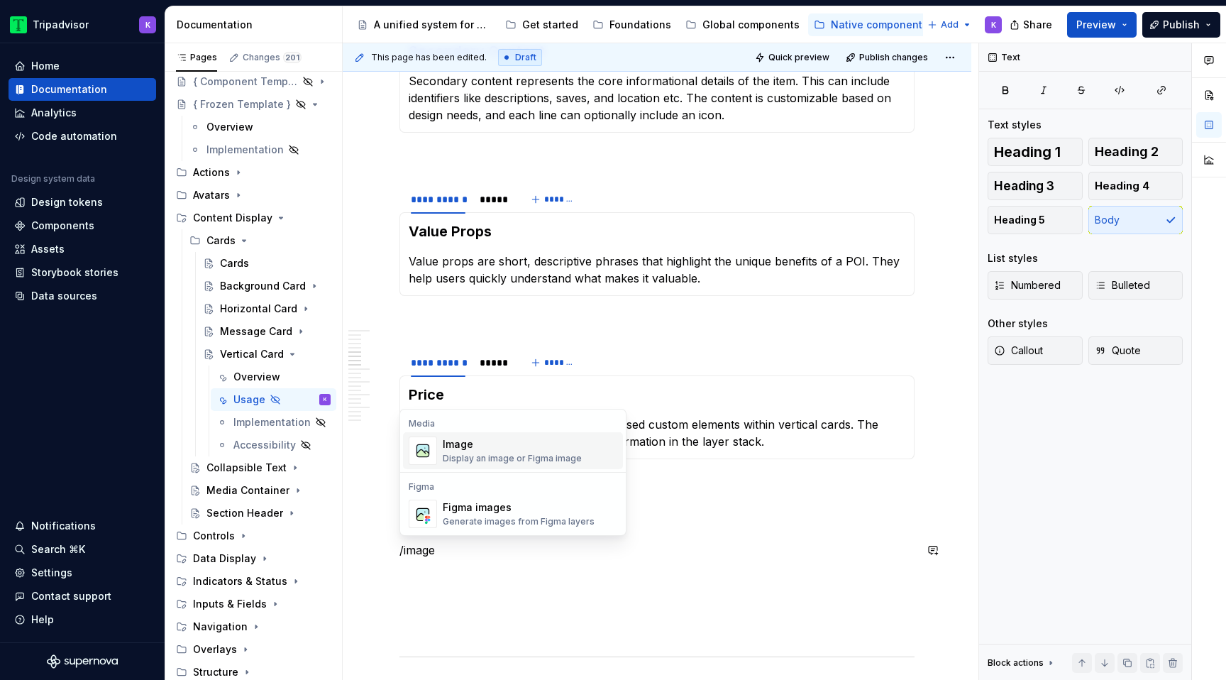
click at [474, 445] on div "Image" at bounding box center [512, 444] width 139 height 14
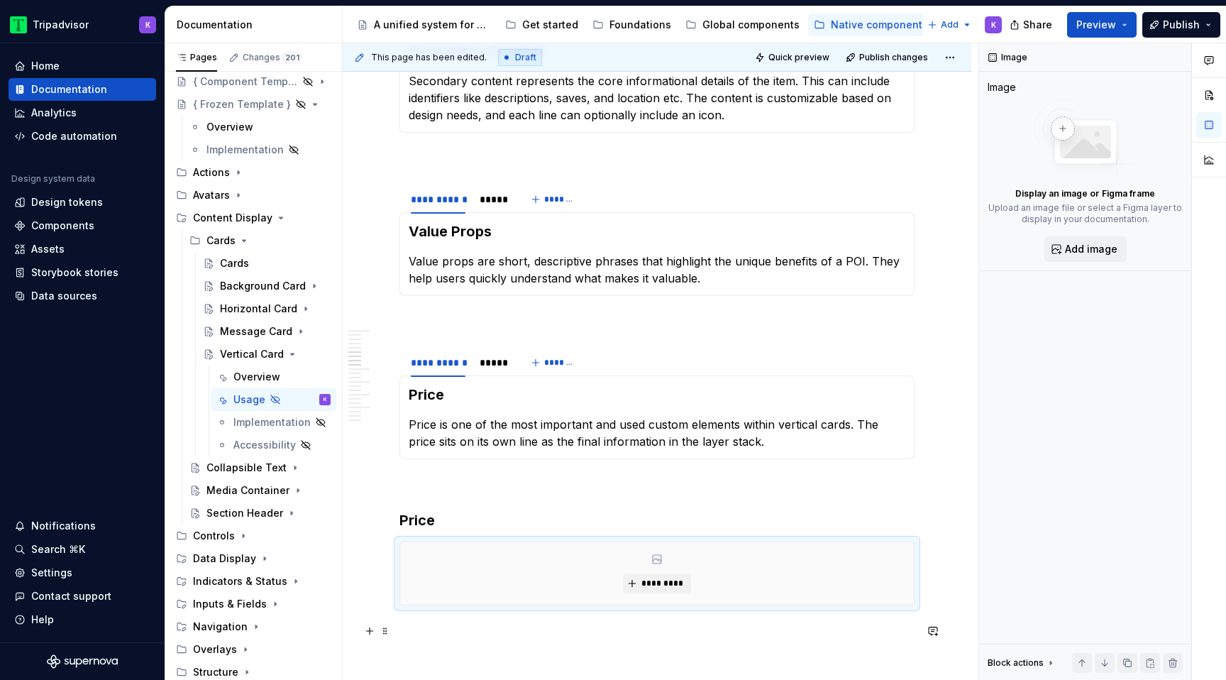
click at [473, 624] on p at bounding box center [656, 630] width 515 height 17
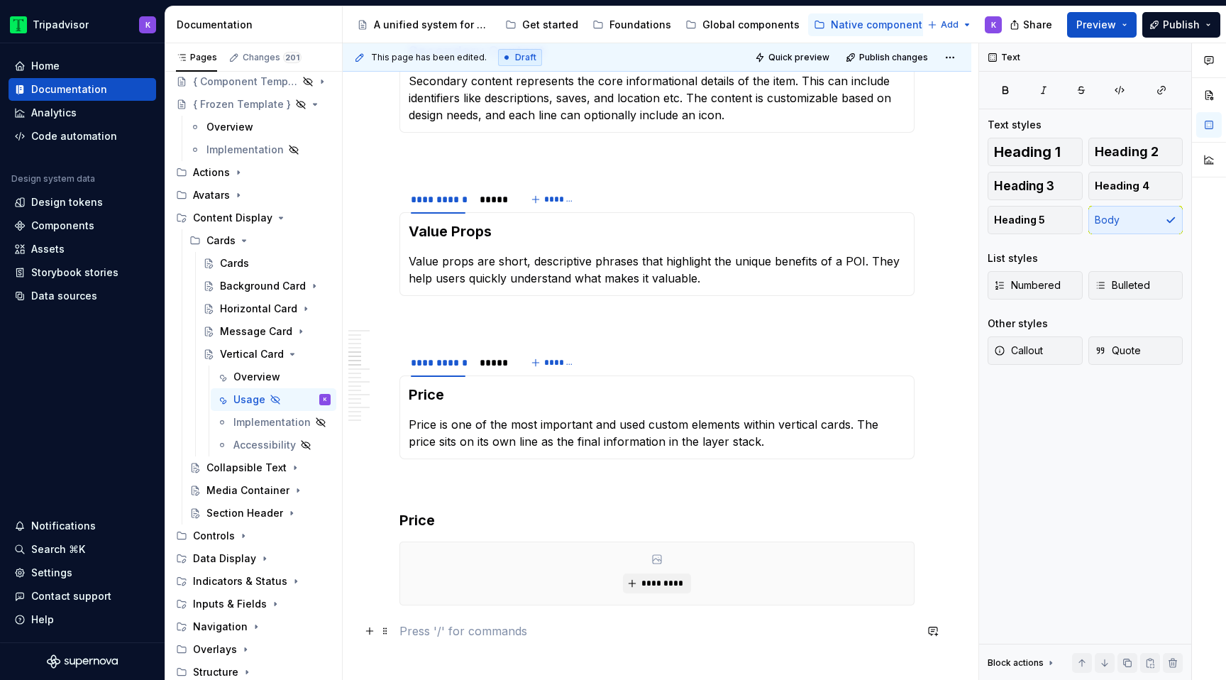
scroll to position [1067, 0]
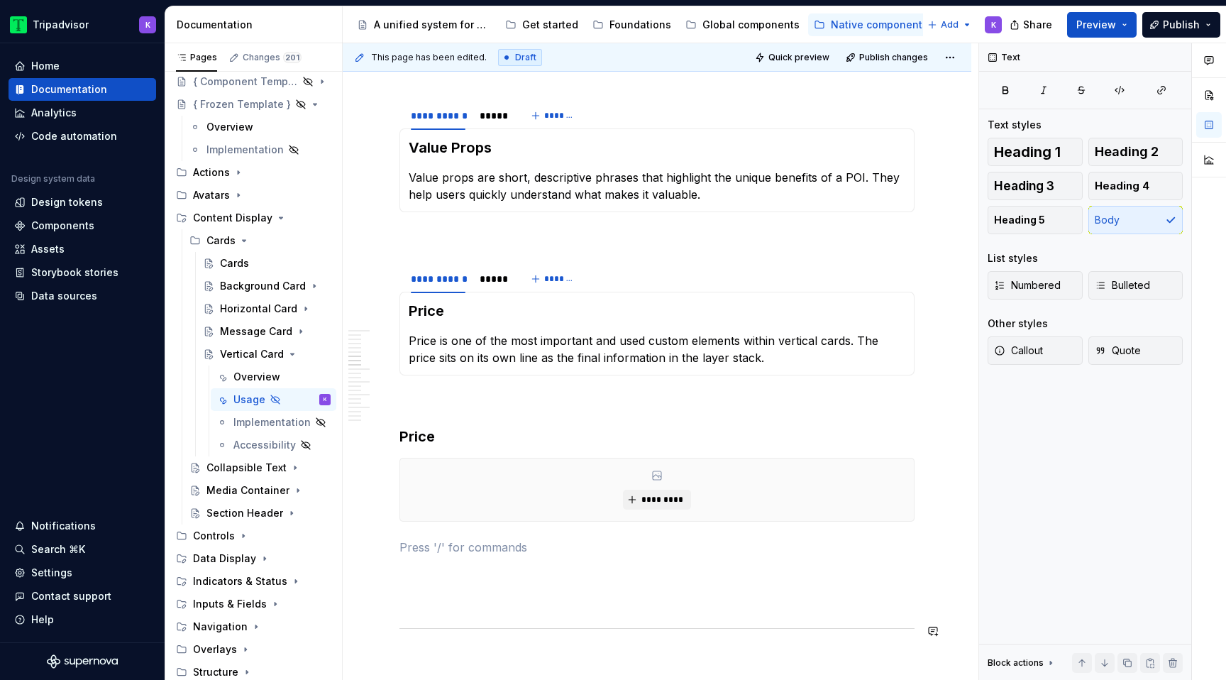
click at [461, 440] on h3 "Price" at bounding box center [656, 436] width 515 height 20
click at [615, 432] on h3 "Price" at bounding box center [656, 436] width 515 height 20
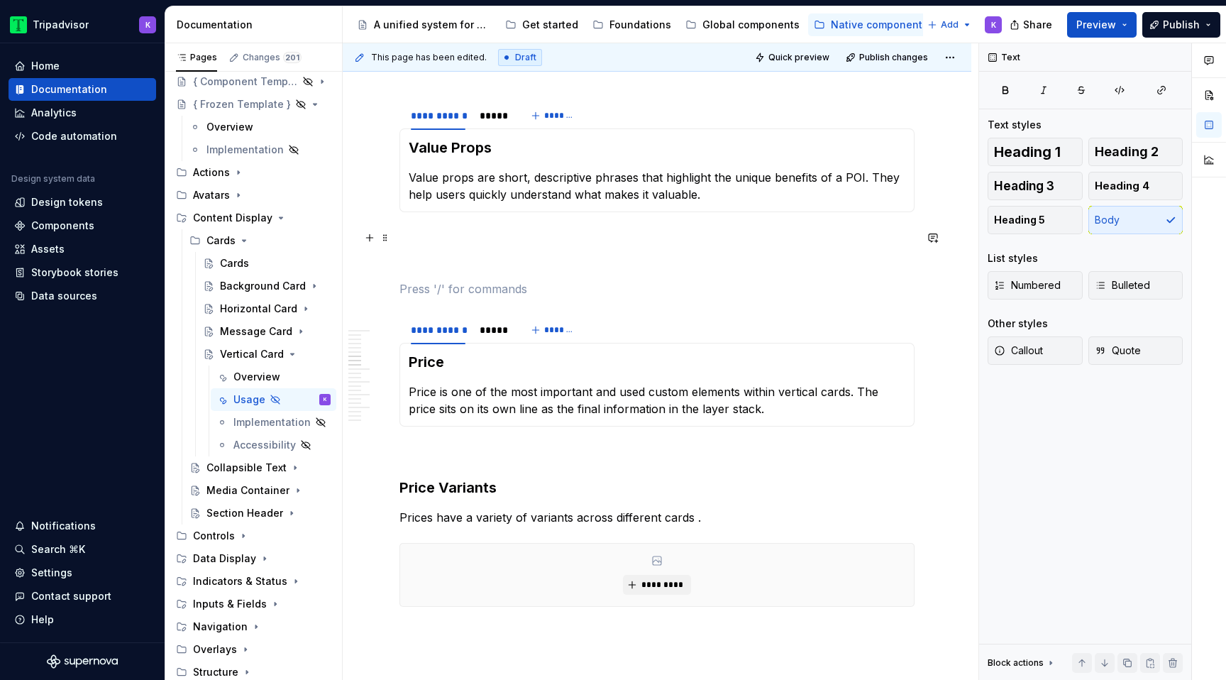
click at [551, 236] on p at bounding box center [656, 237] width 515 height 17
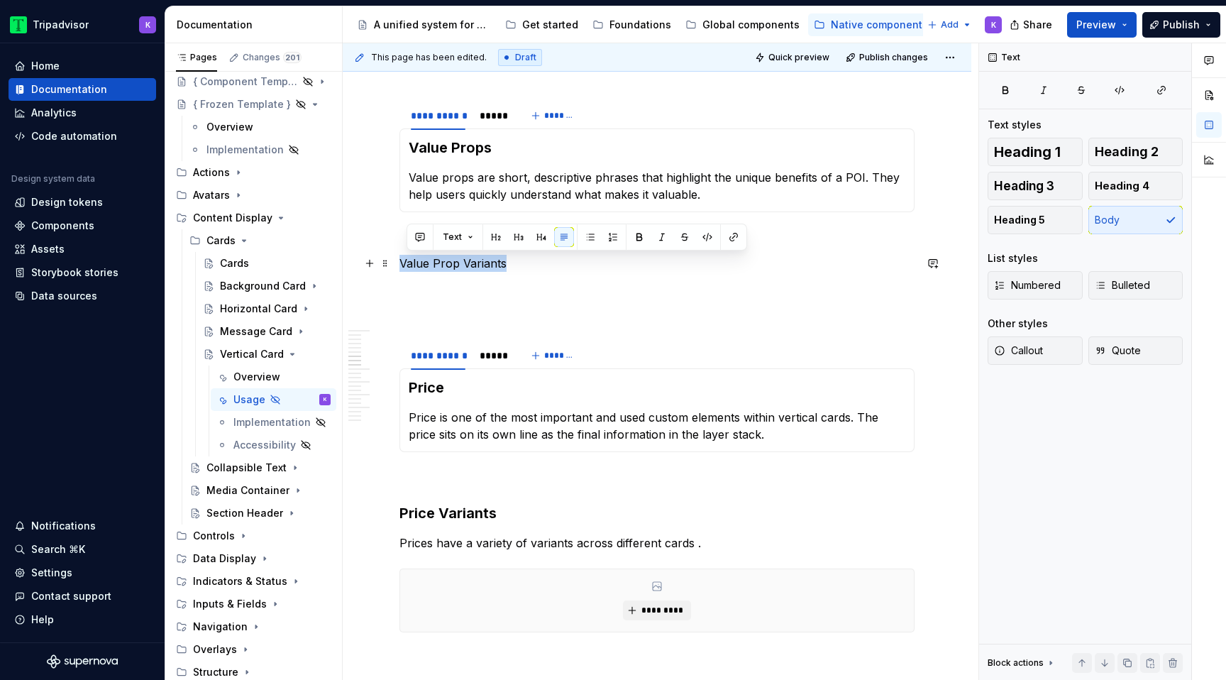
drag, startPoint x: 520, startPoint y: 262, endPoint x: 401, endPoint y: 261, distance: 118.5
click at [401, 261] on p "Value Prop Variants" at bounding box center [656, 263] width 515 height 17
click at [1040, 177] on button "Heading 3" at bounding box center [1034, 186] width 95 height 28
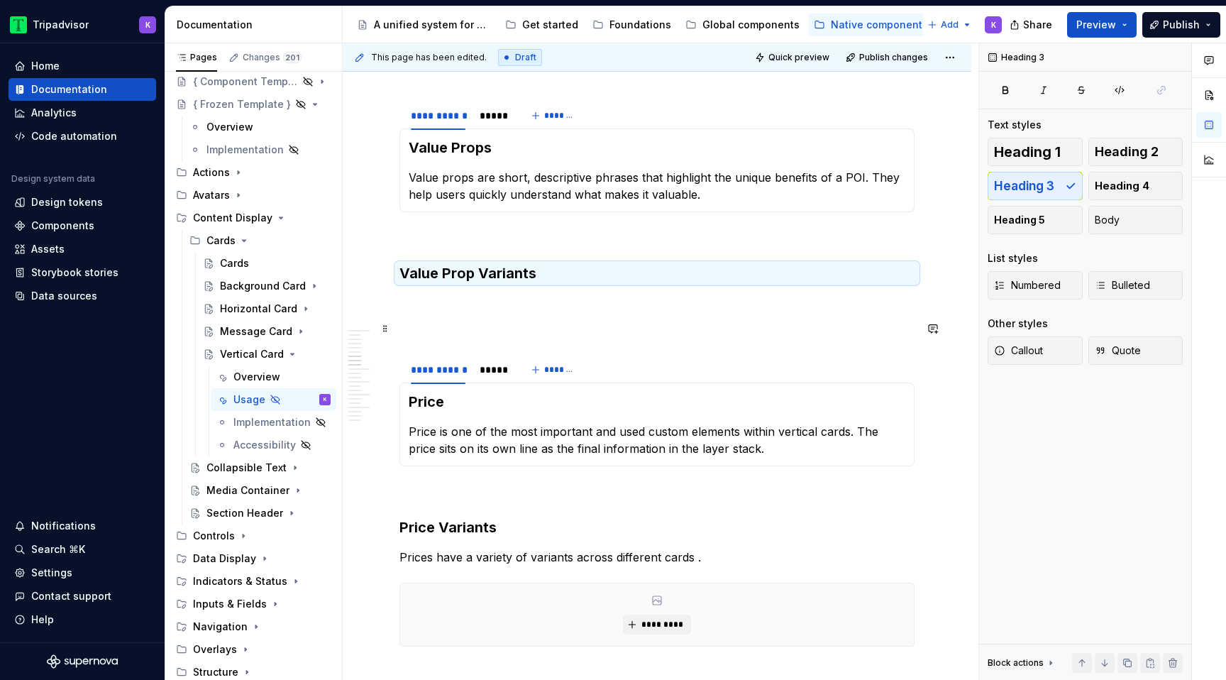
click at [483, 304] on p at bounding box center [656, 302] width 515 height 17
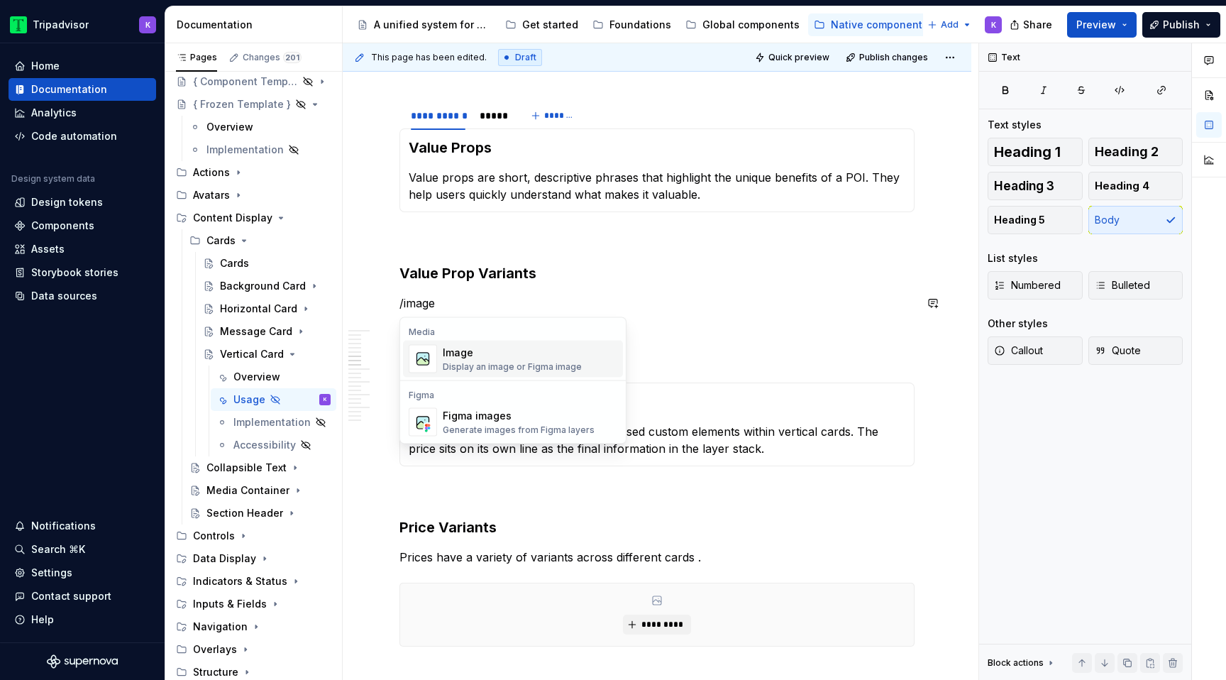
click at [484, 361] on div "Display an image or Figma image" at bounding box center [512, 366] width 139 height 11
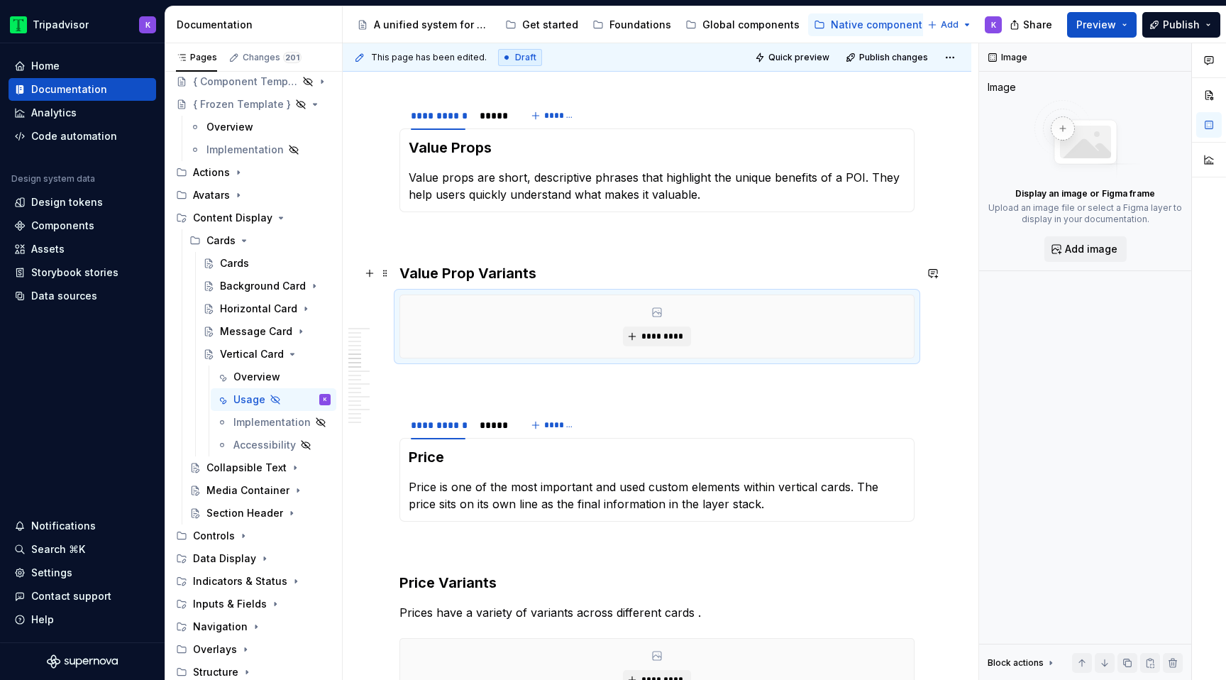
click at [562, 277] on h3 "Value Prop Variants" at bounding box center [656, 273] width 515 height 20
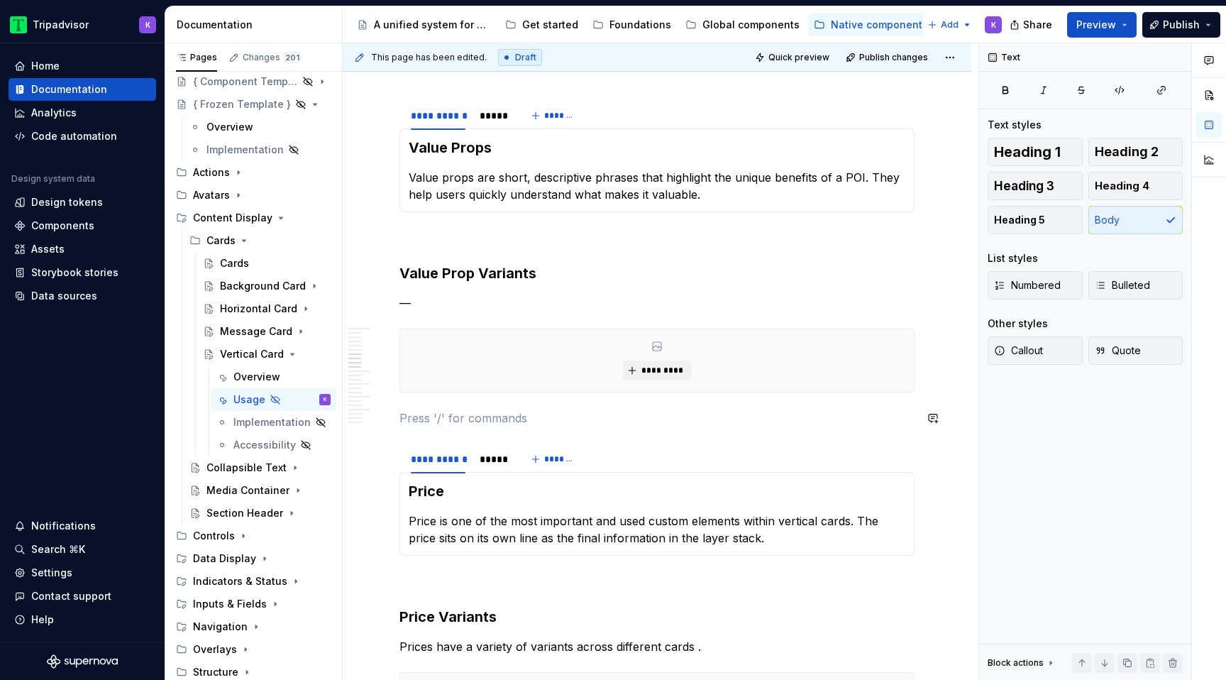
click at [480, 587] on p at bounding box center [656, 580] width 515 height 17
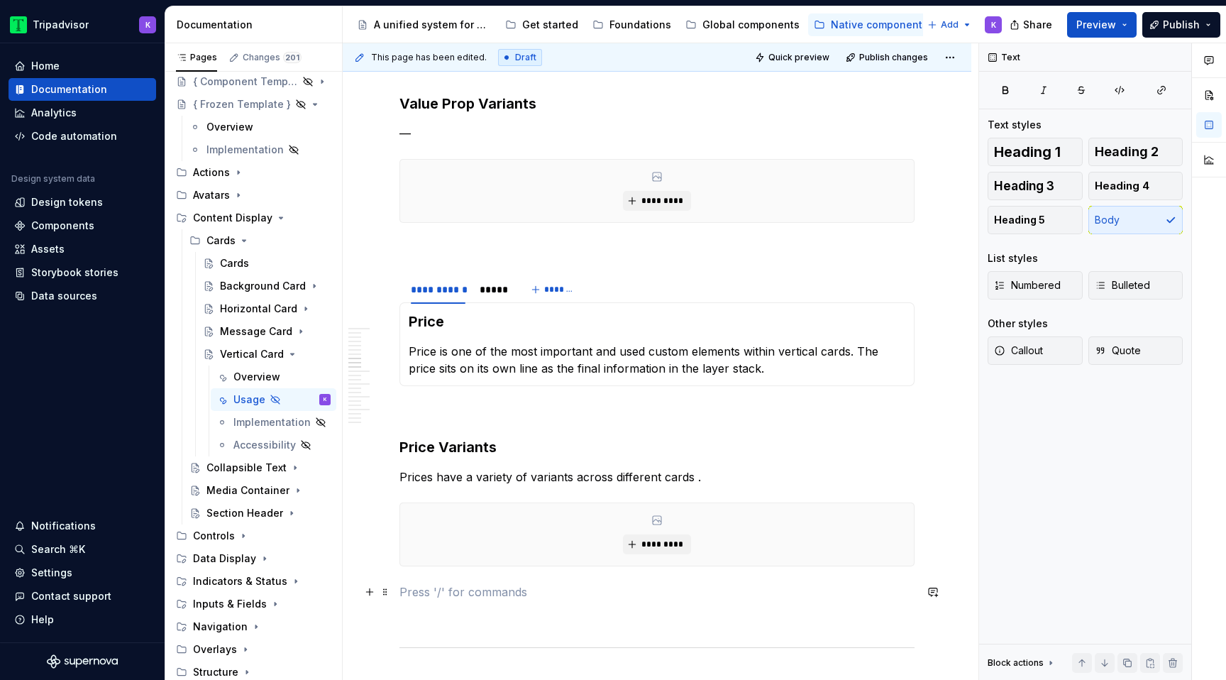
click at [477, 599] on p at bounding box center [656, 591] width 515 height 17
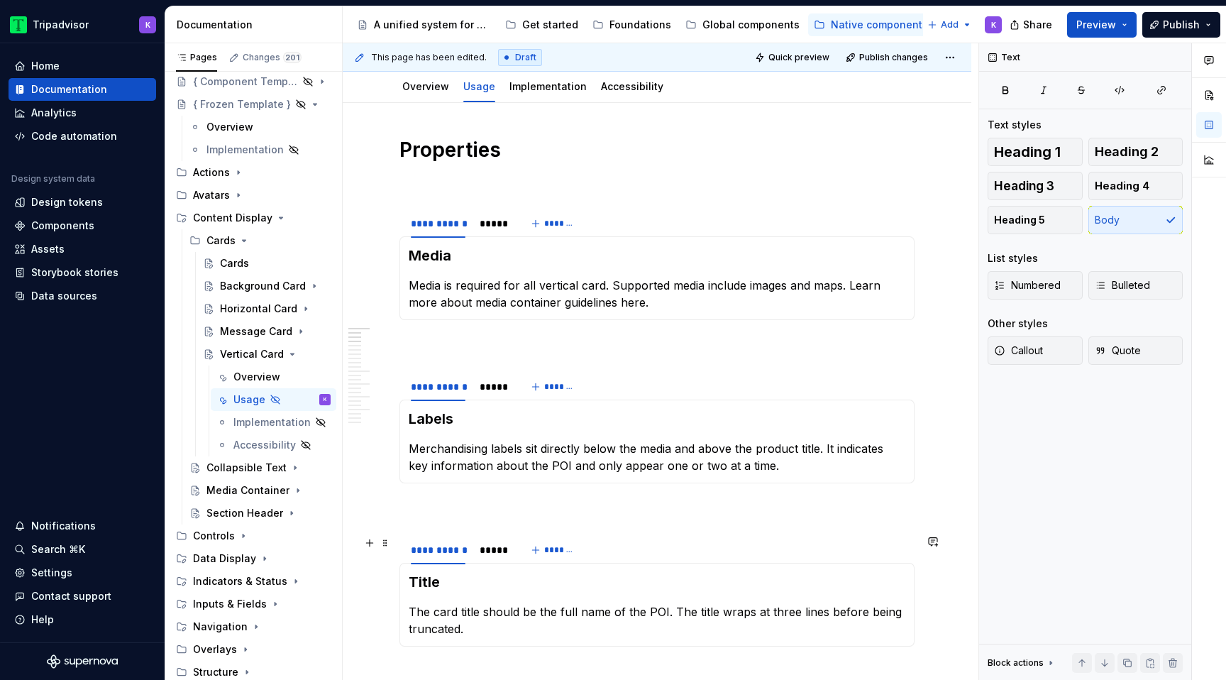
scroll to position [0, 0]
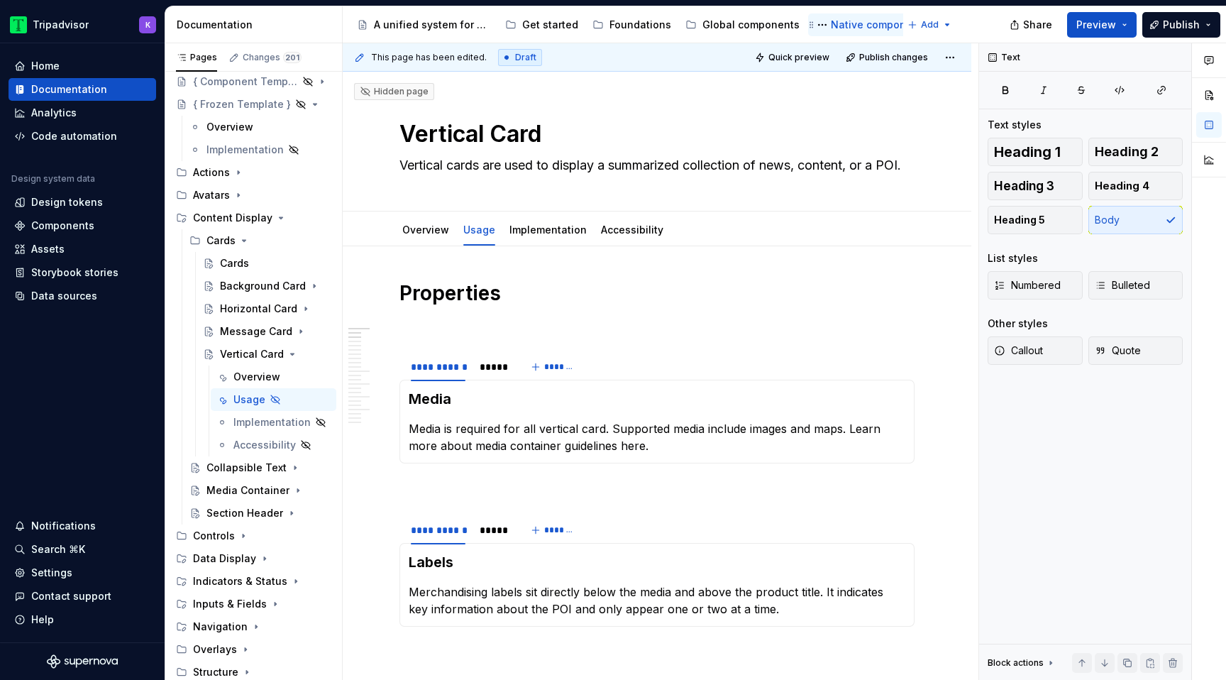
type textarea "*"
